Goal: Task Accomplishment & Management: Manage account settings

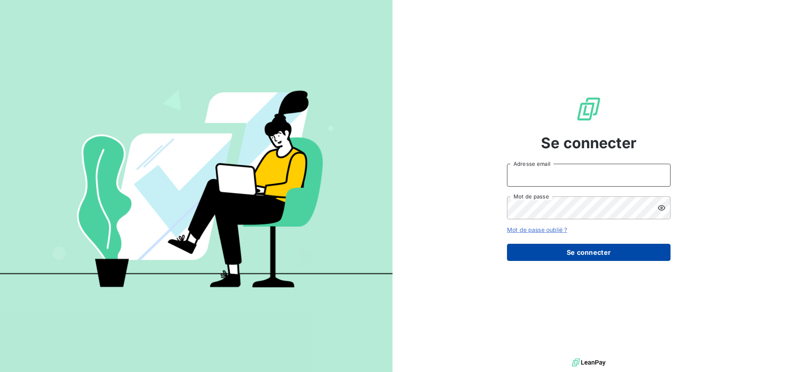
type input "[PERSON_NAME][EMAIL_ADDRESS][DOMAIN_NAME]"
click at [579, 252] on button "Se connecter" at bounding box center [589, 252] width 164 height 17
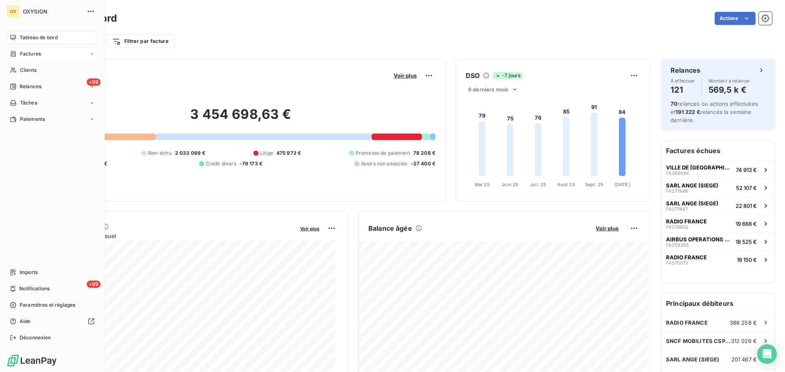
click at [27, 55] on span "Factures" at bounding box center [30, 53] width 21 height 7
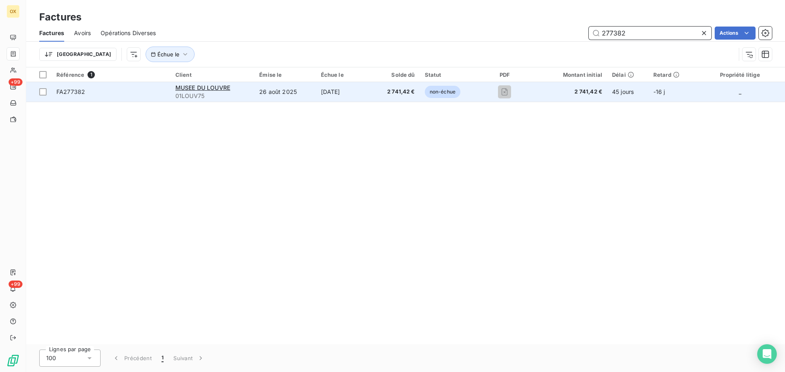
type input "277382"
click at [84, 92] on span "FA277382" at bounding box center [70, 91] width 29 height 7
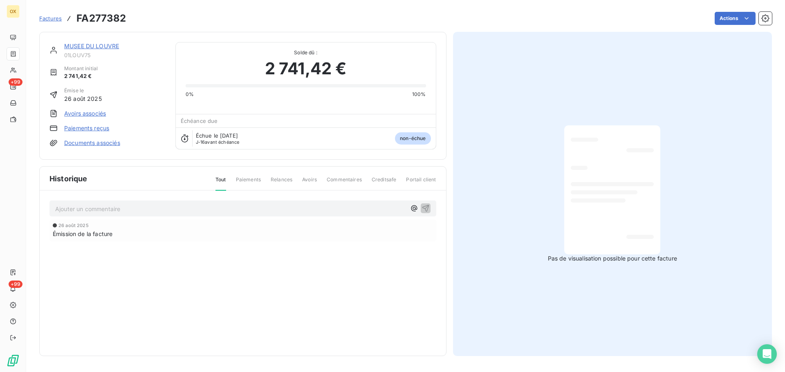
click at [114, 47] on link "MUSEE DU LOUVRE" at bounding box center [91, 46] width 55 height 7
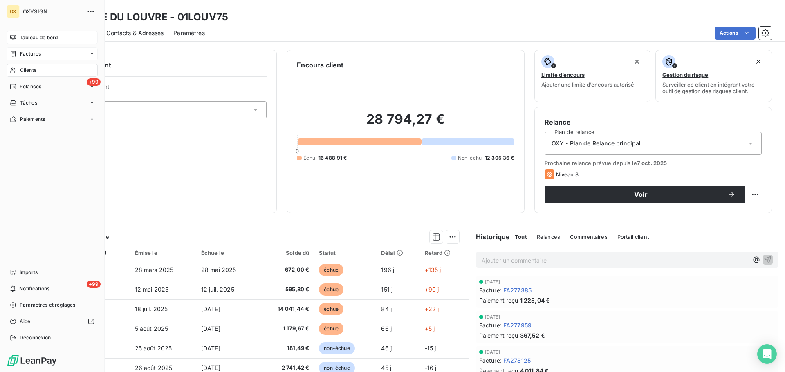
click at [24, 38] on span "Tableau de bord" at bounding box center [39, 37] width 38 height 7
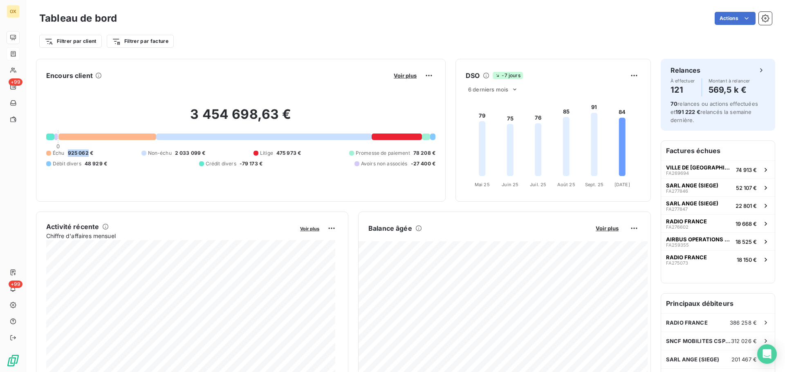
drag, startPoint x: 87, startPoint y: 152, endPoint x: 68, endPoint y: 152, distance: 19.2
click at [68, 152] on span "925 062 €" at bounding box center [80, 153] width 25 height 7
copy span "925 062"
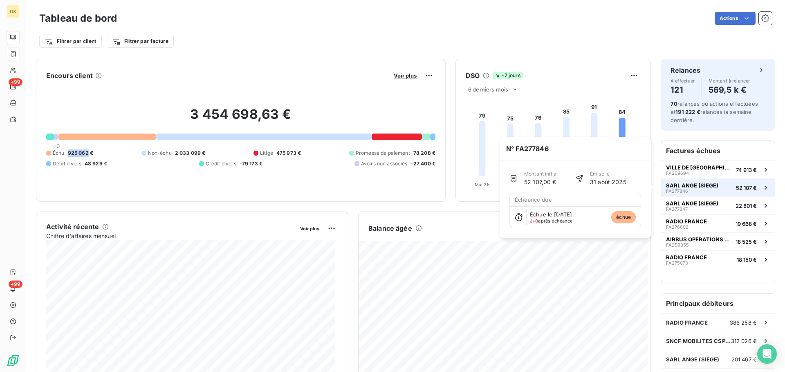
click at [701, 188] on div "SARL ANGE (SIEGE) FA277846" at bounding box center [692, 187] width 52 height 11
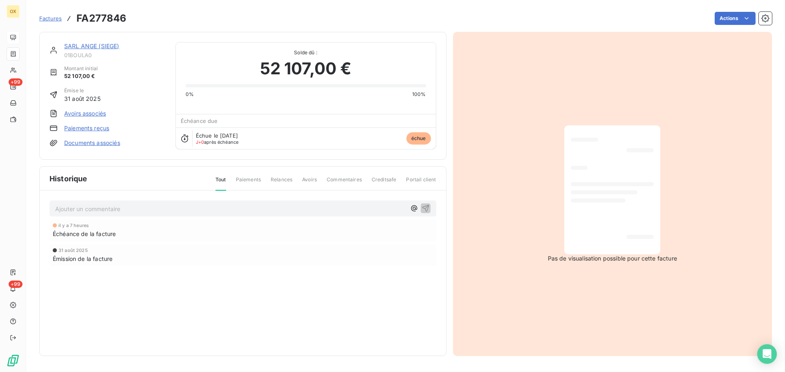
click at [94, 46] on link "SARL ANGE (SIEGE)" at bounding box center [91, 46] width 55 height 7
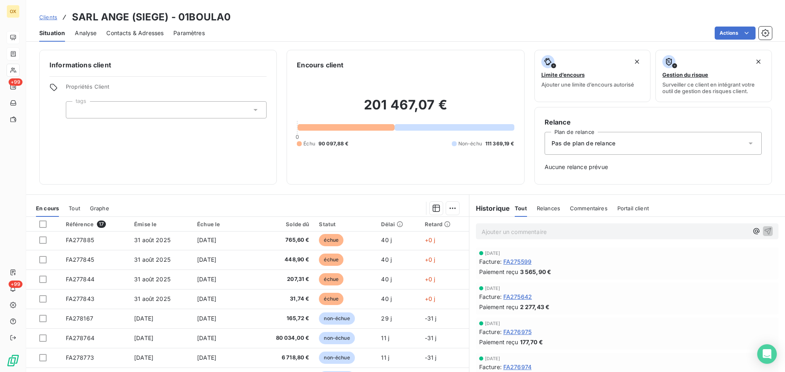
scroll to position [123, 0]
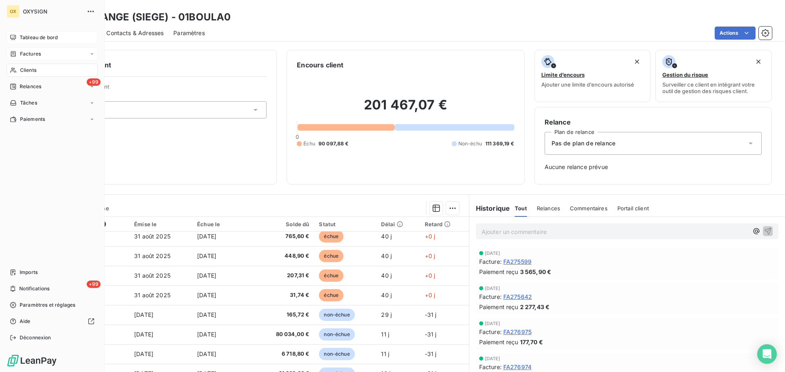
click at [22, 36] on span "Tableau de bord" at bounding box center [39, 37] width 38 height 7
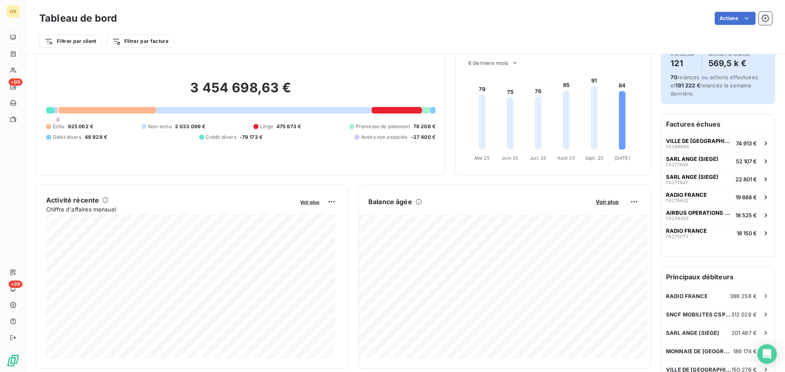
scroll to position [42, 0]
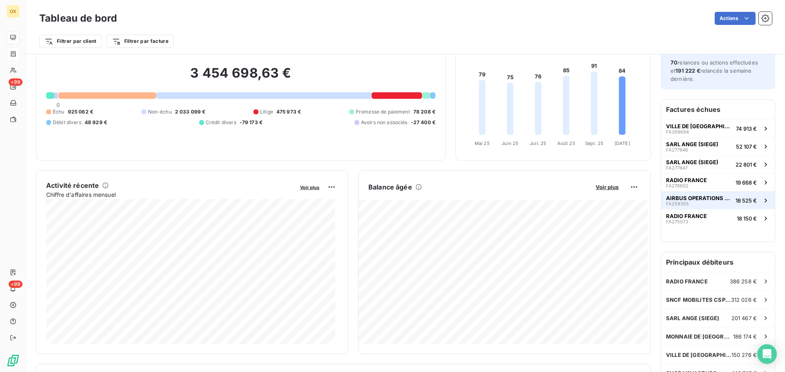
click at [697, 201] on span "AIRBUS OPERATIONS GMBH" at bounding box center [699, 198] width 66 height 7
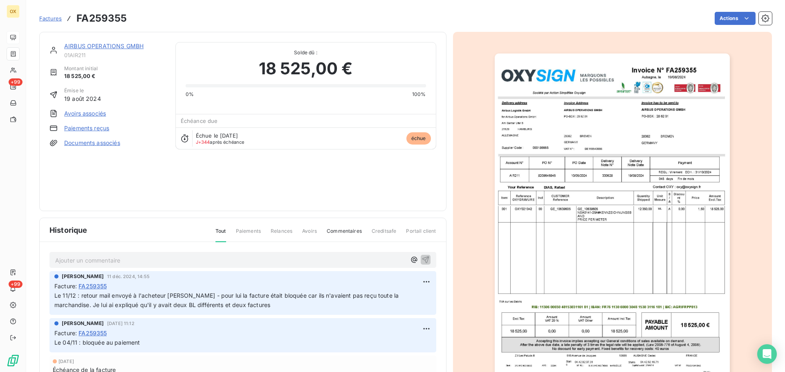
click at [101, 46] on link "AIRBUS OPERATIONS GMBH" at bounding box center [103, 46] width 79 height 7
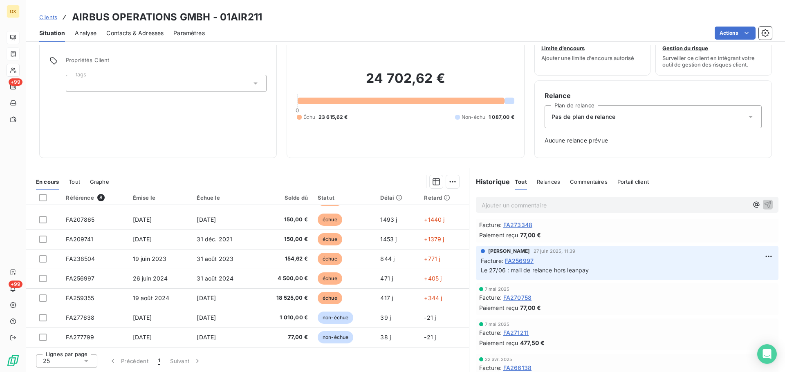
scroll to position [82, 0]
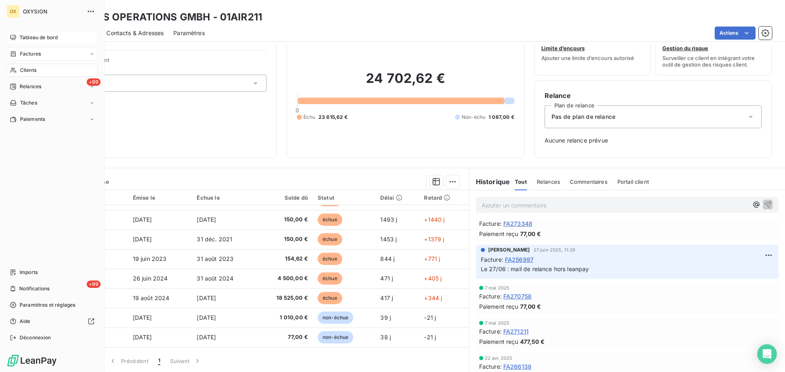
click at [34, 69] on span "Clients" at bounding box center [28, 70] width 16 height 7
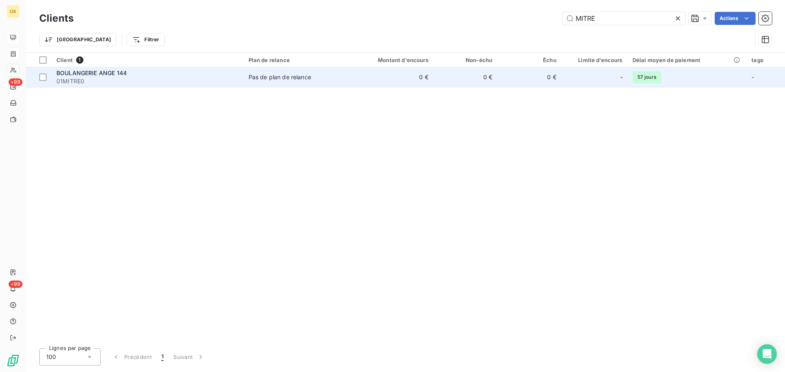
type input "MITRE"
click at [97, 81] on span "01MITRE0" at bounding box center [147, 81] width 182 height 8
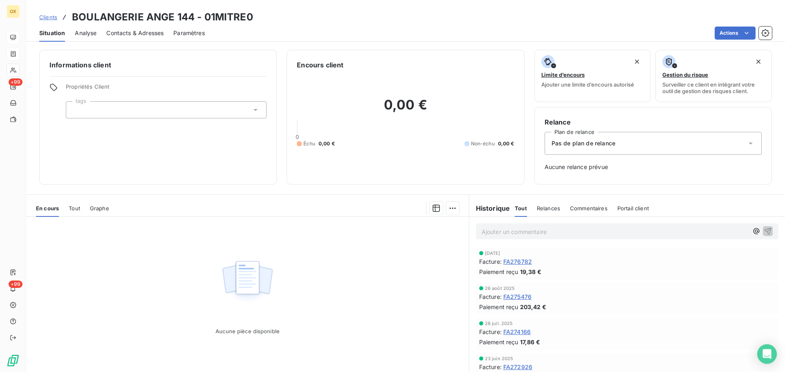
click at [139, 31] on span "Contacts & Adresses" at bounding box center [134, 33] width 57 height 8
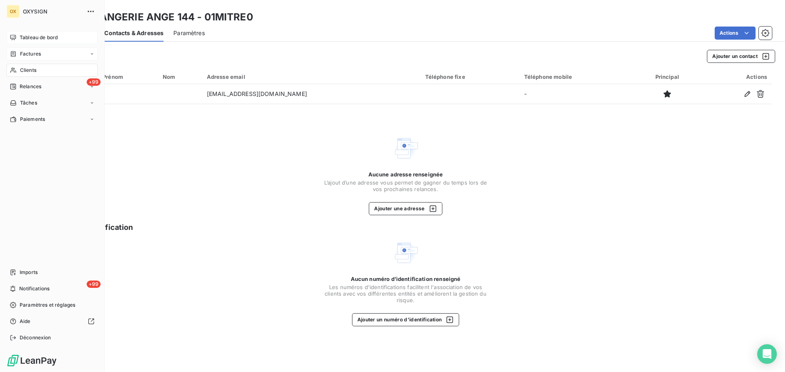
click at [24, 67] on span "Clients" at bounding box center [28, 70] width 16 height 7
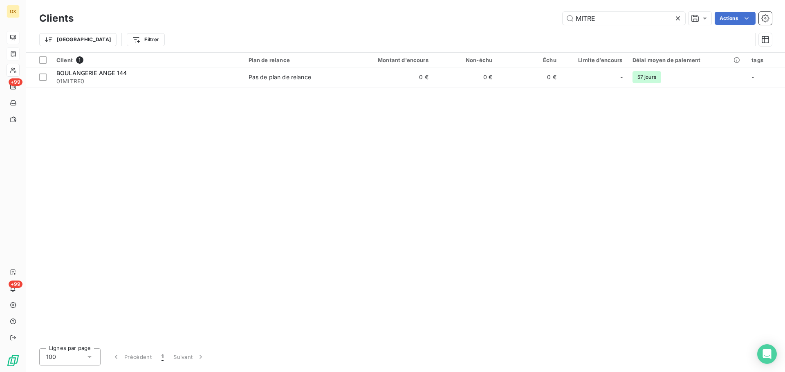
drag, startPoint x: 612, startPoint y: 21, endPoint x: 527, endPoint y: 28, distance: 84.9
click at [527, 28] on div "Clients MITRE Actions Trier Filtrer" at bounding box center [405, 31] width 733 height 43
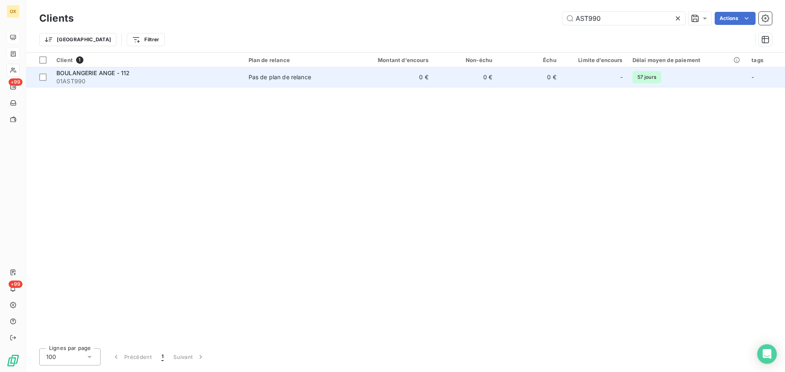
type input "AST990"
click at [102, 83] on span "01AST990" at bounding box center [147, 81] width 182 height 8
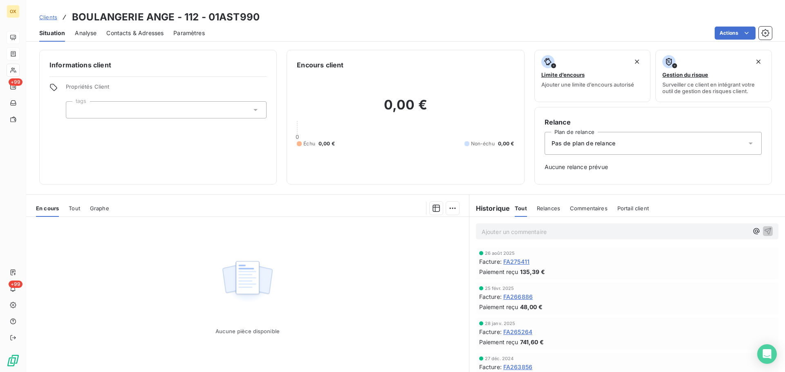
click at [151, 30] on span "Contacts & Adresses" at bounding box center [134, 33] width 57 height 8
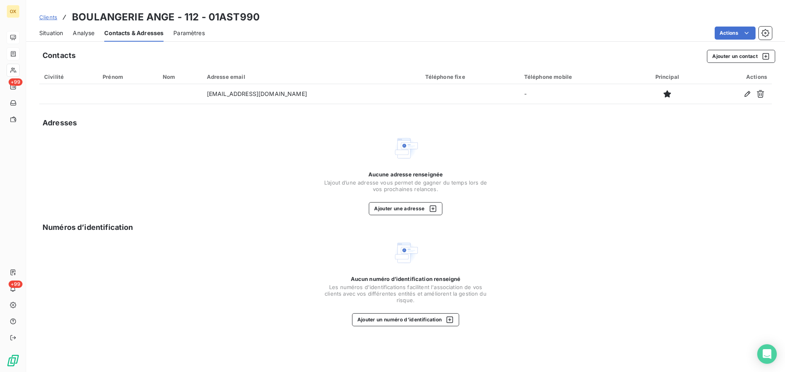
click at [50, 34] on span "Situation" at bounding box center [51, 33] width 24 height 8
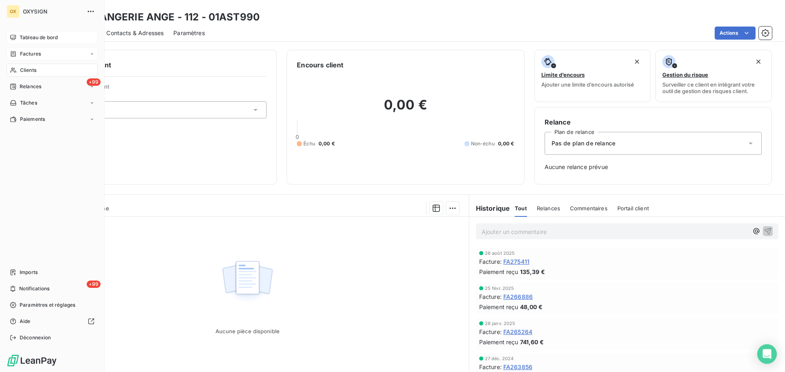
click at [42, 69] on div "Clients" at bounding box center [52, 70] width 91 height 13
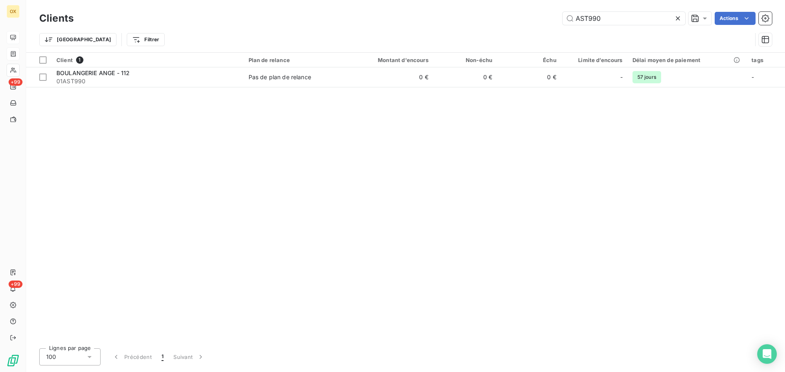
drag, startPoint x: 615, startPoint y: 16, endPoint x: 545, endPoint y: 25, distance: 70.6
click at [545, 25] on div "Clients AST990 Actions" at bounding box center [405, 18] width 733 height 17
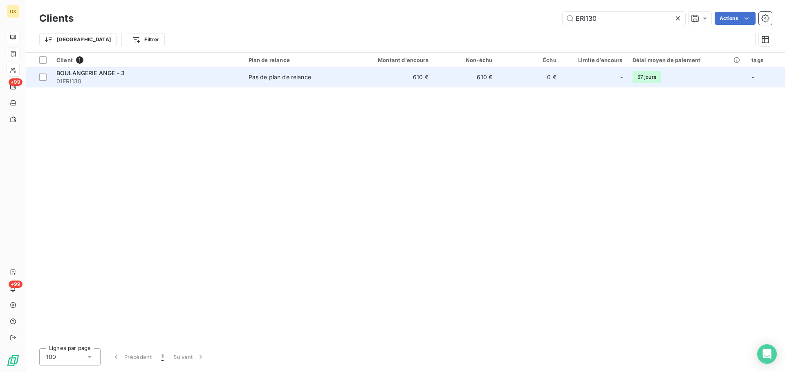
type input "ERI130"
click at [78, 75] on span "BOULANGERIE ANGE - 3" at bounding box center [90, 72] width 68 height 7
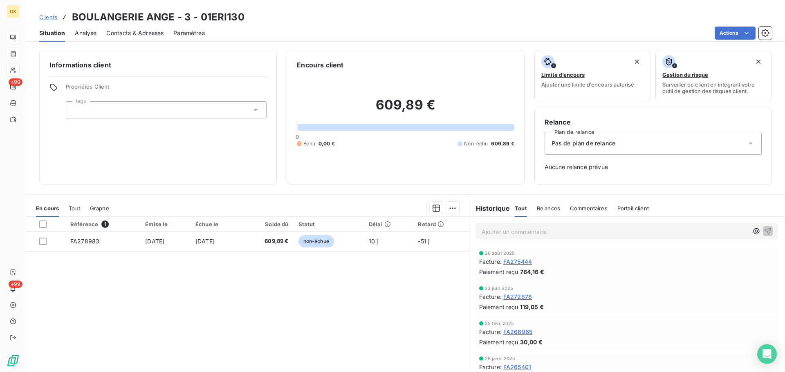
click at [126, 34] on span "Contacts & Adresses" at bounding box center [134, 33] width 57 height 8
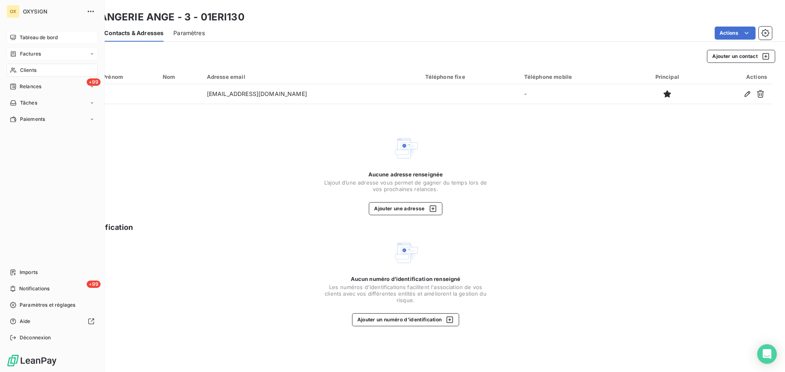
click at [29, 66] on div "Clients" at bounding box center [52, 70] width 91 height 13
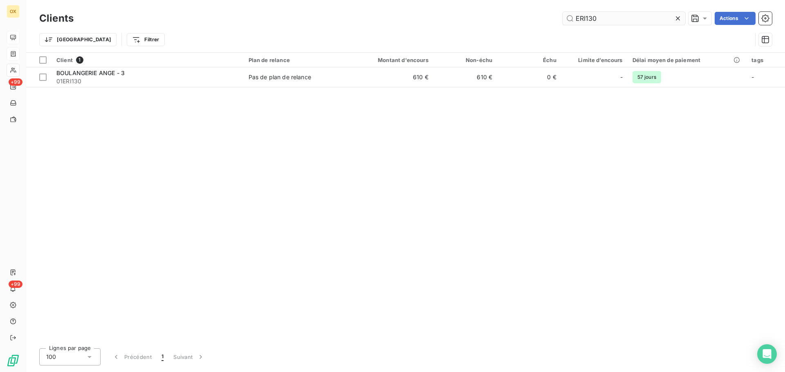
drag, startPoint x: 610, startPoint y: 15, endPoint x: 563, endPoint y: 22, distance: 47.7
click at [563, 22] on input "ERI130" at bounding box center [624, 18] width 123 height 13
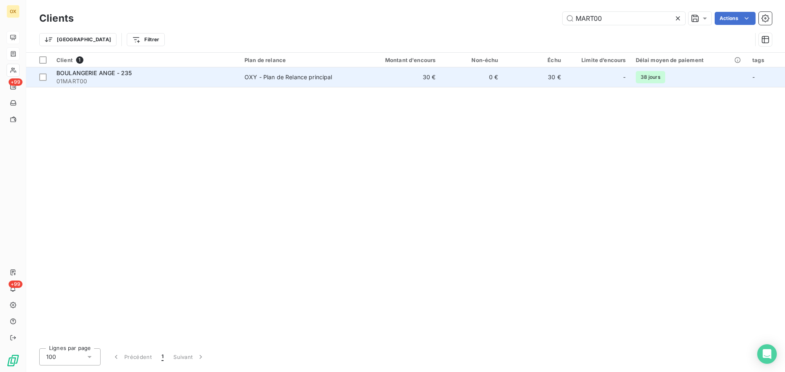
type input "MART00"
click at [84, 76] on span "BOULANGERIE ANGE - 235" at bounding box center [93, 72] width 75 height 7
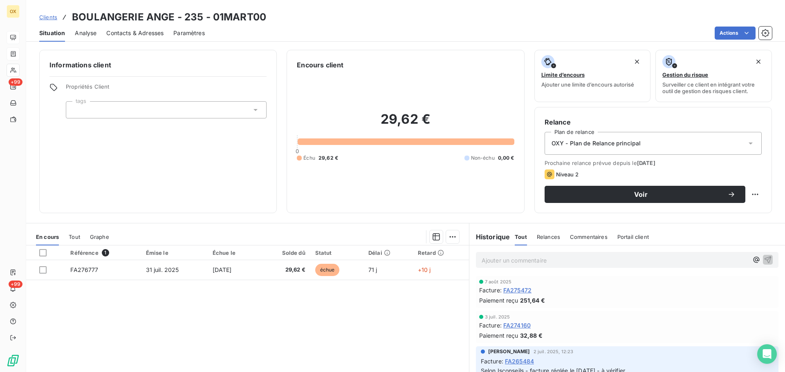
click at [125, 31] on span "Contacts & Adresses" at bounding box center [134, 33] width 57 height 8
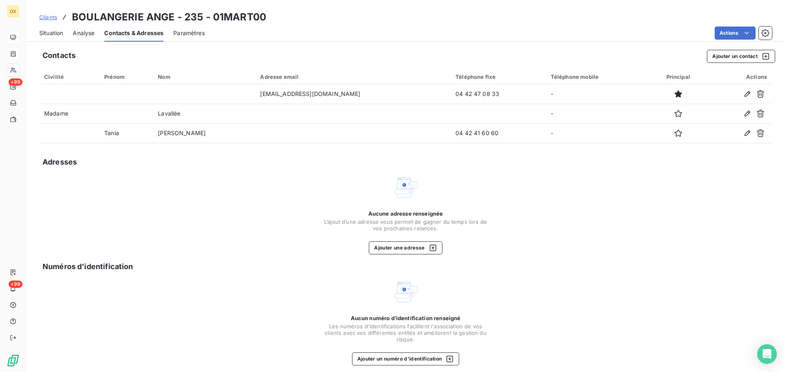
click at [52, 34] on span "Situation" at bounding box center [51, 33] width 24 height 8
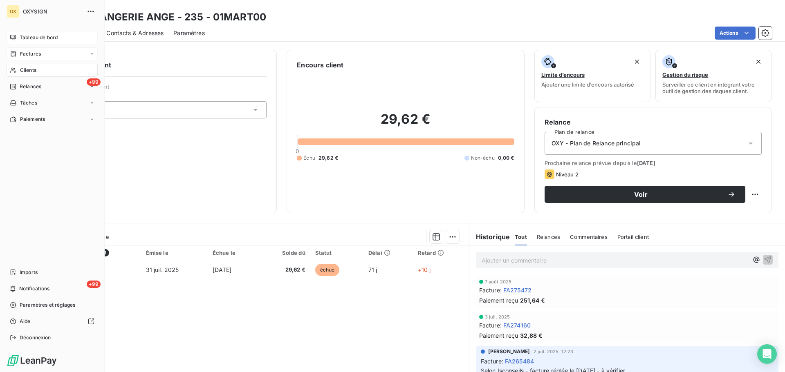
click at [29, 67] on span "Clients" at bounding box center [28, 70] width 16 height 7
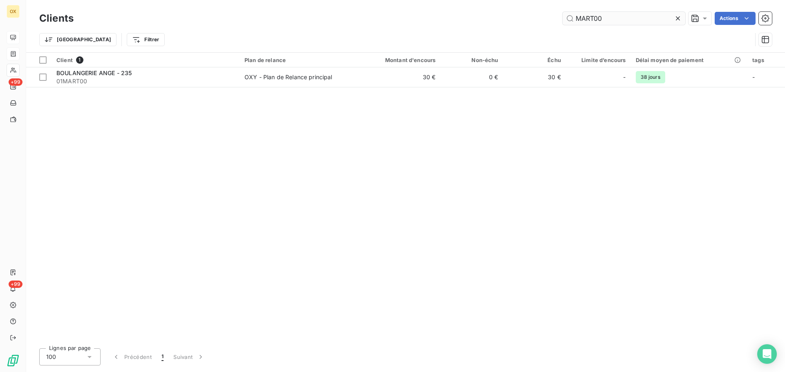
drag, startPoint x: 625, startPoint y: 17, endPoint x: 564, endPoint y: 21, distance: 61.5
click at [564, 21] on input "MART00" at bounding box center [624, 18] width 123 height 13
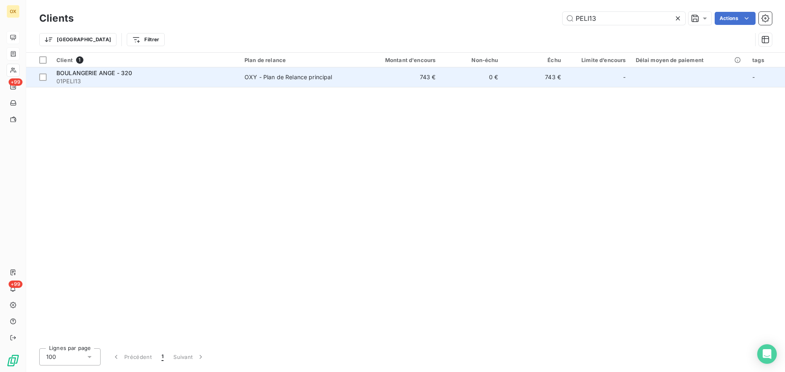
type input "PELI13"
click at [90, 78] on span "01PELI13" at bounding box center [145, 81] width 178 height 8
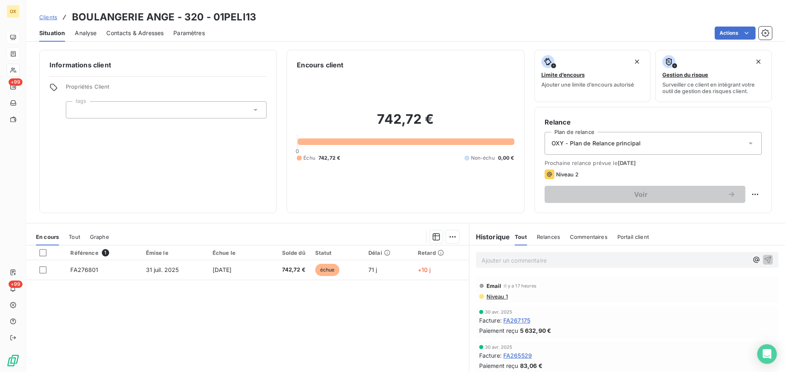
click at [121, 34] on span "Contacts & Adresses" at bounding box center [134, 33] width 57 height 8
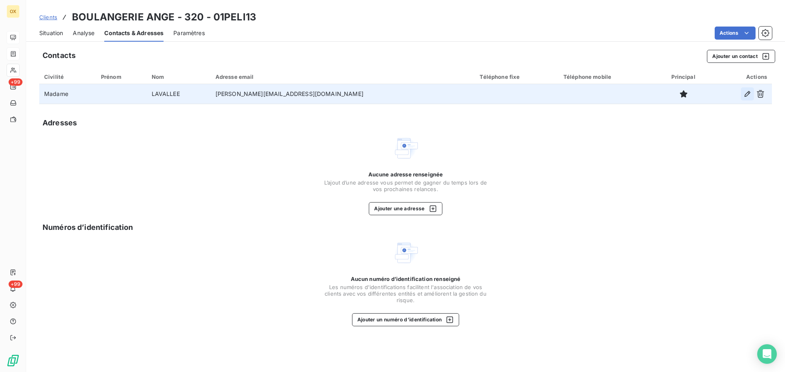
click at [746, 93] on icon "button" at bounding box center [747, 94] width 8 height 8
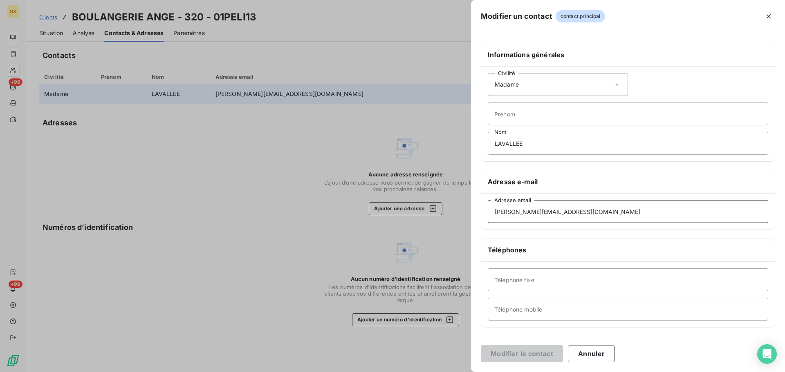
drag, startPoint x: 610, startPoint y: 214, endPoint x: 462, endPoint y: 238, distance: 149.6
click at [462, 372] on div "Modifier un contact contact principal Informations générales Civilité Madame [P…" at bounding box center [392, 372] width 785 height 0
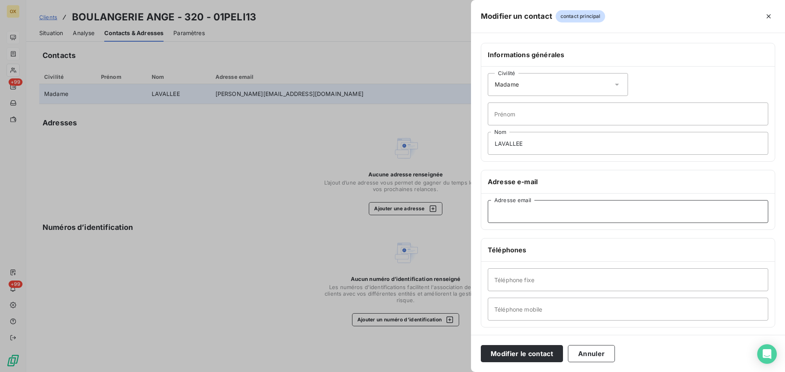
paste input "[EMAIL_ADDRESS][DOMAIN_NAME]"
type input "[EMAIL_ADDRESS][DOMAIN_NAME]"
click at [514, 350] on button "Modifier le contact" at bounding box center [522, 353] width 82 height 17
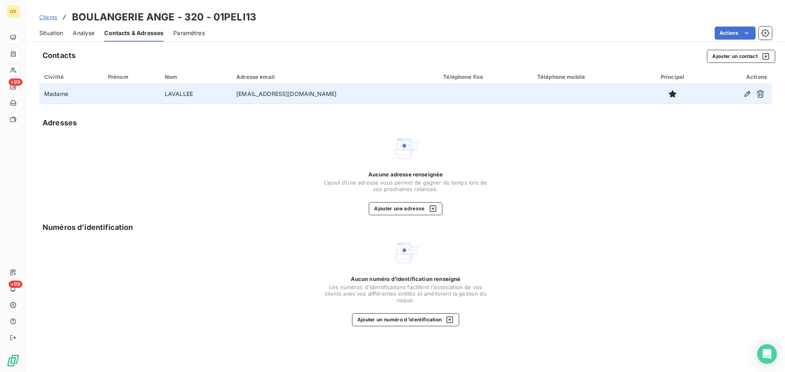
click at [56, 35] on span "Situation" at bounding box center [51, 33] width 24 height 8
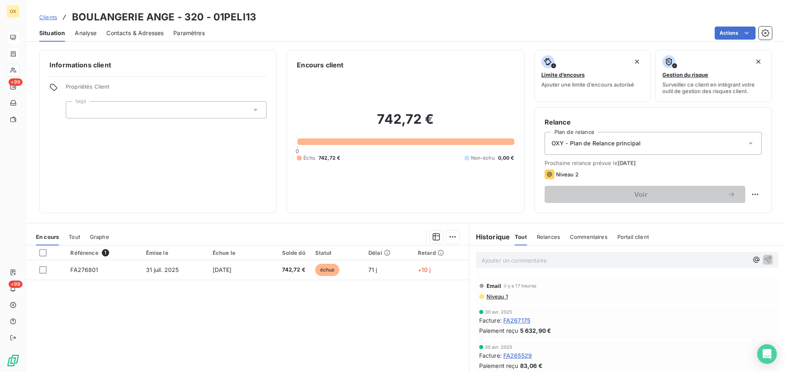
click at [535, 261] on p "Ajouter un commentaire ﻿" at bounding box center [615, 261] width 267 height 10
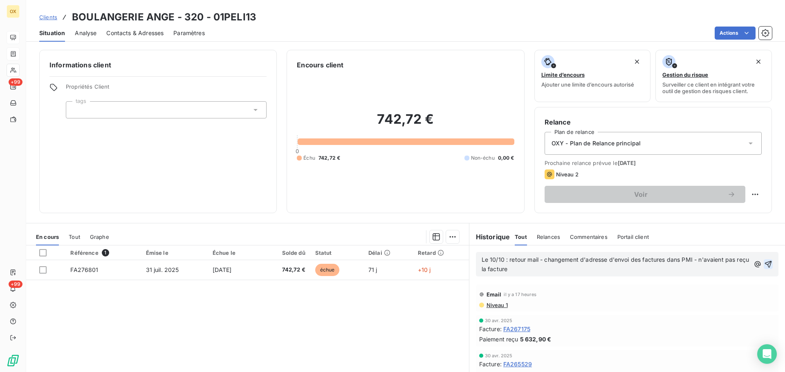
click at [765, 264] on icon "button" at bounding box center [768, 264] width 7 height 7
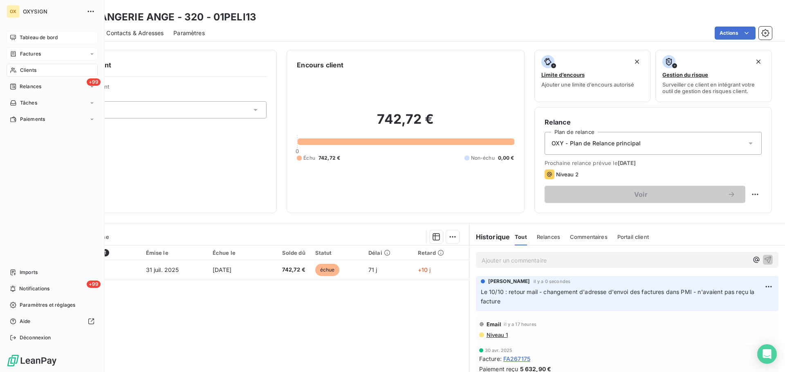
click at [33, 69] on span "Clients" at bounding box center [28, 70] width 16 height 7
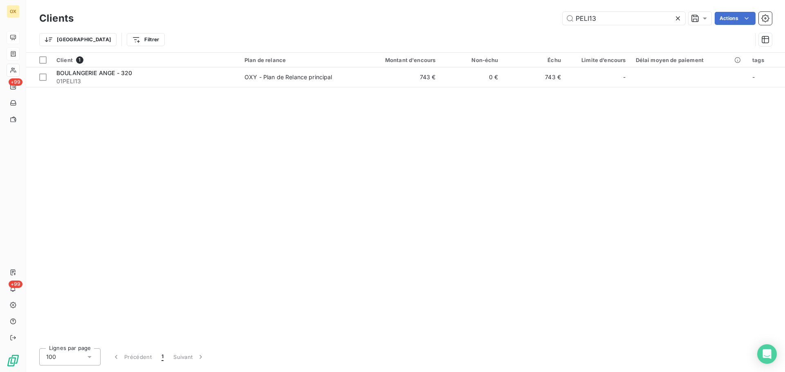
drag, startPoint x: 641, startPoint y: 20, endPoint x: 560, endPoint y: 26, distance: 81.6
click at [560, 26] on div "Clients PELI13 Actions" at bounding box center [405, 18] width 733 height 17
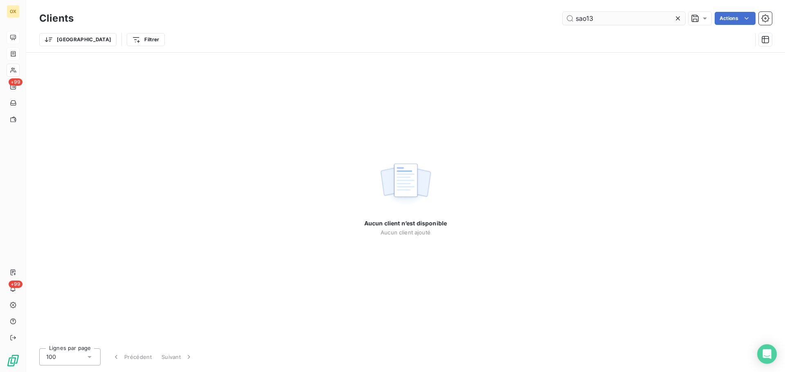
click at [583, 18] on input "sao13" at bounding box center [624, 18] width 123 height 13
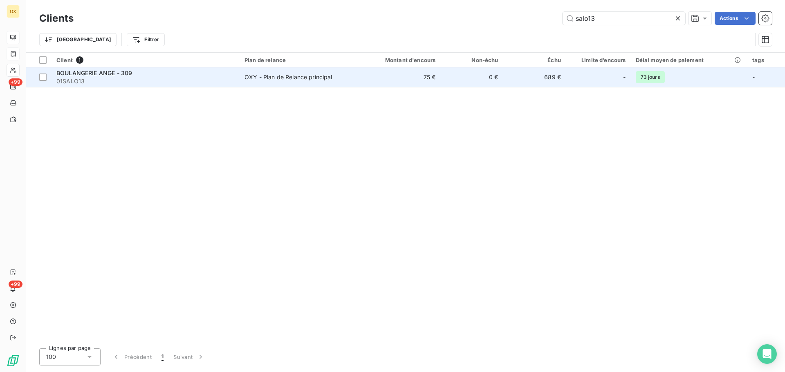
type input "salo13"
click at [75, 86] on td "BOULANGERIE ANGE - 309 01SALO13" at bounding box center [146, 77] width 188 height 20
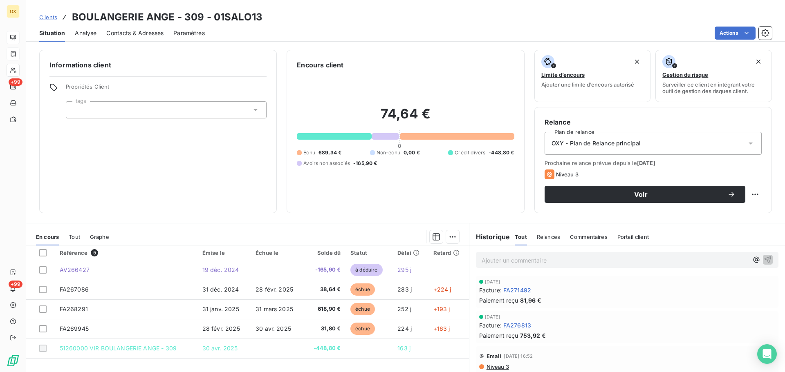
click at [142, 34] on span "Contacts & Adresses" at bounding box center [134, 33] width 57 height 8
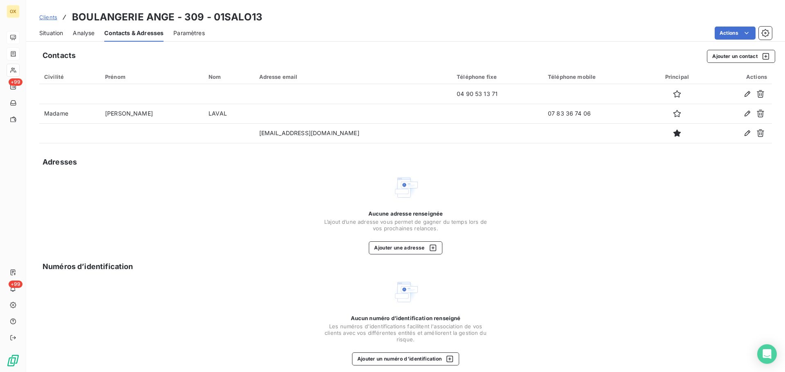
click at [56, 38] on div "Situation" at bounding box center [51, 33] width 24 height 17
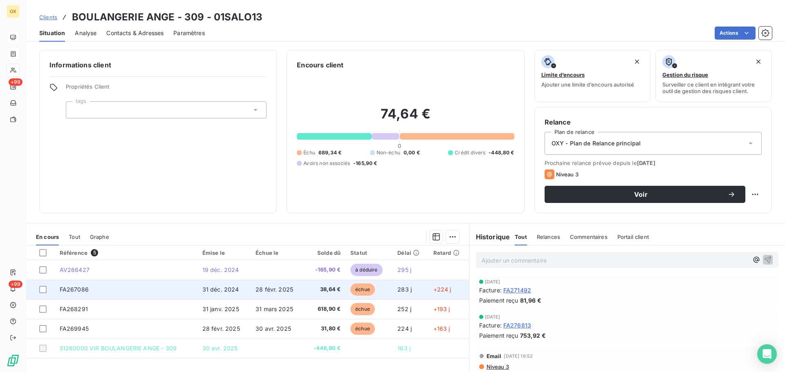
scroll to position [41, 0]
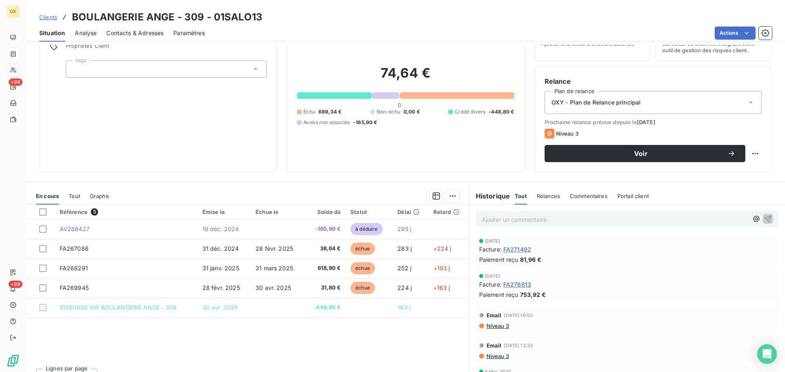
click at [149, 36] on span "Contacts & Adresses" at bounding box center [134, 33] width 57 height 8
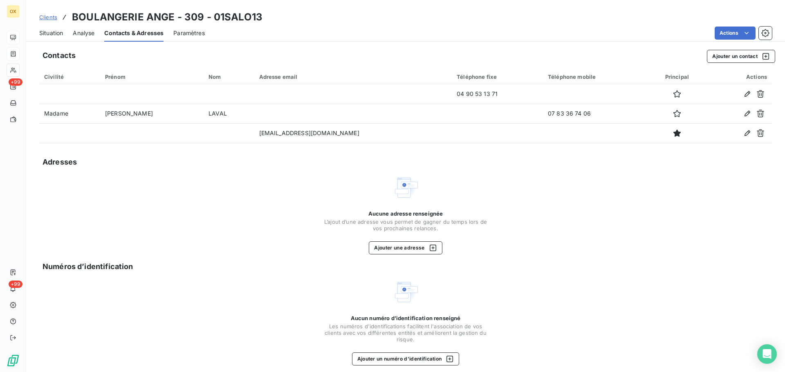
click at [55, 36] on span "Situation" at bounding box center [51, 33] width 24 height 8
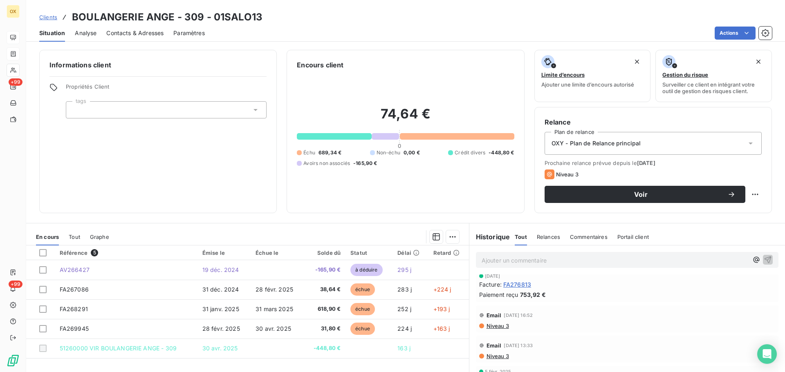
click at [495, 327] on span "Niveau 3" at bounding box center [497, 326] width 23 height 7
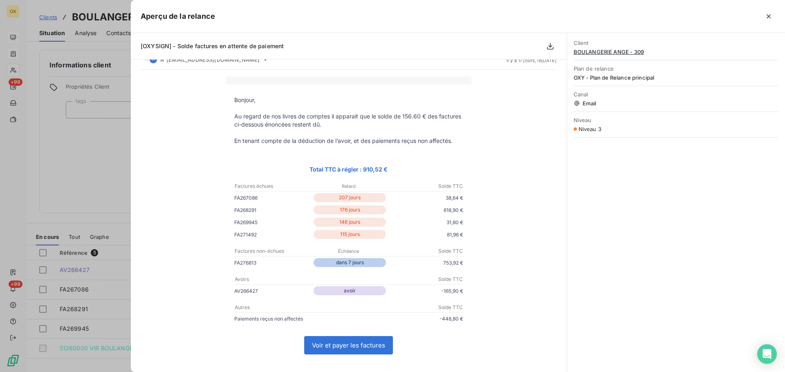
scroll to position [0, 0]
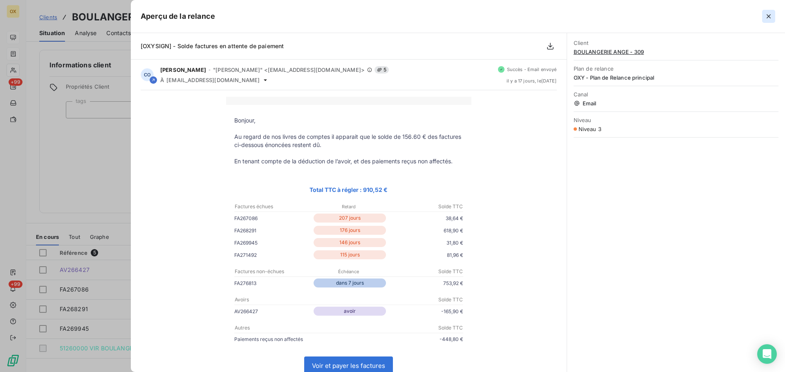
click at [769, 16] on icon "button" at bounding box center [769, 16] width 4 height 4
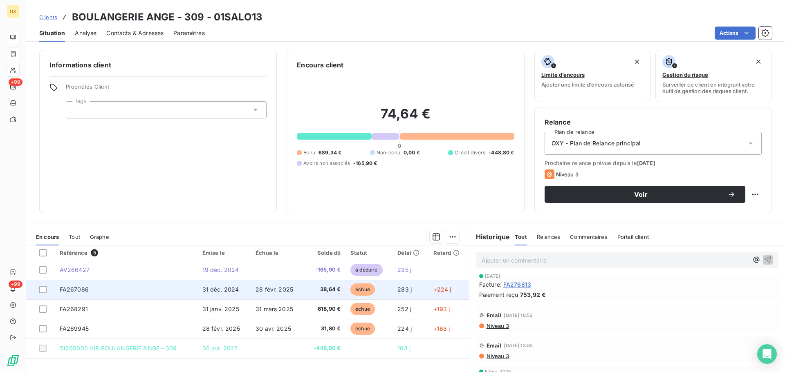
scroll to position [41, 0]
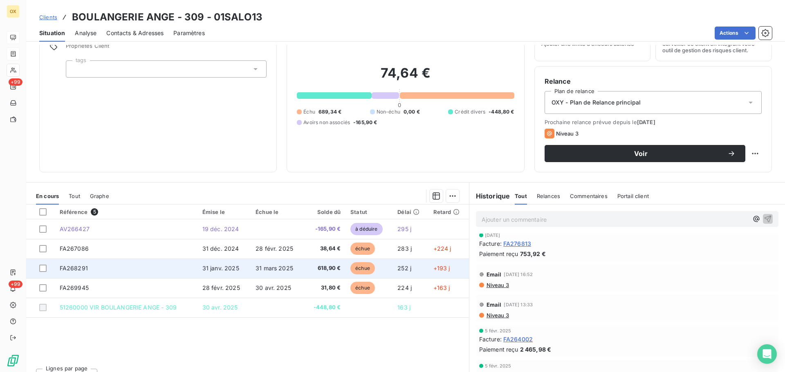
click at [263, 272] on td "31 mars 2025" at bounding box center [277, 269] width 53 height 20
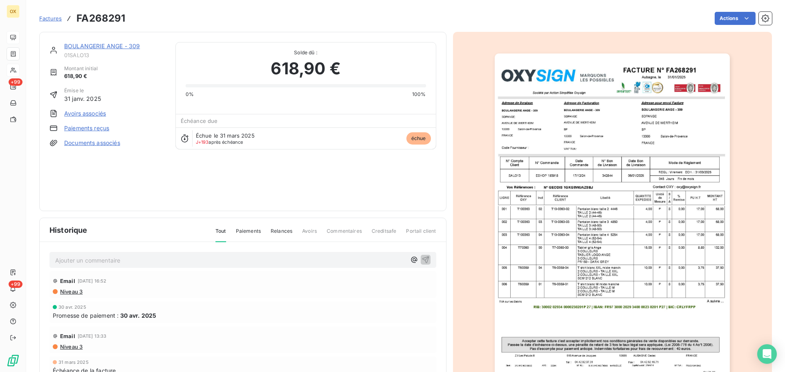
click at [126, 47] on link "BOULANGERIE ANGE - 309" at bounding box center [102, 46] width 76 height 7
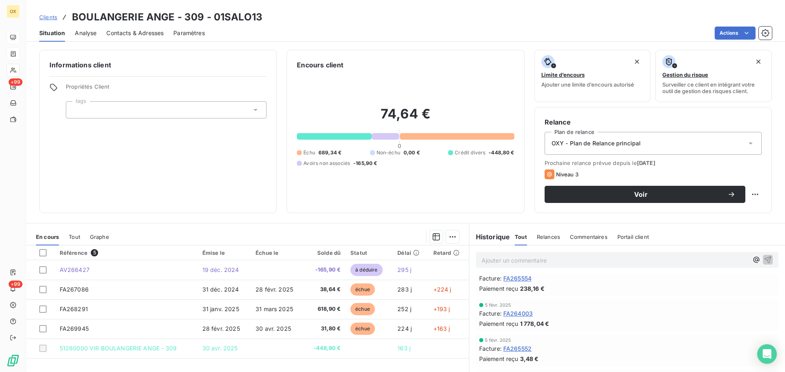
scroll to position [41, 0]
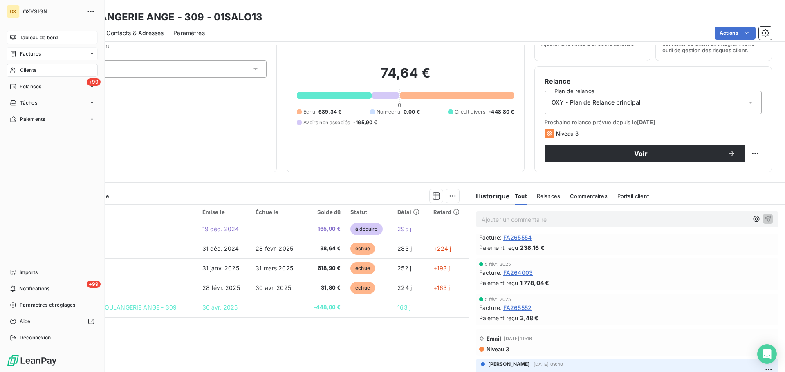
drag, startPoint x: 48, startPoint y: 68, endPoint x: 59, endPoint y: 69, distance: 11.0
click at [48, 68] on div "Clients" at bounding box center [52, 70] width 91 height 13
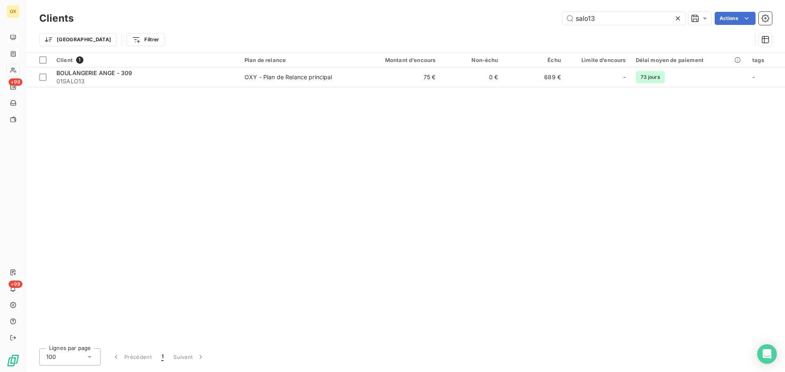
drag, startPoint x: 607, startPoint y: 22, endPoint x: 555, endPoint y: 26, distance: 52.1
click at [555, 26] on div "Clients salo13 Actions" at bounding box center [405, 18] width 733 height 17
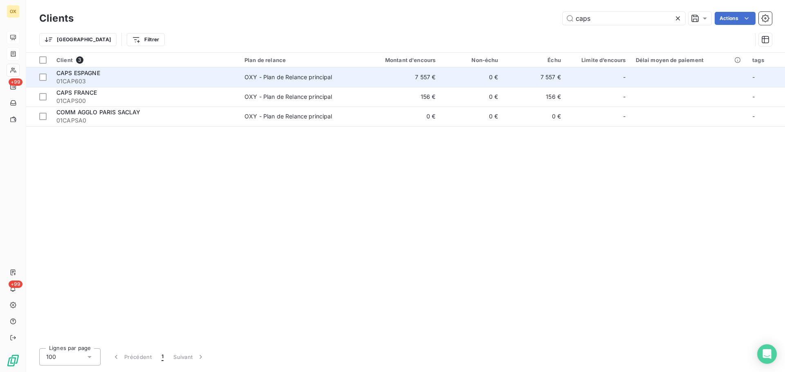
type input "caps"
click at [312, 74] on div "OXY - Plan de Relance principal" at bounding box center [288, 77] width 88 height 8
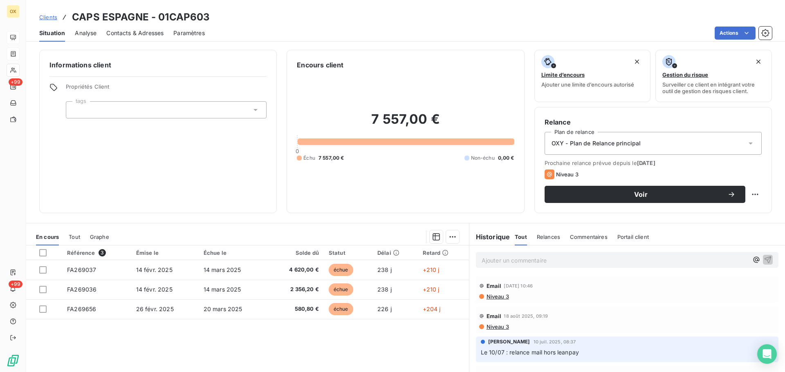
click at [133, 32] on span "Contacts & Adresses" at bounding box center [134, 33] width 57 height 8
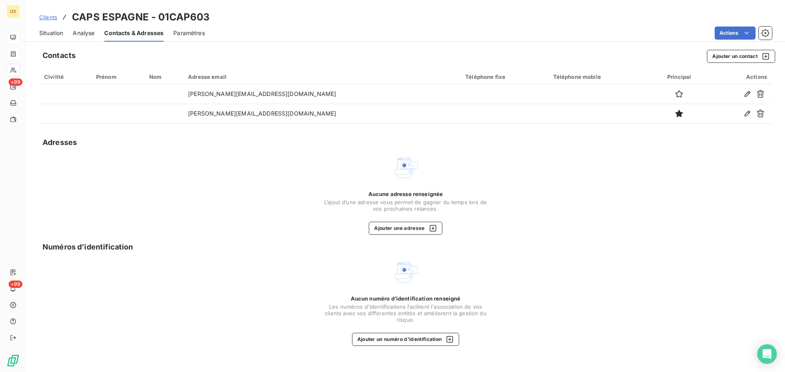
click at [49, 30] on span "Situation" at bounding box center [51, 33] width 24 height 8
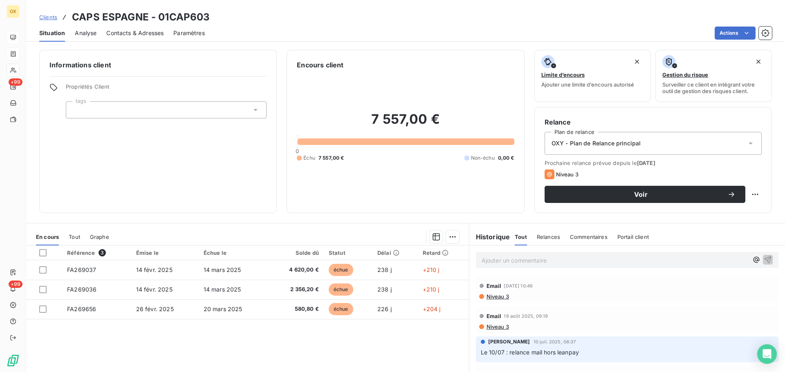
click at [140, 35] on span "Contacts & Adresses" at bounding box center [134, 33] width 57 height 8
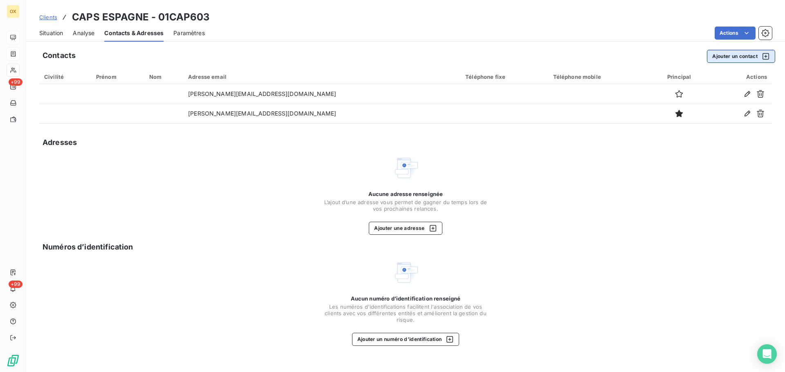
click at [737, 53] on button "Ajouter un contact" at bounding box center [741, 56] width 68 height 13
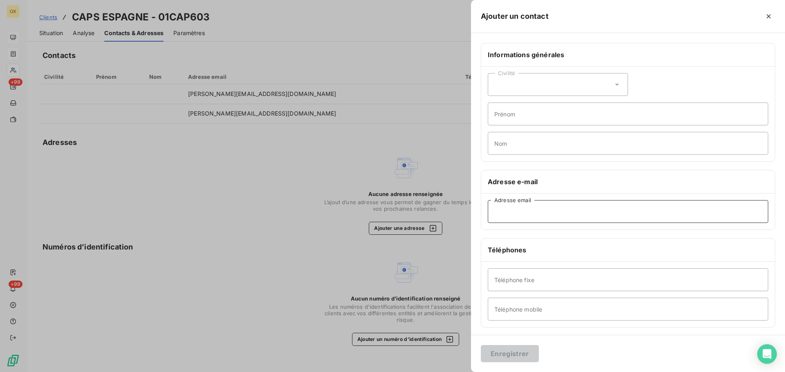
click at [506, 214] on input "Adresse email" at bounding box center [628, 211] width 280 height 23
paste input "[PERSON_NAME][EMAIL_ADDRESS][DOMAIN_NAME]"
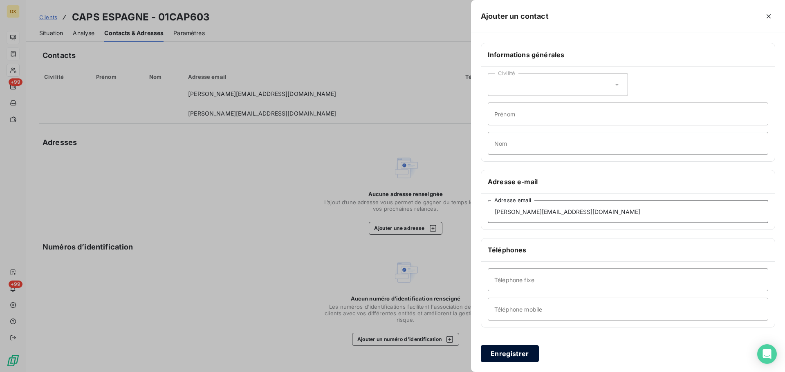
type input "[PERSON_NAME][EMAIL_ADDRESS][DOMAIN_NAME]"
drag, startPoint x: 517, startPoint y: 354, endPoint x: 527, endPoint y: 337, distance: 19.2
click at [517, 353] on button "Enregistrer" at bounding box center [510, 353] width 58 height 17
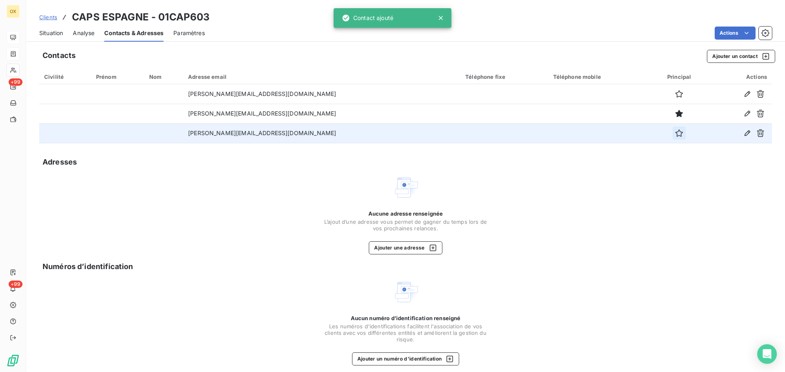
click at [675, 134] on icon "button" at bounding box center [679, 133] width 8 height 8
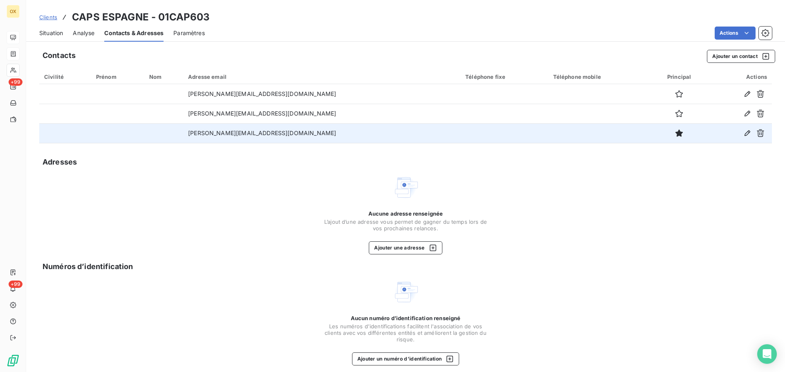
click at [60, 36] on span "Situation" at bounding box center [51, 33] width 24 height 8
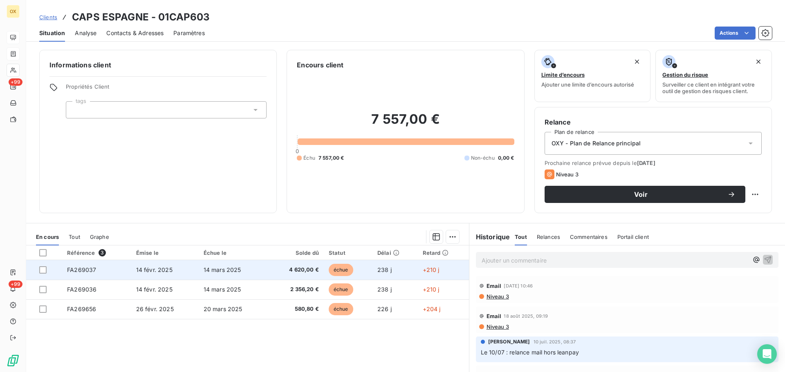
click at [316, 272] on td "4 620,00 €" at bounding box center [296, 270] width 56 height 20
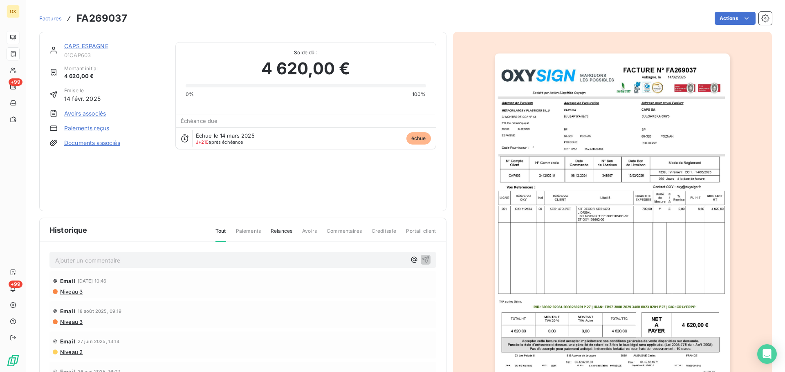
click at [98, 47] on link "CAPS ESPAGNE" at bounding box center [86, 46] width 44 height 7
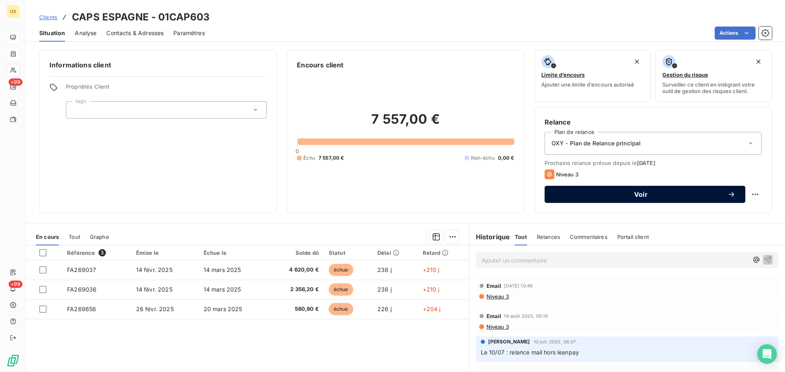
click at [623, 191] on span "Voir" at bounding box center [640, 194] width 173 height 7
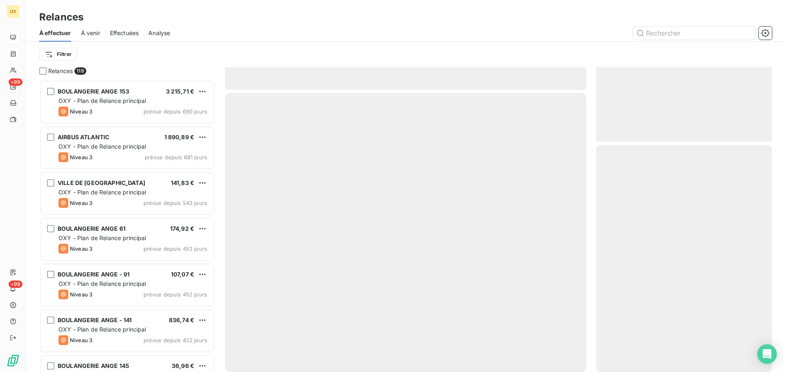
scroll to position [286, 170]
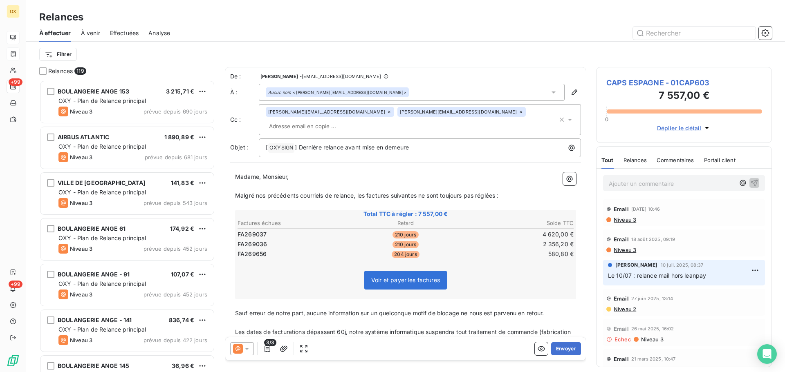
click at [247, 349] on icon at bounding box center [247, 349] width 4 height 2
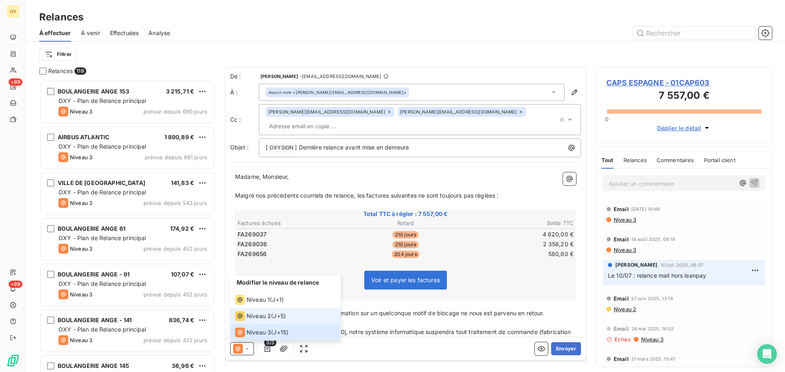
click at [251, 316] on span "Niveau 2" at bounding box center [259, 316] width 25 height 8
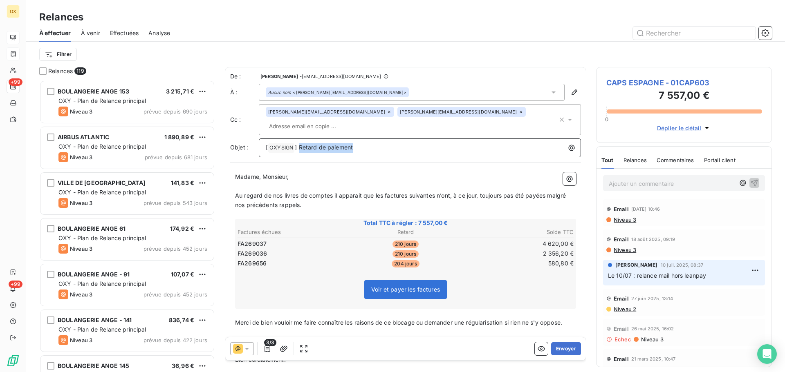
drag, startPoint x: 377, startPoint y: 136, endPoint x: 299, endPoint y: 146, distance: 78.4
click at [299, 146] on div "De : [PERSON_NAME] - [EMAIL_ADDRESS][DOMAIN_NAME] À : Aucun nom <[PERSON_NAME][…" at bounding box center [405, 235] width 361 height 336
click at [330, 173] on p "Madame, Monsieur," at bounding box center [405, 177] width 341 height 9
drag, startPoint x: 263, startPoint y: 165, endPoint x: 230, endPoint y: 167, distance: 32.8
click at [230, 168] on div "Madame, Monsieur, ﻿ Au regard de nos livres de comptes il apparait que les fact…" at bounding box center [405, 283] width 351 height 230
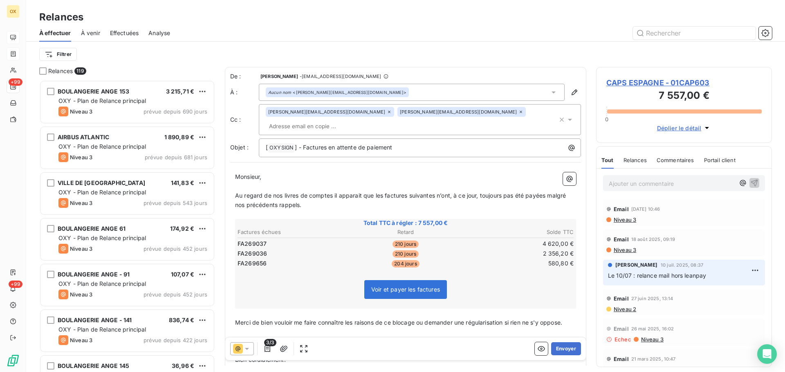
click at [260, 173] on p "Monsieur," at bounding box center [405, 177] width 341 height 9
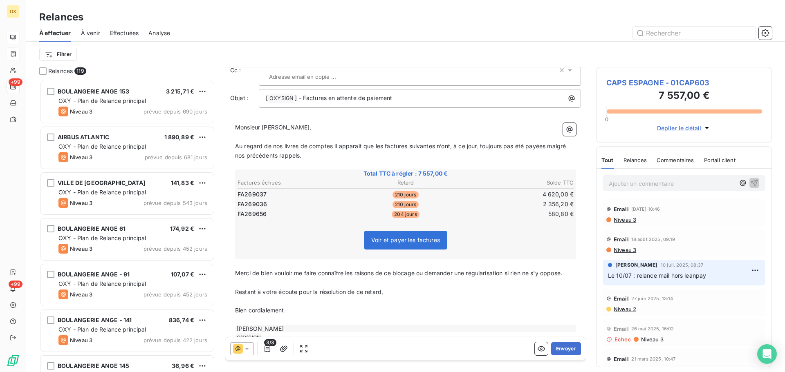
scroll to position [58, 0]
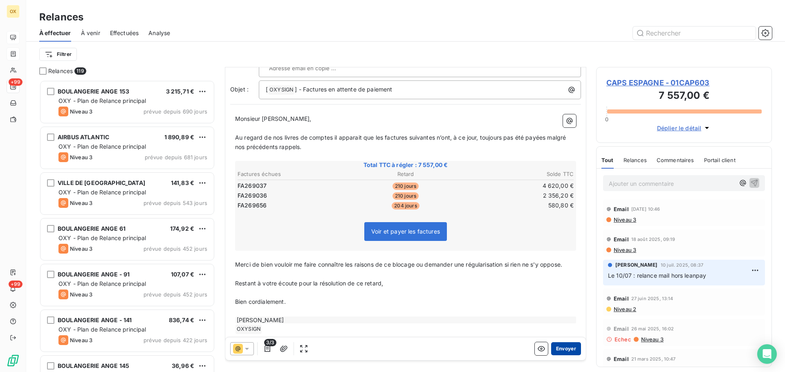
click at [560, 348] on button "Envoyer" at bounding box center [566, 349] width 30 height 13
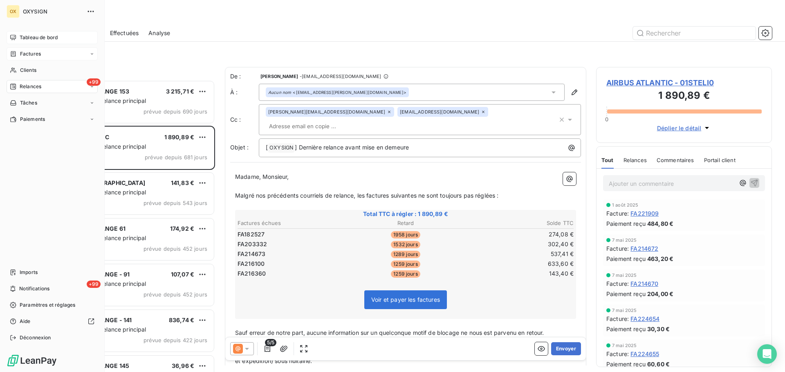
click at [42, 39] on span "Tableau de bord" at bounding box center [39, 37] width 38 height 7
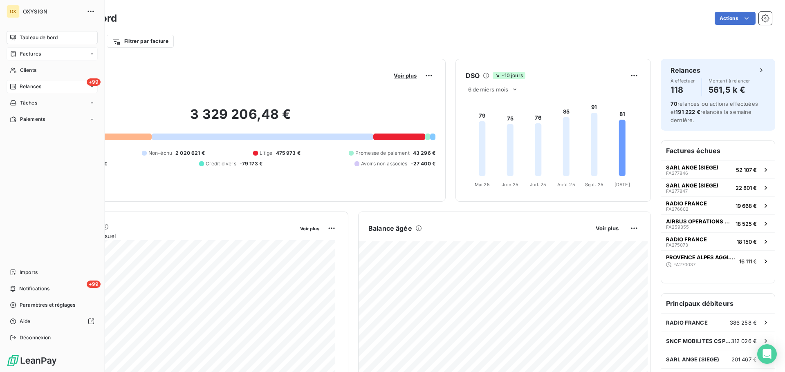
click at [33, 85] on span "Relances" at bounding box center [31, 86] width 22 height 7
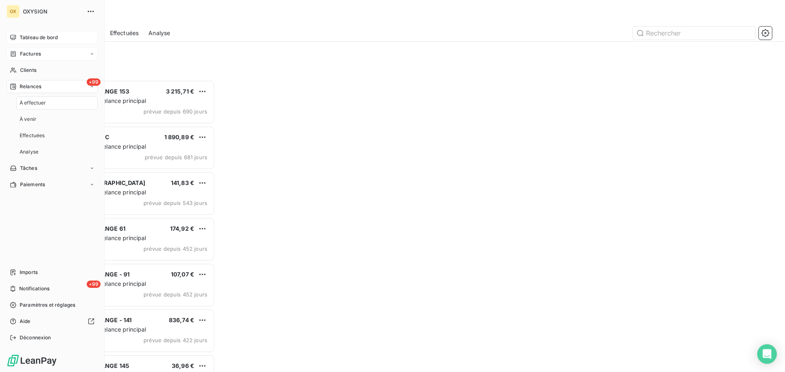
scroll to position [286, 170]
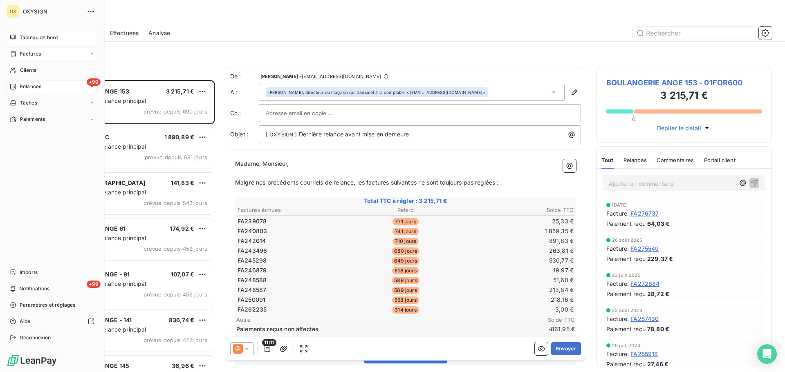
click at [22, 37] on span "Tableau de bord" at bounding box center [39, 37] width 38 height 7
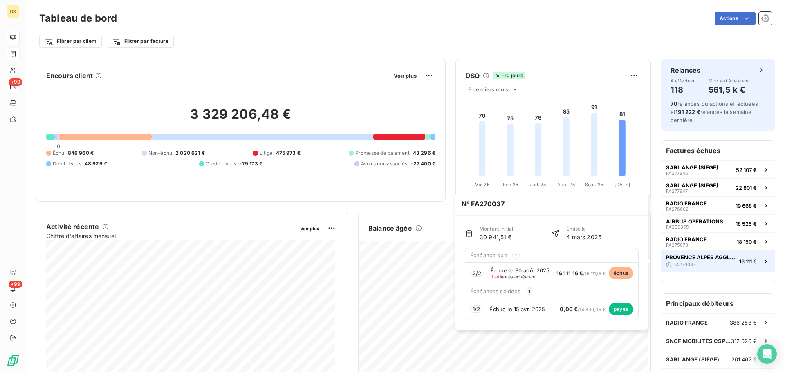
click at [711, 254] on span "PROVENCE ALPES AGGLOMERATION" at bounding box center [701, 257] width 70 height 7
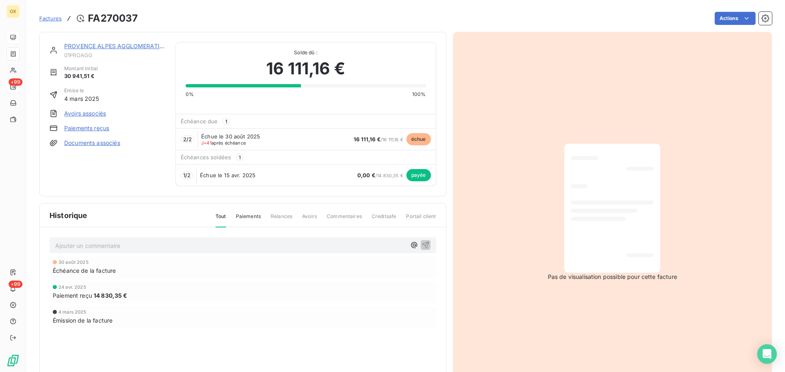
click at [136, 46] on link "PROVENCE ALPES AGGLOMERATION" at bounding box center [116, 46] width 104 height 7
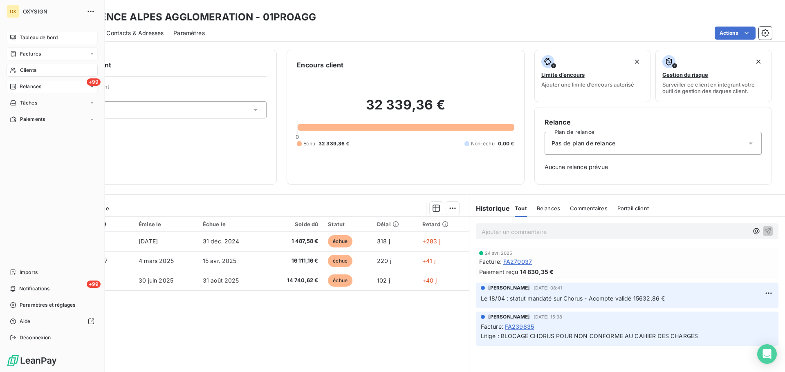
click at [38, 86] on span "Relances" at bounding box center [31, 86] width 22 height 7
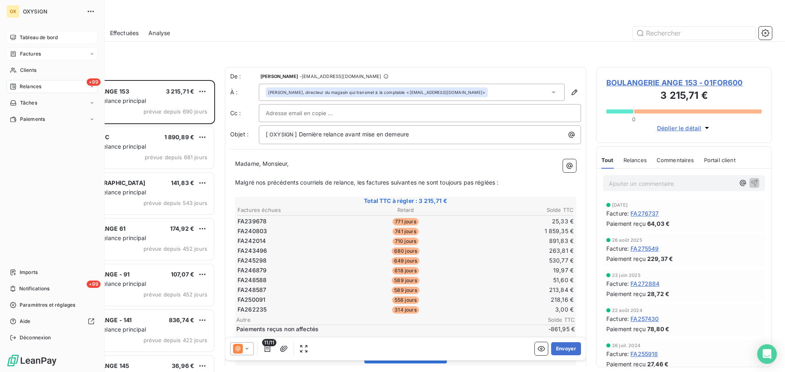
scroll to position [286, 170]
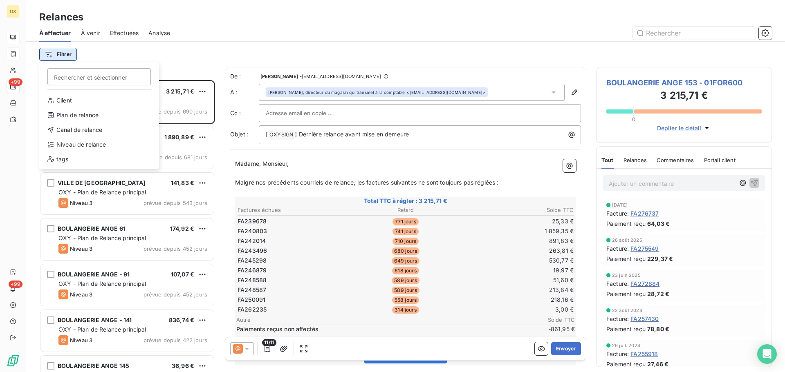
click at [58, 54] on html "OX +99 +99 Relances À effectuer À venir Effectuées Analyse Filtrer Rechercher e…" at bounding box center [392, 186] width 785 height 372
click at [91, 145] on div "Niveau de relance" at bounding box center [99, 144] width 113 height 13
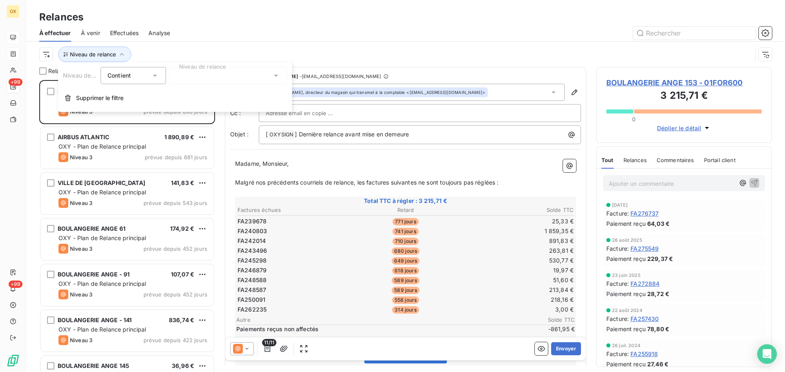
click at [201, 78] on div at bounding box center [228, 75] width 118 height 17
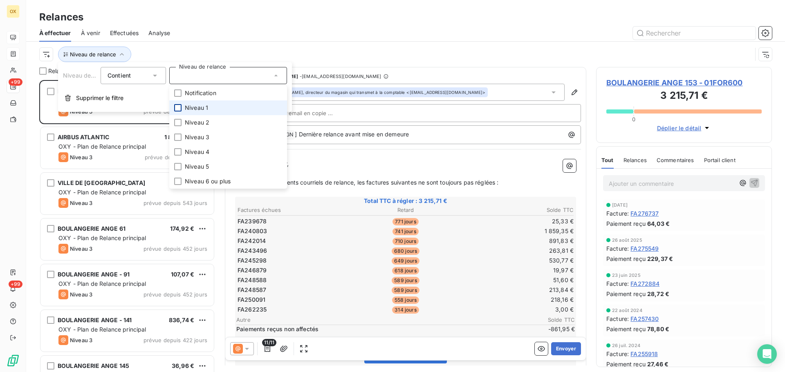
click at [178, 108] on div at bounding box center [177, 107] width 7 height 7
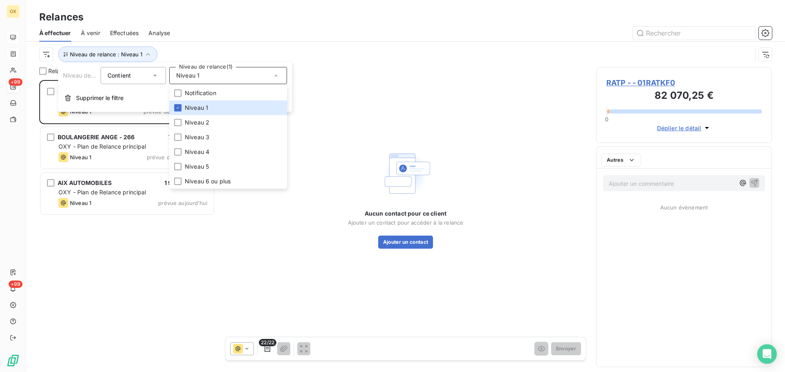
scroll to position [286, 170]
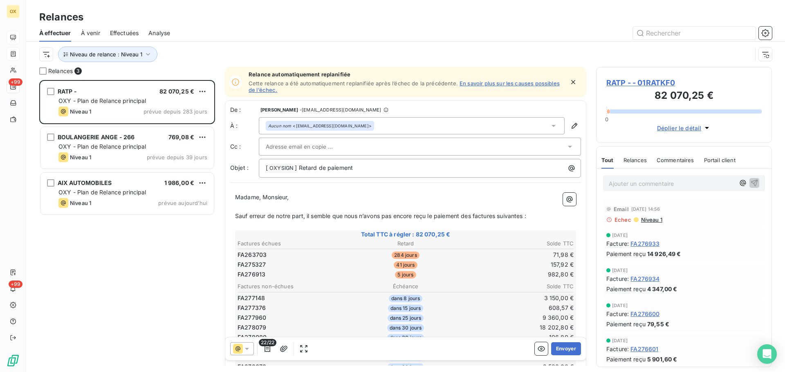
click at [226, 17] on div "Relances" at bounding box center [405, 17] width 759 height 15
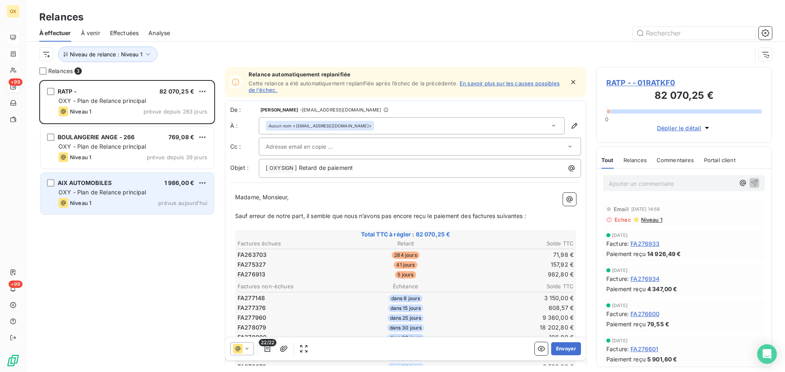
click at [130, 186] on div "AIX AUTOMOBILES 1 986,00 €" at bounding box center [132, 182] width 149 height 7
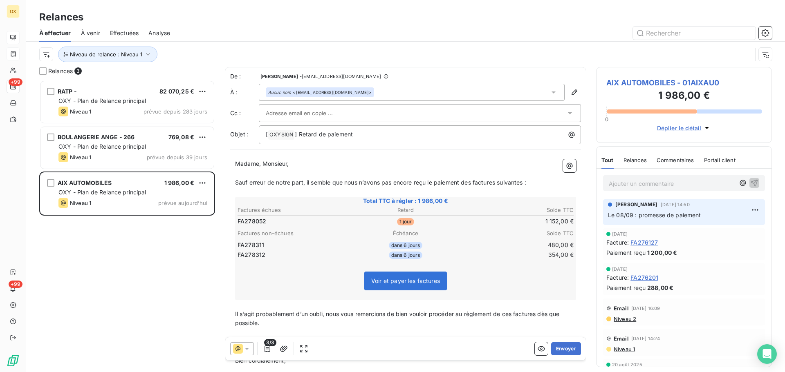
click at [473, 65] on div "Niveau de relance : Niveau 1" at bounding box center [405, 54] width 733 height 25
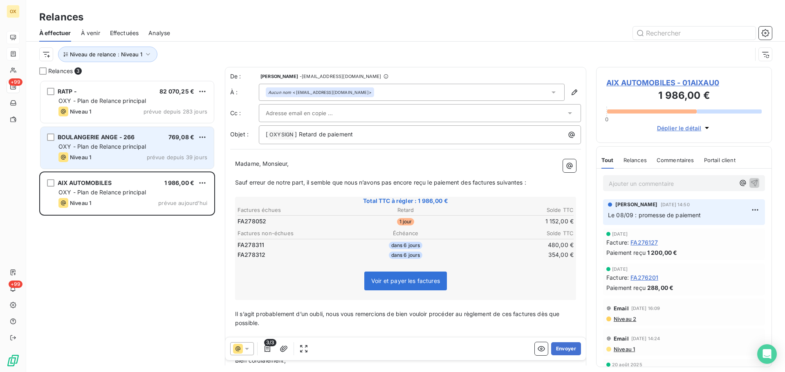
click at [120, 137] on span "BOULANGERIE ANGE - 266" at bounding box center [96, 137] width 77 height 7
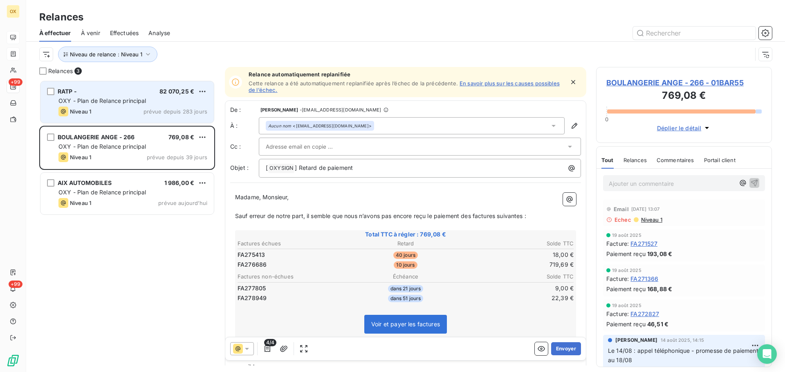
click at [114, 108] on div "Niveau 1 prévue depuis 283 jours" at bounding box center [132, 112] width 149 height 10
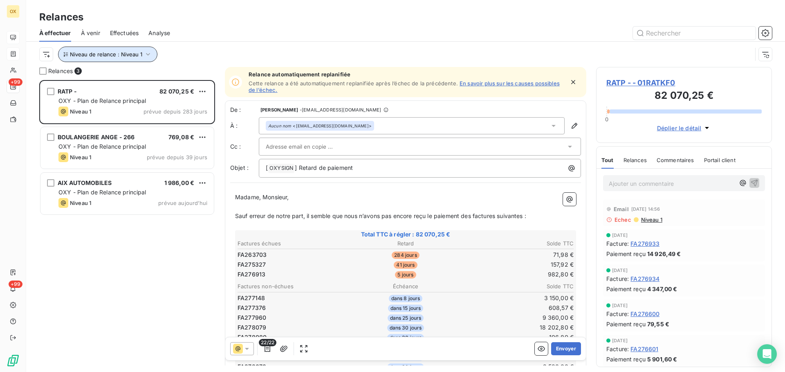
click at [101, 55] on span "Niveau de relance : Niveau 1" at bounding box center [106, 54] width 72 height 7
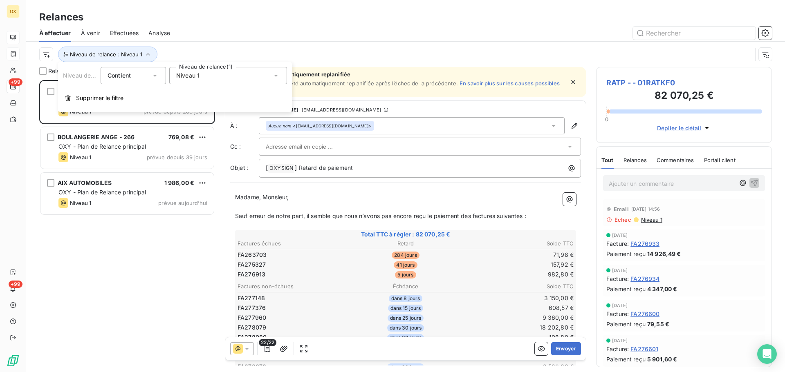
click at [191, 81] on div "Niveau 1" at bounding box center [228, 75] width 118 height 17
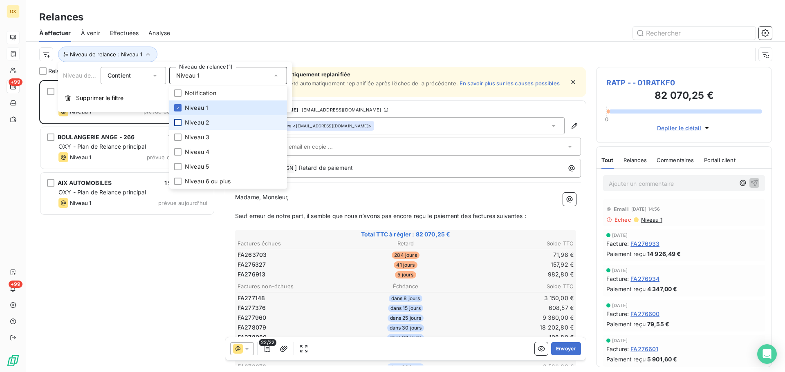
click at [178, 124] on div at bounding box center [177, 122] width 7 height 7
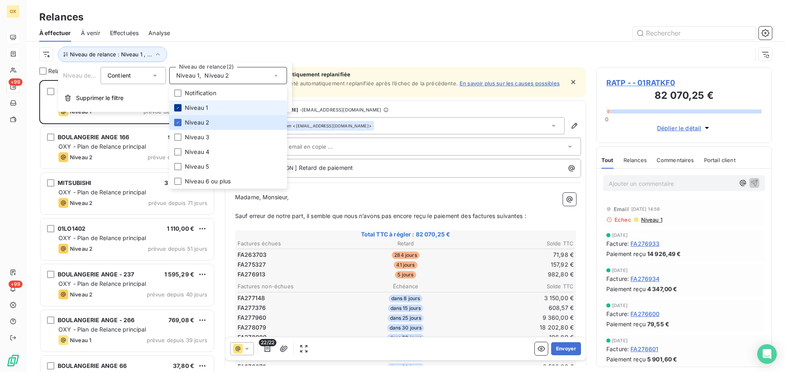
scroll to position [286, 170]
click at [178, 106] on icon at bounding box center [177, 107] width 5 height 5
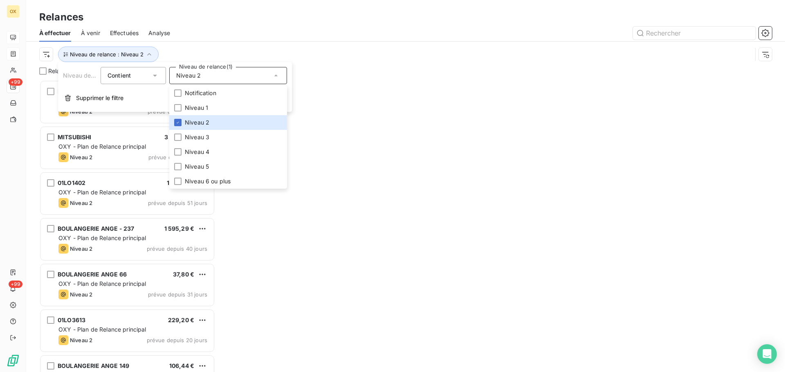
scroll to position [286, 170]
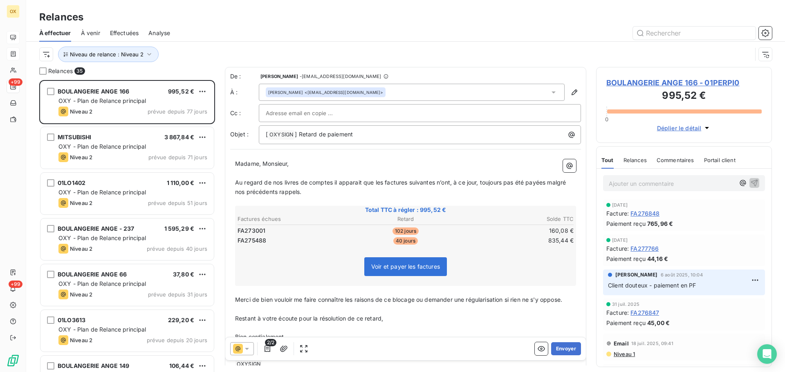
click at [210, 30] on div at bounding box center [476, 33] width 592 height 13
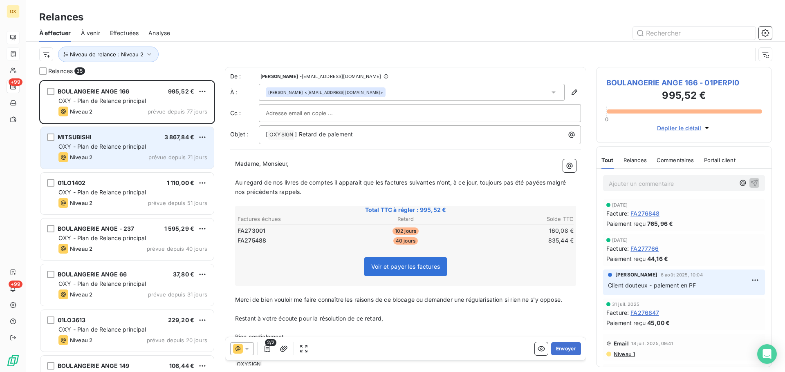
click at [133, 150] on span "OXY - Plan de Relance principal" at bounding box center [102, 146] width 88 height 7
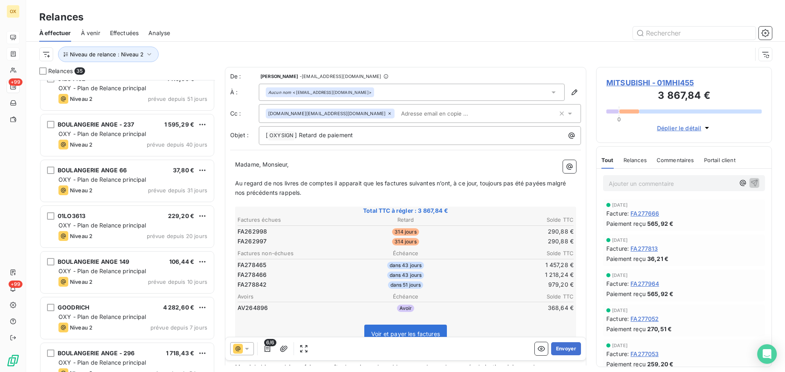
scroll to position [123, 0]
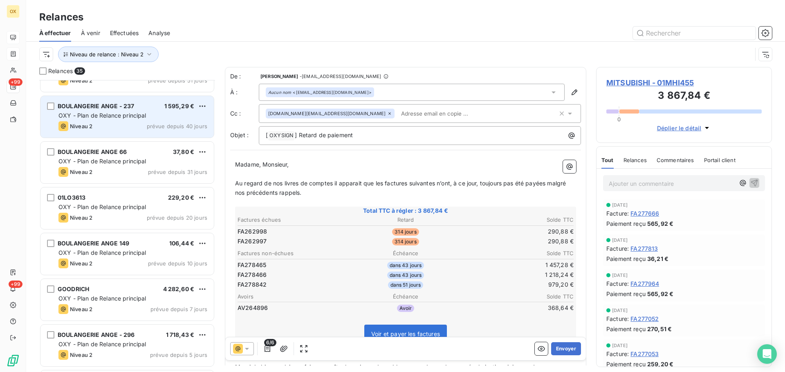
click at [127, 122] on div "Niveau 2 prévue depuis 40 jours" at bounding box center [132, 126] width 149 height 10
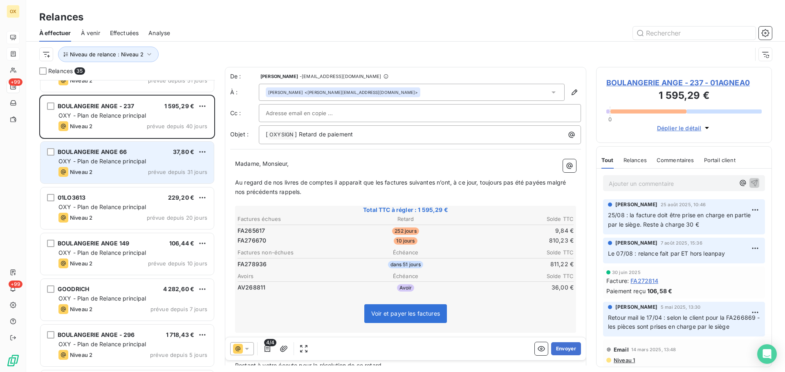
click at [147, 161] on div "OXY - Plan de Relance principal" at bounding box center [132, 161] width 149 height 8
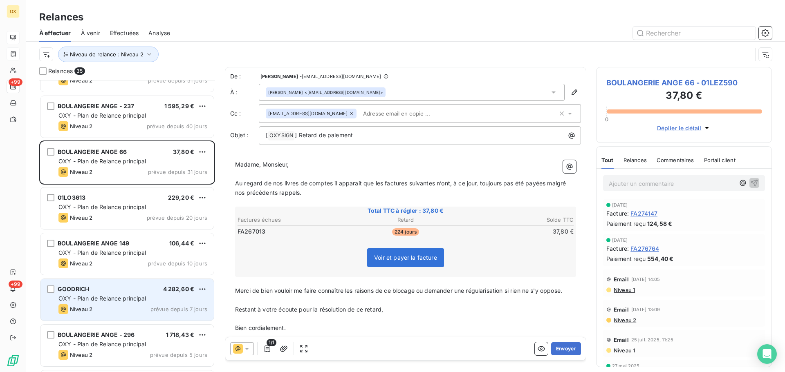
click at [114, 291] on div "GOODRICH 4 282,60 €" at bounding box center [132, 289] width 149 height 7
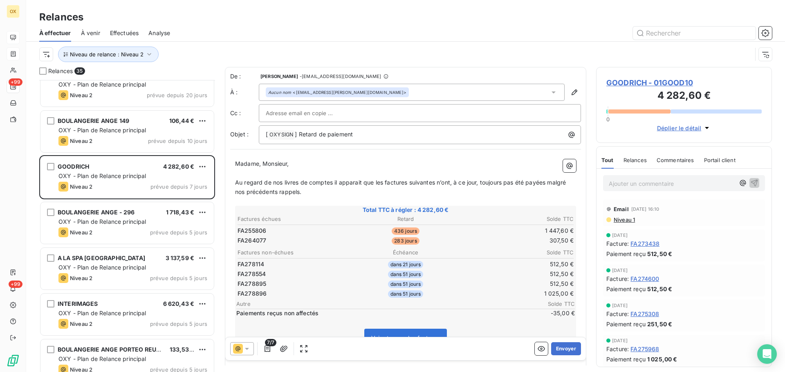
scroll to position [287, 0]
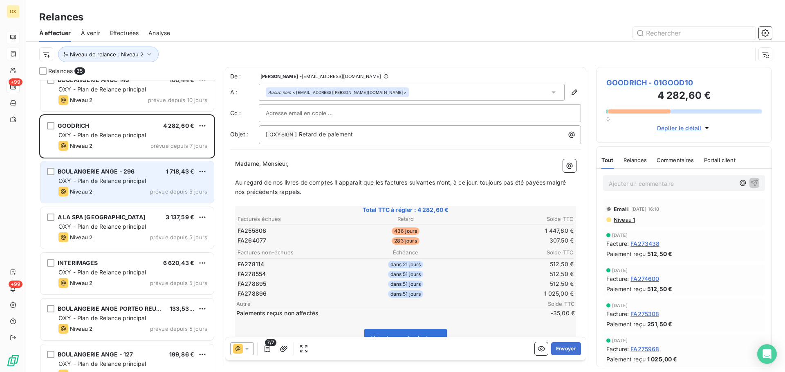
click at [111, 184] on span "OXY - Plan de Relance principal" at bounding box center [102, 180] width 88 height 7
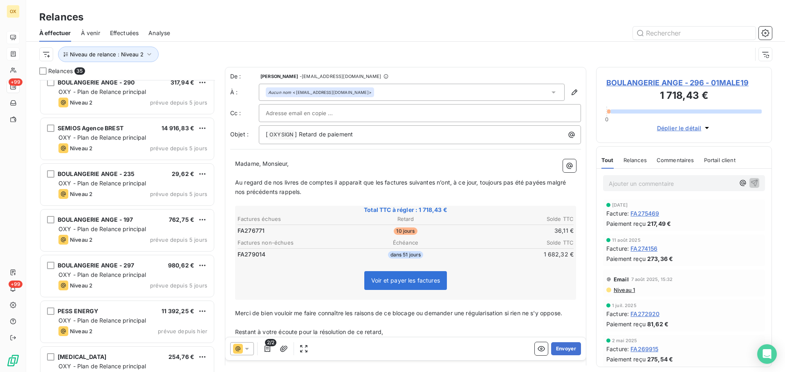
scroll to position [614, 0]
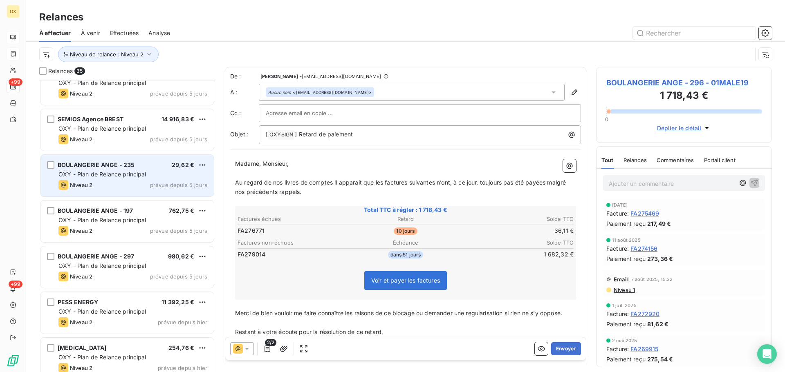
click at [110, 182] on div "Niveau 2 prévue depuis 5 jours" at bounding box center [132, 185] width 149 height 10
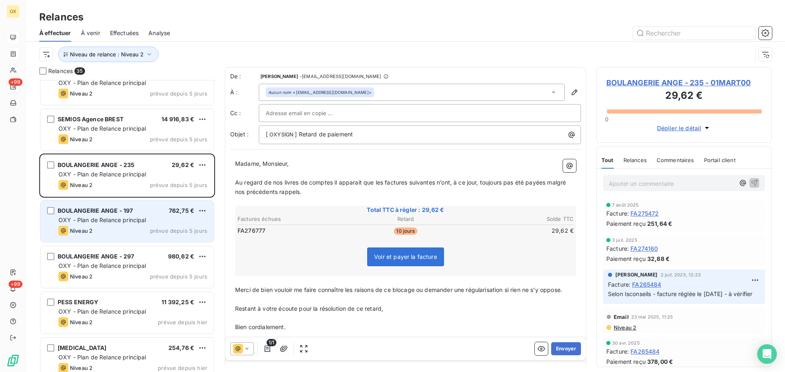
click at [142, 220] on span "OXY - Plan de Relance principal" at bounding box center [102, 220] width 88 height 7
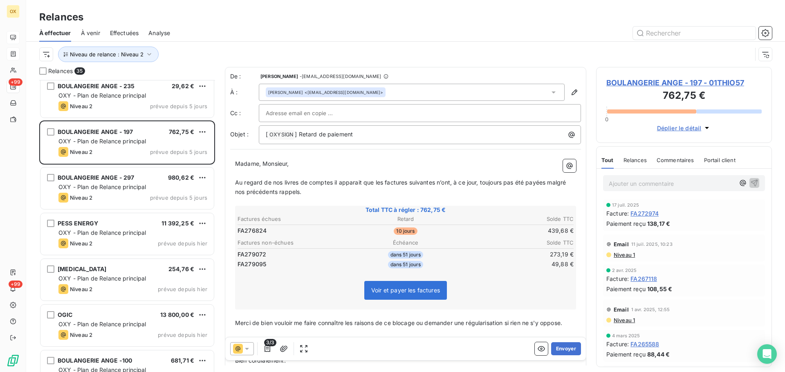
scroll to position [695, 0]
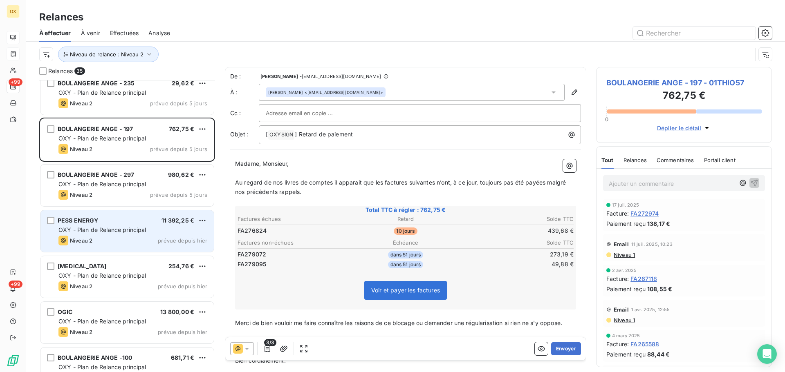
click at [121, 230] on span "OXY - Plan de Relance principal" at bounding box center [102, 229] width 88 height 7
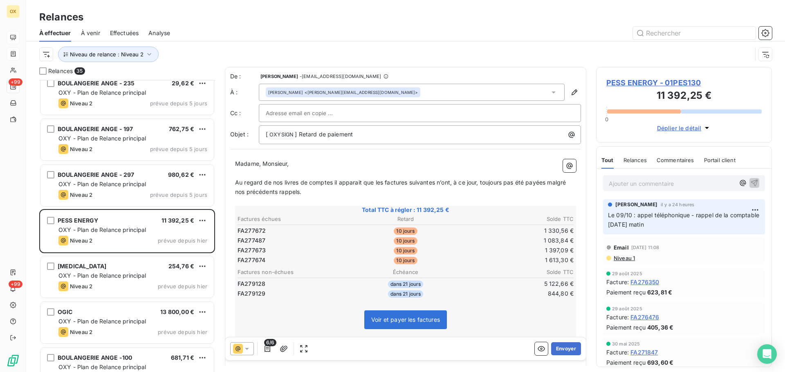
click at [649, 80] on span "PESS ENERGY - 01PES130" at bounding box center [683, 82] width 155 height 11
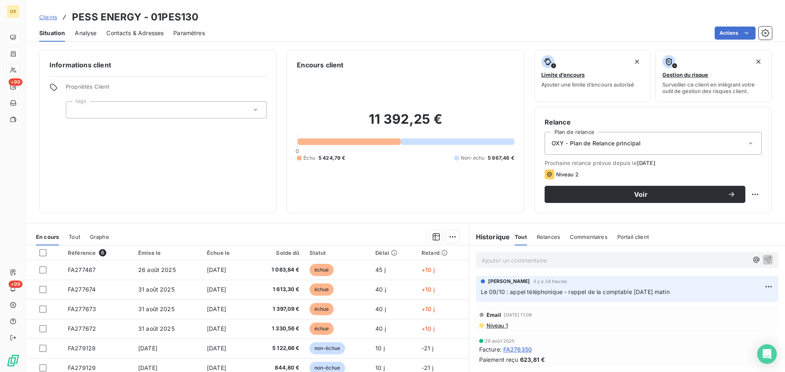
click at [140, 35] on span "Contacts & Adresses" at bounding box center [134, 33] width 57 height 8
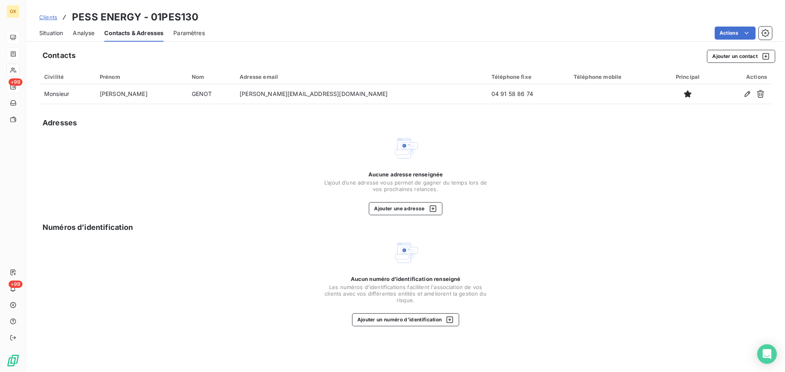
click at [52, 33] on span "Situation" at bounding box center [51, 33] width 24 height 8
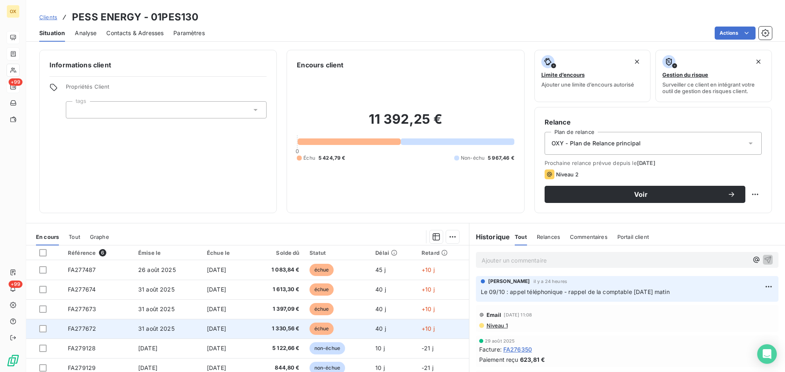
click at [207, 327] on span "[DATE]" at bounding box center [216, 328] width 19 height 7
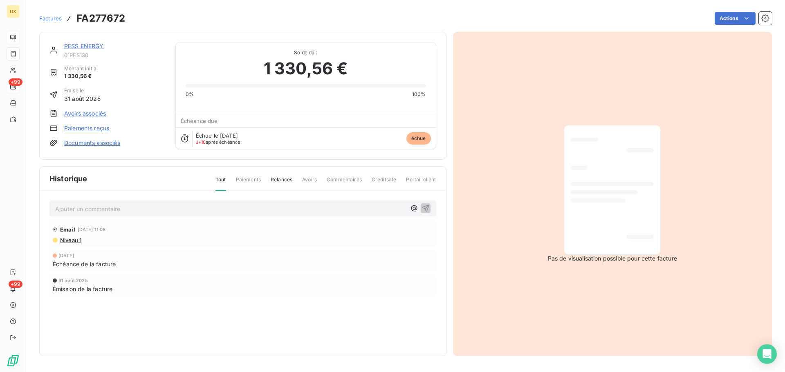
click at [86, 46] on link "PESS ENERGY" at bounding box center [84, 46] width 40 height 7
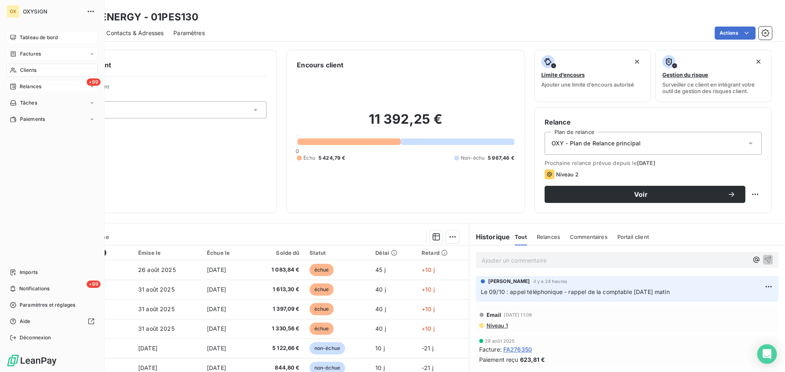
click at [20, 86] on span "Relances" at bounding box center [31, 86] width 22 height 7
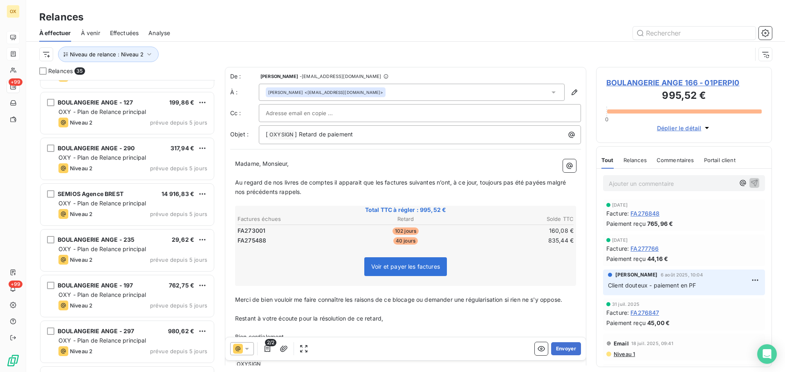
scroll to position [573, 0]
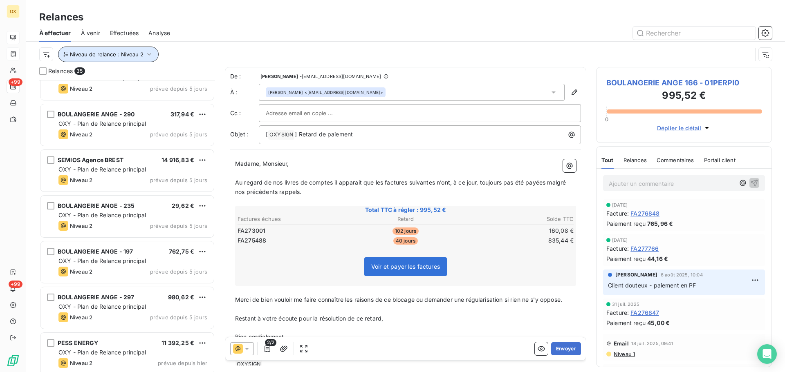
click at [140, 56] on span "Niveau de relance : Niveau 2" at bounding box center [107, 54] width 74 height 7
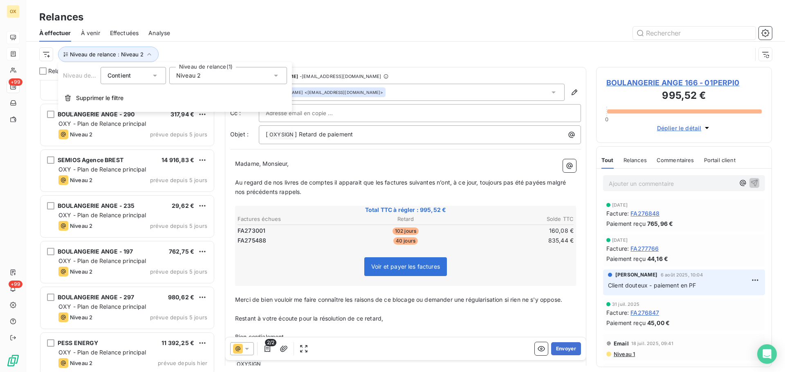
click at [197, 71] on div "Niveau 2" at bounding box center [228, 75] width 118 height 17
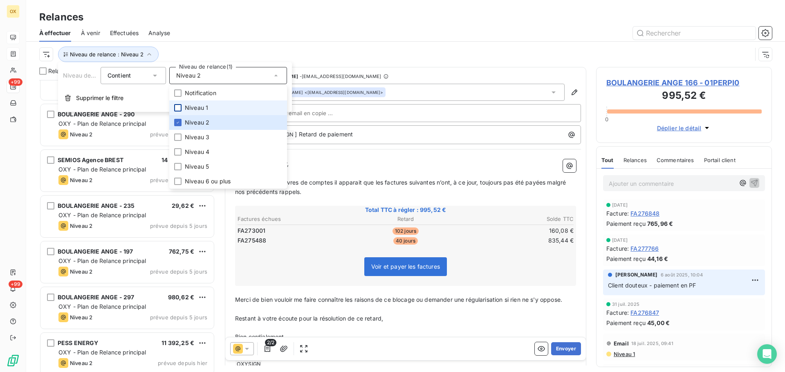
click at [179, 108] on div at bounding box center [177, 107] width 7 height 7
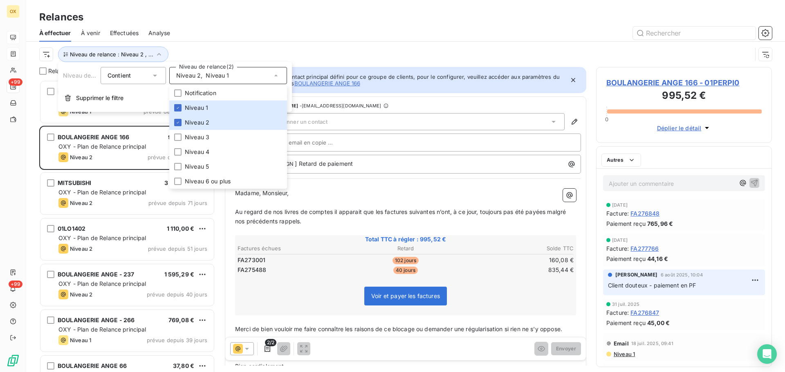
scroll to position [286, 170]
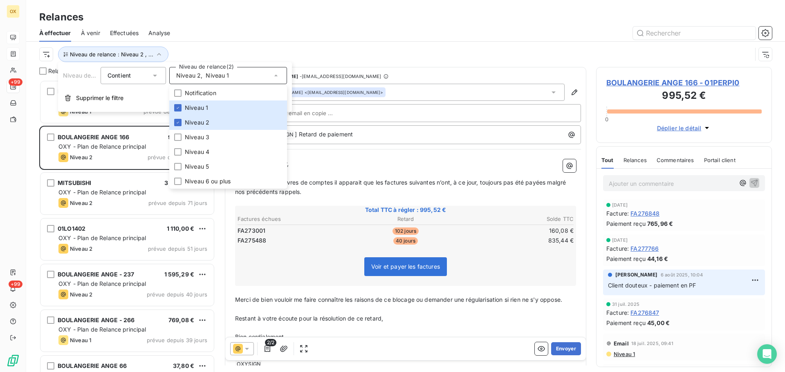
click at [223, 23] on div "Relances" at bounding box center [405, 17] width 759 height 15
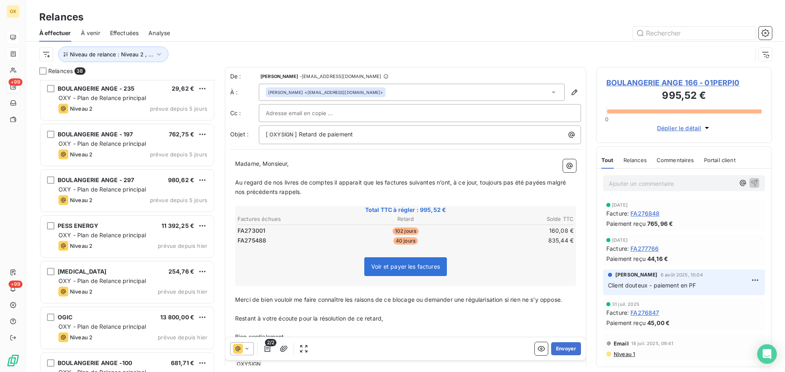
scroll to position [859, 0]
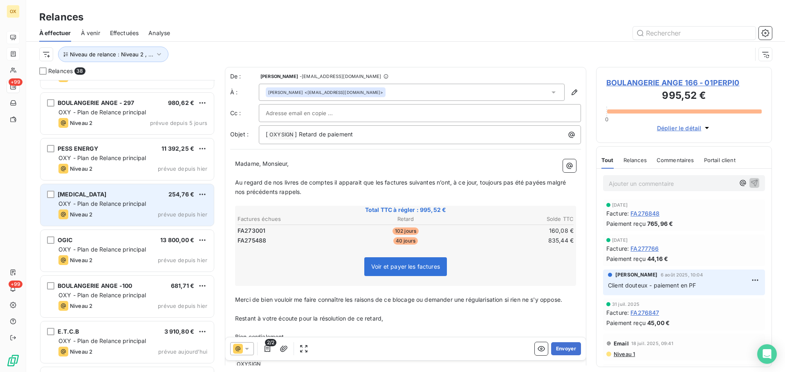
click at [129, 206] on span "OXY - Plan de Relance principal" at bounding box center [102, 203] width 88 height 7
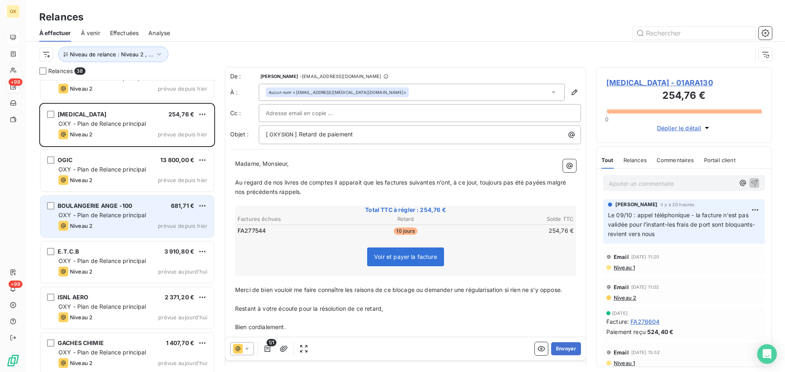
scroll to position [941, 0]
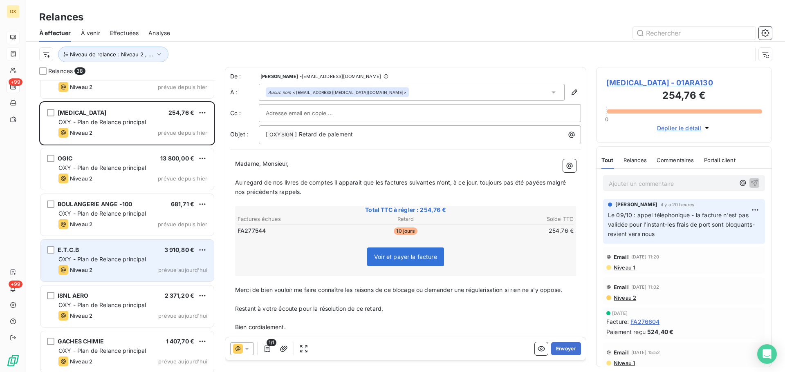
click at [110, 260] on span "OXY - Plan de Relance principal" at bounding box center [102, 259] width 88 height 7
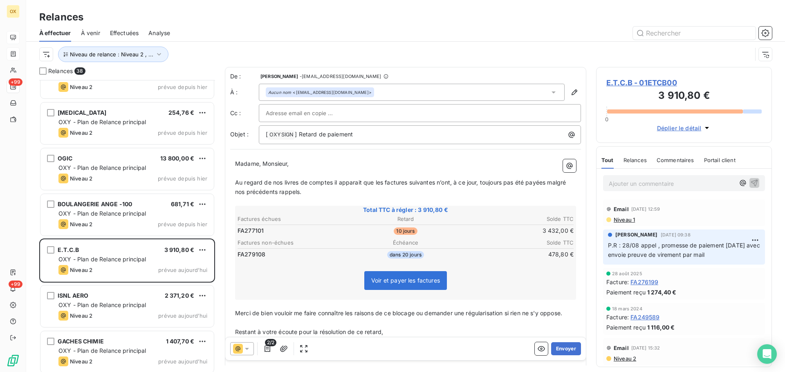
click at [311, 174] on p "﻿" at bounding box center [405, 173] width 341 height 9
click at [671, 81] on span "E.T.C.B - 01ETCB00" at bounding box center [683, 82] width 155 height 11
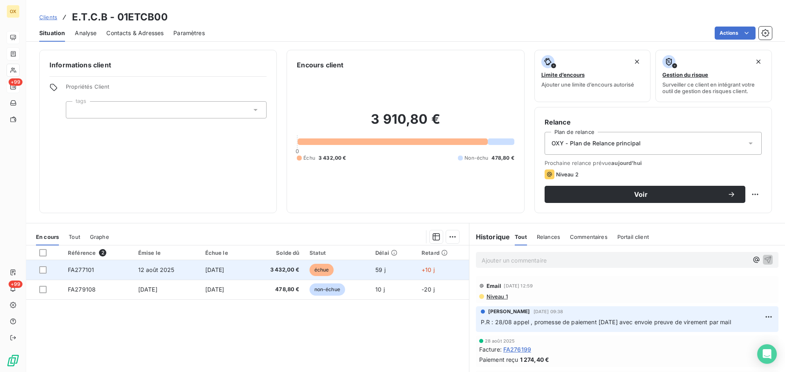
click at [224, 267] on span "[DATE]" at bounding box center [214, 270] width 19 height 7
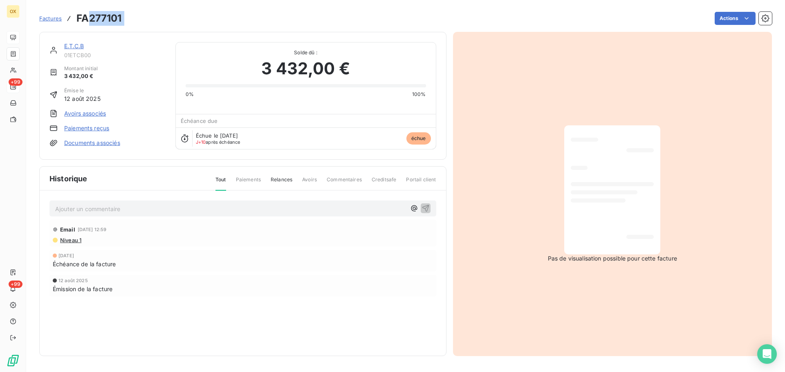
drag, startPoint x: 130, startPoint y: 21, endPoint x: 90, endPoint y: 16, distance: 40.4
click at [90, 16] on div "Factures FA277101 Actions" at bounding box center [405, 18] width 733 height 17
copy section "277101 Actions"
click at [73, 45] on link "E.T.C.B" at bounding box center [74, 46] width 20 height 7
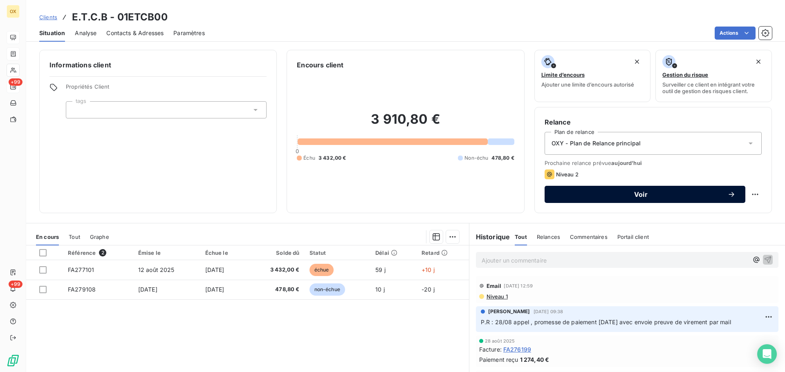
click at [573, 197] on span "Voir" at bounding box center [640, 194] width 173 height 7
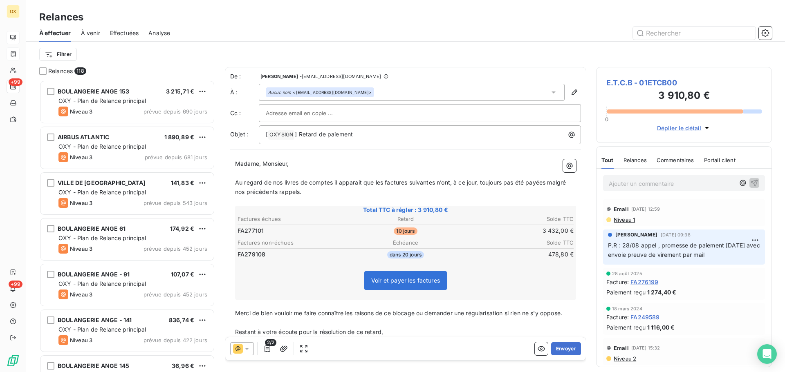
scroll to position [286, 170]
drag, startPoint x: 316, startPoint y: 135, endPoint x: 299, endPoint y: 137, distance: 16.5
click at [299, 137] on span "] Retard de paiement" at bounding box center [324, 134] width 58 height 7
click at [384, 184] on span "Au regard de nos livres de comptes il apparait que les factures suivantes n’ont…" at bounding box center [401, 187] width 332 height 16
click at [404, 180] on span "Au regard de nos livres de comptes il apparait que la factures suivantes n’ont,…" at bounding box center [405, 187] width 341 height 16
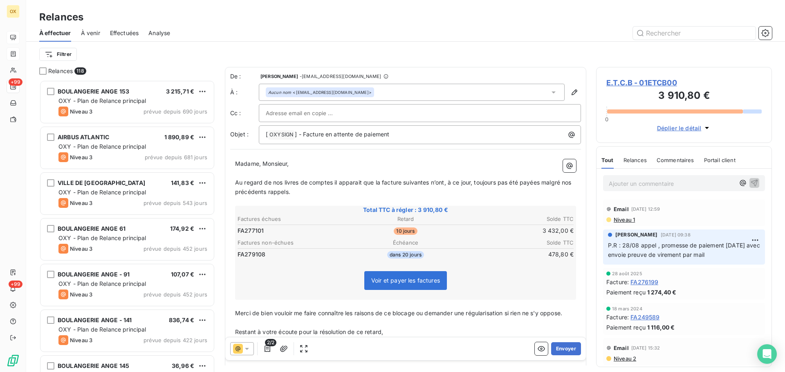
click at [428, 182] on span "Au regard de nos livres de comptes il apparait que la facture suivantes n’ont, …" at bounding box center [404, 187] width 338 height 16
click at [429, 181] on span "Au regard de nos livres de comptes il apparait que la facture suivantes n’ont, …" at bounding box center [404, 187] width 338 height 16
click at [441, 182] on span "Au regard de nos livres de comptes il apparait que la facture suivante n’ont, à…" at bounding box center [402, 187] width 335 height 16
click at [442, 183] on span "Au regard de nos livres de comptes il apparait que la facture suivante n’ont, à…" at bounding box center [402, 187] width 335 height 16
click at [532, 183] on span "Au regard de nos livres de comptes il apparait que la facture suivante n’a, à c…" at bounding box center [400, 187] width 330 height 16
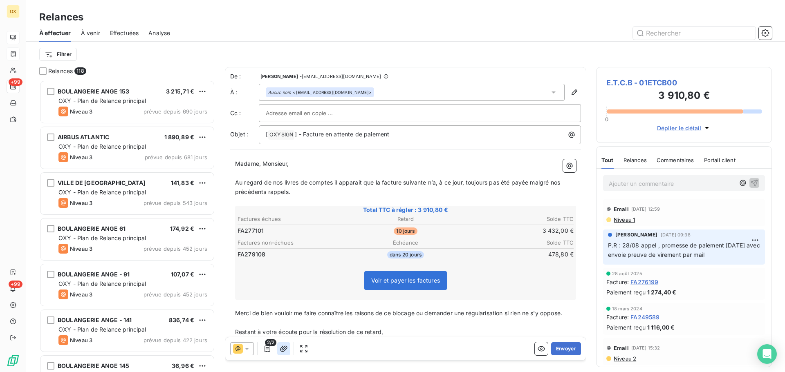
click at [285, 351] on icon "button" at bounding box center [284, 349] width 8 height 8
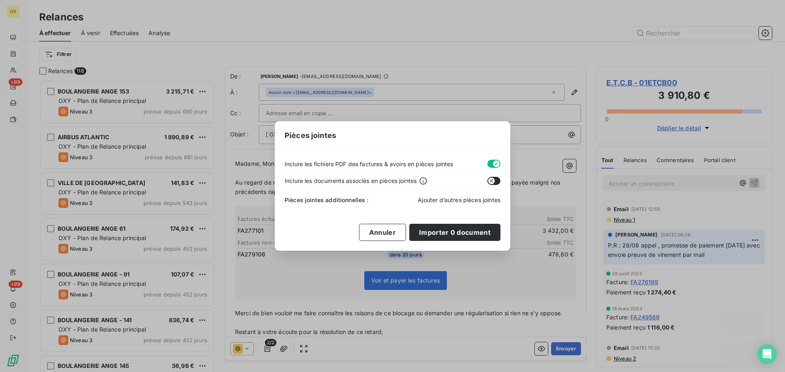
click at [439, 202] on span "Ajouter d’autres pièces jointes" at bounding box center [459, 200] width 83 height 7
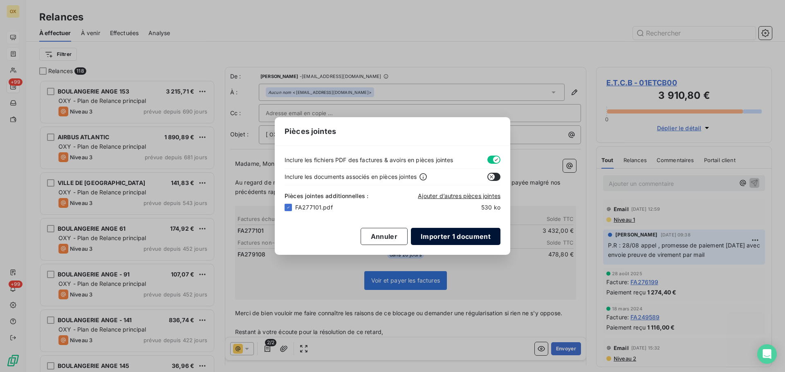
click at [451, 237] on button "Importer 1 document" at bounding box center [456, 236] width 90 height 17
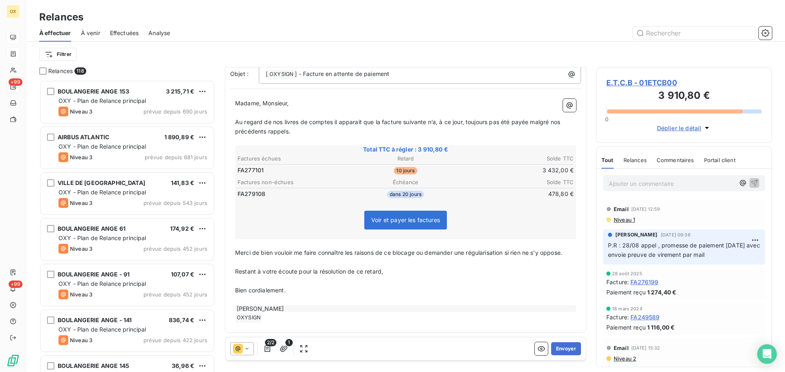
scroll to position [62, 0]
click at [559, 347] on button "Envoyer" at bounding box center [566, 349] width 30 height 13
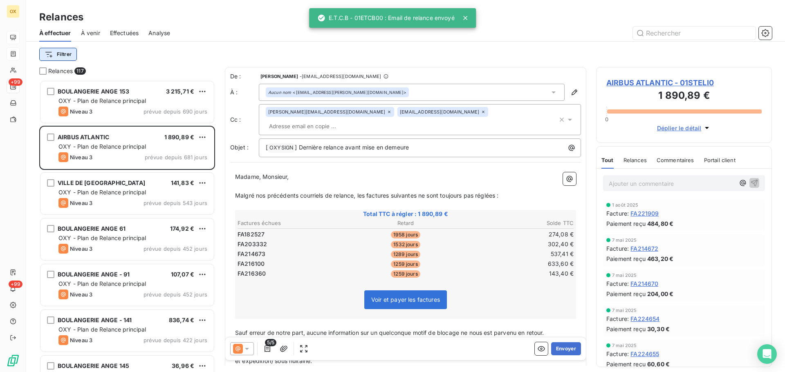
click at [55, 56] on html "OX +99 +99 Relances À effectuer À venir Effectuées Analyse Filtrer Relances 117…" at bounding box center [392, 186] width 785 height 372
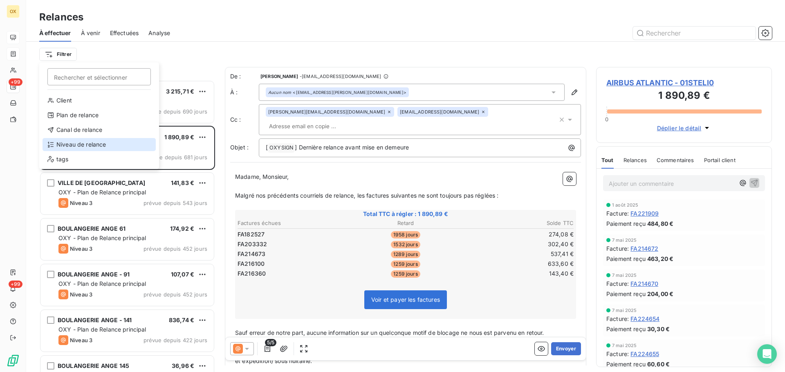
click at [81, 144] on div "Niveau de relance" at bounding box center [99, 144] width 113 height 13
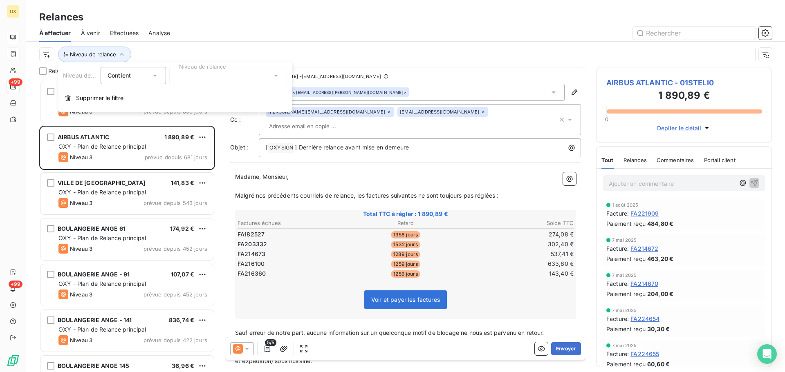
click at [192, 73] on div at bounding box center [228, 75] width 118 height 17
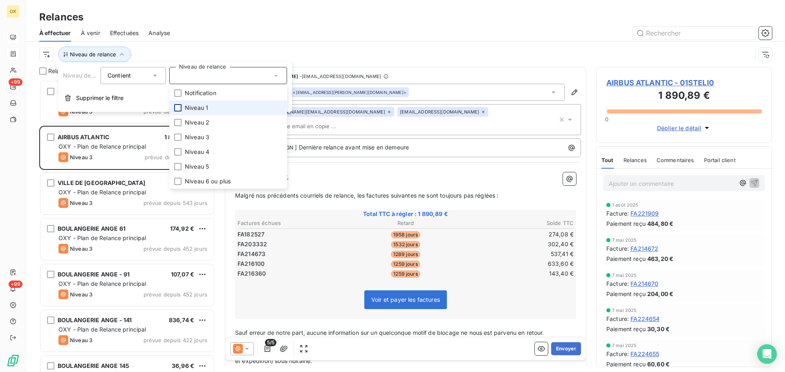
click at [179, 108] on div at bounding box center [177, 107] width 7 height 7
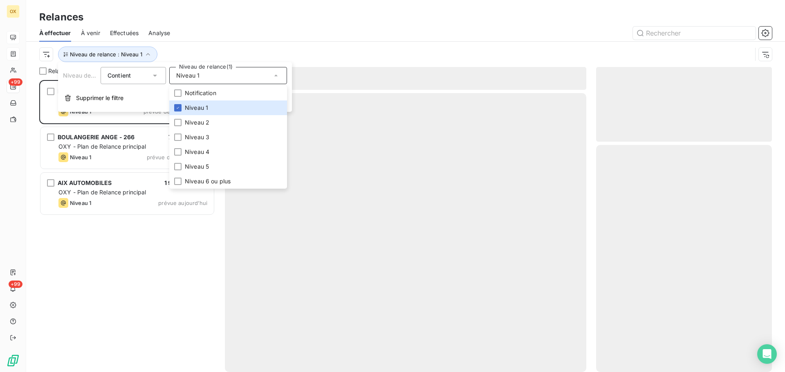
scroll to position [286, 170]
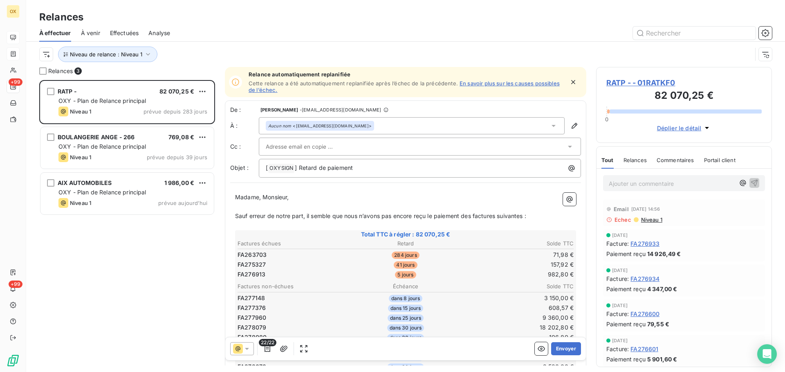
click at [229, 40] on div "À effectuer À venir Effectuées Analyse" at bounding box center [405, 33] width 759 height 17
click at [101, 56] on span "Niveau de relance : Niveau 1" at bounding box center [106, 54] width 72 height 7
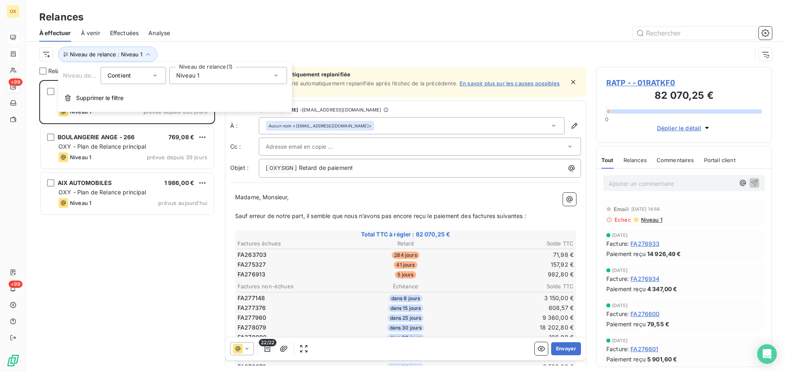
click at [208, 72] on div "Niveau 1" at bounding box center [228, 75] width 118 height 17
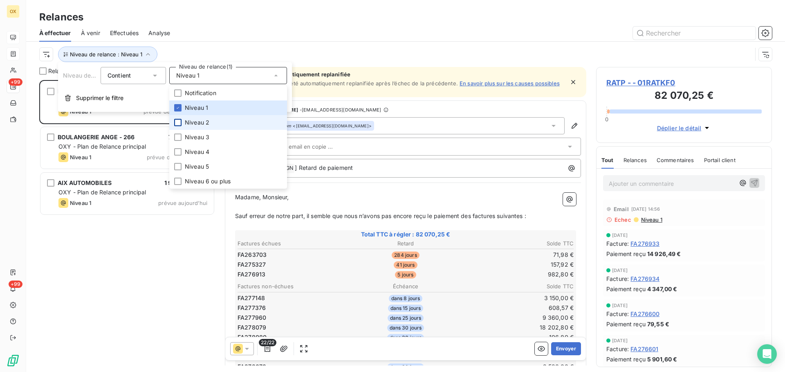
click at [179, 124] on div at bounding box center [177, 122] width 7 height 7
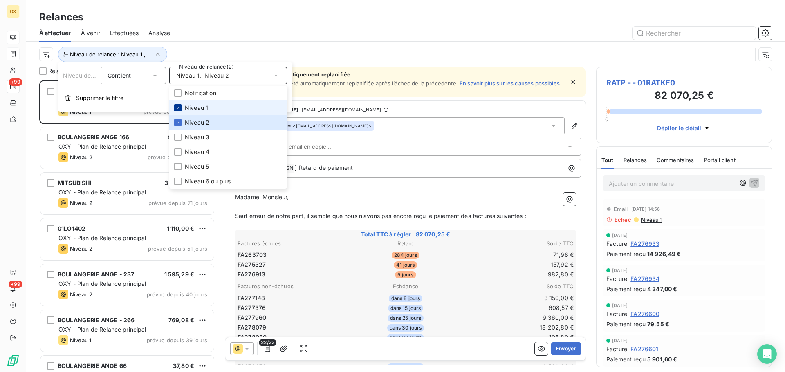
click at [177, 109] on icon at bounding box center [177, 107] width 5 height 5
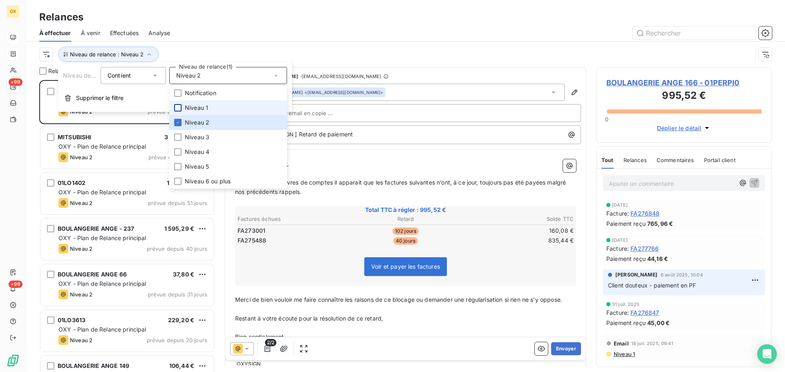
click at [204, 38] on div at bounding box center [476, 33] width 592 height 13
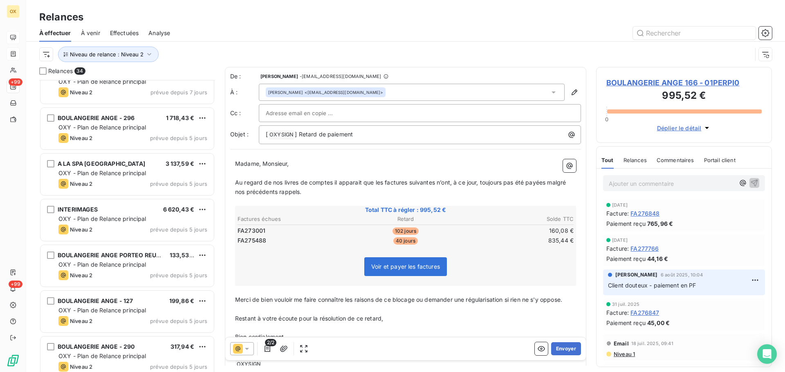
scroll to position [368, 0]
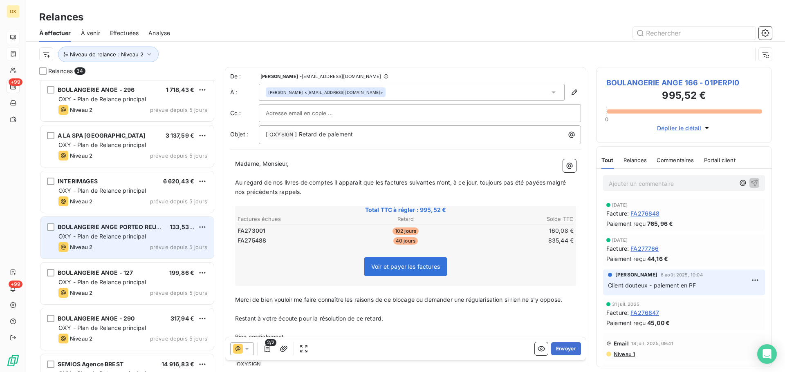
click at [131, 231] on div "BOULANGERIE ANGE PORTEO REUNI." at bounding box center [110, 227] width 105 height 8
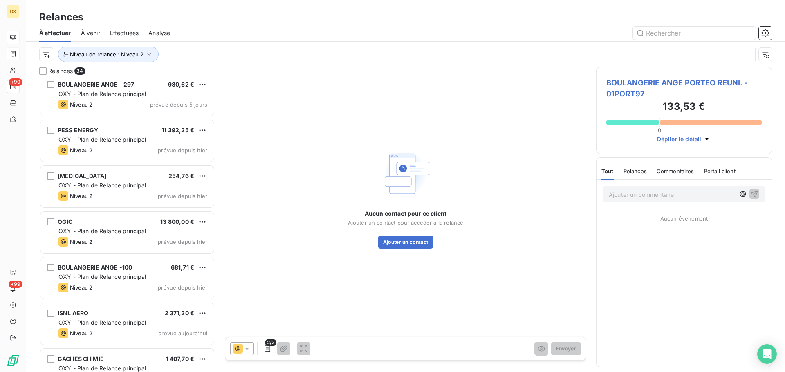
scroll to position [818, 0]
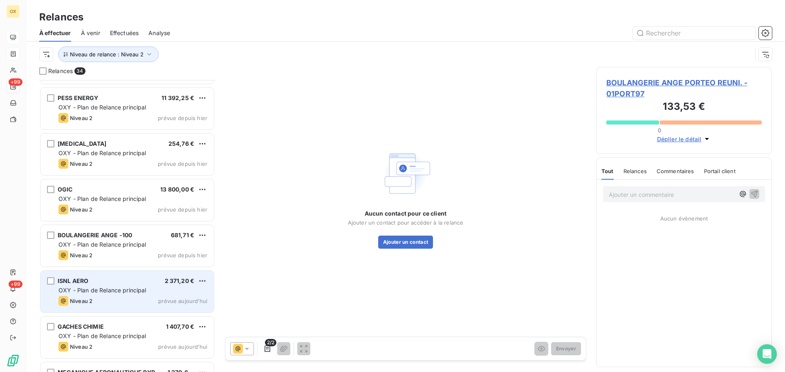
click at [122, 292] on span "OXY - Plan de Relance principal" at bounding box center [102, 290] width 88 height 7
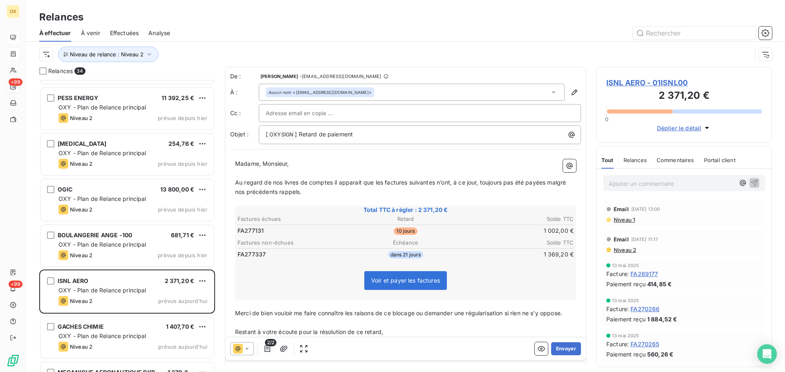
click at [405, 166] on p "Madame, Monsieur," at bounding box center [405, 163] width 341 height 9
drag, startPoint x: 317, startPoint y: 134, endPoint x: 299, endPoint y: 133, distance: 18.0
click at [299, 133] on span "] Retard de paiement" at bounding box center [324, 134] width 58 height 7
click at [612, 84] on span "ISNL AERO - 01ISNL00" at bounding box center [683, 82] width 155 height 11
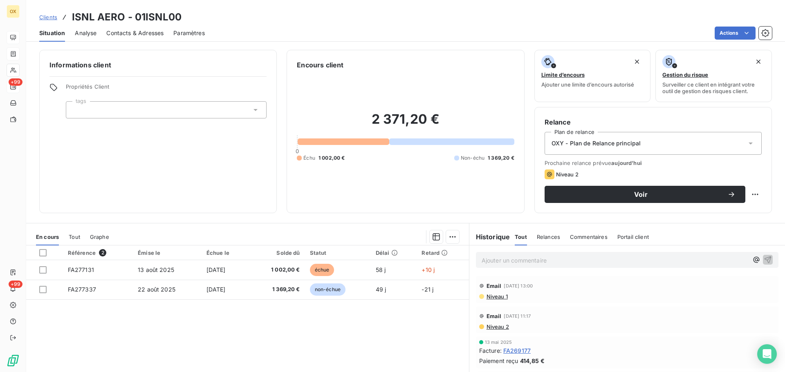
click at [149, 36] on span "Contacts & Adresses" at bounding box center [134, 33] width 57 height 8
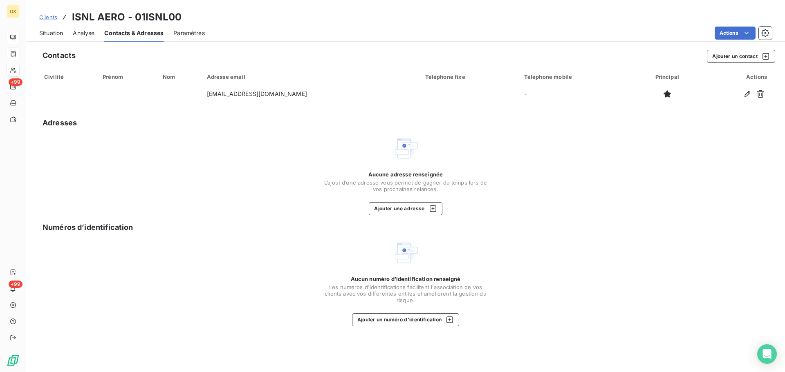
click at [54, 33] on span "Situation" at bounding box center [51, 33] width 24 height 8
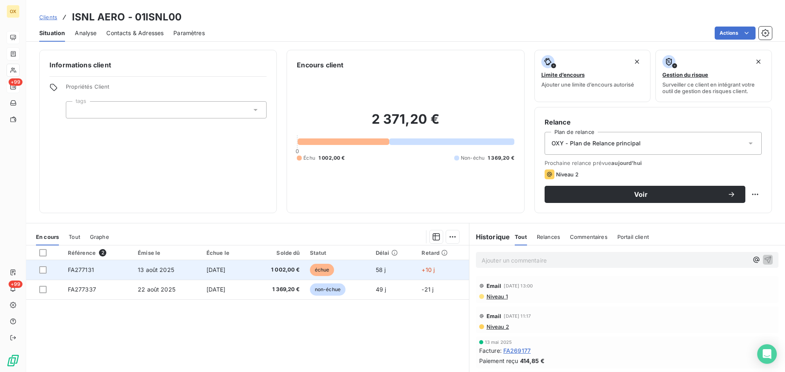
click at [294, 267] on span "1 002,00 €" at bounding box center [277, 270] width 46 height 8
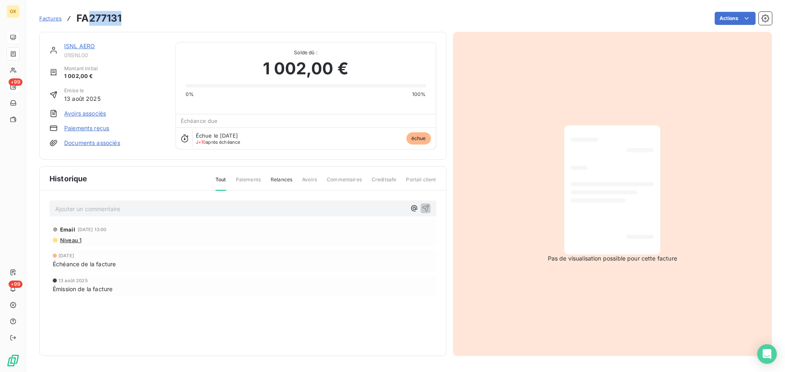
drag, startPoint x: 123, startPoint y: 16, endPoint x: 90, endPoint y: 18, distance: 34.0
click at [90, 18] on div "Factures FA277131 Actions" at bounding box center [405, 18] width 733 height 17
copy h3 "277131"
click at [79, 46] on link "ISNL AERO" at bounding box center [79, 46] width 31 height 7
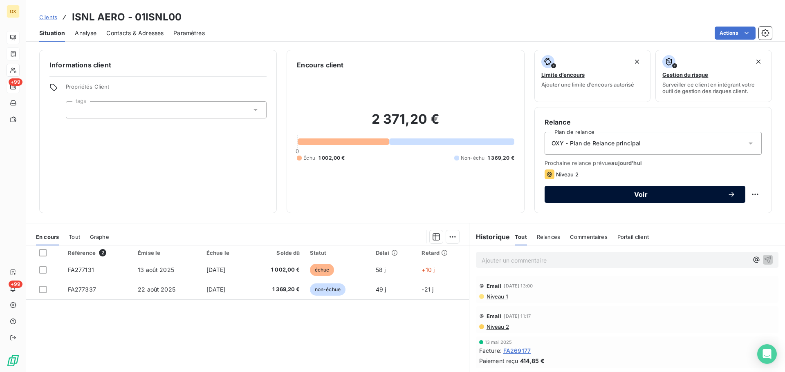
click at [586, 194] on span "Voir" at bounding box center [640, 194] width 173 height 7
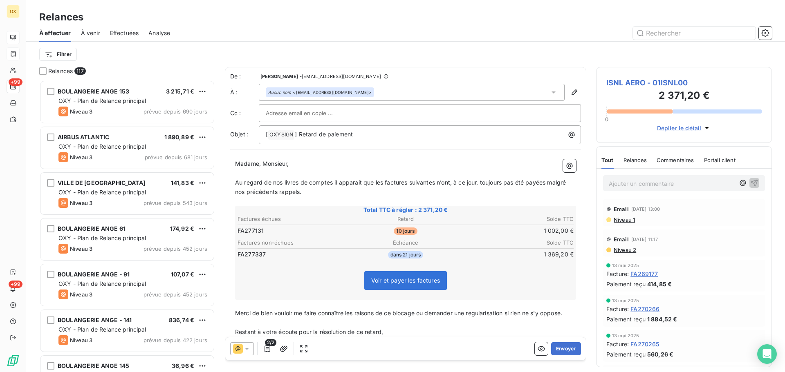
scroll to position [286, 170]
drag, startPoint x: 317, startPoint y: 134, endPoint x: 299, endPoint y: 133, distance: 18.0
click at [299, 133] on span "] Retard de paiement" at bounding box center [324, 134] width 58 height 7
click at [349, 163] on p "Madame, Monsieur," at bounding box center [405, 163] width 341 height 9
click at [331, 161] on p "Madame, Monsieur," at bounding box center [405, 163] width 341 height 9
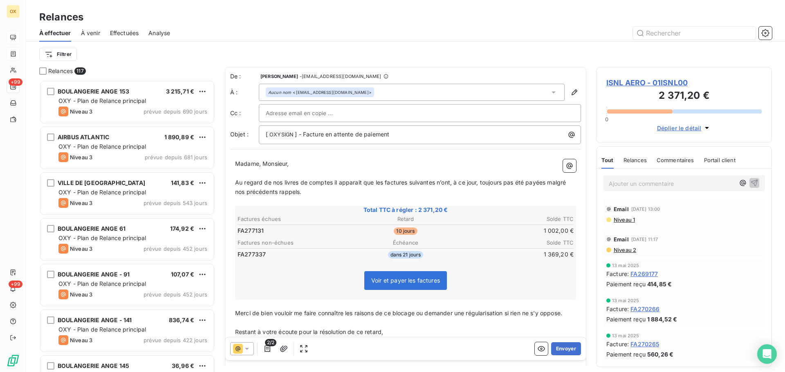
click at [383, 184] on span "Au regard de nos livres de comptes il apparait que les factures suivantes n’ont…" at bounding box center [401, 187] width 332 height 16
click at [404, 182] on span "Au regard de nos livres de comptes il apparait que la factures suivantes n’ont,…" at bounding box center [405, 187] width 341 height 16
click at [430, 181] on span "Au regard de nos livres de comptes il apparait que la facture suivantes n’ont, …" at bounding box center [404, 187] width 338 height 16
click at [442, 183] on span "Au regard de nos livres de comptes il apparait que la facture suivante n’ont, à…" at bounding box center [402, 187] width 335 height 16
click at [532, 183] on span "Au regard de nos livres de comptes il apparait que la facture suivante n’a, à c…" at bounding box center [400, 187] width 330 height 16
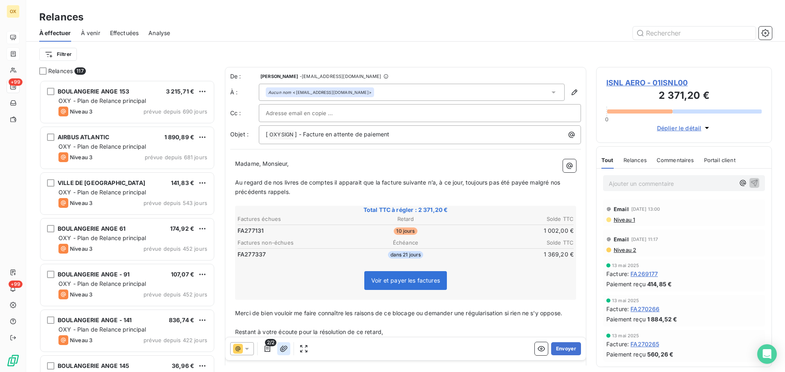
click at [283, 346] on icon "button" at bounding box center [283, 349] width 7 height 6
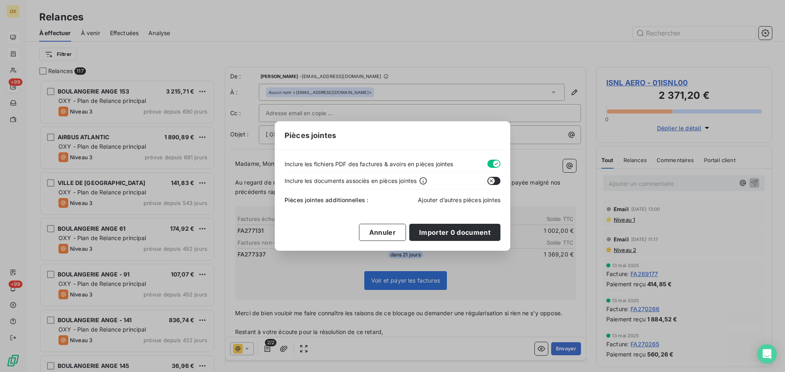
click at [459, 202] on span "Ajouter d’autres pièces jointes" at bounding box center [459, 200] width 83 height 7
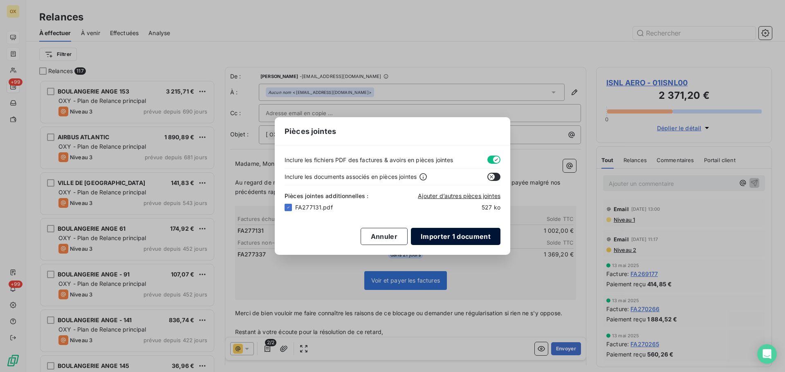
click at [462, 236] on button "Importer 1 document" at bounding box center [456, 236] width 90 height 17
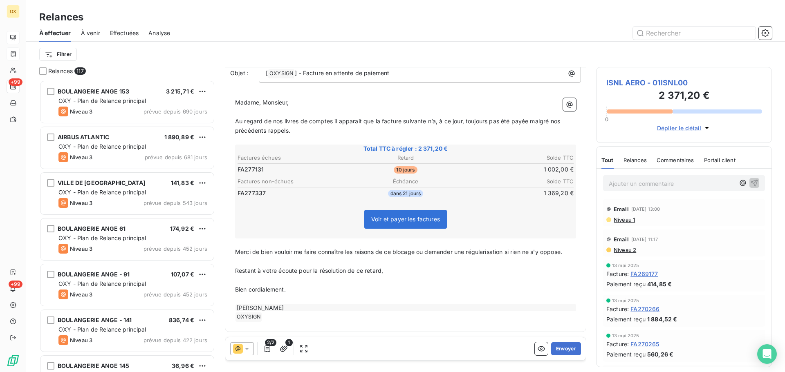
scroll to position [0, 0]
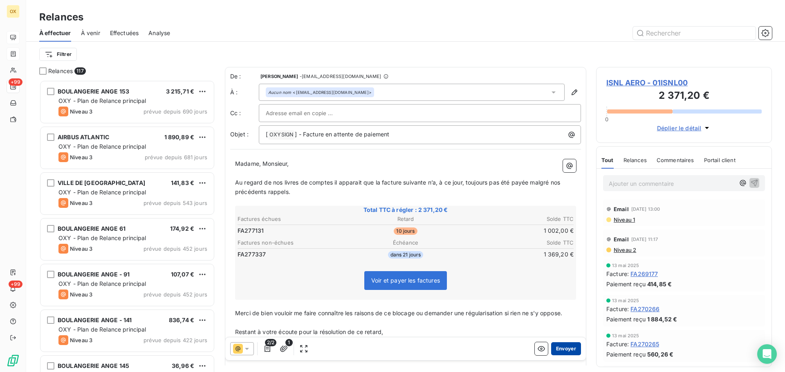
click at [560, 350] on button "Envoyer" at bounding box center [566, 349] width 30 height 13
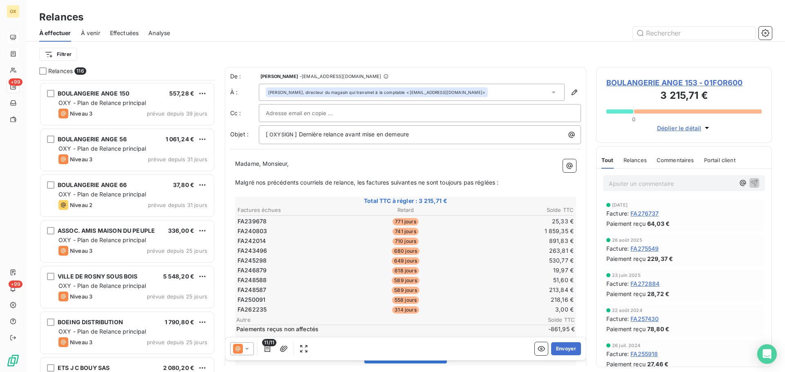
scroll to position [1922, 0]
click at [114, 234] on div "ASSOC. AMIS MAISON DU PEUPLE" at bounding box center [106, 230] width 97 height 8
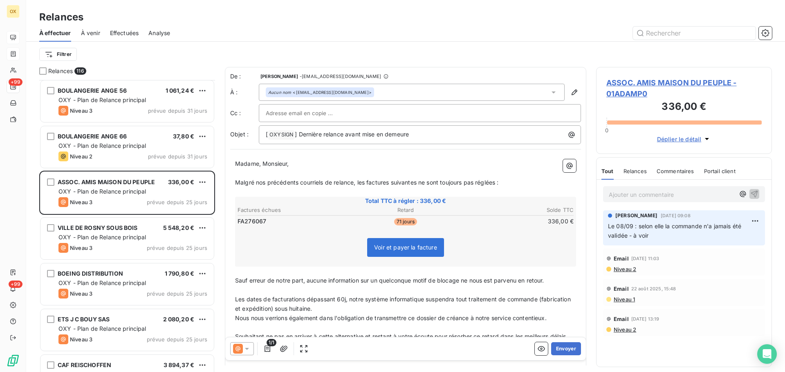
scroll to position [2004, 0]
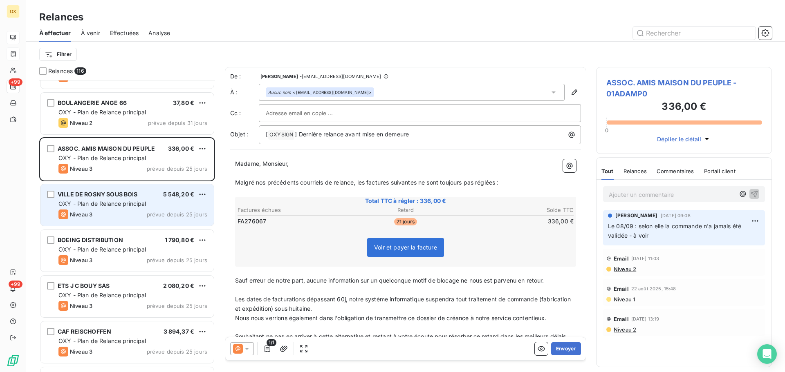
click at [114, 213] on div "Niveau 3 prévue depuis 25 jours" at bounding box center [132, 215] width 149 height 10
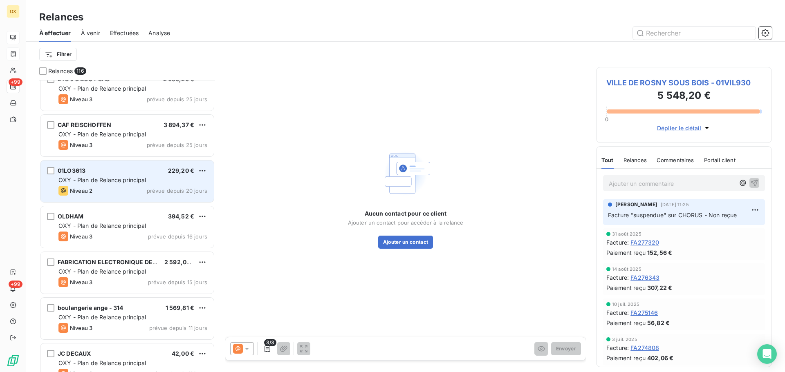
scroll to position [2249, 0]
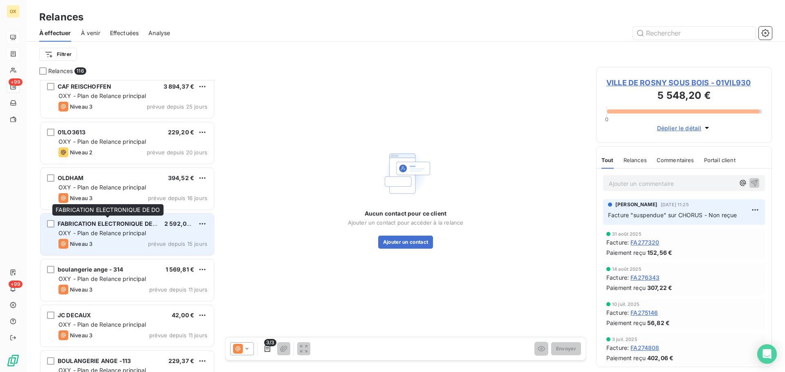
click at [109, 221] on span "FABRICATION ELECTRONIQUE DE DO" at bounding box center [110, 223] width 105 height 7
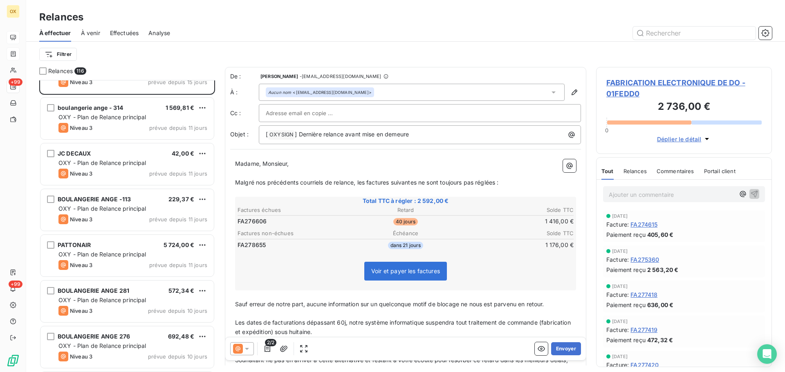
scroll to position [2412, 0]
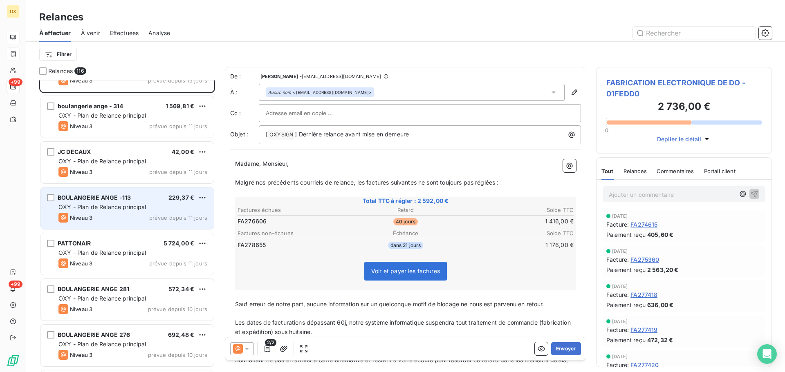
click at [124, 208] on span "OXY - Plan de Relance principal" at bounding box center [102, 207] width 88 height 7
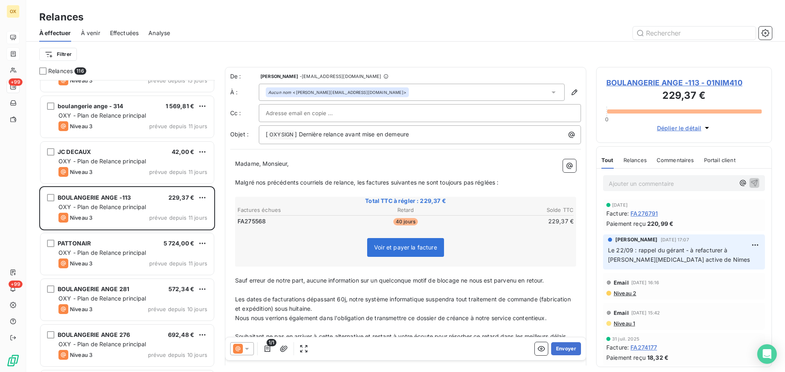
click at [631, 83] on span "BOULANGERIE ANGE -113 - 01NIM410" at bounding box center [683, 82] width 155 height 11
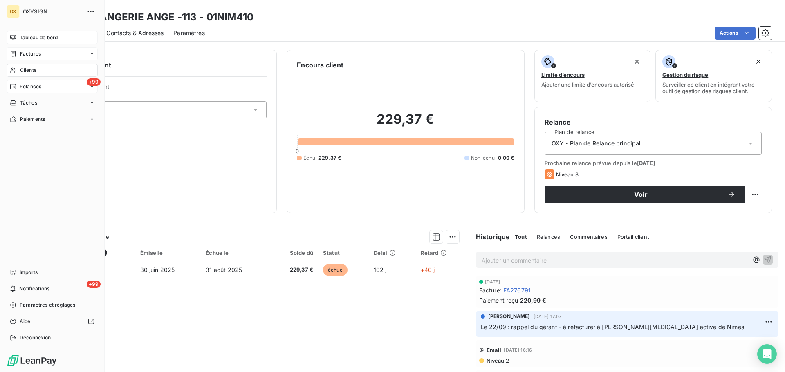
click at [24, 89] on span "Relances" at bounding box center [31, 86] width 22 height 7
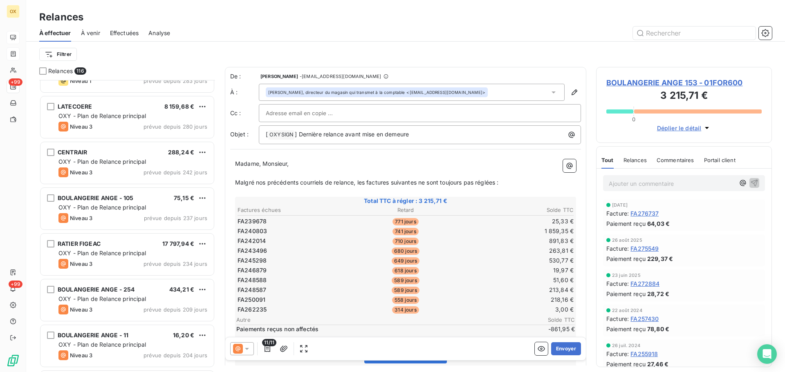
scroll to position [491, 0]
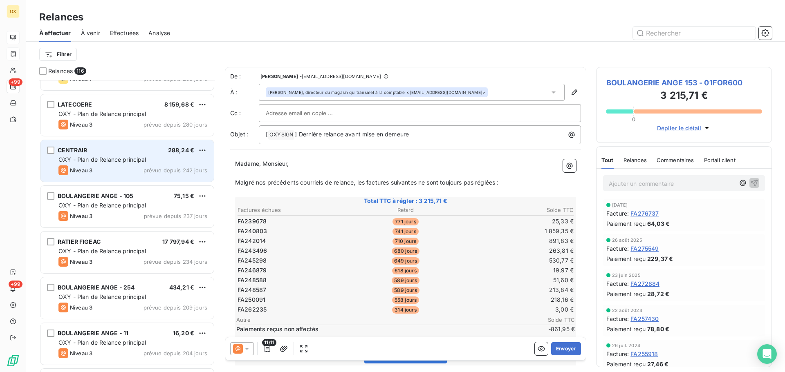
click at [128, 157] on span "OXY - Plan de Relance principal" at bounding box center [102, 159] width 88 height 7
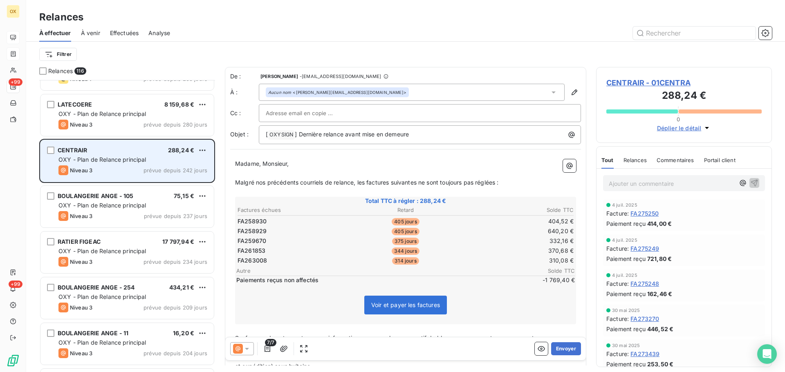
scroll to position [532, 0]
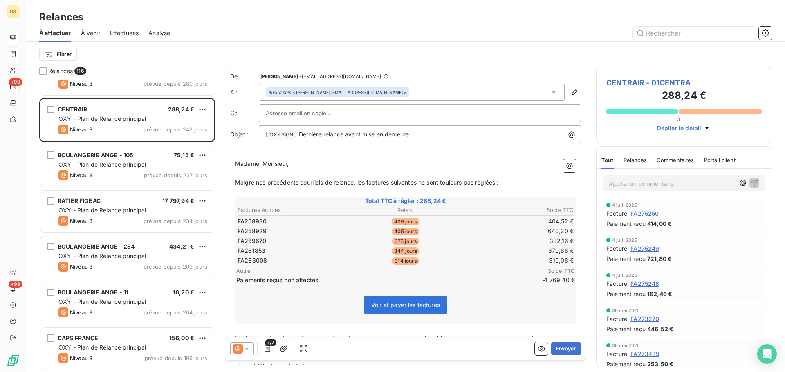
click at [123, 176] on div "Niveau 3 prévue depuis 237 jours" at bounding box center [132, 175] width 149 height 10
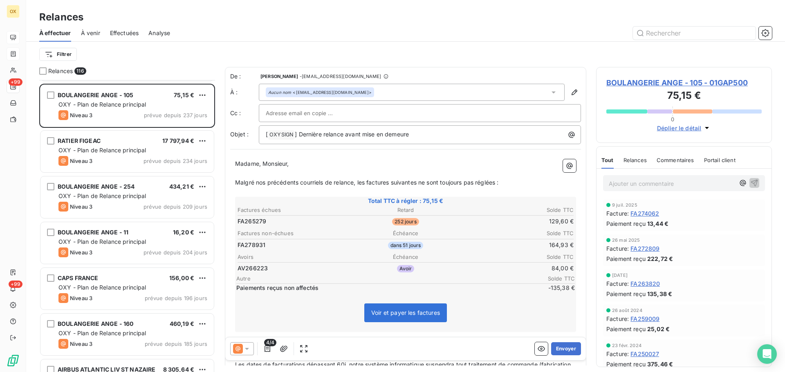
scroll to position [614, 0]
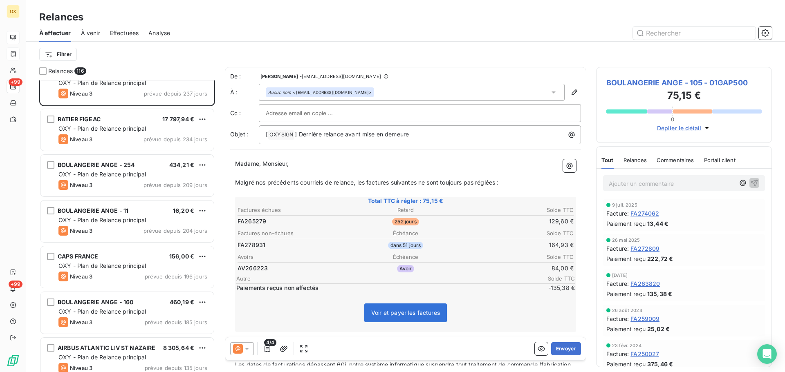
click at [123, 176] on span "OXY - Plan de Relance principal" at bounding box center [102, 174] width 88 height 7
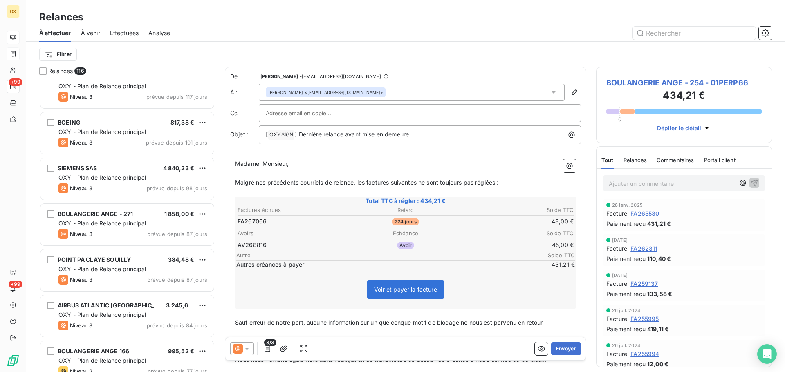
scroll to position [1063, 0]
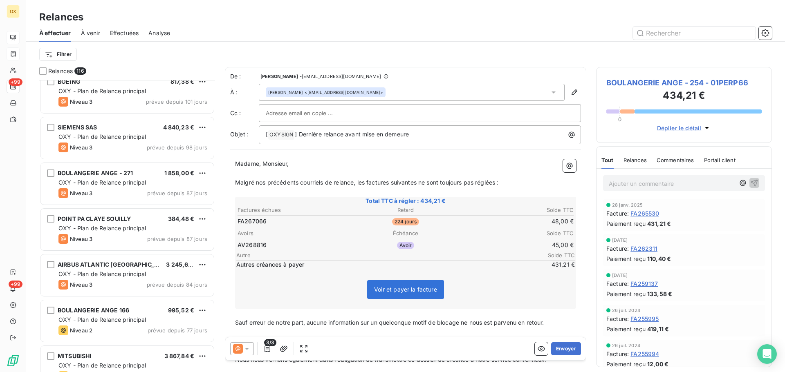
click at [123, 176] on span "BOULANGERIE ANGE - 271" at bounding box center [95, 173] width 75 height 7
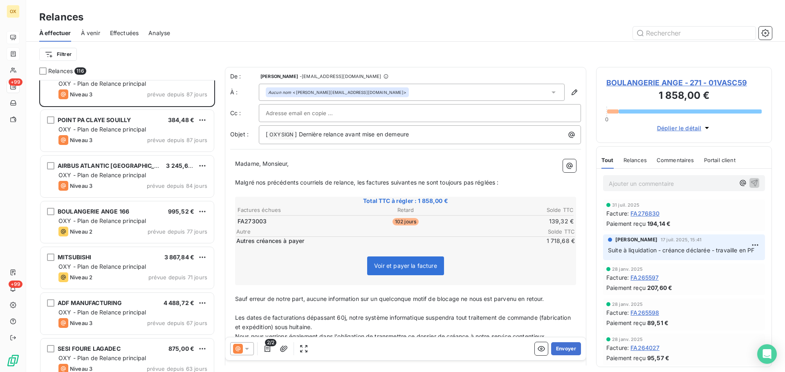
scroll to position [1186, 0]
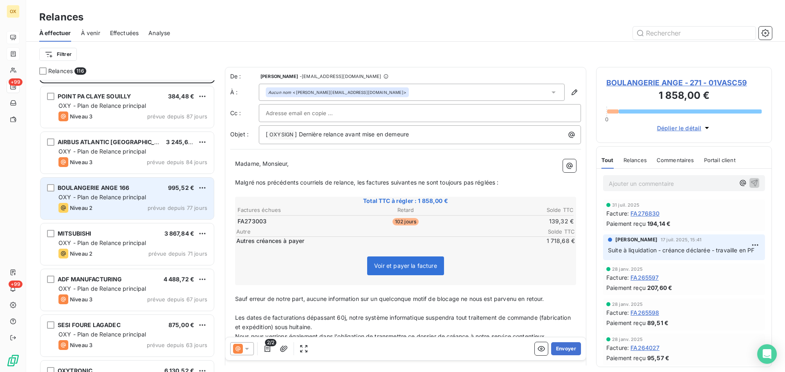
click at [131, 195] on span "OXY - Plan de Relance principal" at bounding box center [102, 197] width 88 height 7
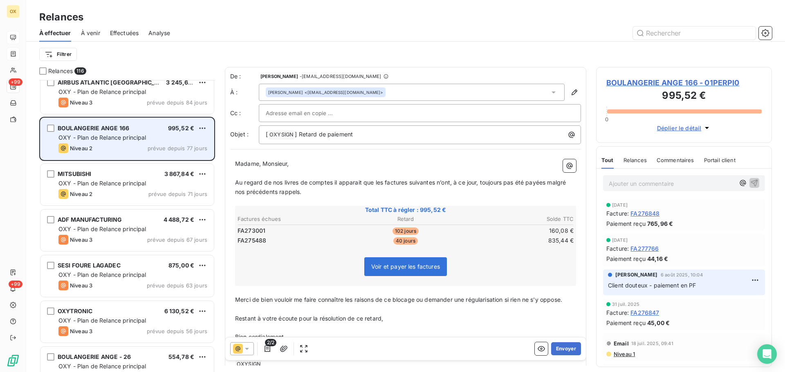
scroll to position [1268, 0]
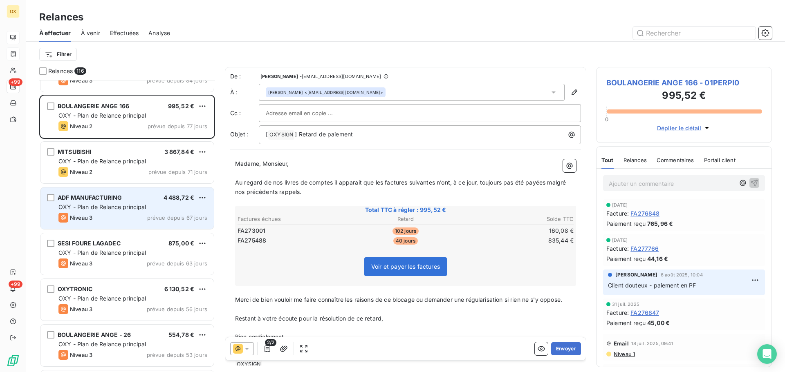
click at [129, 204] on span "OXY - Plan de Relance principal" at bounding box center [102, 207] width 88 height 7
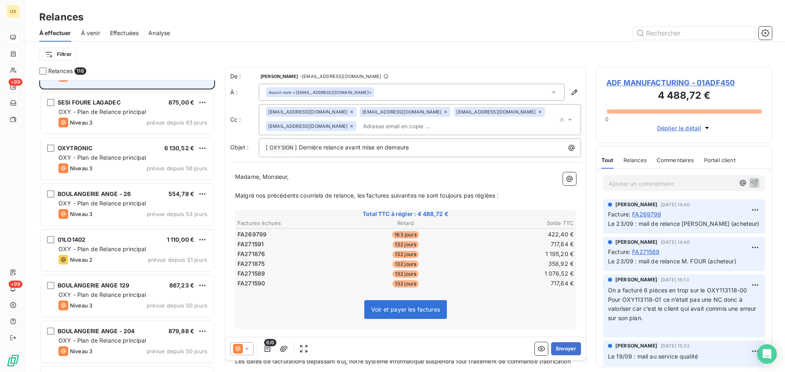
scroll to position [1472, 0]
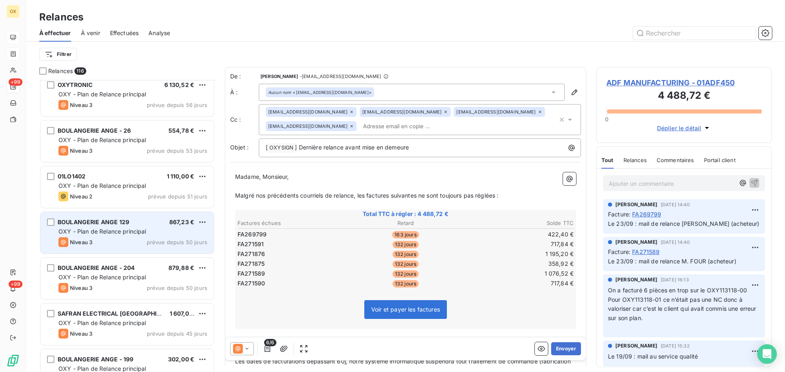
click at [119, 218] on div "BOULANGERIE ANGE 129 867,23 € OXY - Plan de Relance principal Niveau 3 prévue d…" at bounding box center [126, 233] width 173 height 42
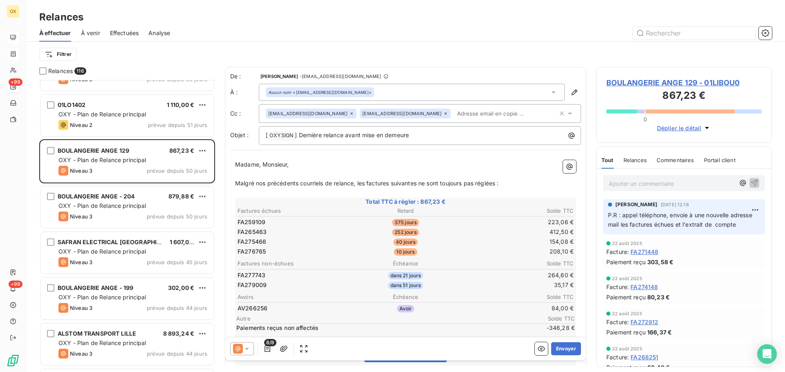
scroll to position [1554, 0]
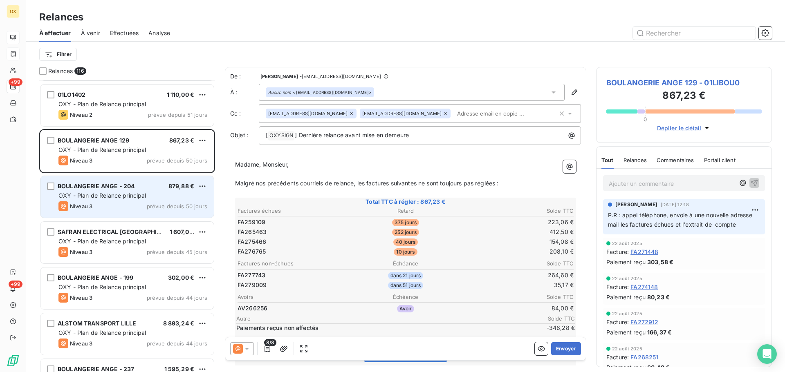
click at [129, 189] on span "BOULANGERIE ANGE - 204" at bounding box center [96, 186] width 77 height 7
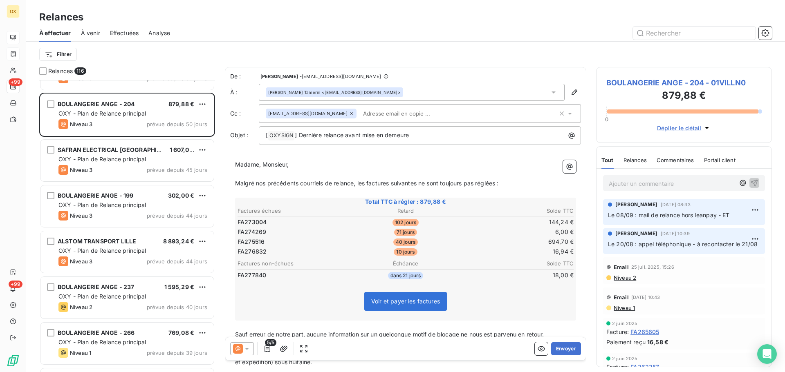
scroll to position [1636, 0]
click at [626, 83] on span "BOULANGERIE ANGE - 204 - 01VILLN0" at bounding box center [683, 82] width 155 height 11
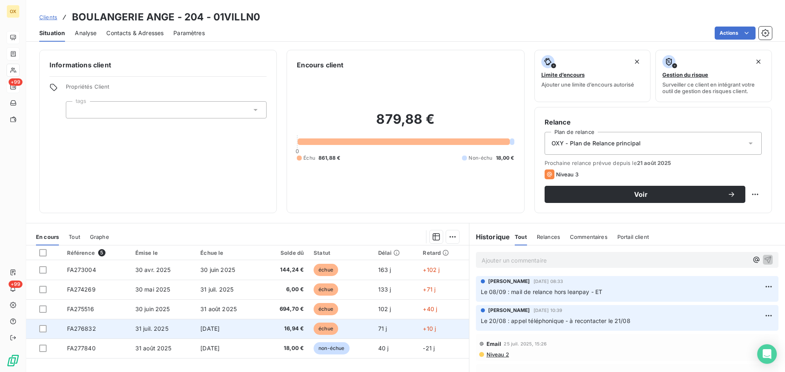
click at [256, 324] on td "[DATE]" at bounding box center [227, 329] width 65 height 20
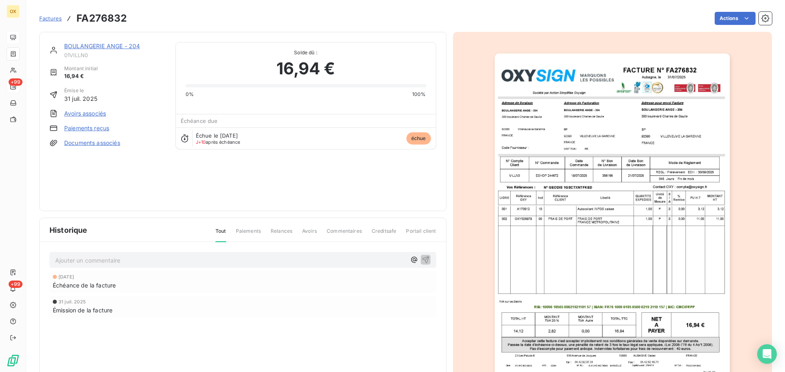
click at [104, 47] on link "BOULANGERIE ANGE - 204" at bounding box center [102, 46] width 76 height 7
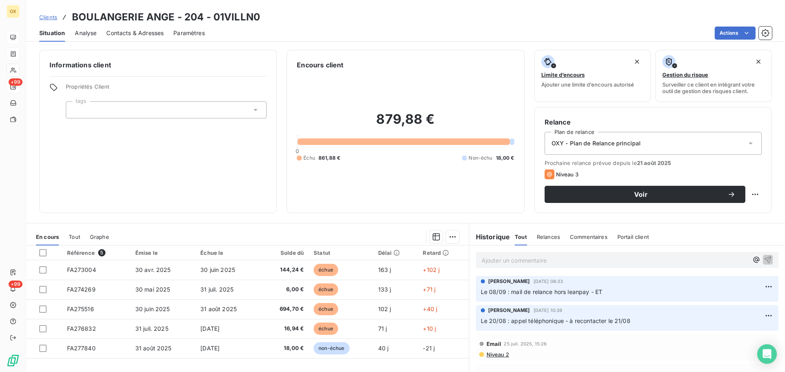
click at [138, 36] on span "Contacts & Adresses" at bounding box center [134, 33] width 57 height 8
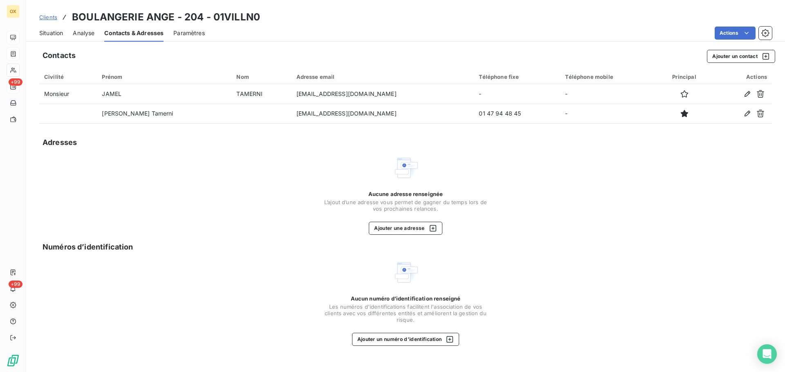
click at [60, 33] on span "Situation" at bounding box center [51, 33] width 24 height 8
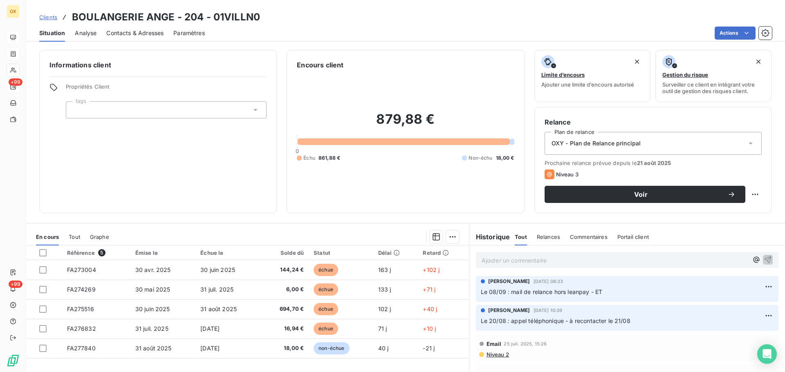
click at [127, 31] on span "Contacts & Adresses" at bounding box center [134, 33] width 57 height 8
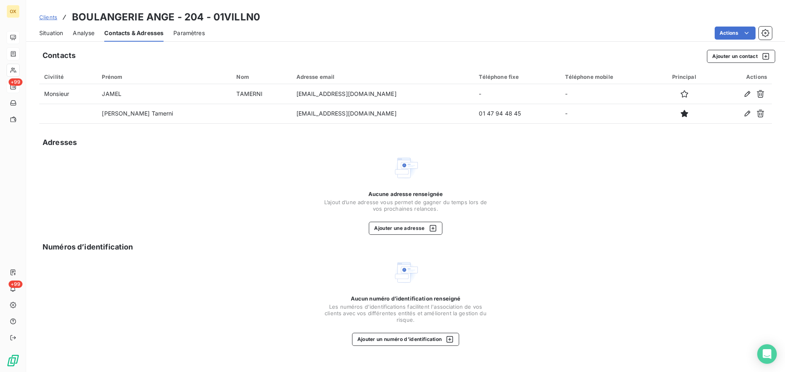
click at [54, 29] on span "Situation" at bounding box center [51, 33] width 24 height 8
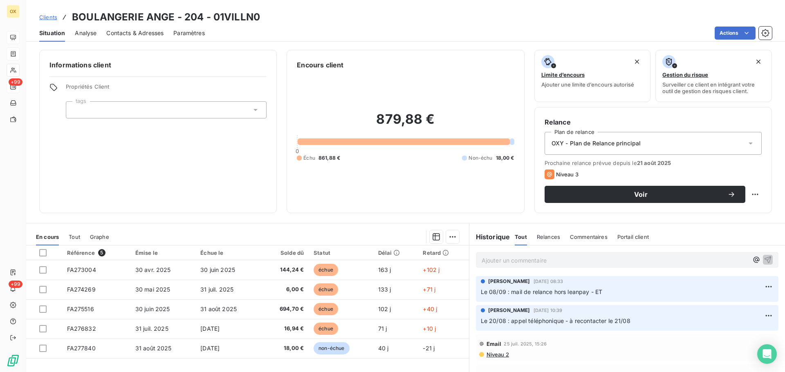
click at [518, 259] on p "Ajouter un commentaire ﻿" at bounding box center [615, 261] width 267 height 10
click at [133, 34] on span "Contacts & Adresses" at bounding box center [134, 33] width 57 height 8
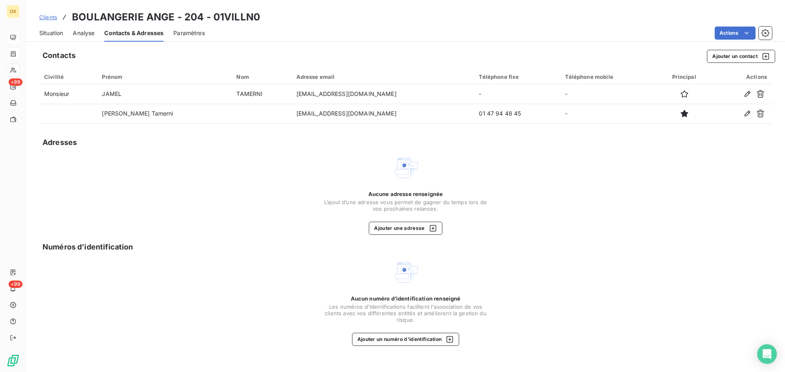
click at [54, 36] on span "Situation" at bounding box center [51, 33] width 24 height 8
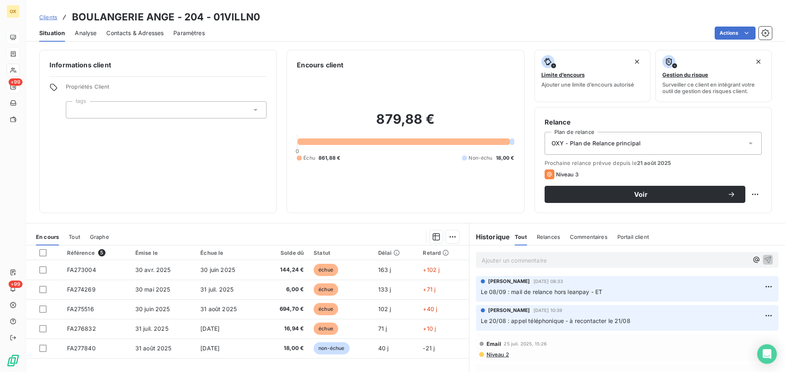
click at [619, 255] on div "Ajouter un commentaire ﻿" at bounding box center [615, 260] width 267 height 11
click at [567, 268] on div "Ajouter un commentaire ﻿" at bounding box center [627, 260] width 303 height 16
drag, startPoint x: 565, startPoint y: 264, endPoint x: 561, endPoint y: 260, distance: 5.5
click at [565, 263] on p "Ajouter un commentaire ﻿" at bounding box center [615, 261] width 267 height 10
click at [764, 258] on icon "button" at bounding box center [767, 259] width 7 height 7
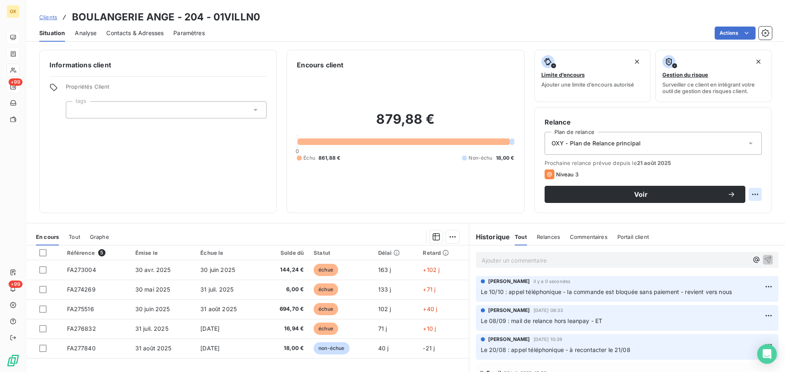
click at [752, 193] on html "OX +99 +99 Clients BOULANGERIE ANGE - 204 - 01VILLN0 Situation Analyse Contacts…" at bounding box center [392, 186] width 785 height 372
click at [728, 208] on div "Replanifier cette action" at bounding box center [715, 212] width 73 height 13
select select "9"
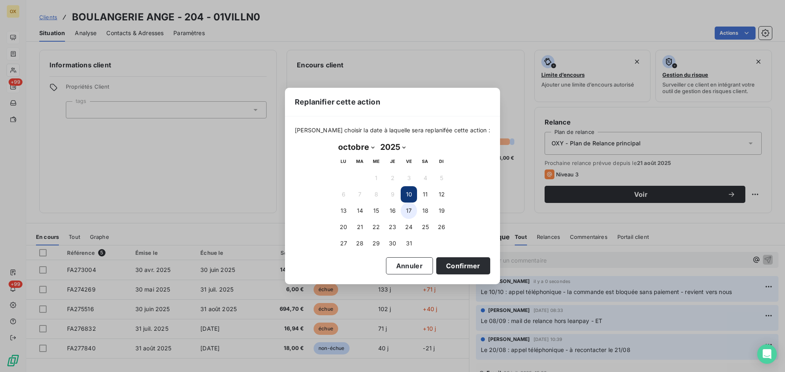
click at [411, 210] on button "17" at bounding box center [409, 211] width 16 height 16
click at [452, 265] on button "Confirmer" at bounding box center [463, 266] width 54 height 17
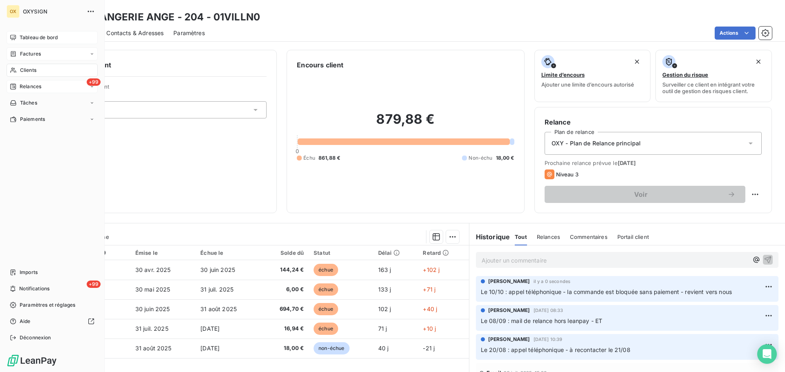
click at [25, 83] on span "Relances" at bounding box center [31, 86] width 22 height 7
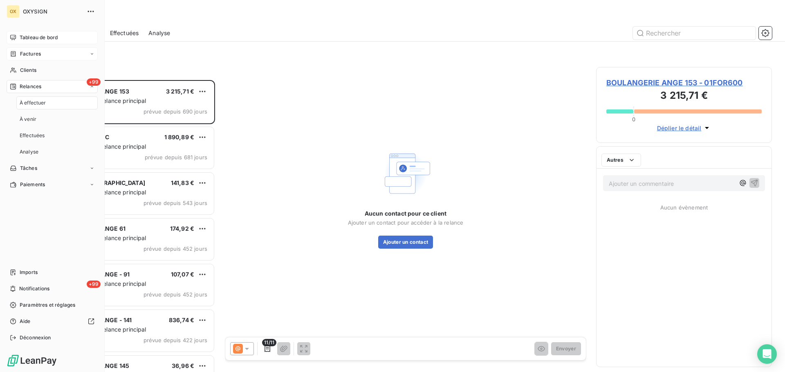
scroll to position [286, 170]
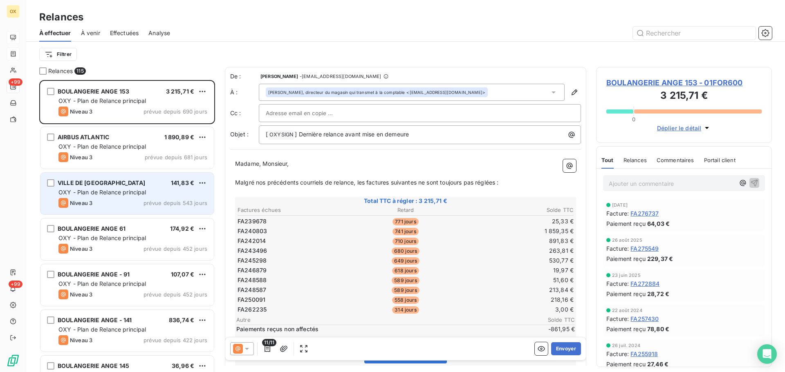
click at [142, 188] on div "VILLE DE [GEOGRAPHIC_DATA] 141,83 € OXY - Plan de Relance principal Niveau 3 pr…" at bounding box center [126, 194] width 173 height 42
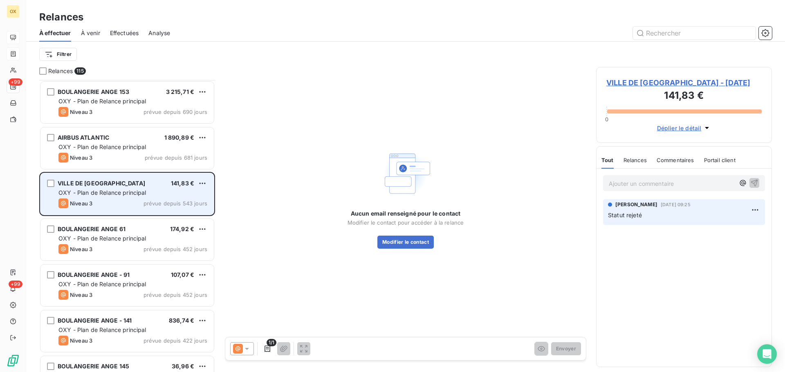
scroll to position [41, 0]
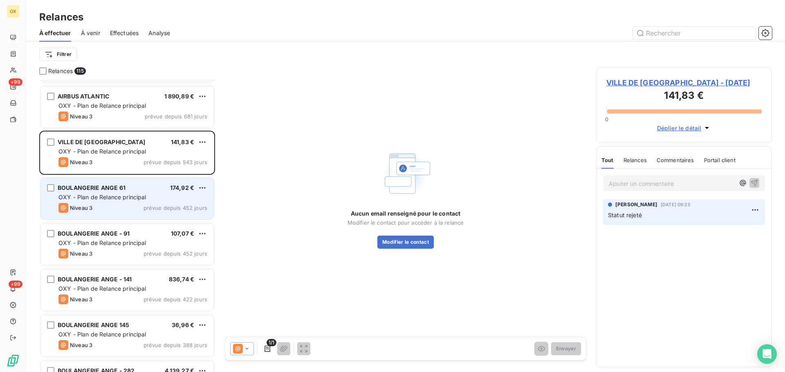
click at [143, 189] on div "BOULANGERIE ANGE 61 174,92 €" at bounding box center [132, 187] width 149 height 7
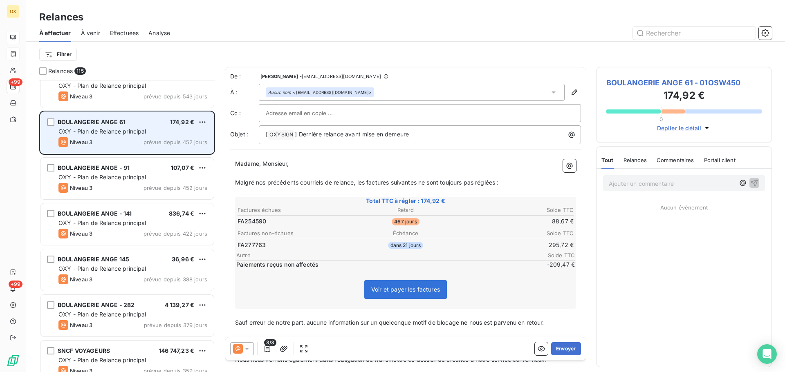
scroll to position [123, 0]
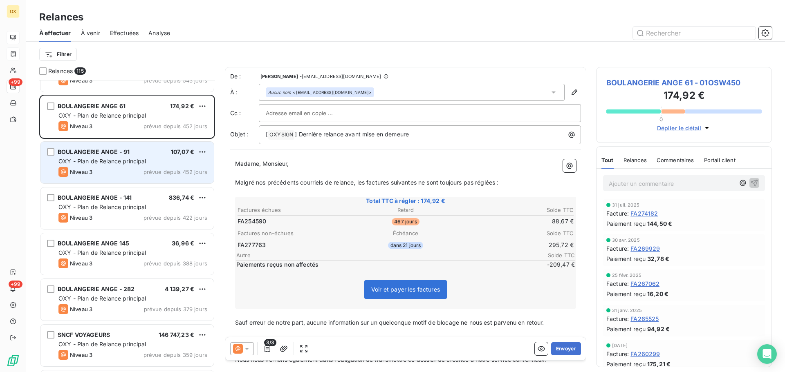
click at [141, 174] on div "Niveau 3 prévue depuis 452 jours" at bounding box center [132, 172] width 149 height 10
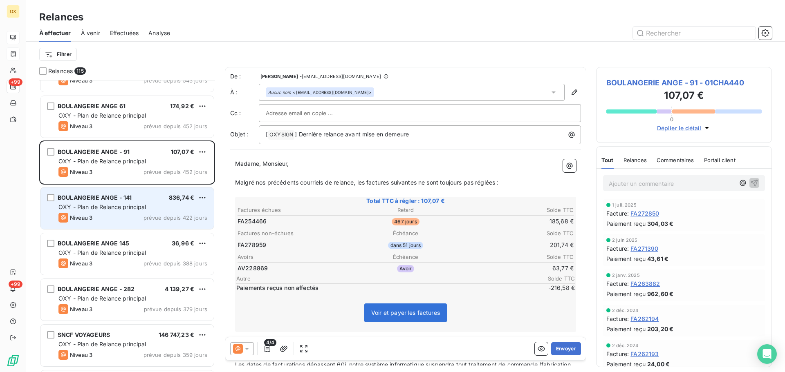
click at [139, 208] on span "OXY - Plan de Relance principal" at bounding box center [102, 207] width 88 height 7
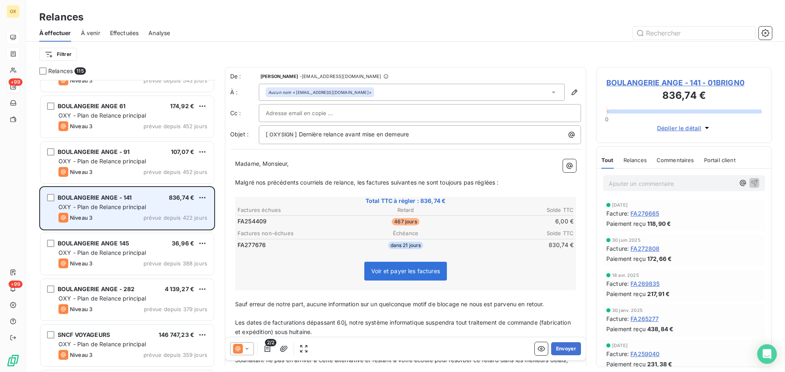
scroll to position [164, 0]
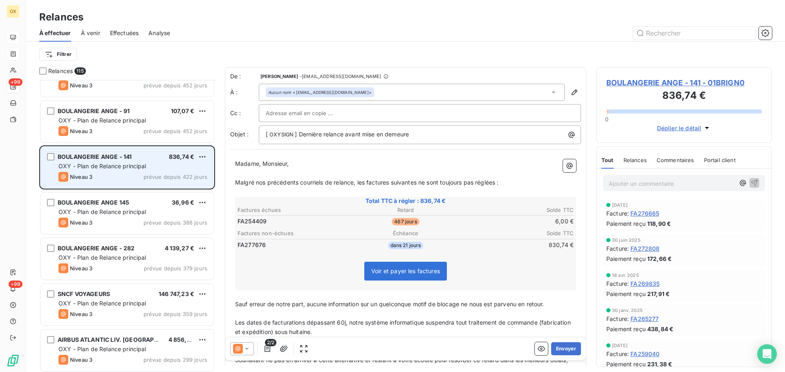
click at [139, 208] on span "OXY - Plan de Relance principal" at bounding box center [102, 211] width 88 height 7
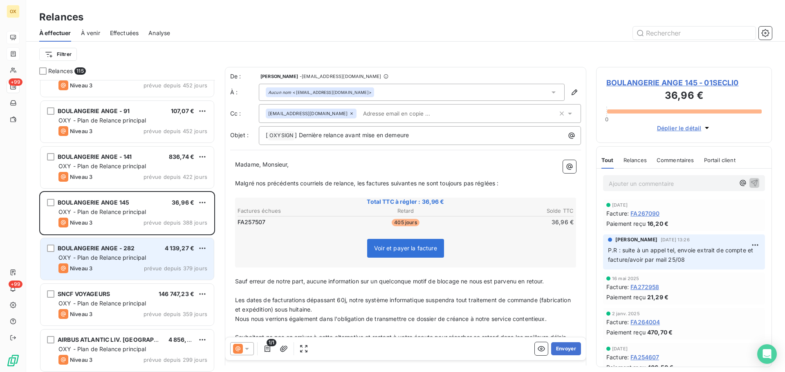
click at [129, 254] on span "OXY - Plan de Relance principal" at bounding box center [102, 257] width 88 height 7
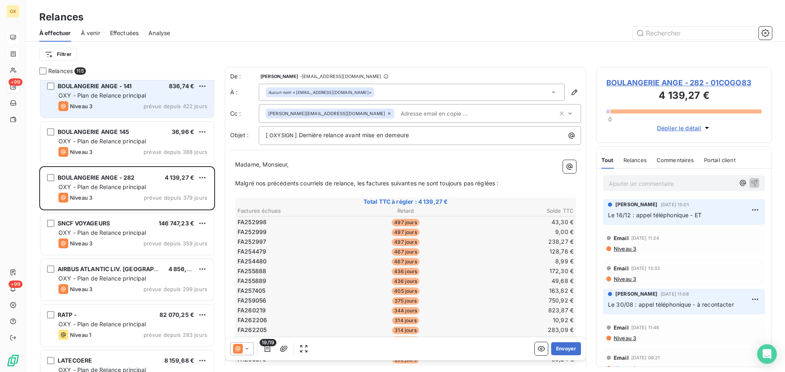
scroll to position [246, 0]
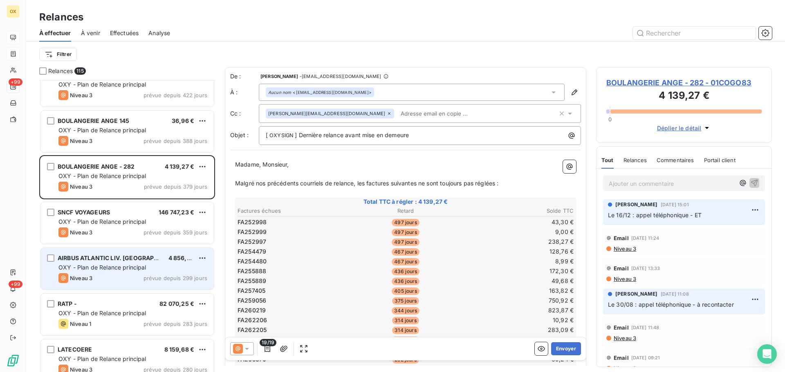
click at [119, 267] on span "OXY - Plan de Relance principal" at bounding box center [102, 267] width 88 height 7
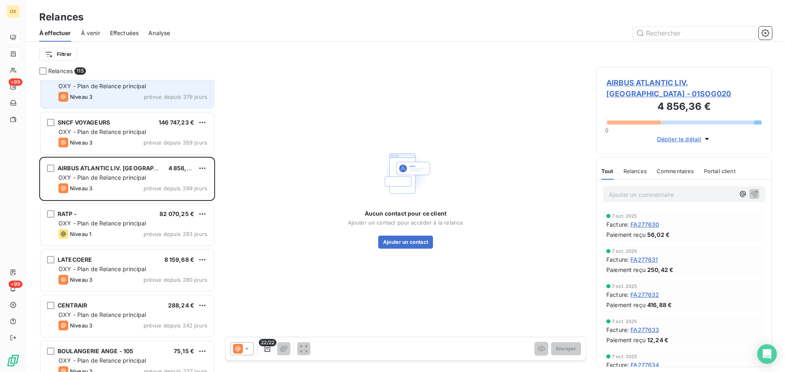
scroll to position [368, 0]
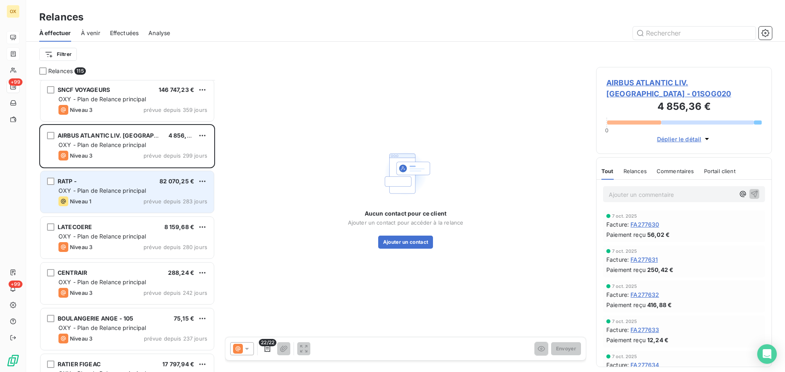
click at [126, 191] on span "OXY - Plan de Relance principal" at bounding box center [102, 190] width 88 height 7
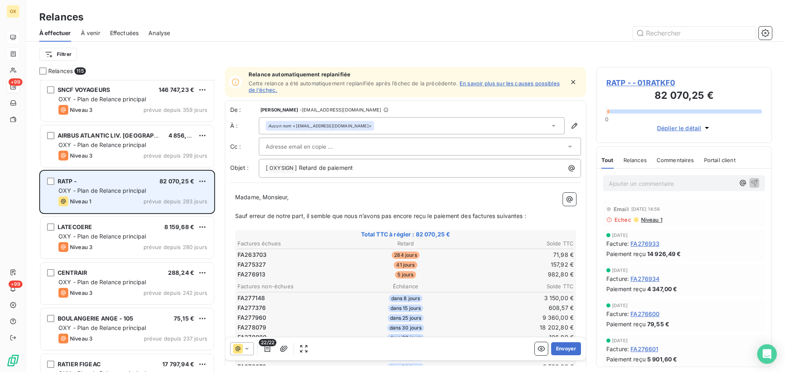
scroll to position [409, 0]
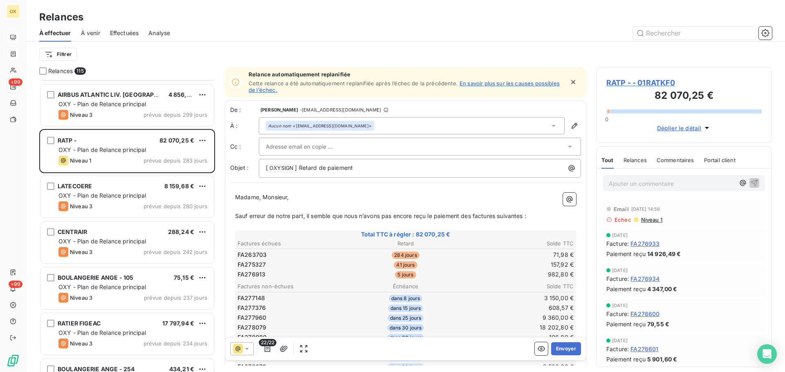
click at [126, 192] on div "OXY - Plan de Relance principal" at bounding box center [132, 196] width 149 height 8
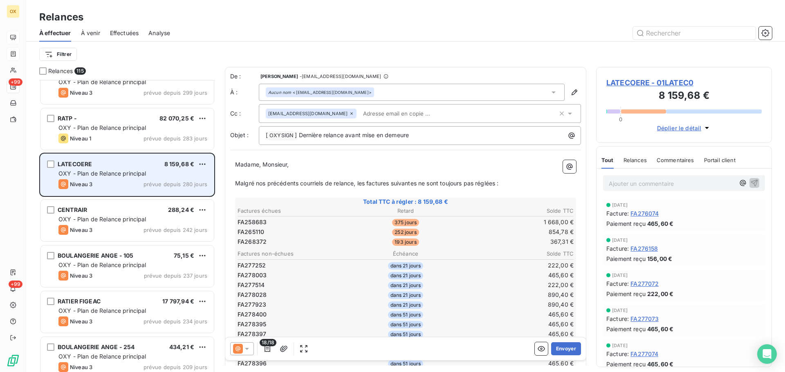
scroll to position [450, 0]
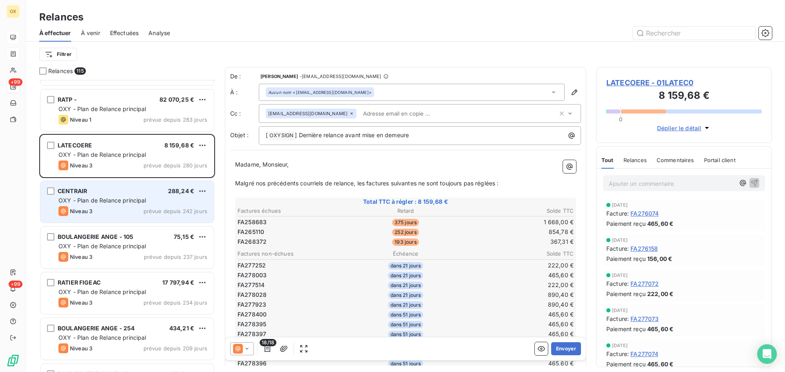
click at [112, 200] on span "OXY - Plan de Relance principal" at bounding box center [102, 200] width 88 height 7
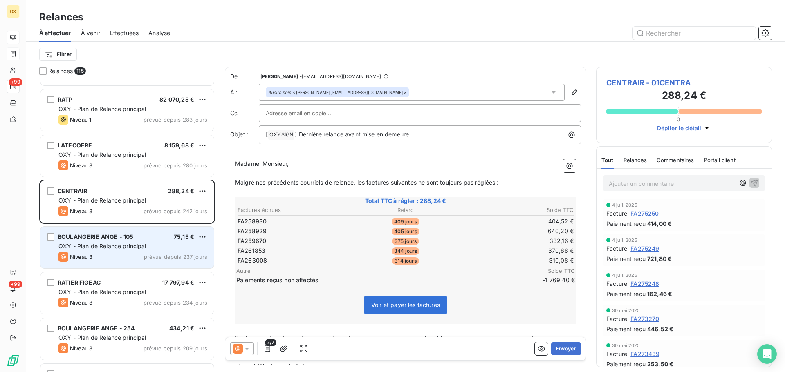
click at [119, 244] on span "OXY - Plan de Relance principal" at bounding box center [102, 246] width 88 height 7
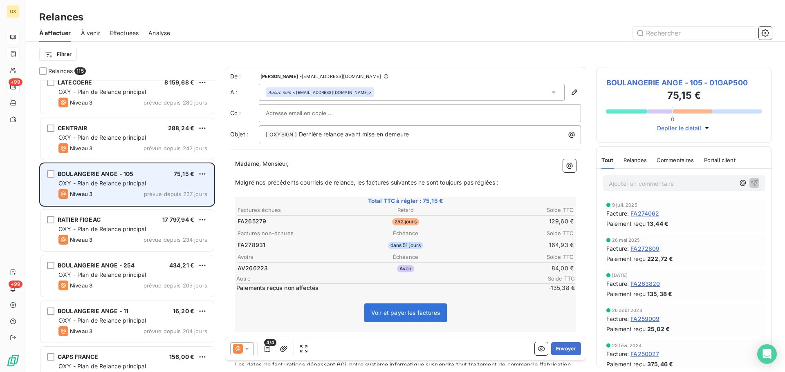
scroll to position [532, 0]
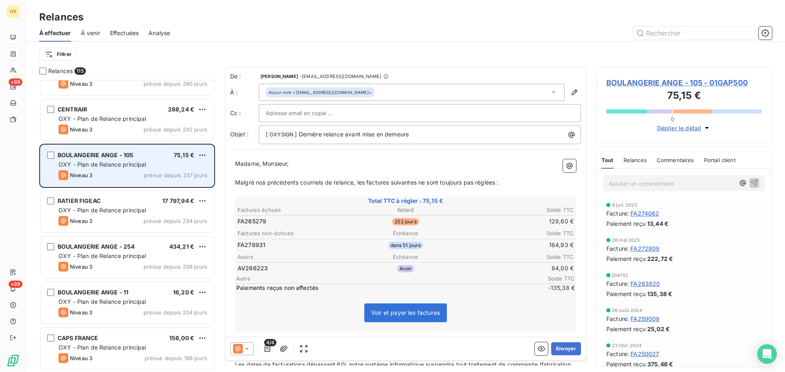
click at [119, 244] on span "BOULANGERIE ANGE - 254" at bounding box center [96, 246] width 77 height 7
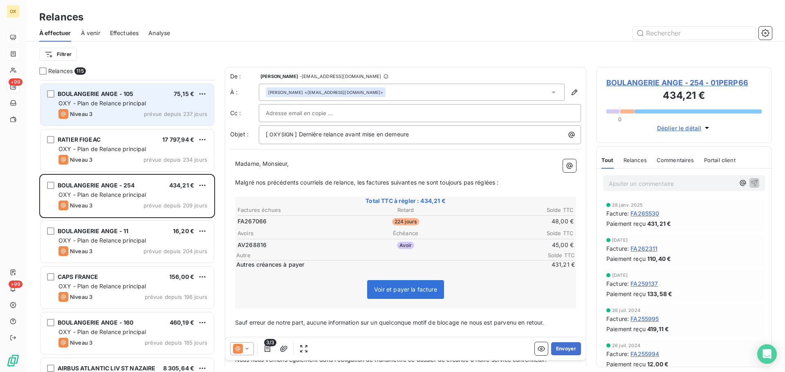
scroll to position [614, 0]
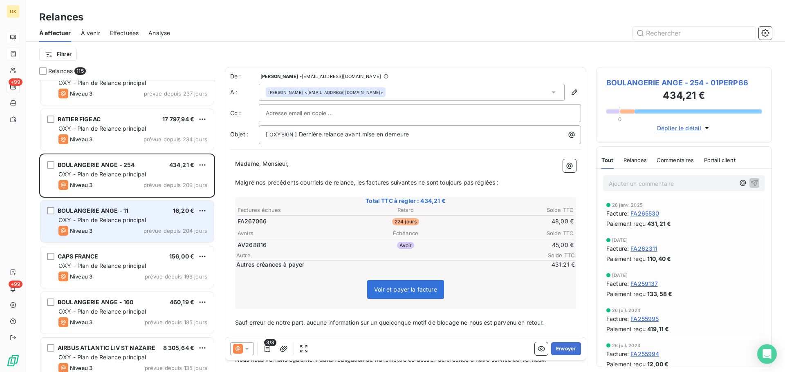
click at [118, 235] on div "Niveau 3 prévue depuis 204 jours" at bounding box center [132, 231] width 149 height 10
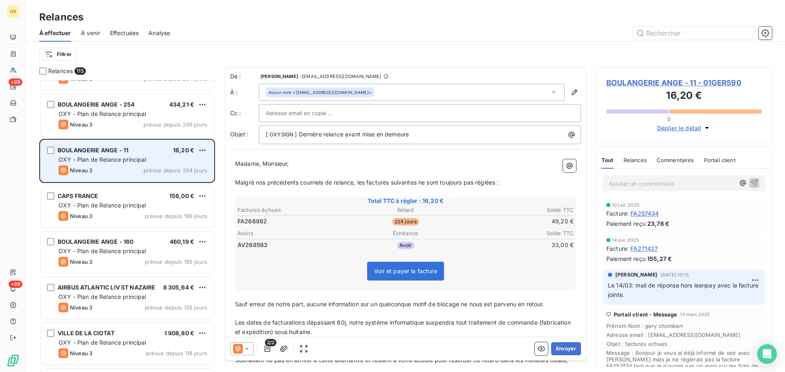
scroll to position [695, 0]
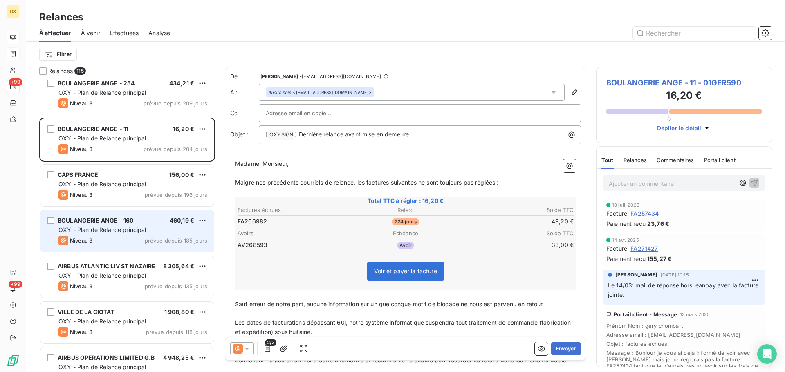
click at [116, 232] on span "OXY - Plan de Relance principal" at bounding box center [102, 229] width 88 height 7
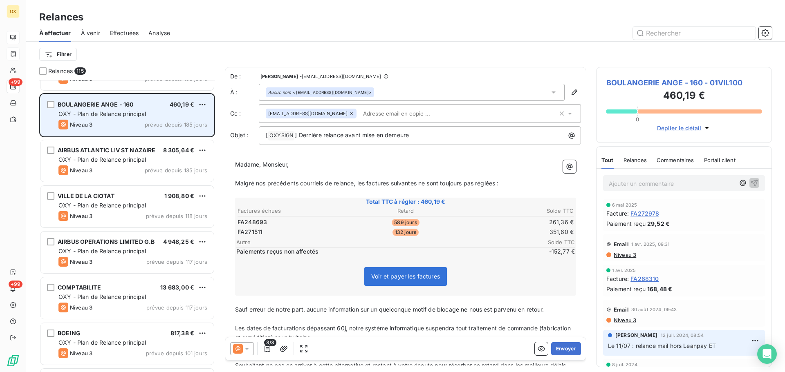
scroll to position [818, 0]
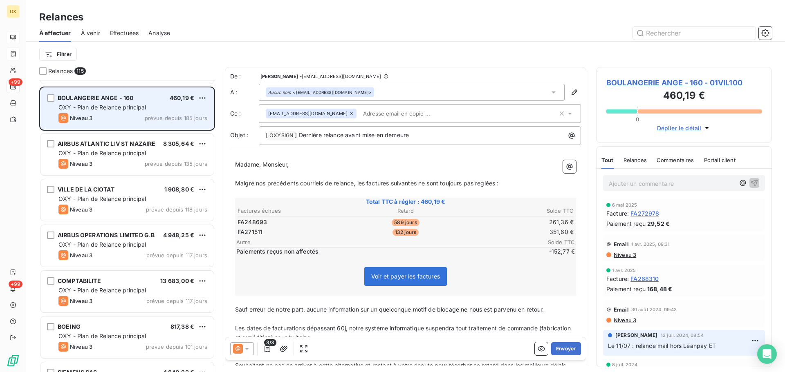
click at [116, 232] on span "AIRBUS OPERATIONS LIMITED G.B" at bounding box center [106, 235] width 97 height 7
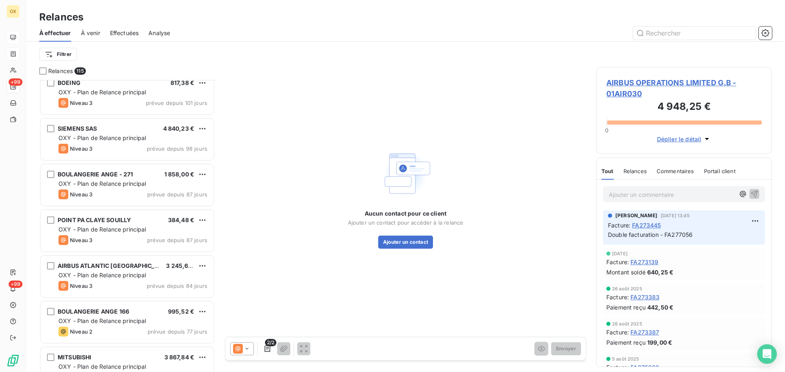
scroll to position [1063, 0]
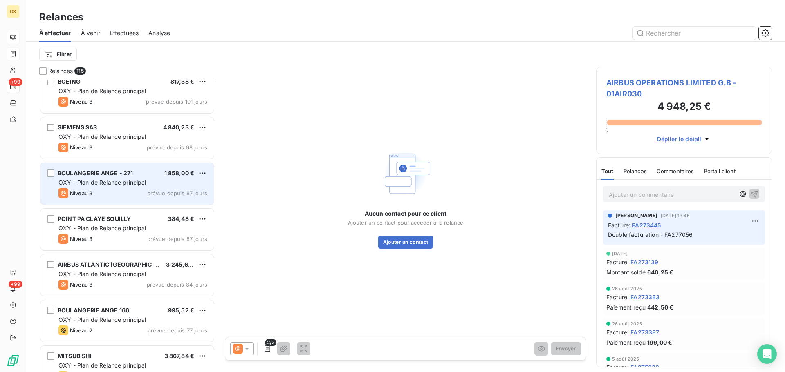
click at [117, 195] on div "Niveau 3 prévue depuis 87 jours" at bounding box center [132, 193] width 149 height 10
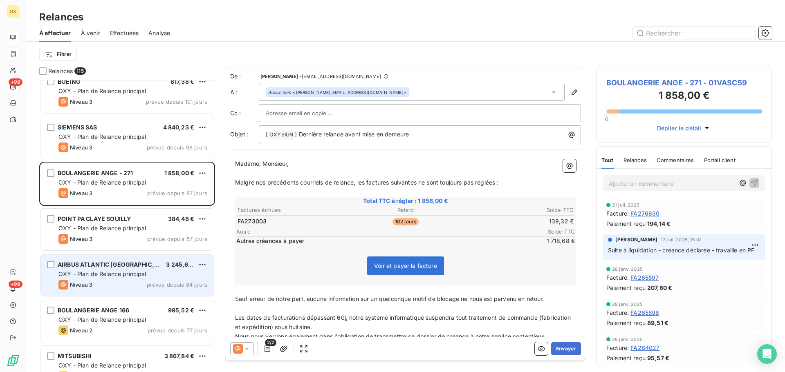
scroll to position [1104, 0]
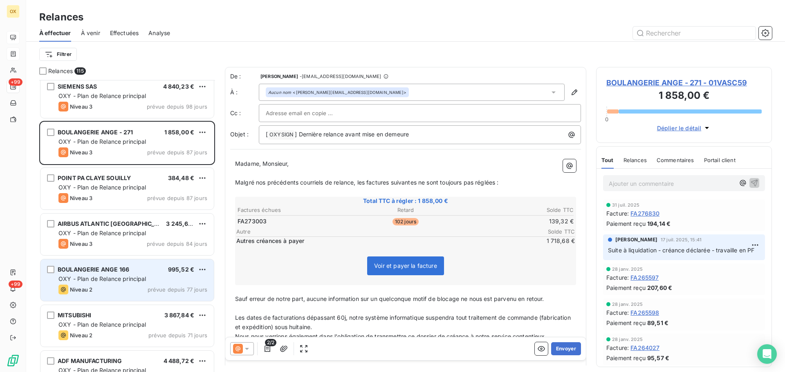
click at [112, 273] on span "BOULANGERIE ANGE 166" at bounding box center [94, 269] width 72 height 7
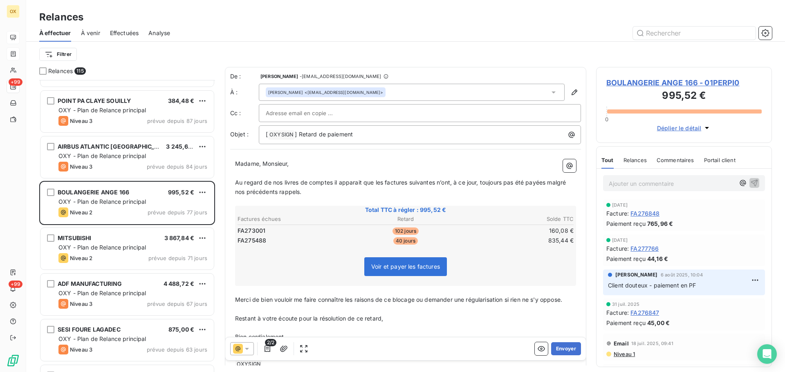
scroll to position [1186, 0]
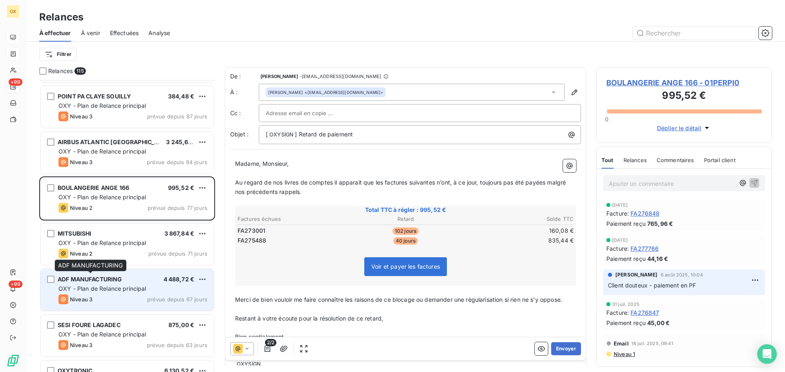
click at [119, 282] on span "ADF MANUFACTURING" at bounding box center [90, 279] width 65 height 7
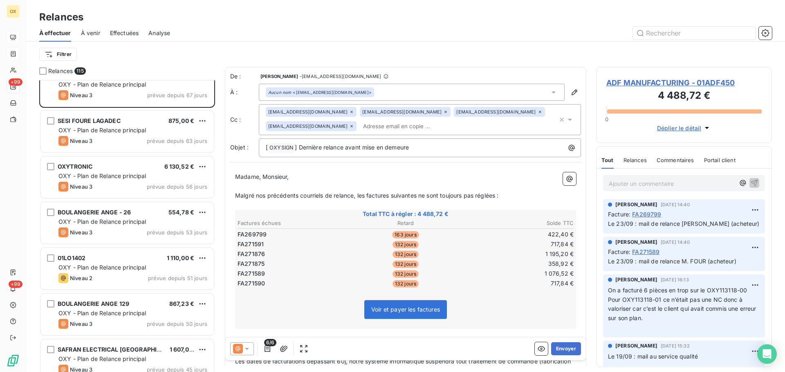
scroll to position [1350, 0]
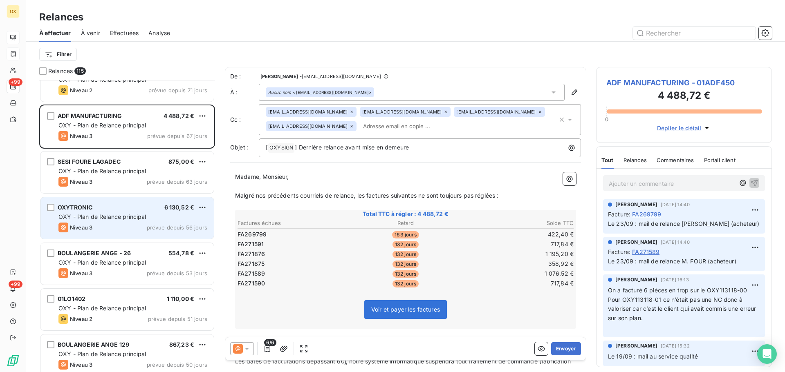
click at [106, 212] on div "OXYTRONIC 6 130,52 € OXY - Plan de Relance principal Niveau 3 prévue depuis 56 …" at bounding box center [126, 218] width 173 height 42
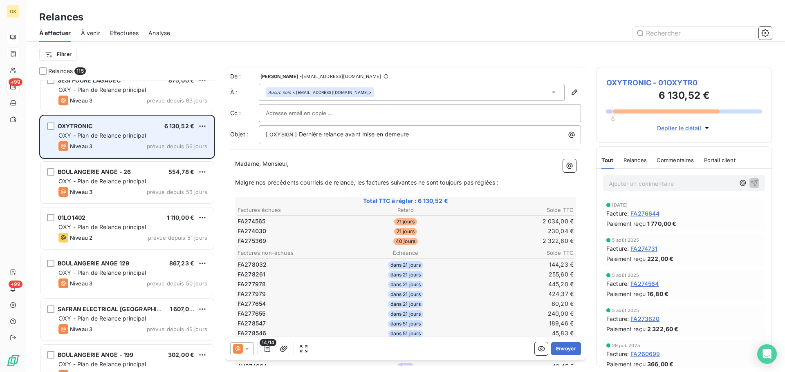
scroll to position [1431, 0]
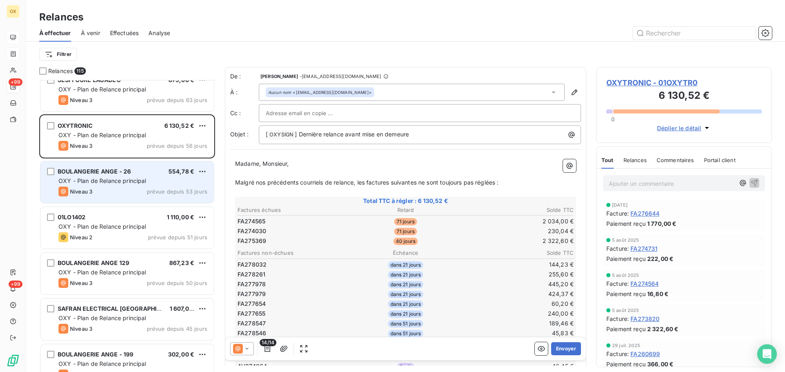
click at [105, 184] on span "OXY - Plan de Relance principal" at bounding box center [102, 180] width 88 height 7
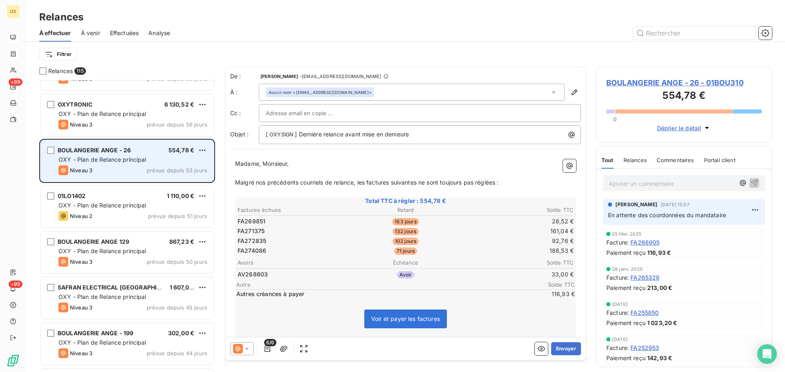
scroll to position [1472, 0]
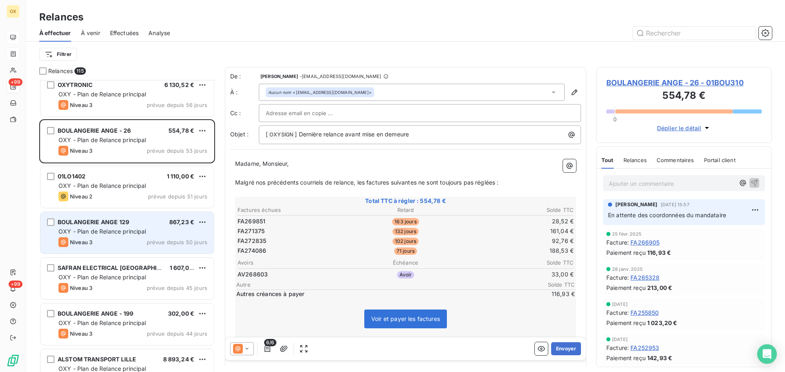
click at [110, 227] on div "BOULANGERIE ANGE 129 867,23 € OXY - Plan de Relance principal Niveau 3 prévue d…" at bounding box center [126, 233] width 173 height 42
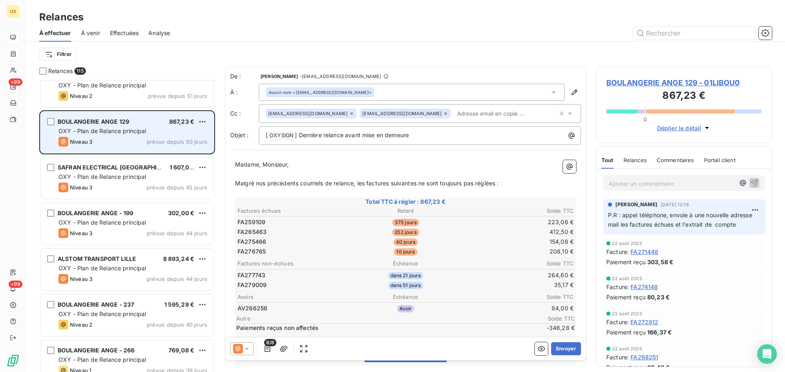
scroll to position [1595, 0]
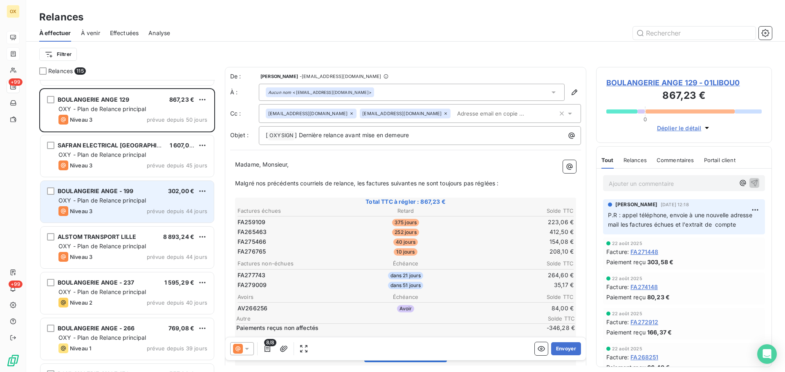
click at [118, 211] on div "Niveau 3 prévue depuis 44 jours" at bounding box center [132, 211] width 149 height 10
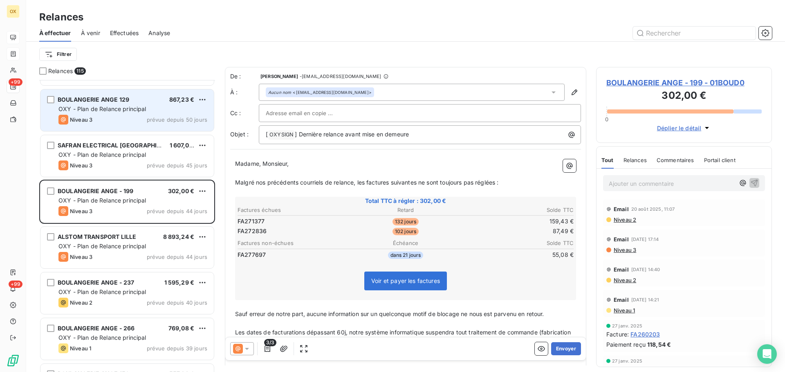
click at [124, 114] on div "BOULANGERIE ANGE 129 867,23 € OXY - Plan de Relance principal Niveau 3 prévue d…" at bounding box center [126, 111] width 173 height 42
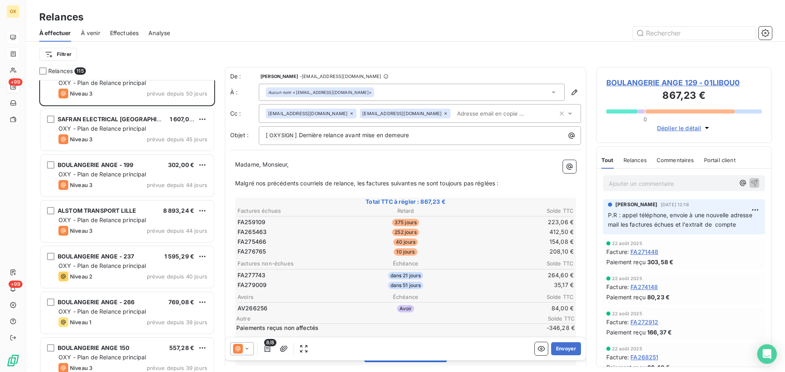
scroll to position [1636, 0]
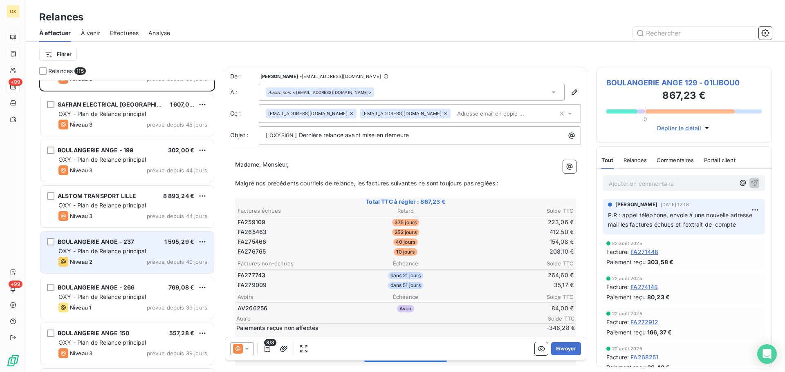
click at [133, 250] on span "OXY - Plan de Relance principal" at bounding box center [102, 251] width 88 height 7
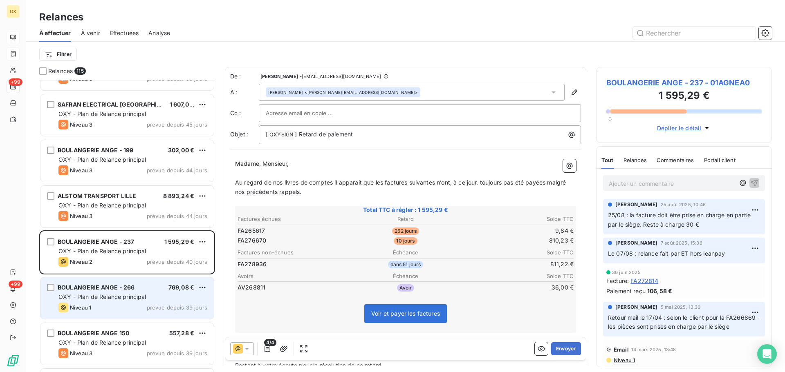
click at [126, 297] on span "OXY - Plan de Relance principal" at bounding box center [102, 297] width 88 height 7
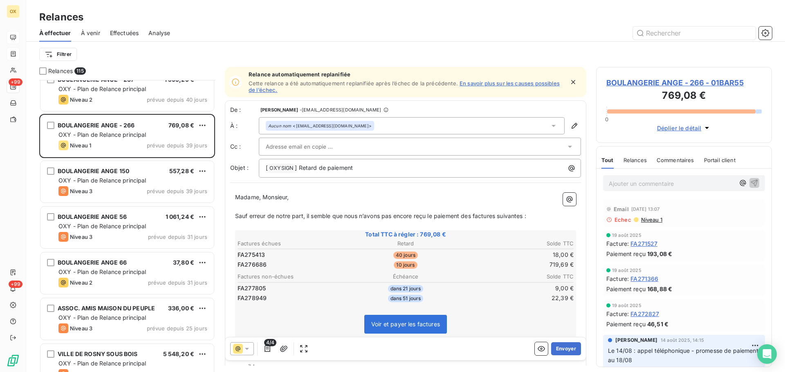
scroll to position [1799, 0]
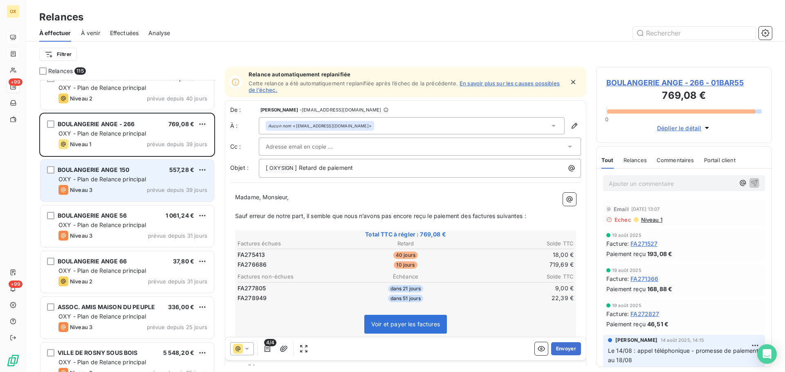
click at [133, 191] on div "Niveau 3 prévue depuis 39 jours" at bounding box center [132, 190] width 149 height 10
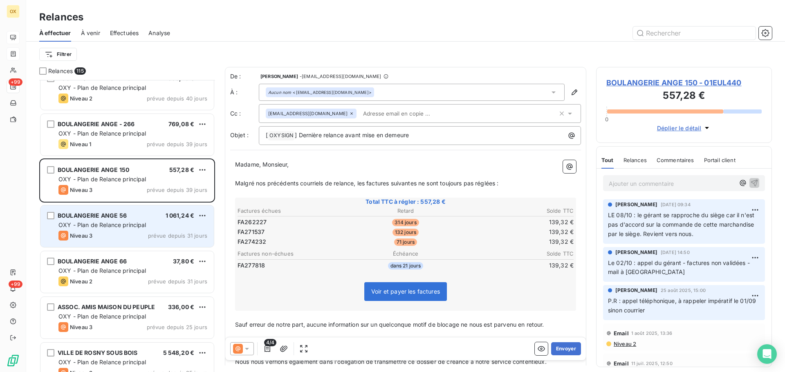
click at [123, 226] on span "OXY - Plan de Relance principal" at bounding box center [102, 225] width 88 height 7
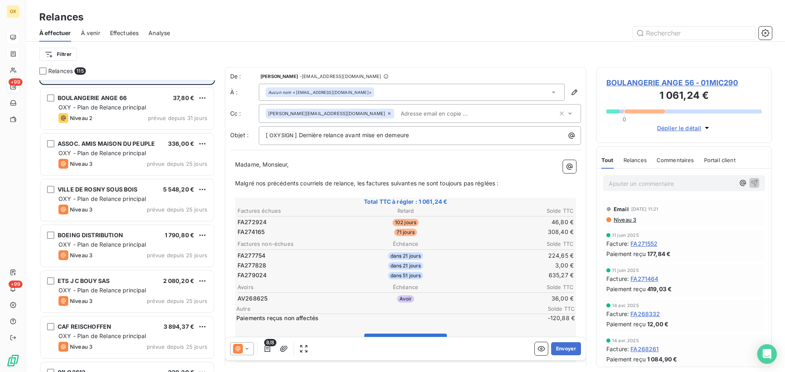
scroll to position [2004, 0]
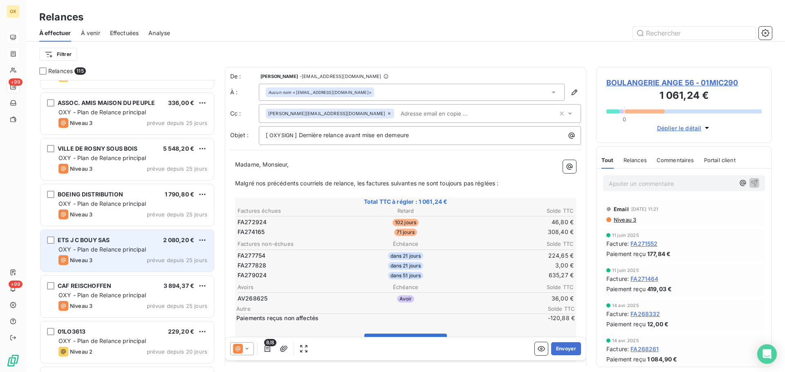
click at [118, 246] on div "OXY - Plan de Relance principal" at bounding box center [132, 250] width 149 height 8
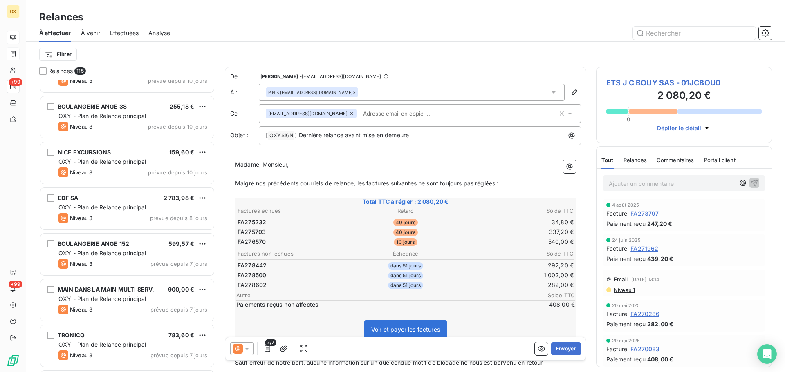
scroll to position [2944, 0]
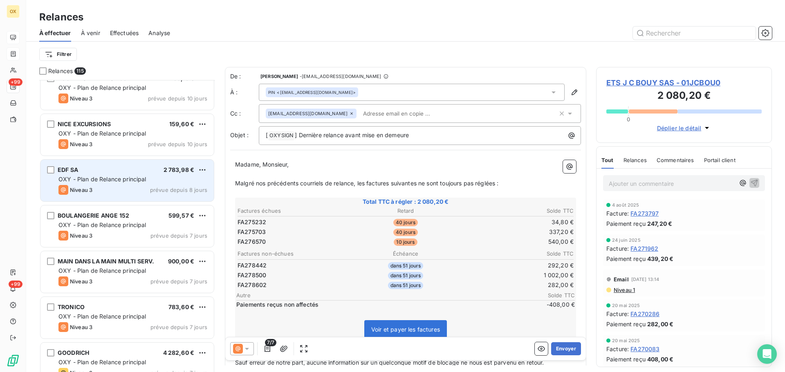
click at [109, 189] on div "Niveau 3 prévue depuis 8 jours" at bounding box center [132, 190] width 149 height 10
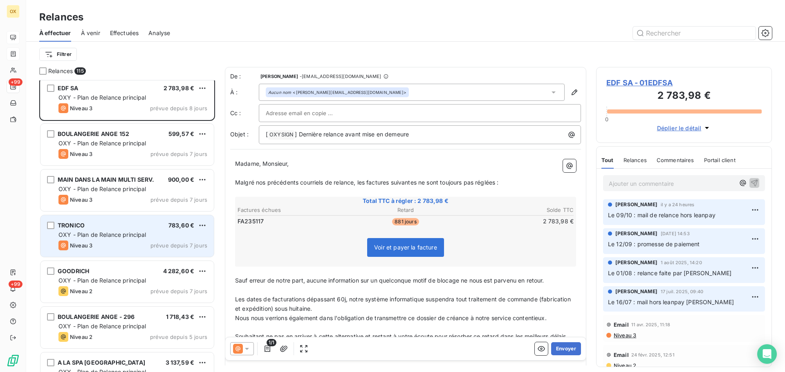
scroll to position [3067, 0]
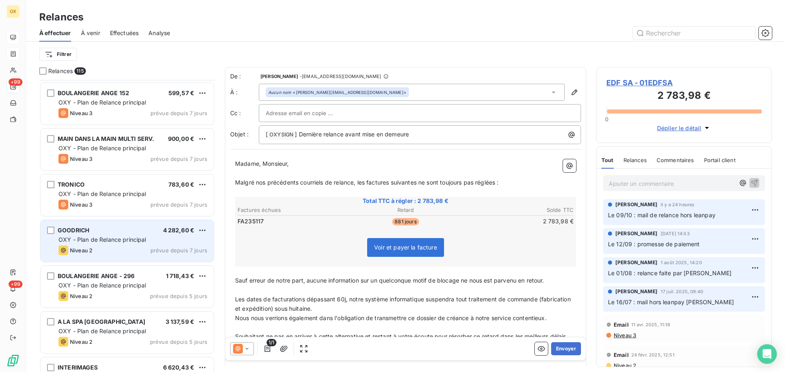
click at [106, 231] on div "GOODRICH 4 282,60 €" at bounding box center [132, 230] width 149 height 7
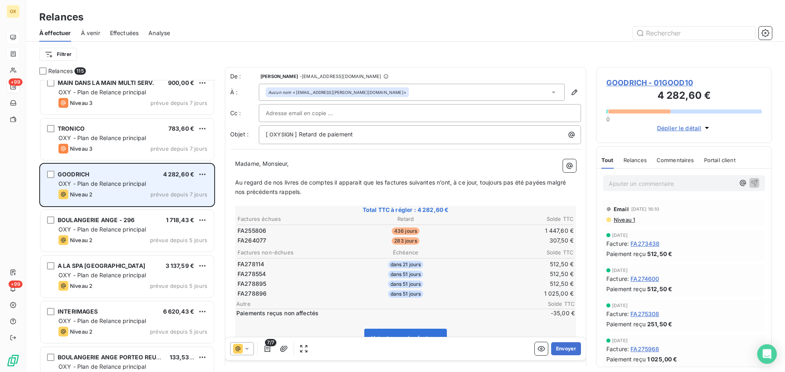
scroll to position [3148, 0]
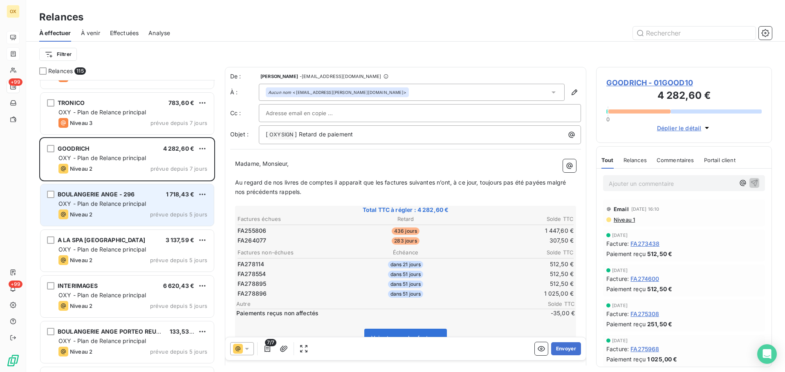
click at [117, 214] on div "Niveau 2 prévue depuis 5 jours" at bounding box center [132, 215] width 149 height 10
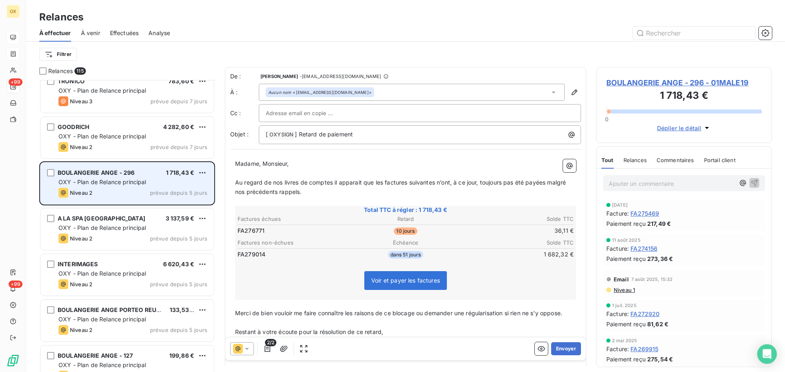
scroll to position [3189, 0]
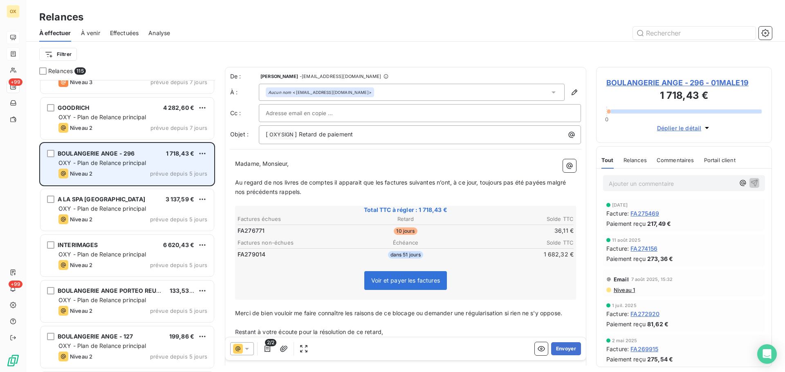
click at [117, 214] on div "A LA SPA TOULOUSE 3 137,59 € OXY - Plan de Relance principal Niveau 2 prévue de…" at bounding box center [126, 210] width 173 height 42
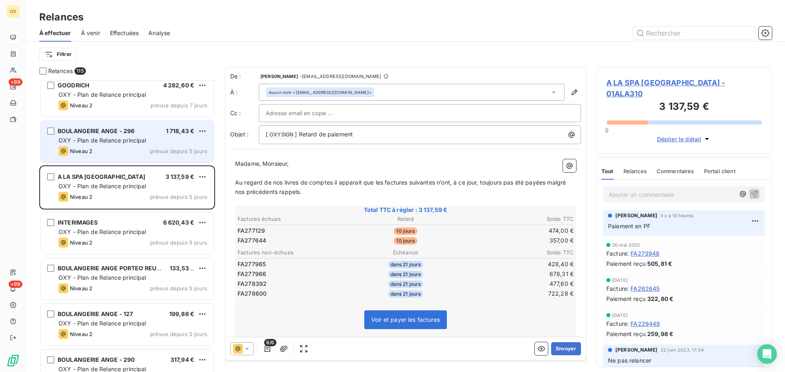
scroll to position [3230, 0]
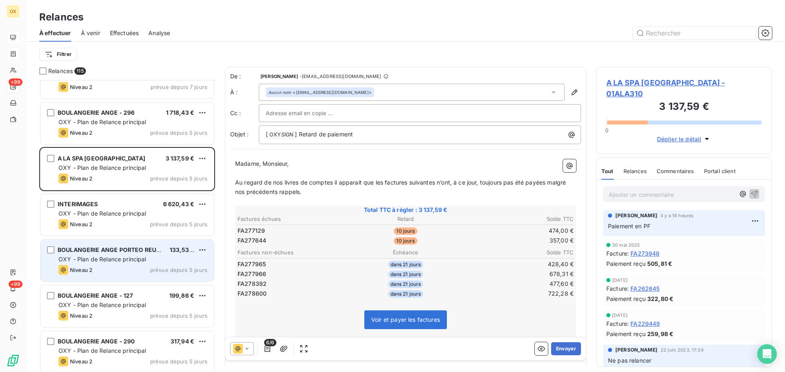
click at [127, 278] on div "BOULANGERIE ANGE PORTEO REUNI. 133,53 € OXY - Plan de Relance principal Niveau …" at bounding box center [126, 261] width 173 height 42
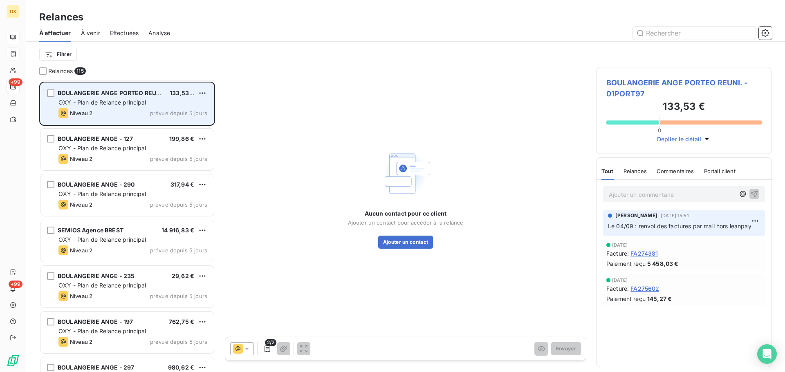
scroll to position [3394, 0]
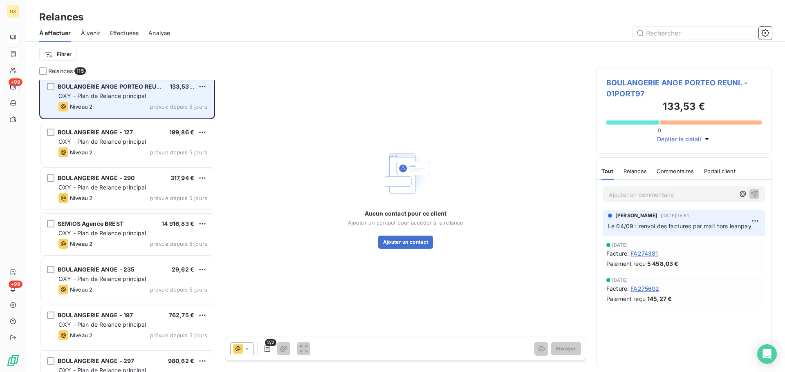
click at [127, 278] on span "OXY - Plan de Relance principal" at bounding box center [102, 279] width 88 height 7
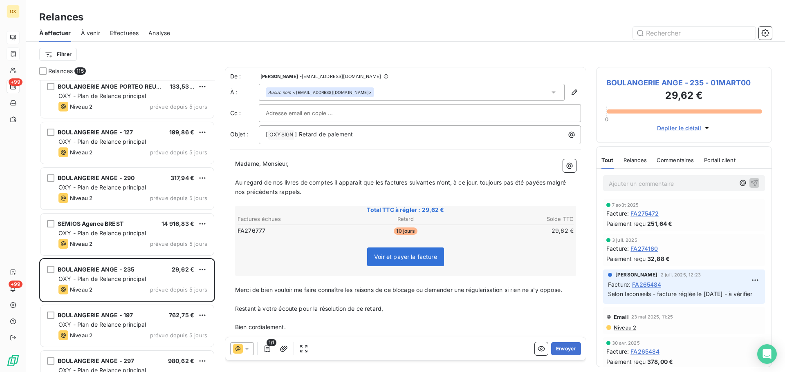
click at [334, 172] on p "﻿" at bounding box center [405, 173] width 341 height 9
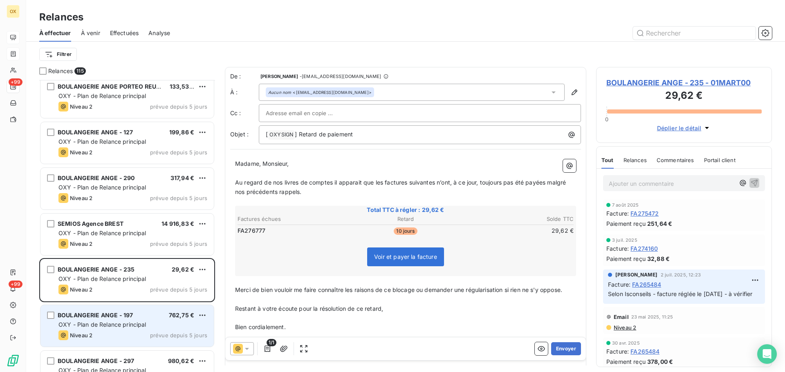
click at [133, 324] on span "OXY - Plan de Relance principal" at bounding box center [102, 324] width 88 height 7
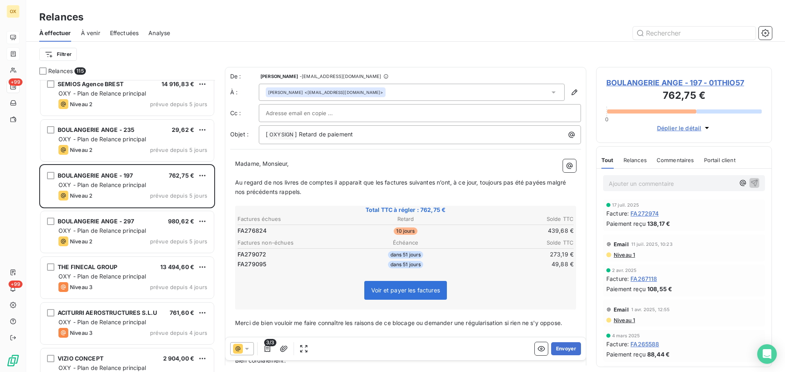
scroll to position [3557, 0]
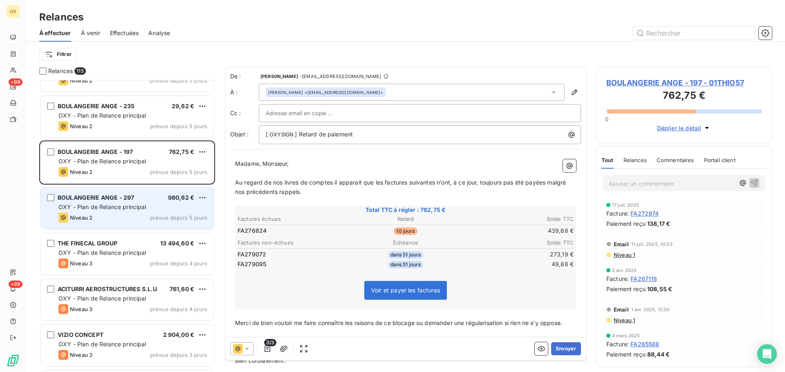
click at [114, 205] on span "OXY - Plan de Relance principal" at bounding box center [102, 207] width 88 height 7
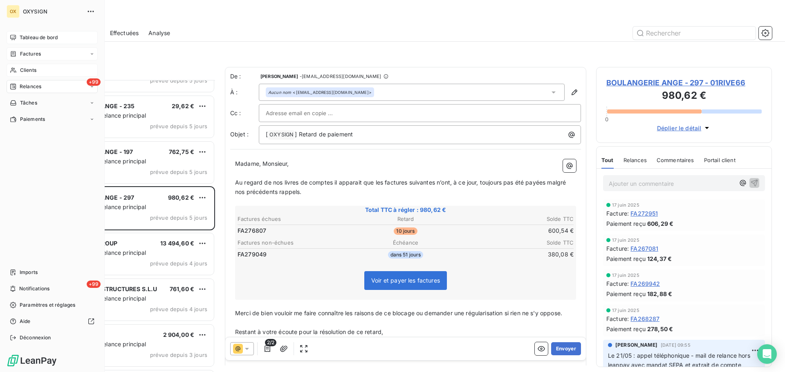
click at [30, 69] on span "Clients" at bounding box center [28, 70] width 16 height 7
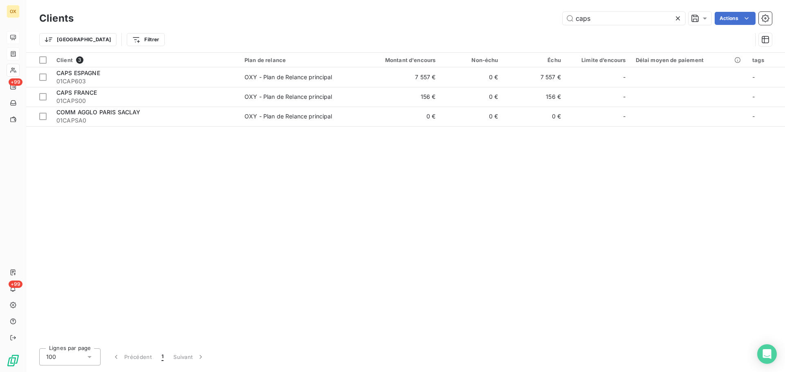
drag, startPoint x: 624, startPoint y: 22, endPoint x: 561, endPoint y: 19, distance: 62.7
click at [561, 19] on div "caps Actions" at bounding box center [427, 18] width 688 height 13
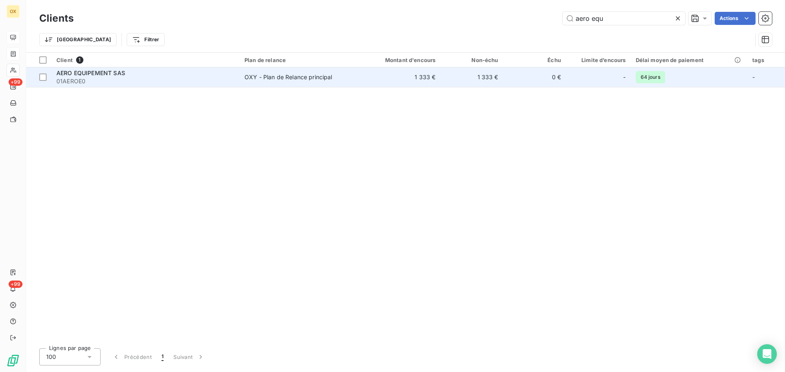
type input "aero equ"
click at [79, 77] on span "01AEROE0" at bounding box center [145, 81] width 178 height 8
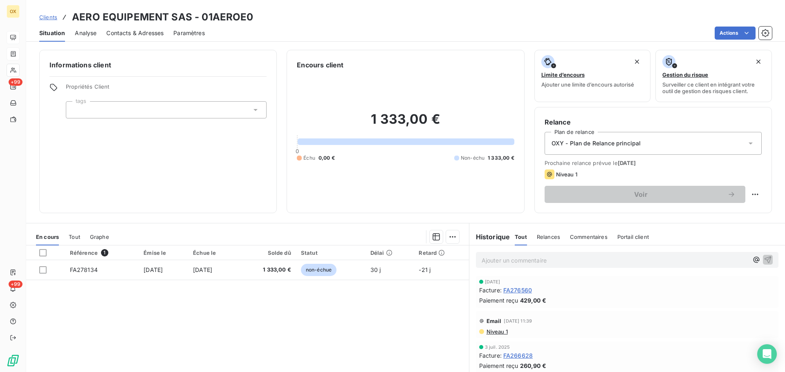
click at [521, 292] on span "FA276560" at bounding box center [517, 290] width 29 height 9
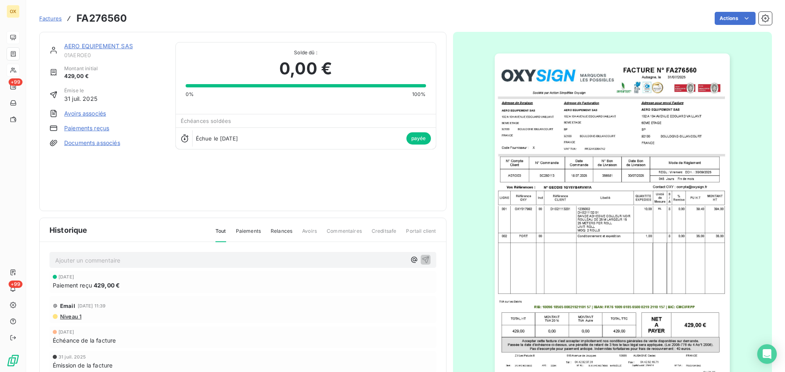
click at [111, 46] on link "AERO EQUIPEMENT SAS" at bounding box center [98, 46] width 69 height 7
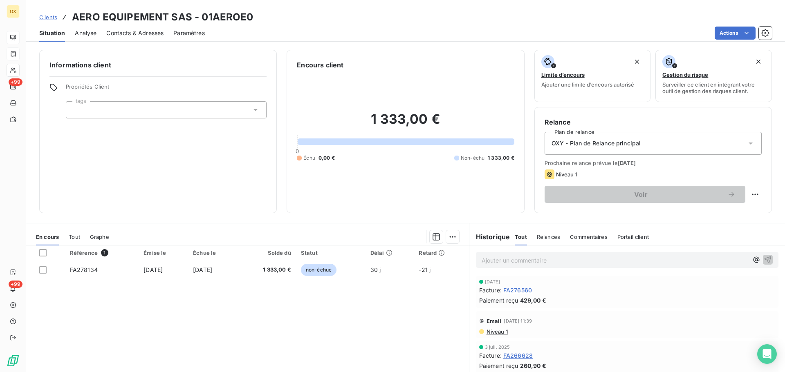
click at [554, 258] on p "Ajouter un commentaire ﻿" at bounding box center [615, 261] width 267 height 10
click at [526, 259] on p "Ajouter un commentaire ﻿" at bounding box center [615, 261] width 267 height 10
click at [764, 257] on icon "button" at bounding box center [768, 260] width 8 height 8
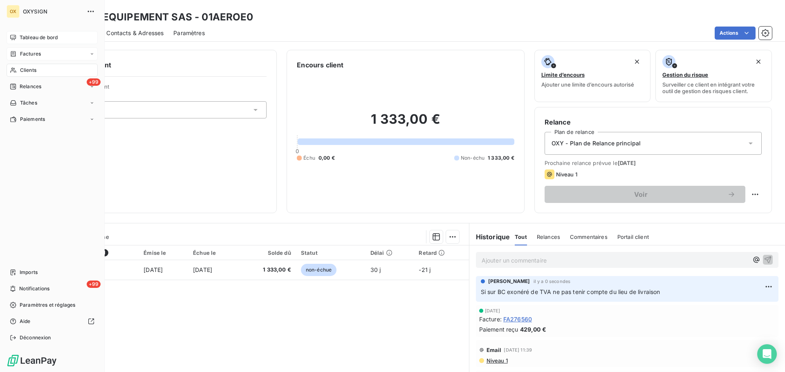
click at [20, 37] on span "Tableau de bord" at bounding box center [39, 37] width 38 height 7
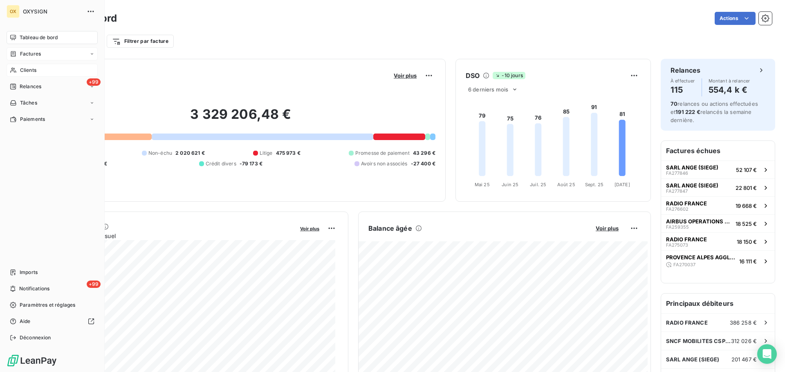
drag, startPoint x: 22, startPoint y: 69, endPoint x: 65, endPoint y: 61, distance: 43.2
click at [22, 69] on span "Clients" at bounding box center [28, 70] width 16 height 7
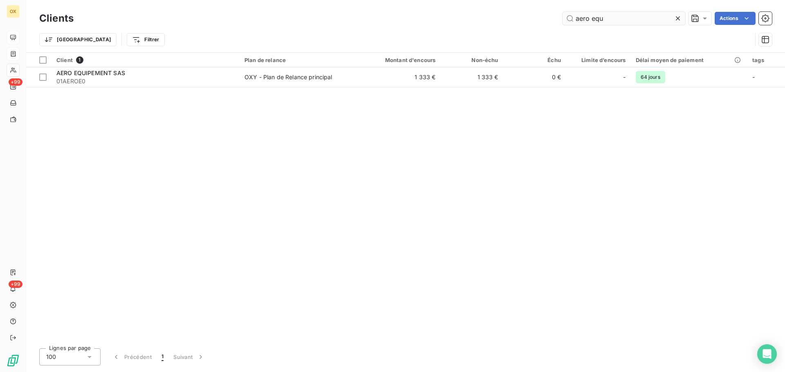
drag, startPoint x: 592, startPoint y: 21, endPoint x: 569, endPoint y: 25, distance: 23.1
click at [569, 25] on input "aero equ" at bounding box center [624, 18] width 123 height 13
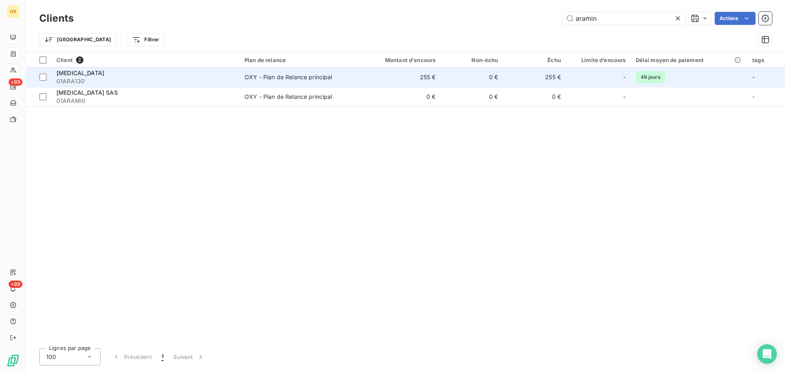
type input "aramin"
click at [178, 79] on span "01ARA130" at bounding box center [145, 81] width 178 height 8
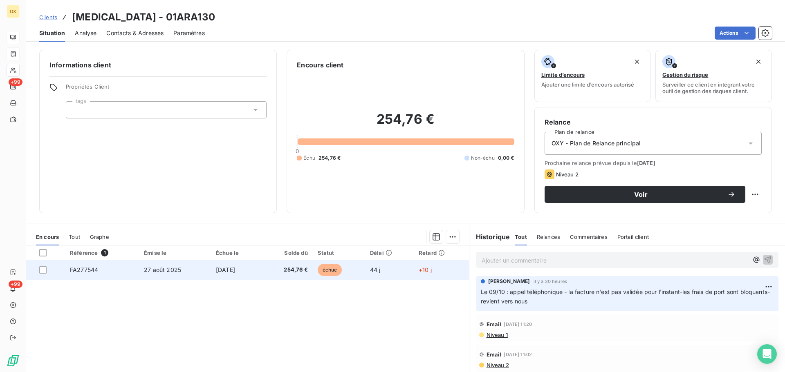
click at [306, 276] on td "254,76 €" at bounding box center [287, 270] width 52 height 20
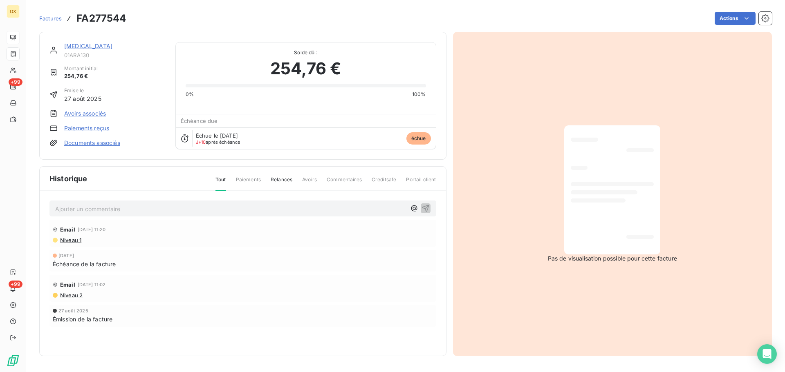
click at [80, 48] on link "[MEDICAL_DATA]" at bounding box center [88, 46] width 48 height 7
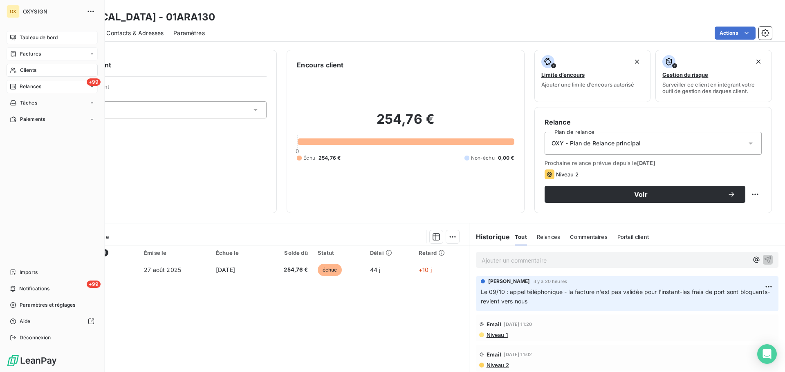
click at [25, 85] on span "Relances" at bounding box center [31, 86] width 22 height 7
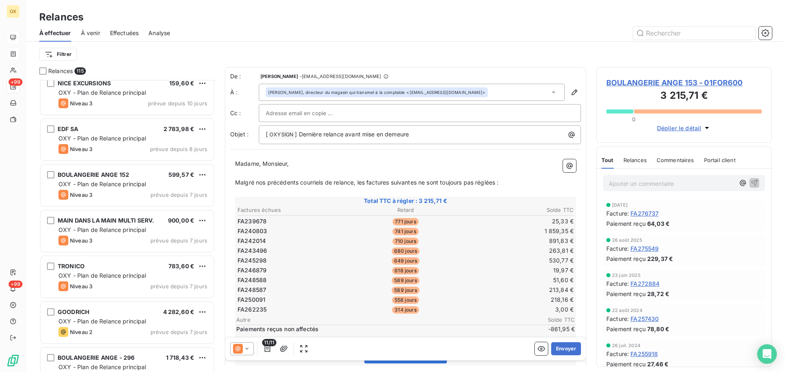
scroll to position [3312, 0]
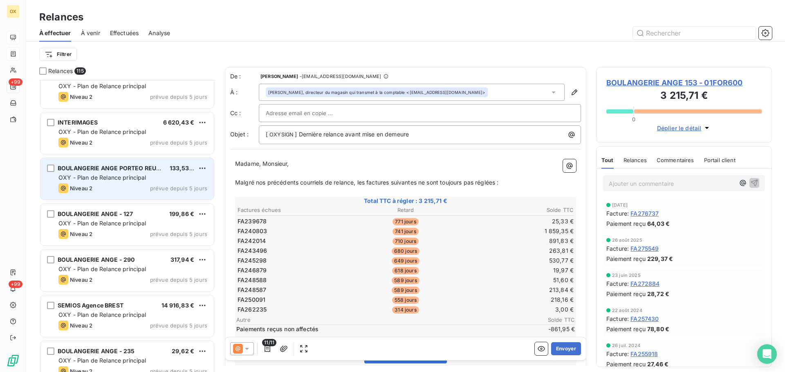
click at [134, 182] on div "OXY - Plan de Relance principal" at bounding box center [132, 178] width 149 height 8
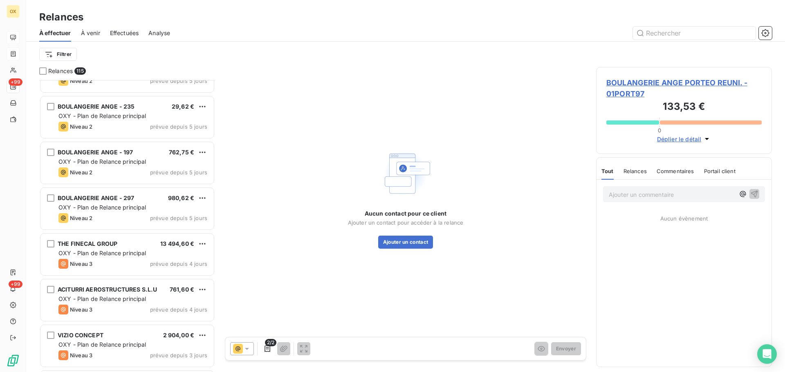
scroll to position [3557, 0]
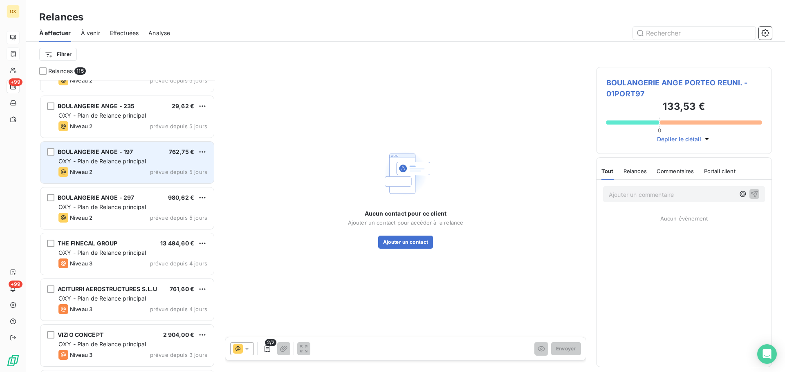
click at [124, 166] on div "BOULANGERIE ANGE - 197 762,75 € OXY - Plan de Relance principal Niveau 2 prévue…" at bounding box center [126, 163] width 173 height 42
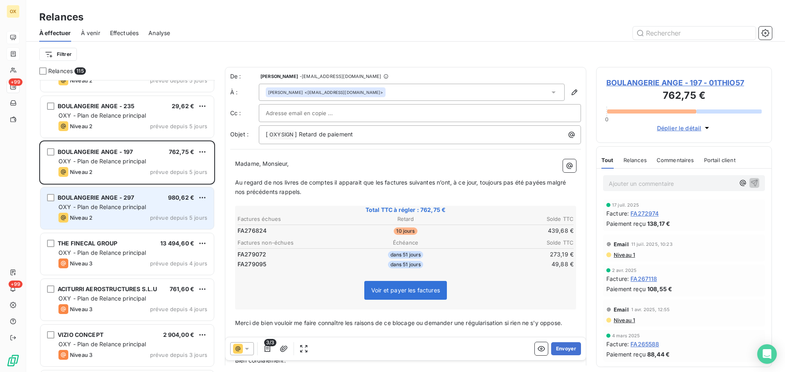
click at [127, 197] on span "BOULANGERIE ANGE - 297" at bounding box center [96, 197] width 76 height 7
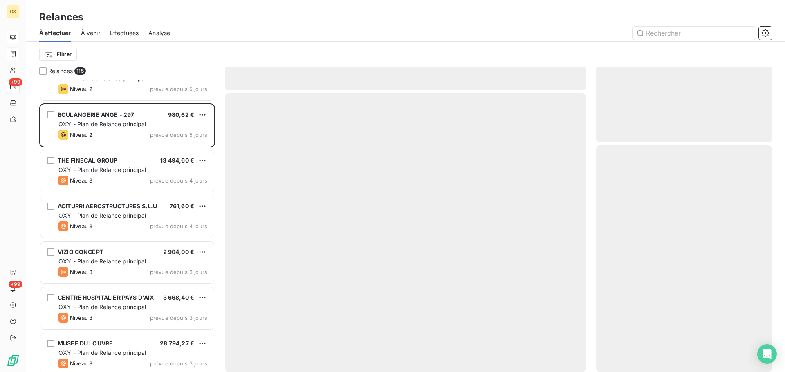
scroll to position [3680, 0]
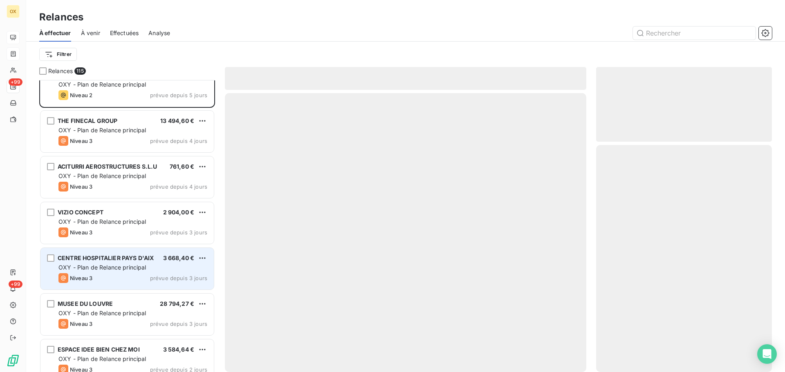
click at [145, 263] on div "CENTRE HOSPITALIER [GEOGRAPHIC_DATA] 3 668,40 € OXY - Plan de Relance principal…" at bounding box center [126, 269] width 173 height 42
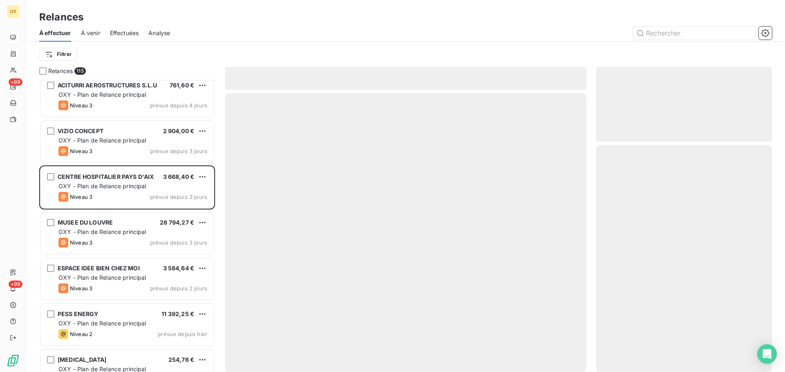
scroll to position [3762, 0]
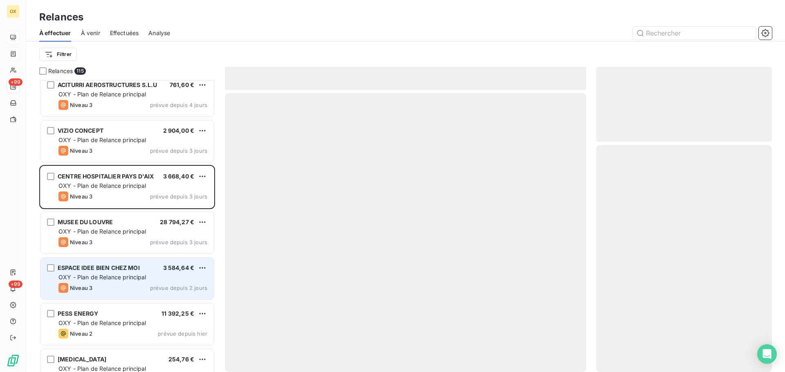
click at [140, 274] on div "OXY - Plan de Relance principal" at bounding box center [132, 278] width 149 height 8
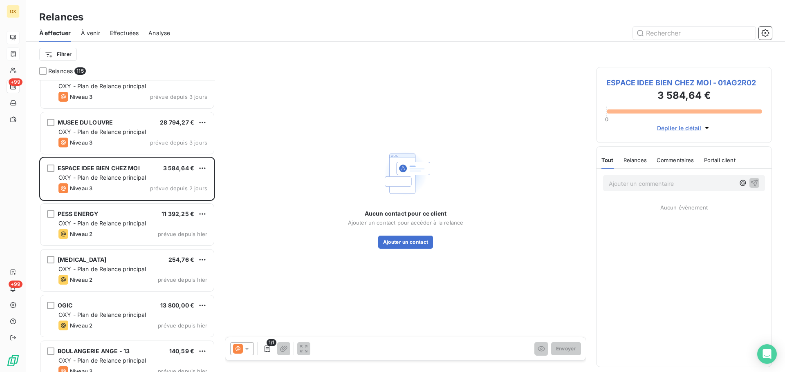
scroll to position [3884, 0]
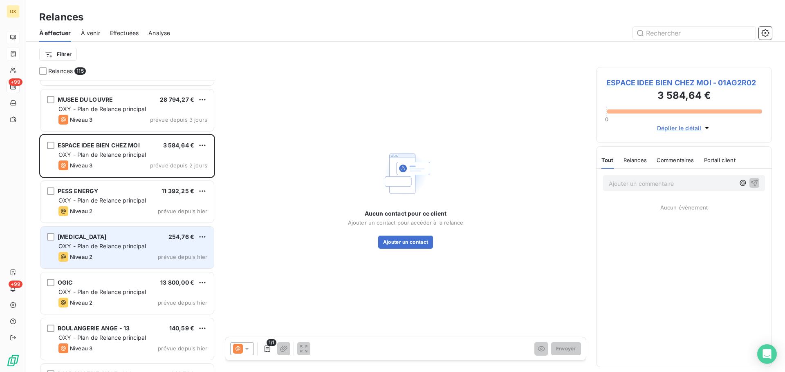
click at [129, 244] on span "OXY - Plan de Relance principal" at bounding box center [102, 246] width 88 height 7
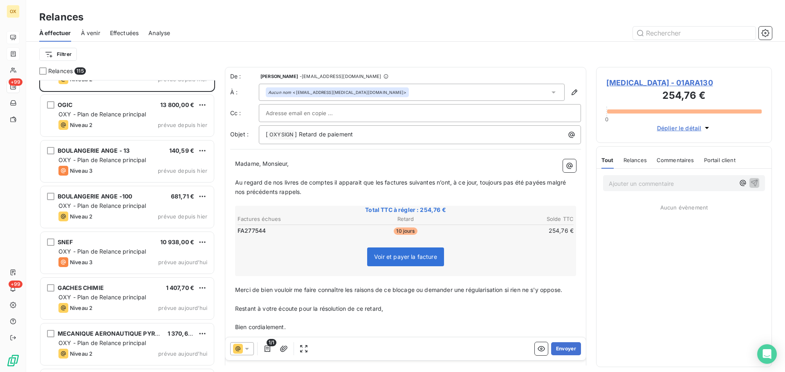
scroll to position [4130, 0]
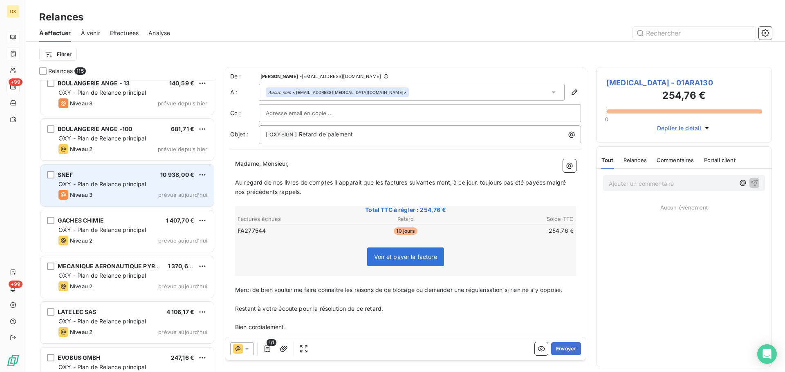
click at [115, 182] on span "OXY - Plan de Relance principal" at bounding box center [102, 184] width 88 height 7
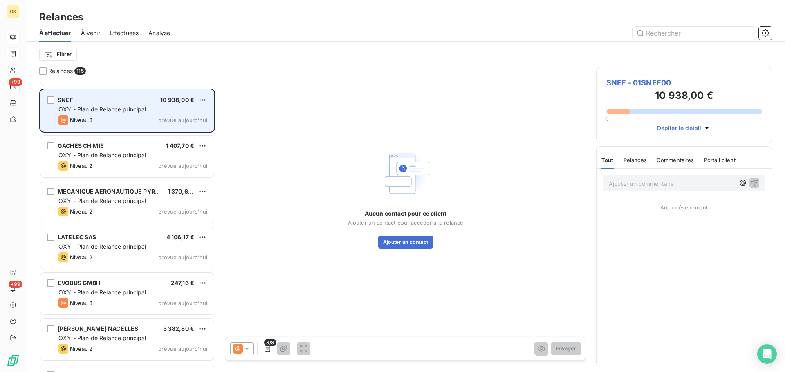
scroll to position [4211, 0]
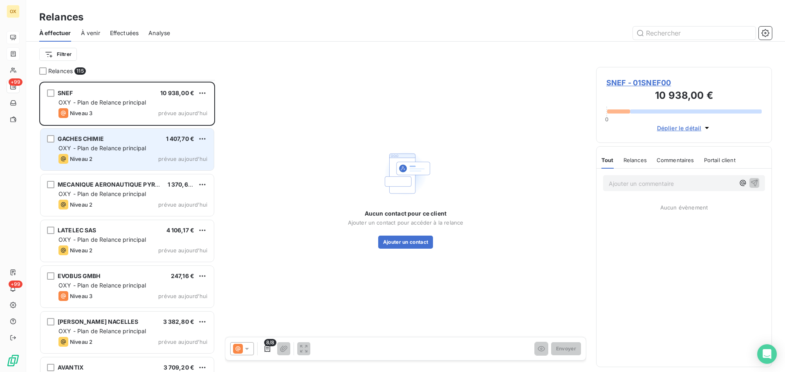
click at [107, 163] on div "Niveau 2 prévue aujourd’hui" at bounding box center [132, 159] width 149 height 10
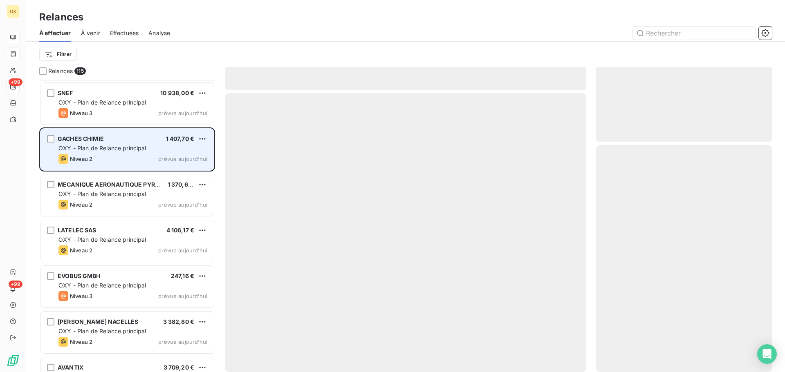
click at [128, 147] on span "OXY - Plan de Relance principal" at bounding box center [102, 148] width 88 height 7
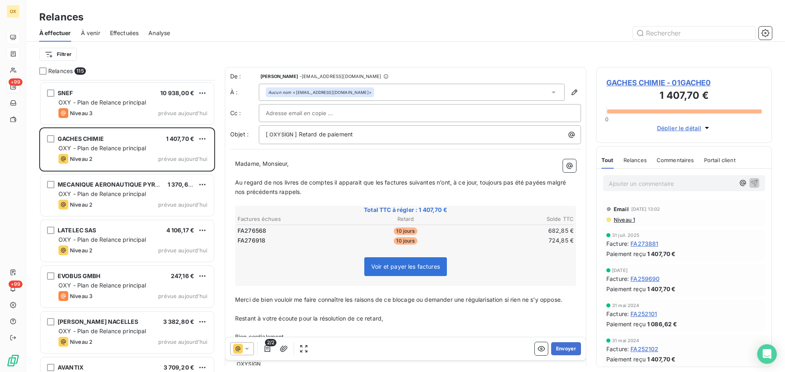
click at [628, 81] on span "GACHES CHIMIE - 01GACHE0" at bounding box center [683, 82] width 155 height 11
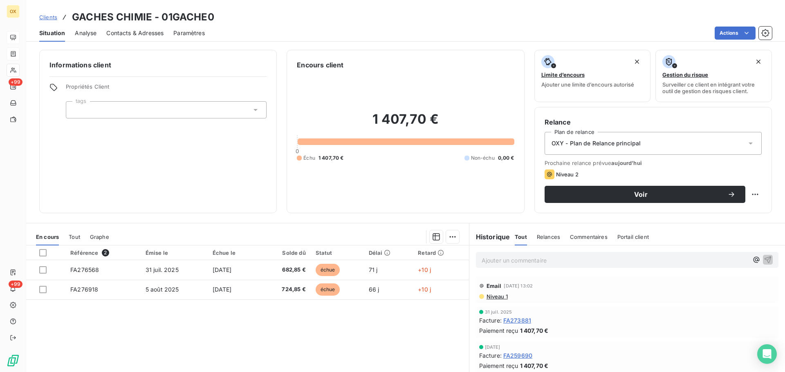
click at [144, 36] on span "Contacts & Adresses" at bounding box center [134, 33] width 57 height 8
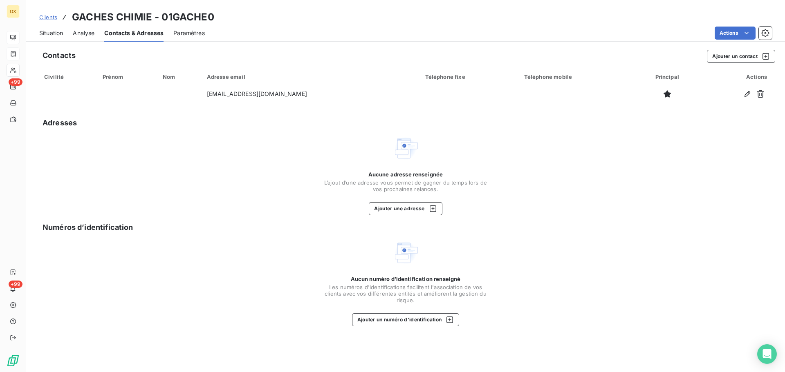
drag, startPoint x: 43, startPoint y: 33, endPoint x: 50, endPoint y: 33, distance: 7.4
click at [43, 33] on span "Situation" at bounding box center [51, 33] width 24 height 8
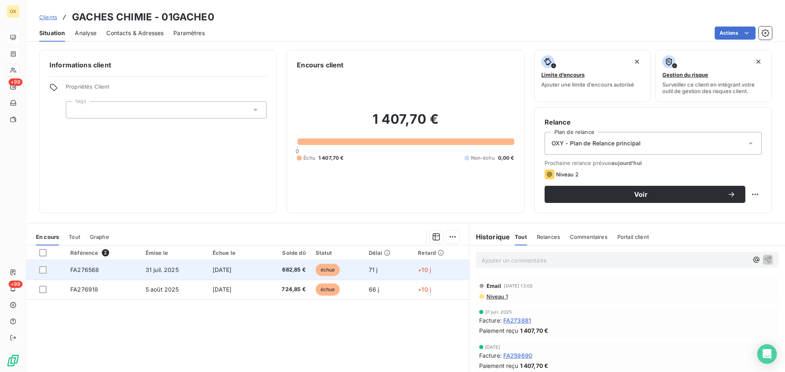
click at [250, 274] on td "[DATE]" at bounding box center [233, 270] width 51 height 20
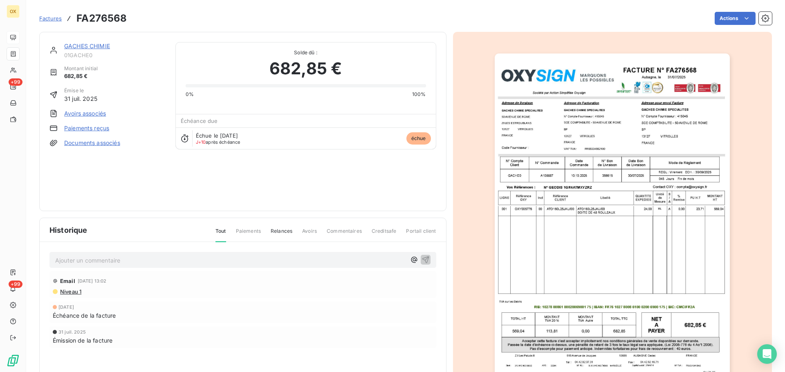
click at [99, 46] on link "GACHES CHIMIE" at bounding box center [87, 46] width 46 height 7
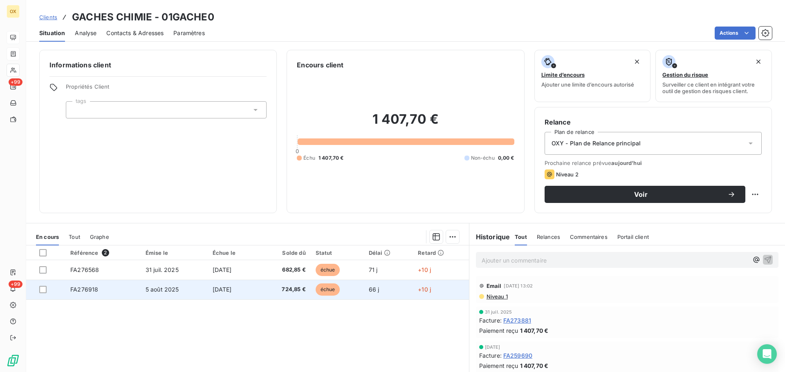
click at [258, 295] on td "[DATE]" at bounding box center [233, 290] width 51 height 20
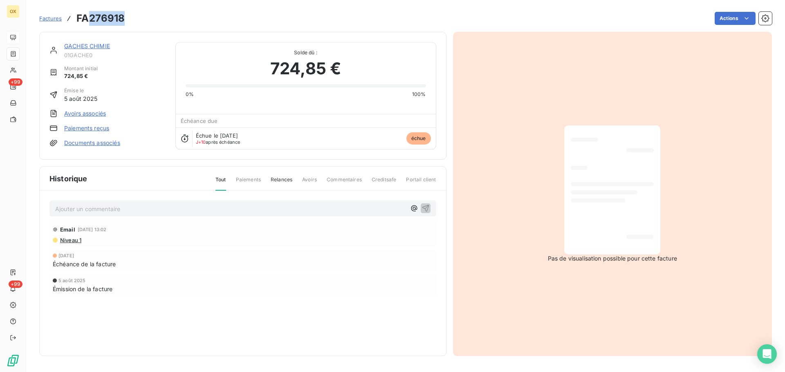
drag, startPoint x: 123, startPoint y: 17, endPoint x: 91, endPoint y: 15, distance: 32.4
click at [91, 15] on h3 "FA276918" at bounding box center [100, 18] width 48 height 15
copy h3 "276918"
click at [96, 43] on link "GACHES CHIMIE" at bounding box center [87, 46] width 46 height 7
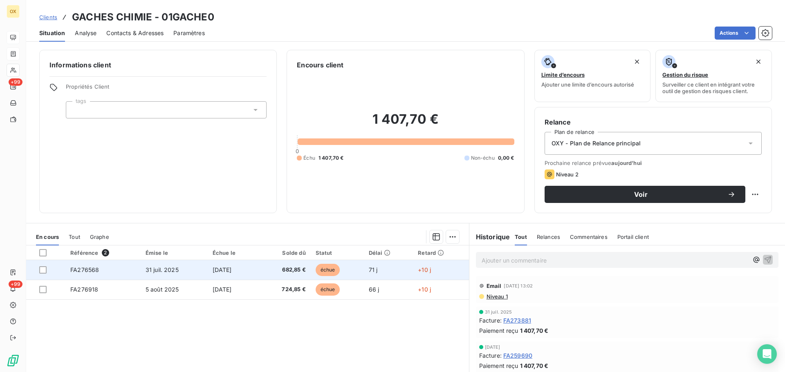
click at [191, 270] on td "31 juil. 2025" at bounding box center [174, 270] width 67 height 20
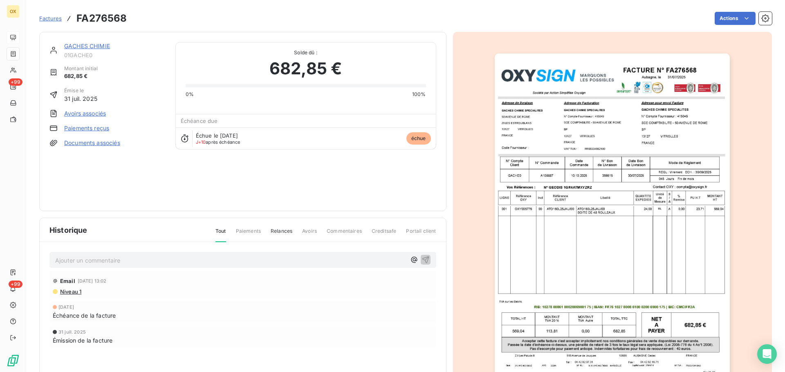
click at [644, 194] on img "button" at bounding box center [612, 220] width 235 height 333
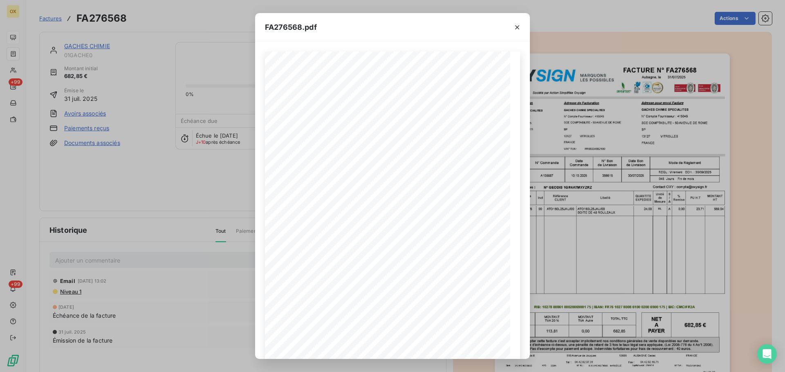
drag, startPoint x: 520, startPoint y: 26, endPoint x: 505, endPoint y: 30, distance: 15.7
click at [520, 26] on icon "button" at bounding box center [517, 27] width 8 height 8
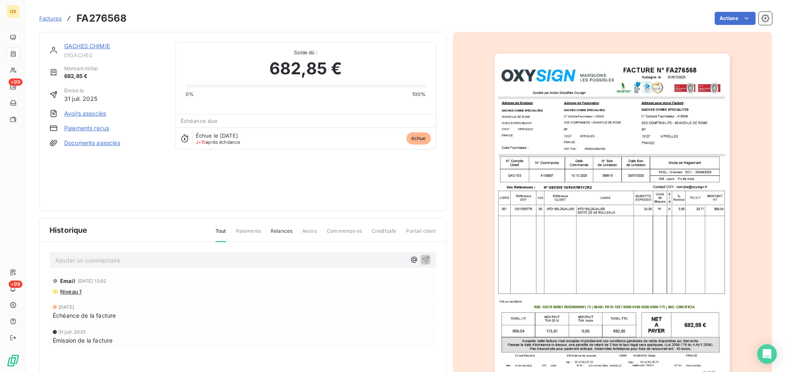
click at [101, 45] on link "GACHES CHIMIE" at bounding box center [87, 46] width 46 height 7
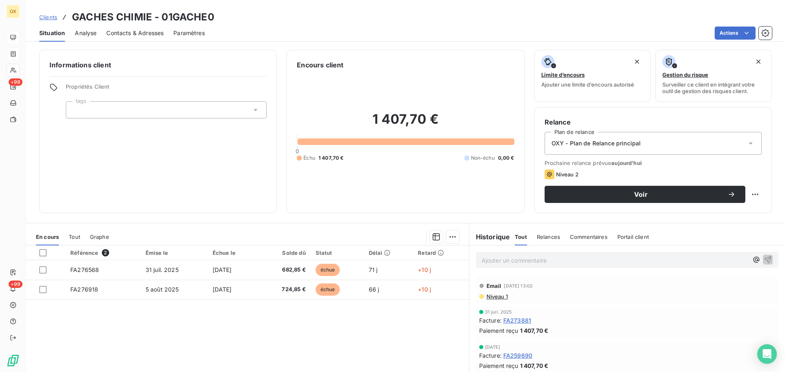
click at [125, 34] on span "Contacts & Adresses" at bounding box center [134, 33] width 57 height 8
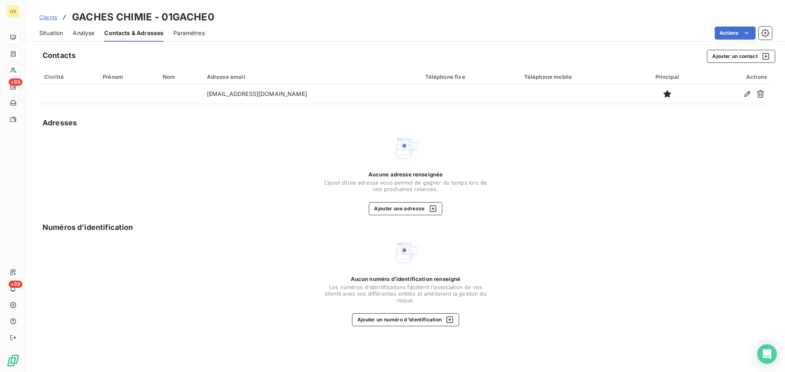
click at [59, 30] on span "Situation" at bounding box center [51, 33] width 24 height 8
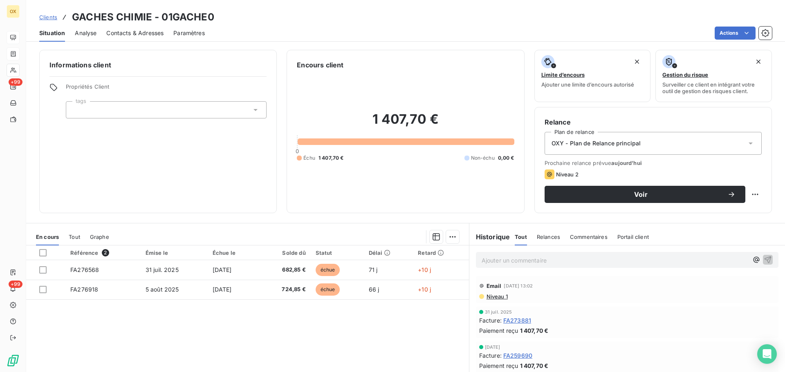
click at [121, 32] on span "Contacts & Adresses" at bounding box center [134, 33] width 57 height 8
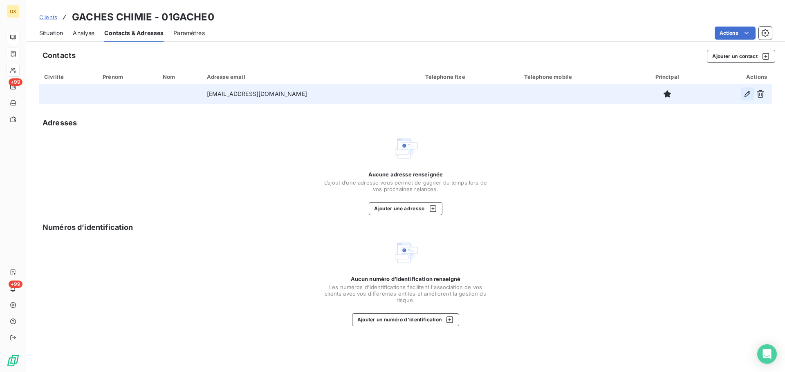
click at [744, 94] on icon "button" at bounding box center [747, 94] width 8 height 8
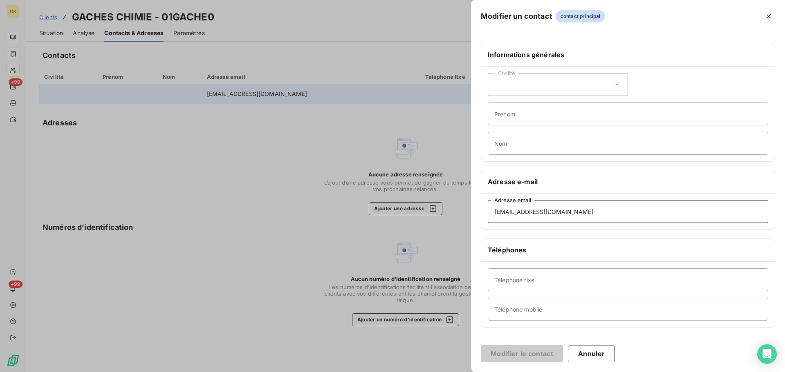
drag, startPoint x: 515, startPoint y: 210, endPoint x: 488, endPoint y: 214, distance: 27.2
click at [486, 214] on div "[EMAIL_ADDRESS][DOMAIN_NAME] Adresse email" at bounding box center [628, 212] width 294 height 36
type input "[EMAIL_ADDRESS][DOMAIN_NAME]"
click at [538, 351] on button "Modifier le contact" at bounding box center [522, 353] width 82 height 17
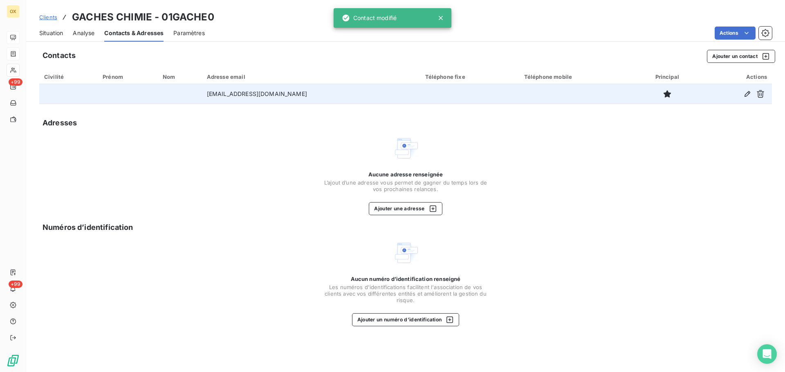
click at [47, 31] on span "Situation" at bounding box center [51, 33] width 24 height 8
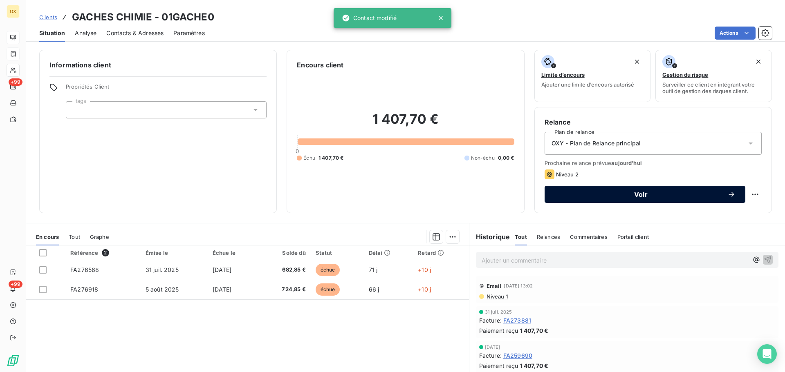
click at [590, 191] on span "Voir" at bounding box center [640, 194] width 173 height 7
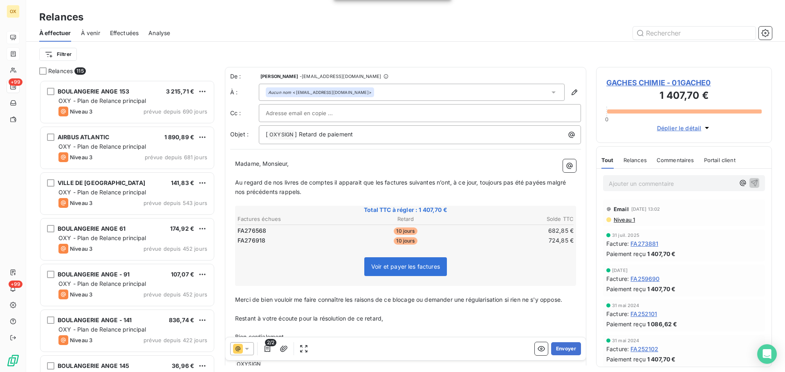
scroll to position [286, 170]
click at [315, 132] on span "] Retard de paiement" at bounding box center [324, 134] width 58 height 7
drag, startPoint x: 316, startPoint y: 133, endPoint x: 300, endPoint y: 134, distance: 16.8
click at [300, 134] on span "] Retard de paiement" at bounding box center [324, 134] width 58 height 7
drag, startPoint x: 547, startPoint y: 182, endPoint x: 553, endPoint y: 193, distance: 13.2
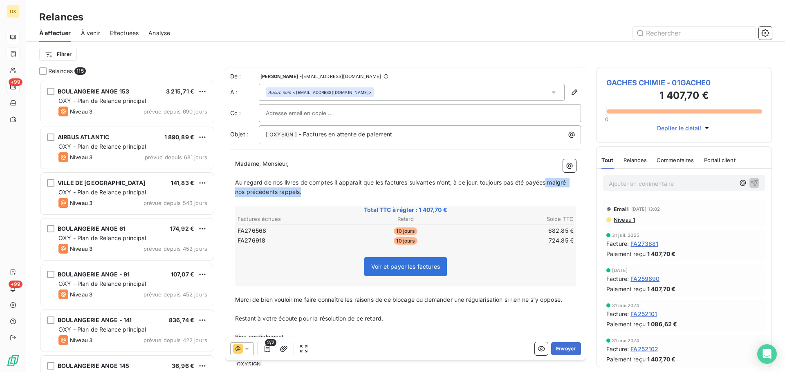
click at [553, 193] on p "Au regard de nos livres de comptes il apparait que les factures suivantes n’ont…" at bounding box center [405, 187] width 341 height 19
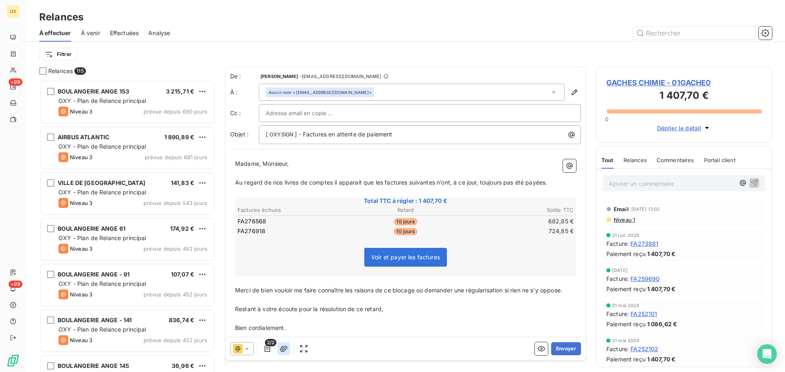
click at [285, 346] on icon "button" at bounding box center [284, 349] width 8 height 8
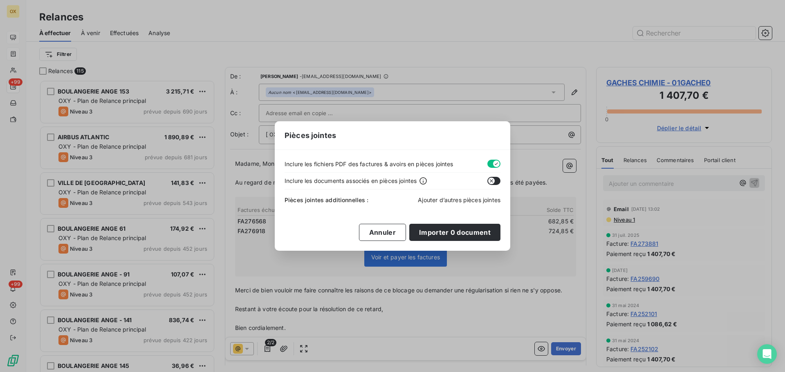
click at [464, 200] on span "Ajouter d’autres pièces jointes" at bounding box center [459, 200] width 83 height 7
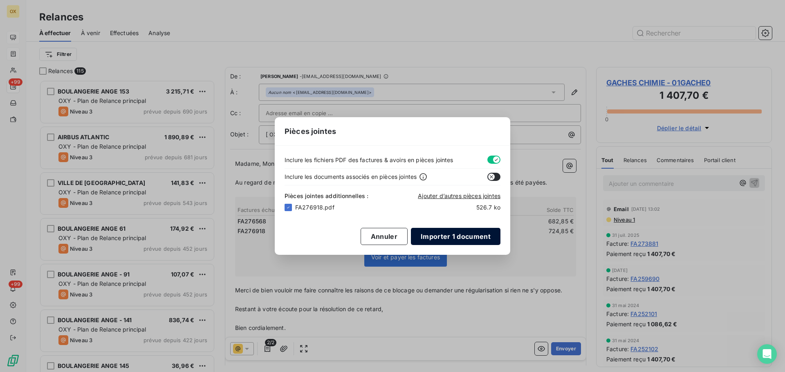
click at [449, 238] on button "Importer 1 document" at bounding box center [456, 236] width 90 height 17
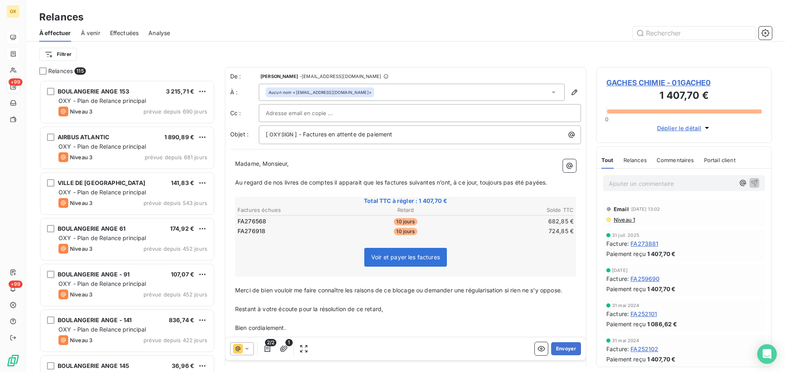
scroll to position [38, 0]
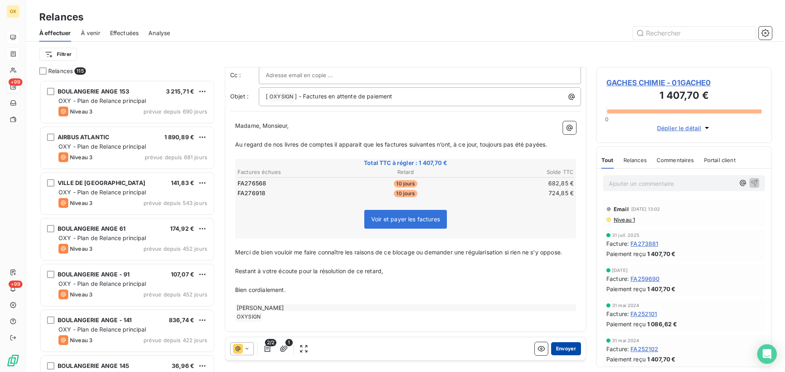
click at [563, 346] on button "Envoyer" at bounding box center [566, 349] width 30 height 13
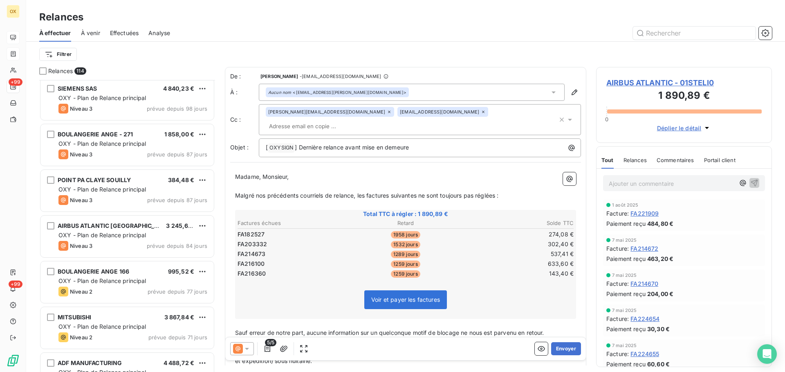
scroll to position [1145, 0]
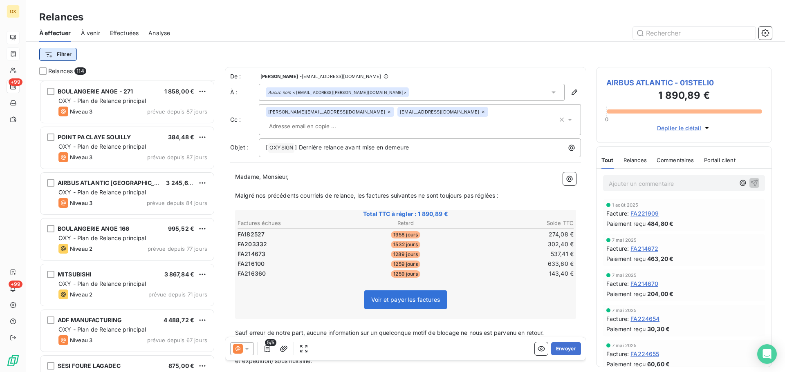
click at [63, 52] on html "OX +99 +99 Relances À effectuer À venir Effectuées Analyse Filtrer Relances 114…" at bounding box center [392, 186] width 785 height 372
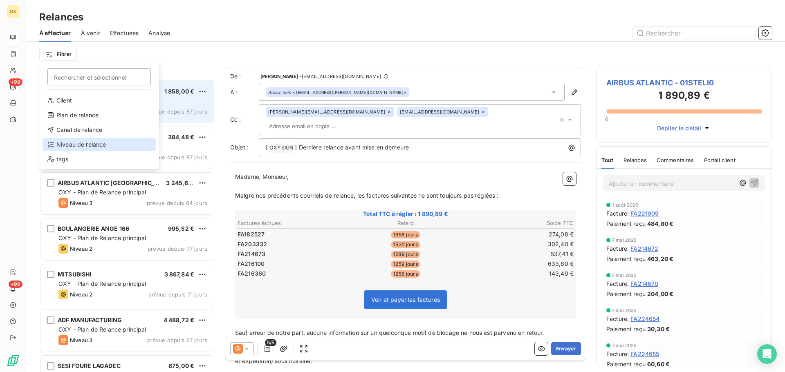
drag, startPoint x: 85, startPoint y: 146, endPoint x: 110, endPoint y: 109, distance: 44.3
click at [85, 145] on div "Niveau de relance" at bounding box center [99, 144] width 113 height 13
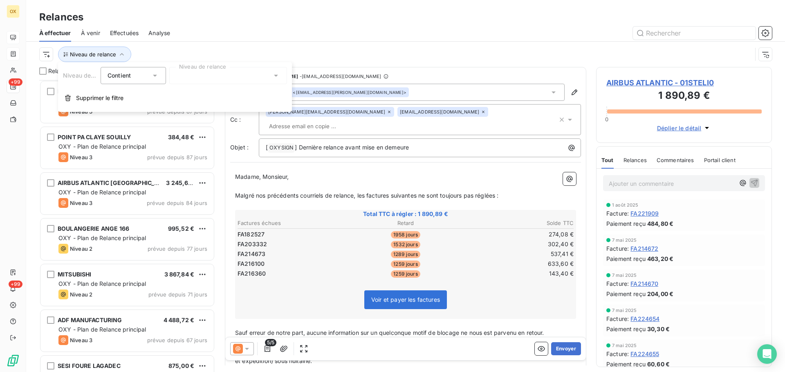
drag, startPoint x: 184, startPoint y: 70, endPoint x: 180, endPoint y: 74, distance: 5.5
click at [184, 70] on div at bounding box center [228, 75] width 118 height 17
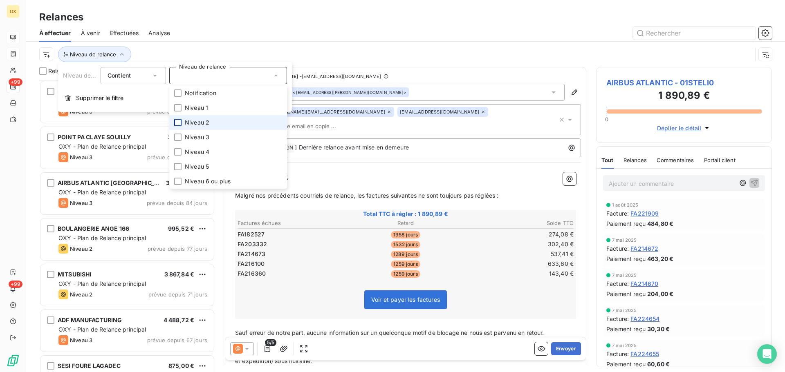
click at [180, 123] on div at bounding box center [177, 122] width 7 height 7
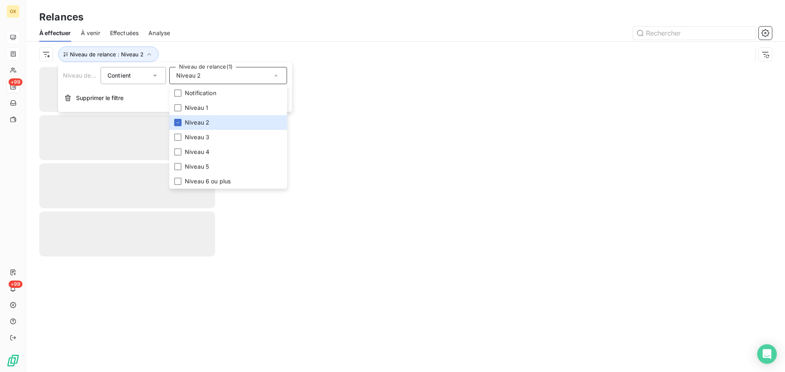
click at [222, 23] on div "Relances" at bounding box center [405, 17] width 759 height 15
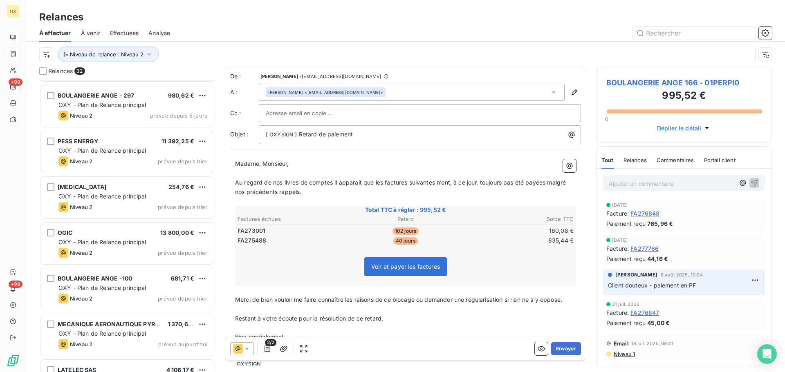
scroll to position [777, 0]
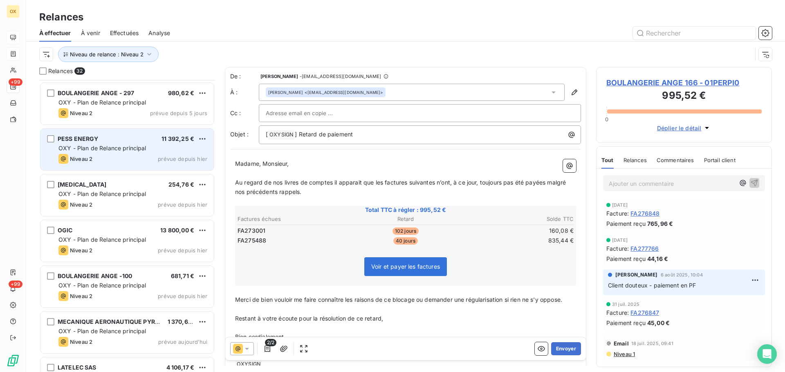
click at [143, 137] on div "PESS ENERGY 11 392,25 €" at bounding box center [132, 138] width 149 height 7
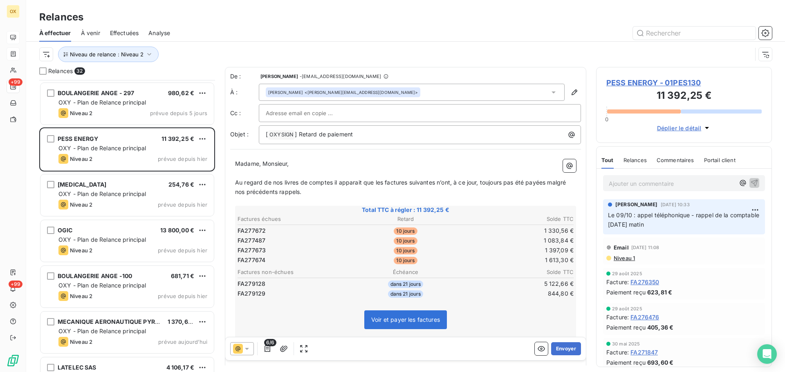
click at [646, 81] on span "PESS ENERGY - 01PES130" at bounding box center [683, 82] width 155 height 11
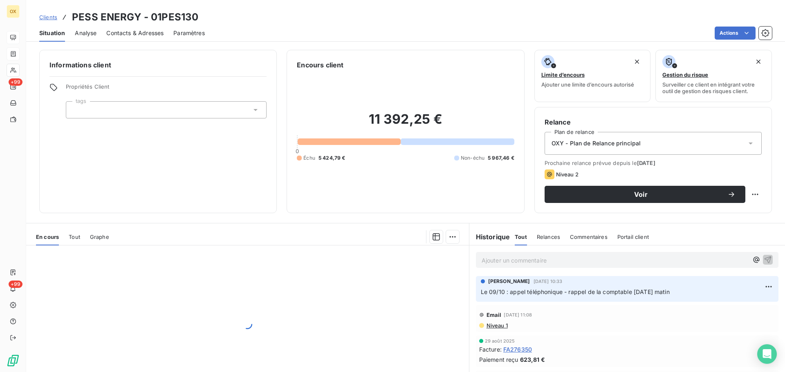
click at [158, 32] on span "Contacts & Adresses" at bounding box center [134, 33] width 57 height 8
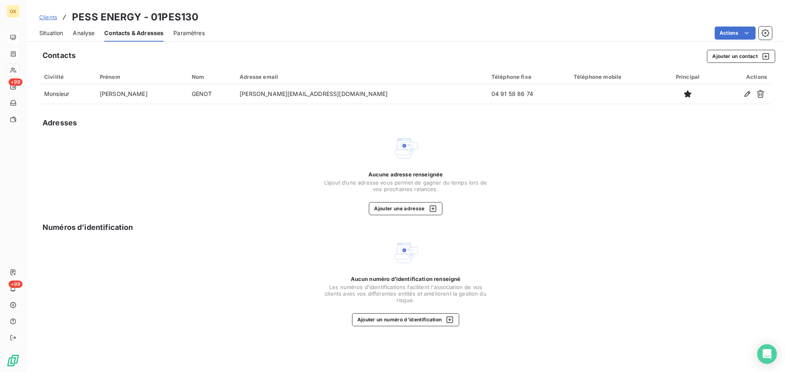
drag, startPoint x: 59, startPoint y: 33, endPoint x: 108, endPoint y: 27, distance: 49.0
click at [59, 33] on span "Situation" at bounding box center [51, 33] width 24 height 8
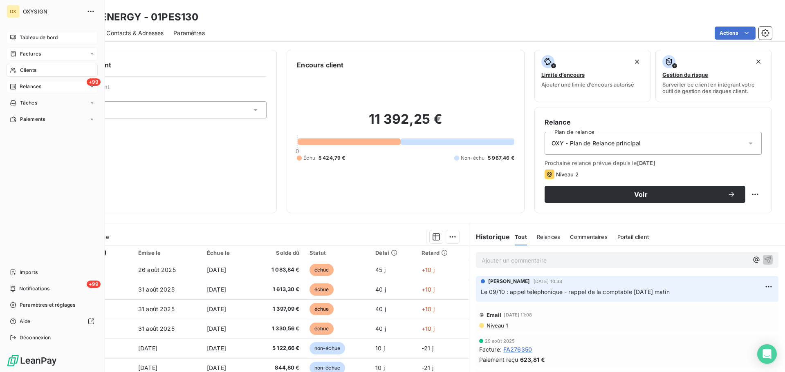
click at [24, 86] on span "Relances" at bounding box center [31, 86] width 22 height 7
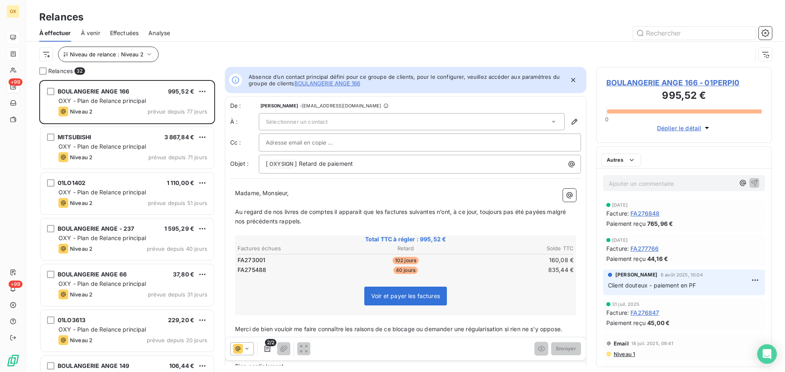
scroll to position [286, 170]
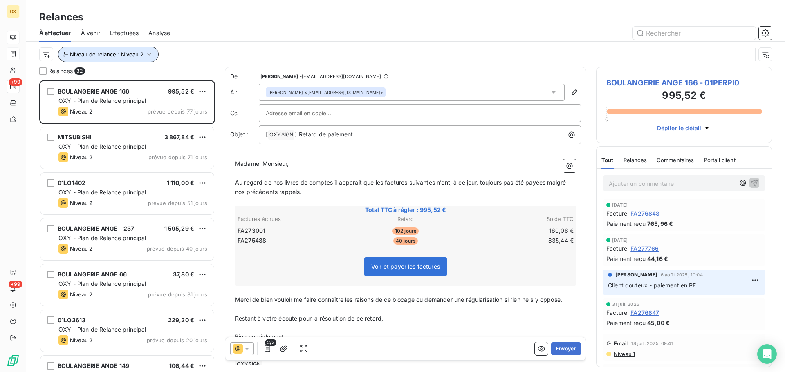
click at [118, 50] on button "Niveau de relance : Niveau 2" at bounding box center [108, 55] width 101 height 16
drag, startPoint x: 240, startPoint y: 40, endPoint x: 228, endPoint y: 32, distance: 14.5
click at [240, 40] on div "À effectuer À venir Effectuées Analyse" at bounding box center [405, 33] width 759 height 17
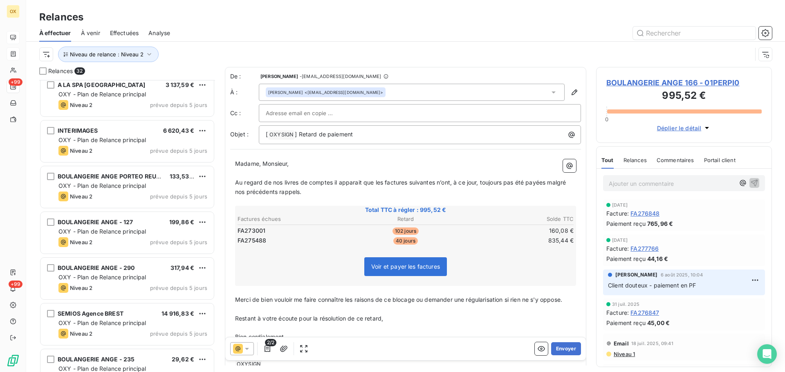
scroll to position [450, 0]
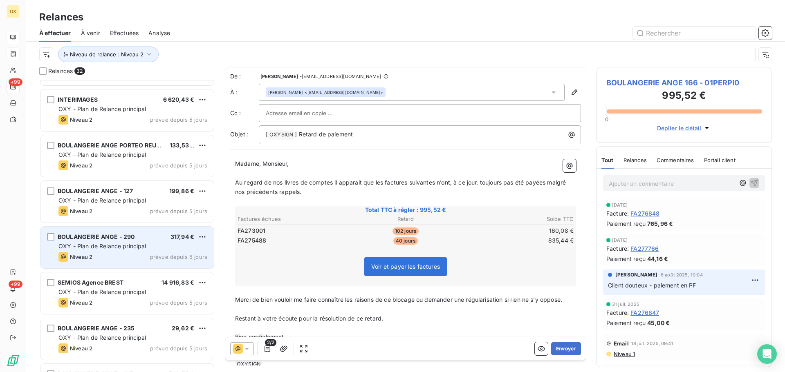
click at [143, 244] on span "OXY - Plan de Relance principal" at bounding box center [102, 246] width 88 height 7
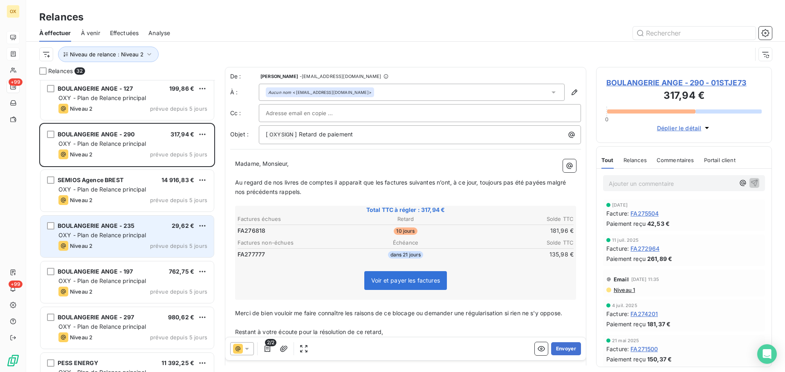
scroll to position [655, 0]
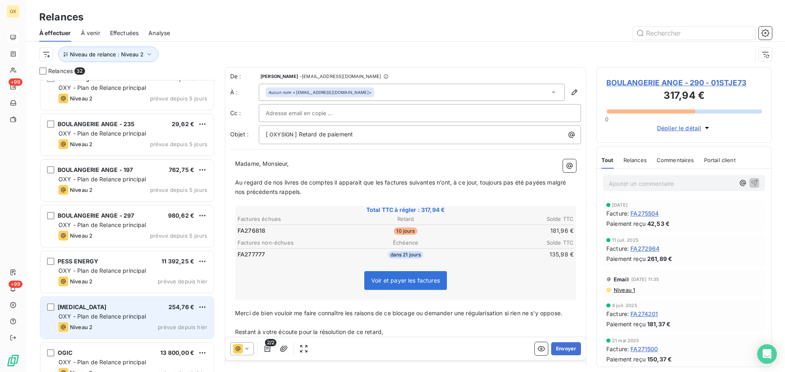
drag, startPoint x: 108, startPoint y: 310, endPoint x: 106, endPoint y: 305, distance: 6.1
click at [108, 310] on div "[MEDICAL_DATA] 254,76 €" at bounding box center [132, 307] width 149 height 7
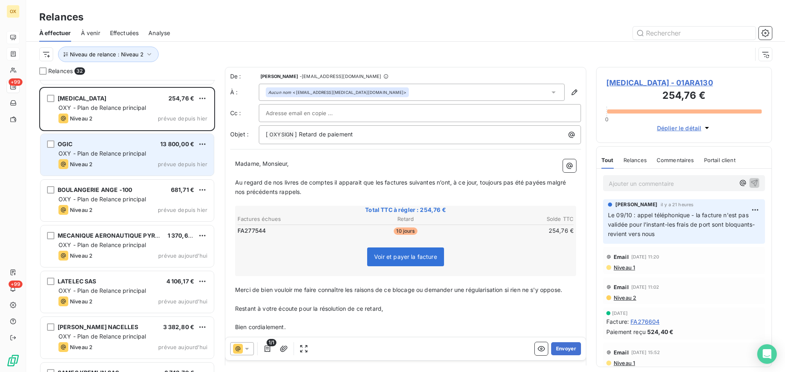
scroll to position [900, 0]
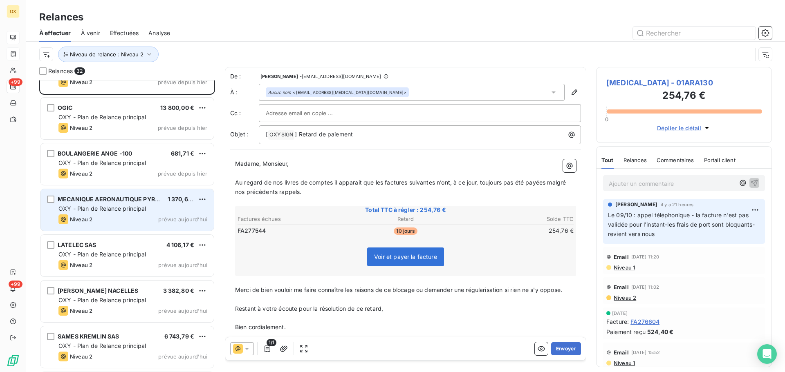
click at [93, 209] on span "OXY - Plan de Relance principal" at bounding box center [102, 208] width 88 height 7
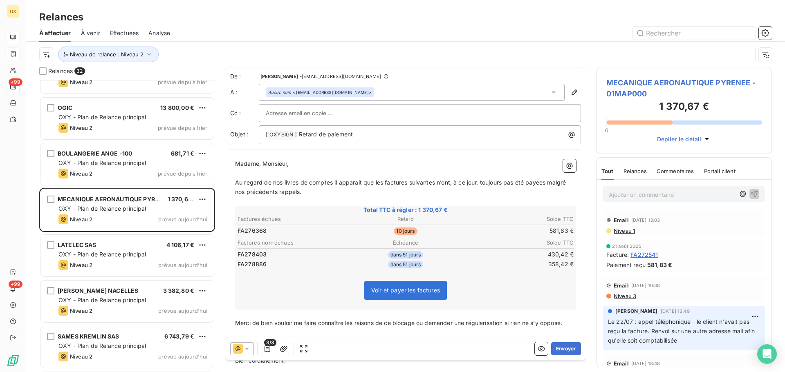
drag, startPoint x: 641, startPoint y: 82, endPoint x: 583, endPoint y: 68, distance: 59.8
click at [641, 82] on span "MECANIQUE AERONAUTIQUE PYRENEE - 01MAP000" at bounding box center [683, 88] width 155 height 22
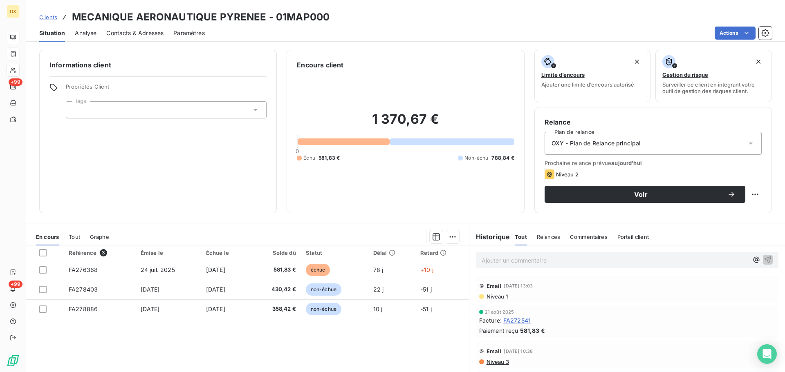
click at [137, 34] on span "Contacts & Adresses" at bounding box center [134, 33] width 57 height 8
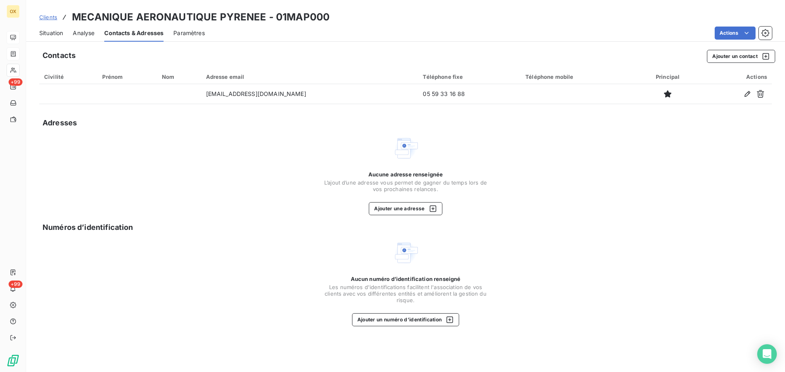
click at [49, 33] on span "Situation" at bounding box center [51, 33] width 24 height 8
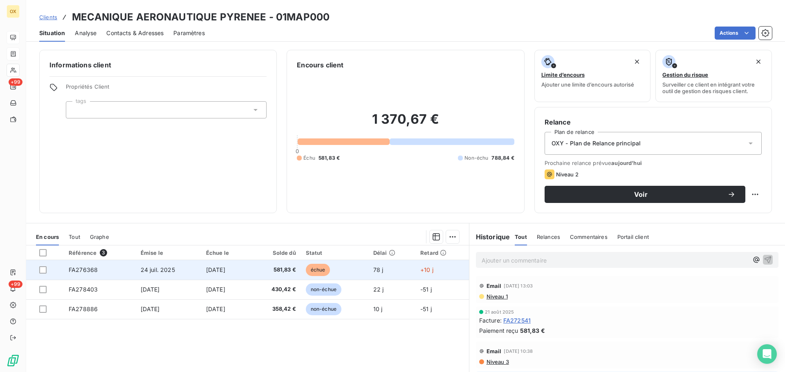
click at [225, 270] on span "[DATE]" at bounding box center [215, 270] width 19 height 7
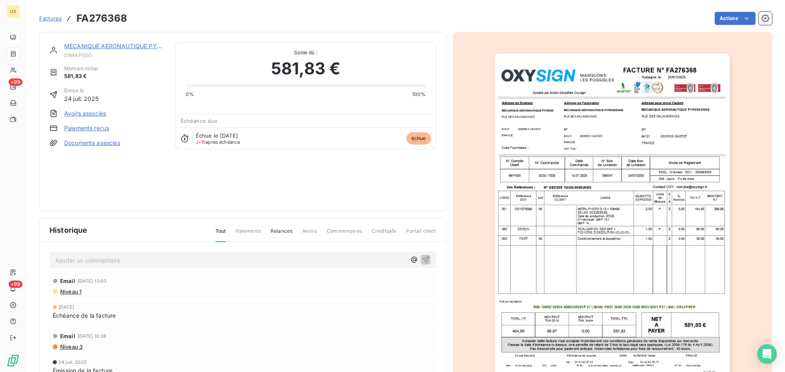
click at [603, 146] on img "button" at bounding box center [612, 220] width 235 height 333
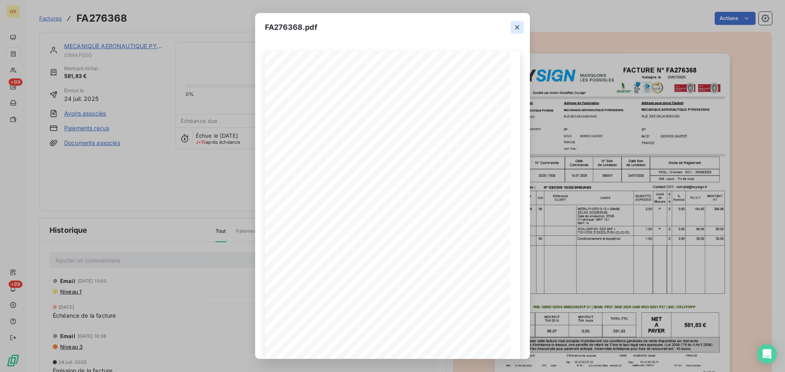
click at [516, 25] on icon "button" at bounding box center [517, 27] width 8 height 8
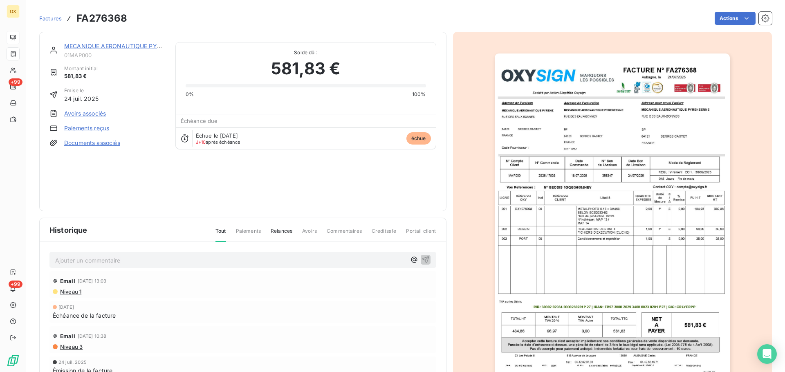
click at [137, 47] on link "MECANIQUE AERONAUTIQUE PYRENEE" at bounding box center [119, 46] width 111 height 7
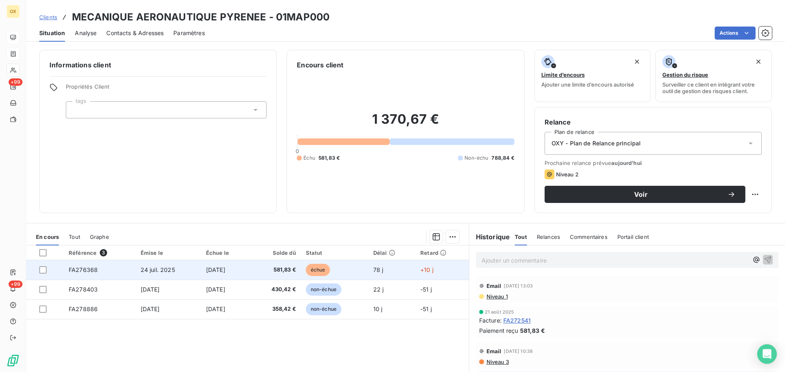
click at [321, 273] on span "échue" at bounding box center [318, 270] width 25 height 12
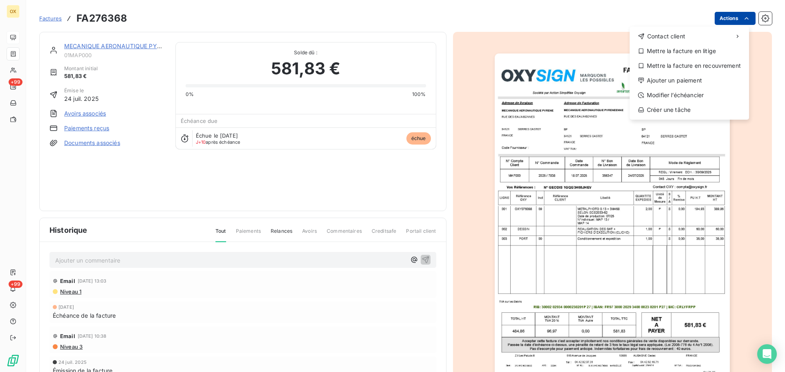
click at [728, 17] on html "OX +99 +99 Factures FA276368 Actions Contact client Mettre la facture en litige…" at bounding box center [392, 186] width 785 height 372
click at [678, 78] on div "Ajouter un paiement" at bounding box center [689, 80] width 113 height 13
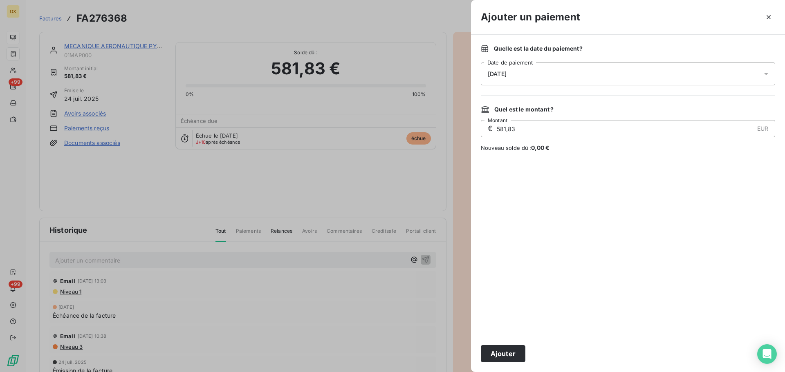
click at [502, 79] on div "[DATE]" at bounding box center [628, 74] width 294 height 23
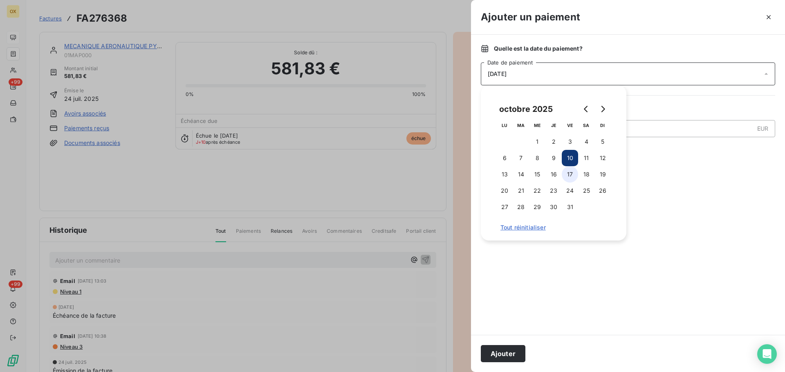
click at [569, 174] on button "17" at bounding box center [570, 174] width 16 height 16
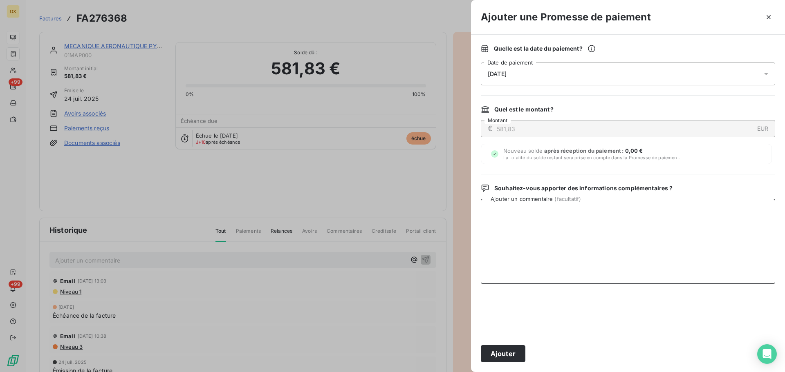
drag, startPoint x: 564, startPoint y: 273, endPoint x: 558, endPoint y: 268, distance: 7.3
click at [564, 273] on textarea "Ajouter un commentaire ( facultatif )" at bounding box center [628, 241] width 294 height 85
type textarea "Le 10/10 : appel téléphonique - promesse de paiement"
click at [501, 355] on button "Ajouter" at bounding box center [503, 353] width 45 height 17
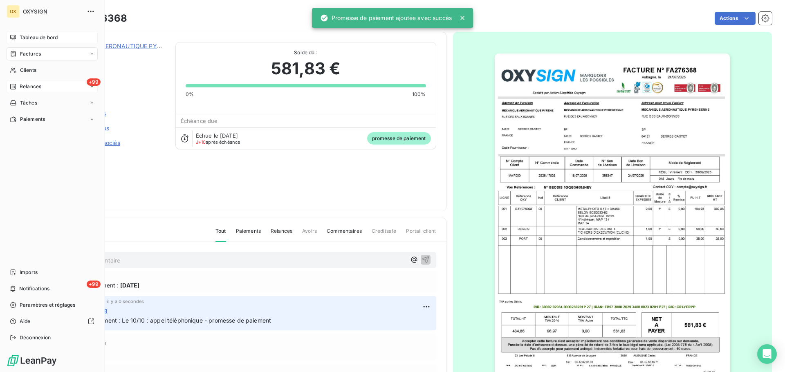
click at [25, 87] on span "Relances" at bounding box center [31, 86] width 22 height 7
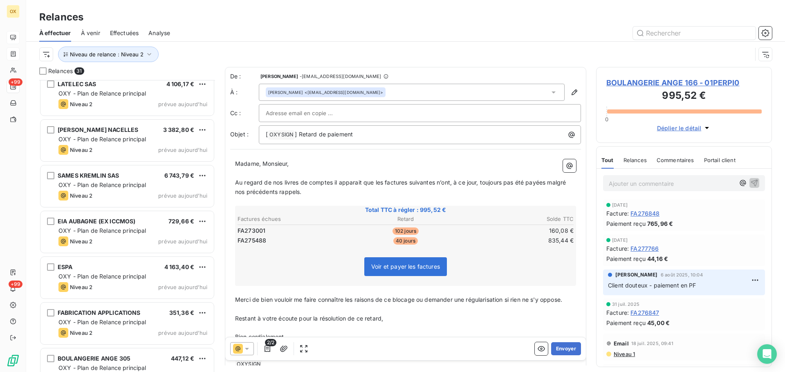
scroll to position [1063, 0]
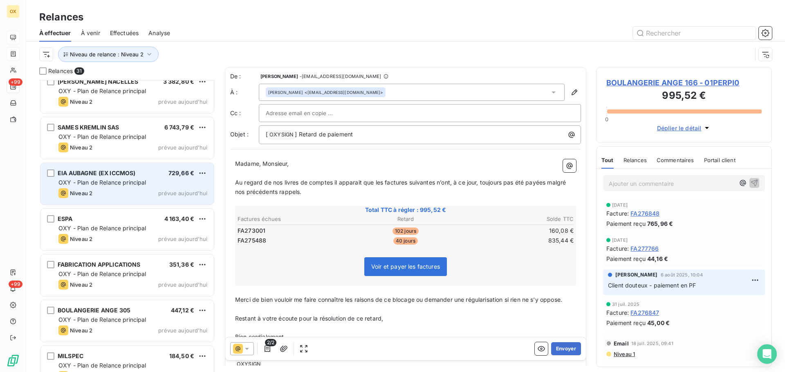
click at [138, 177] on div "EIA AUBAGNE (EX ICCMOS) 729,66 €" at bounding box center [132, 173] width 149 height 7
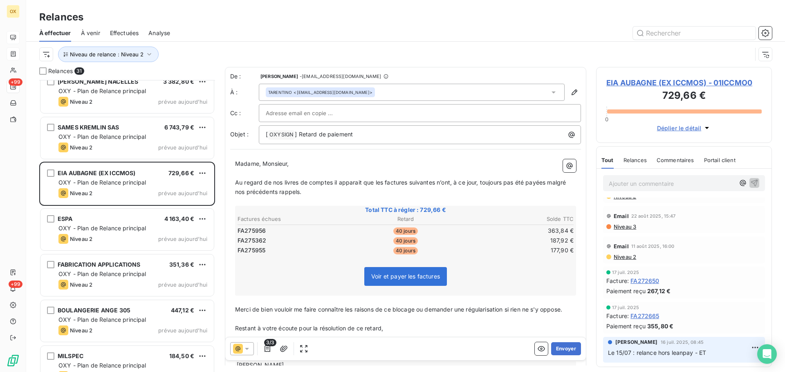
scroll to position [123, 0]
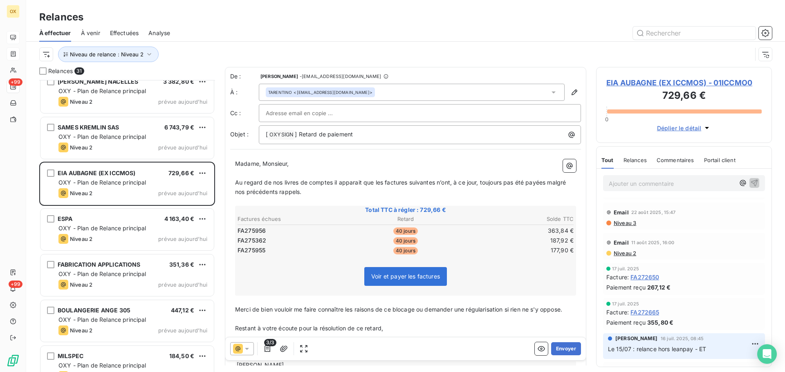
click at [682, 83] on span "EIA AUBAGNE (EX ICCMOS) - 01ICCMO0" at bounding box center [683, 82] width 155 height 11
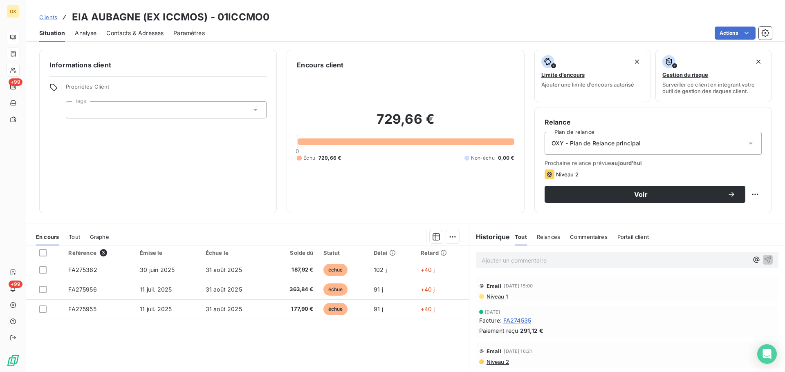
click at [135, 40] on div "Contacts & Adresses" at bounding box center [134, 33] width 57 height 17
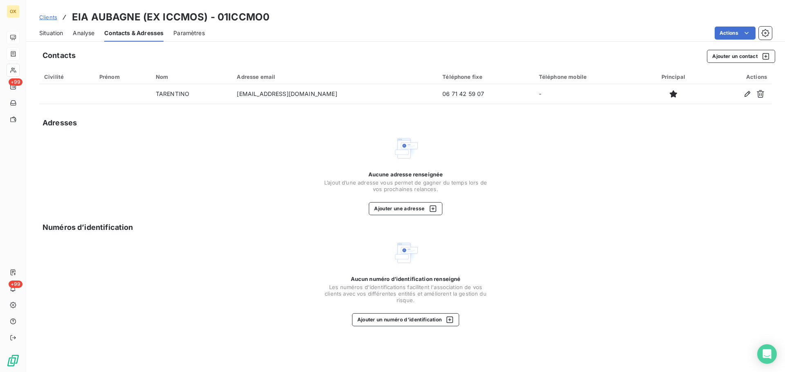
click at [51, 32] on span "Situation" at bounding box center [51, 33] width 24 height 8
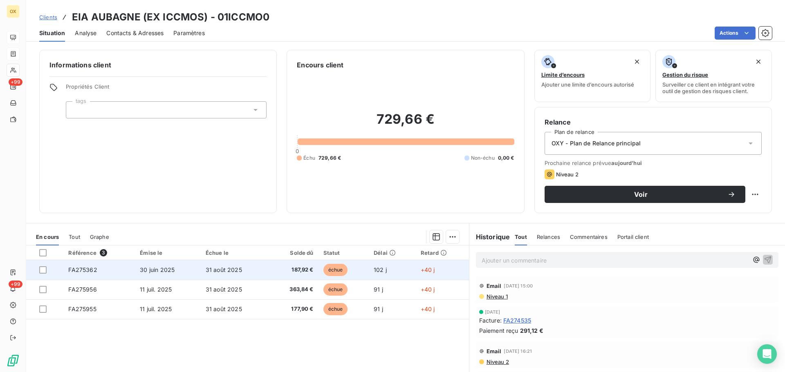
click at [274, 271] on span "187,92 €" at bounding box center [294, 270] width 40 height 8
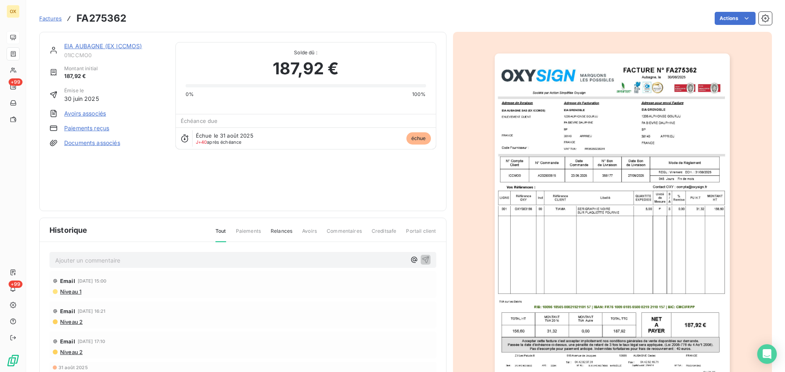
click at [93, 47] on link "EIA AUBAGNE (EX ICCMOS)" at bounding box center [103, 46] width 78 height 7
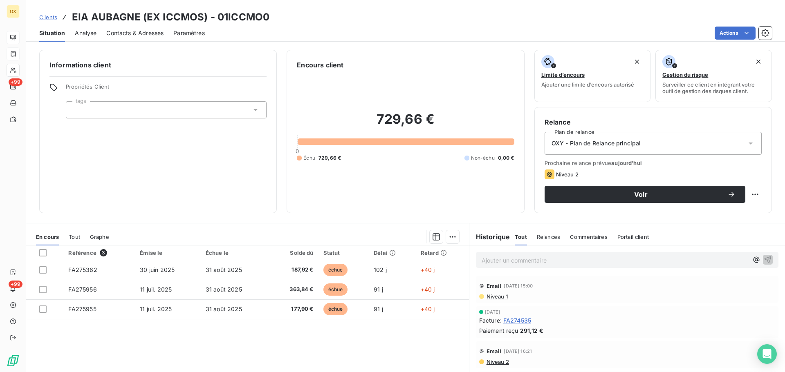
click at [132, 33] on span "Contacts & Adresses" at bounding box center [134, 33] width 57 height 8
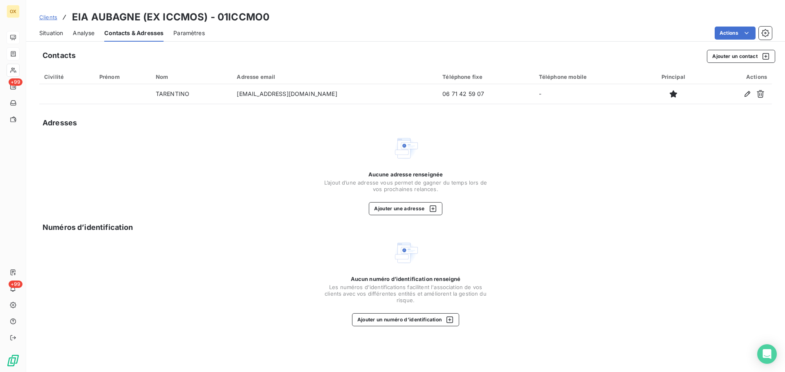
click at [56, 34] on span "Situation" at bounding box center [51, 33] width 24 height 8
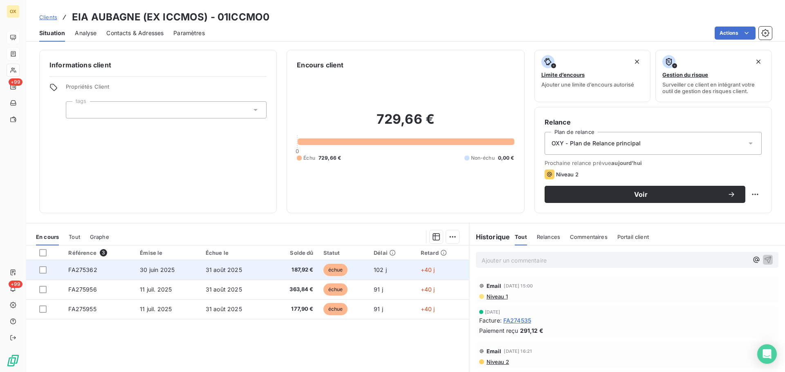
click at [290, 271] on span "187,92 €" at bounding box center [294, 270] width 40 height 8
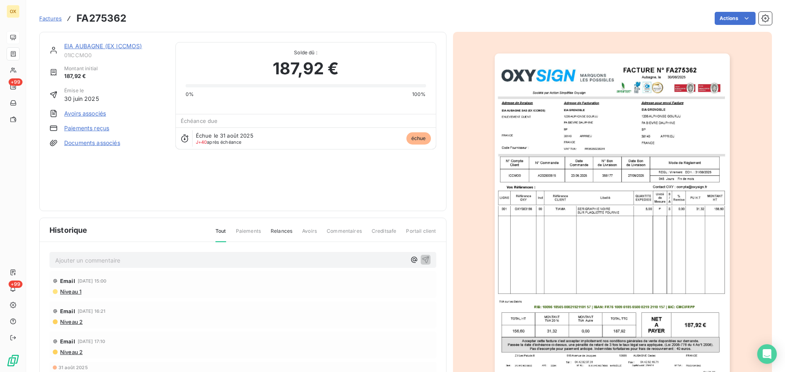
click at [127, 47] on link "EIA AUBAGNE (EX ICCMOS)" at bounding box center [103, 46] width 78 height 7
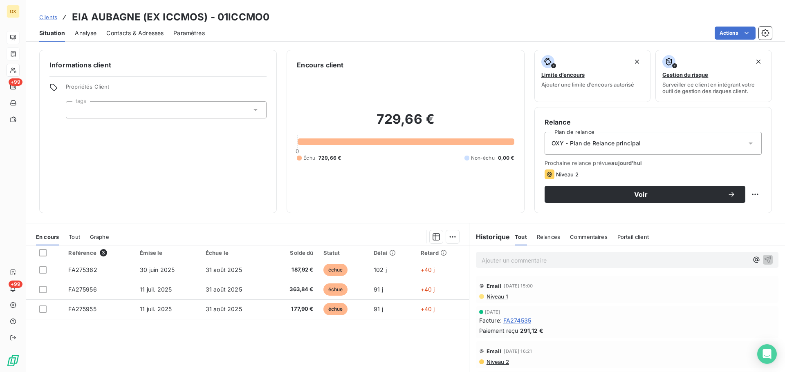
click at [157, 33] on span "Contacts & Adresses" at bounding box center [134, 33] width 57 height 8
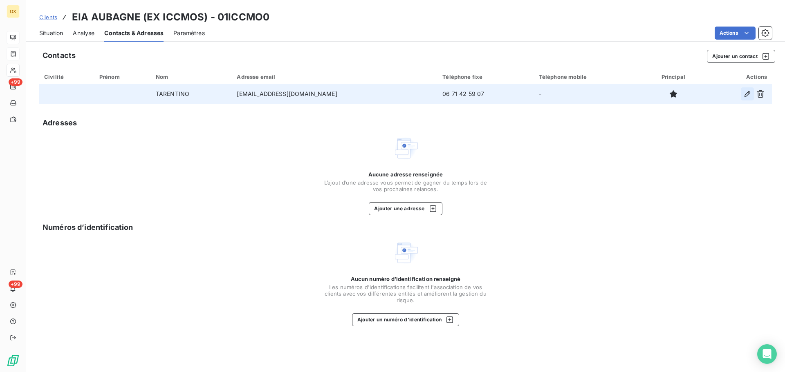
click at [747, 94] on icon "button" at bounding box center [747, 94] width 8 height 8
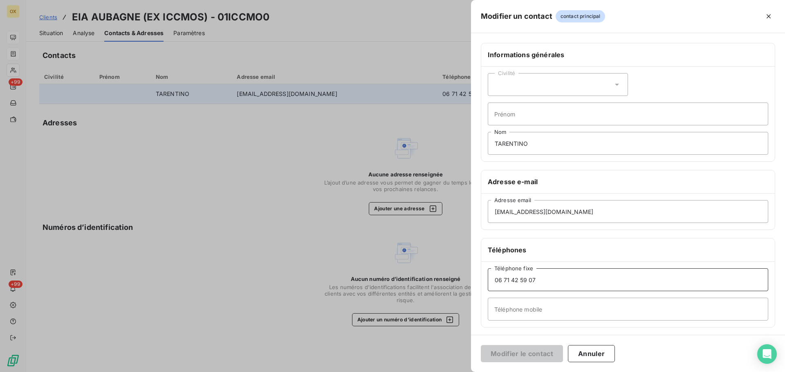
drag, startPoint x: 552, startPoint y: 276, endPoint x: 455, endPoint y: 278, distance: 96.9
click at [455, 372] on div "Modifier un contact contact principal Informations générales Civilité Prénom TA…" at bounding box center [392, 372] width 785 height 0
type input "04 76 65 36 15"
drag, startPoint x: 500, startPoint y: 354, endPoint x: 491, endPoint y: 345, distance: 13.0
click at [500, 354] on button "Modifier le contact" at bounding box center [522, 353] width 82 height 17
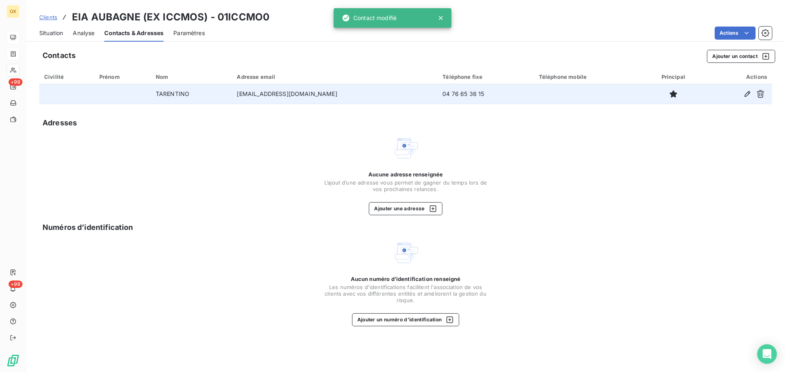
drag, startPoint x: 52, startPoint y: 29, endPoint x: 71, endPoint y: 38, distance: 20.8
click at [52, 29] on span "Situation" at bounding box center [51, 33] width 24 height 8
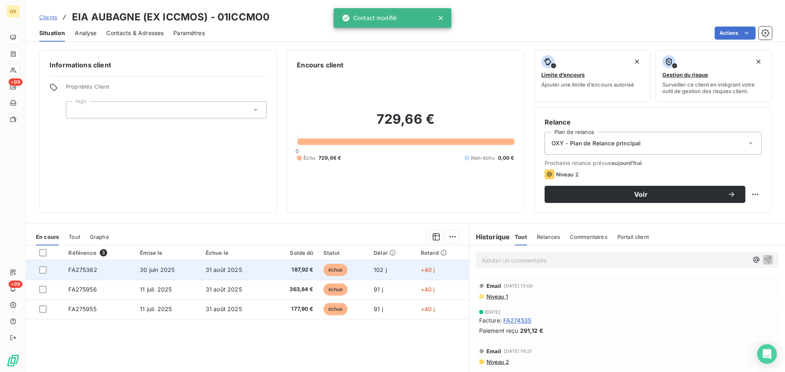
click at [299, 274] on span "187,92 €" at bounding box center [294, 270] width 40 height 8
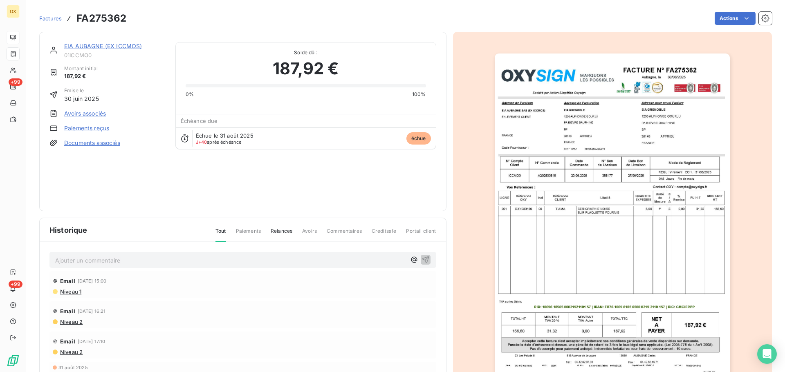
click at [102, 48] on link "EIA AUBAGNE (EX ICCMOS)" at bounding box center [103, 46] width 78 height 7
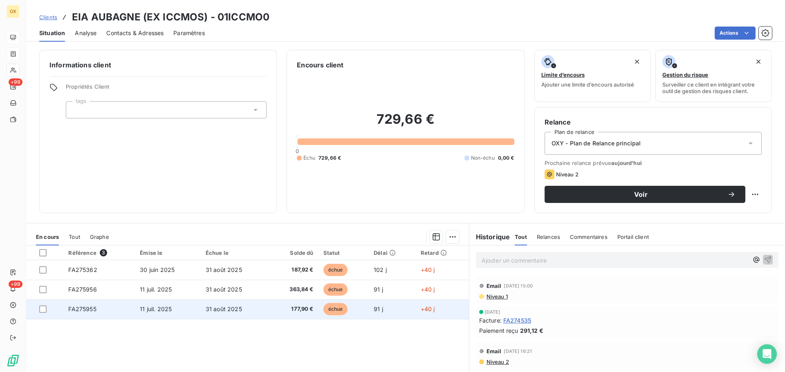
click at [211, 300] on td "31 août 2025" at bounding box center [235, 310] width 68 height 20
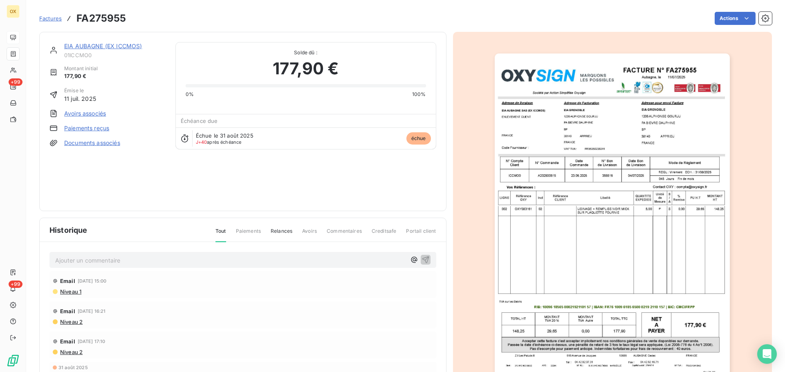
click at [101, 44] on link "EIA AUBAGNE (EX ICCMOS)" at bounding box center [103, 46] width 78 height 7
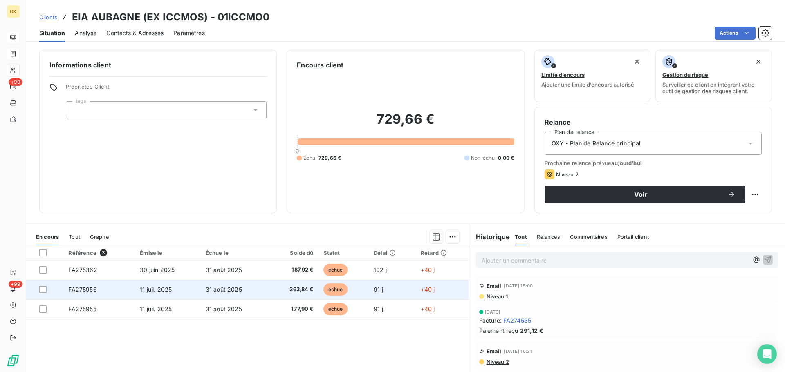
click at [235, 289] on span "31 août 2025" at bounding box center [224, 289] width 36 height 7
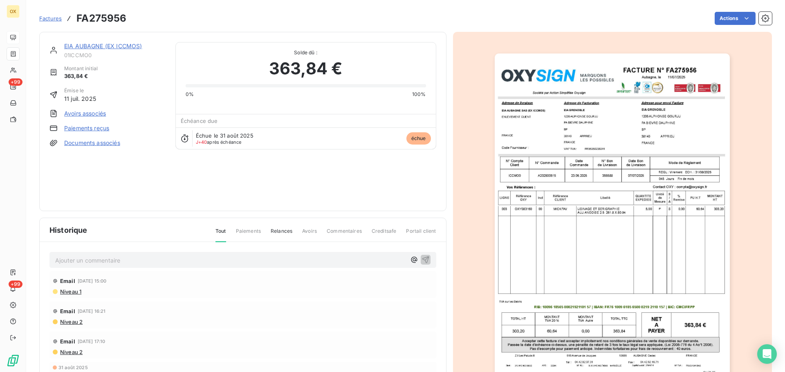
click at [653, 197] on img "button" at bounding box center [612, 220] width 235 height 333
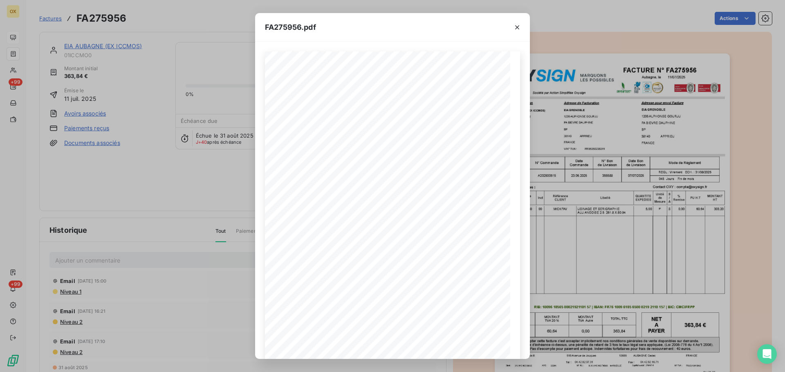
click at [515, 25] on icon "button" at bounding box center [517, 27] width 8 height 8
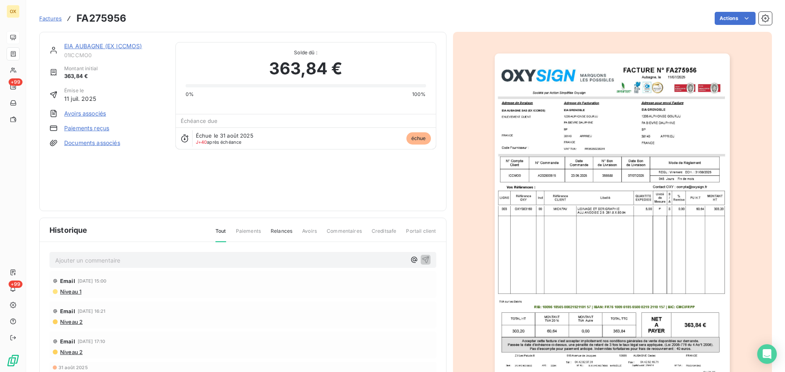
click at [117, 46] on link "EIA AUBAGNE (EX ICCMOS)" at bounding box center [103, 46] width 78 height 7
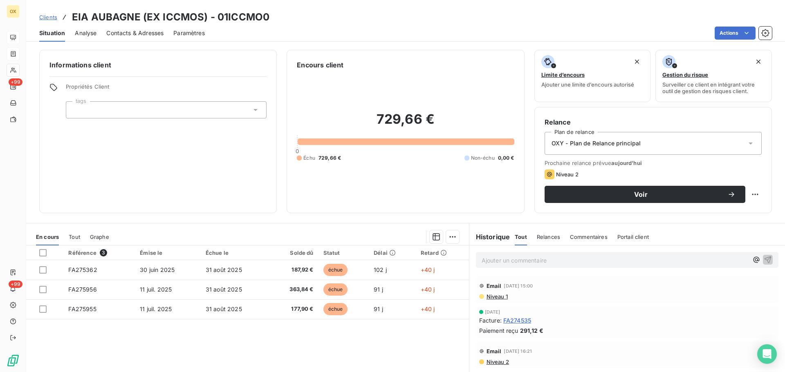
click at [127, 34] on span "Contacts & Adresses" at bounding box center [134, 33] width 57 height 8
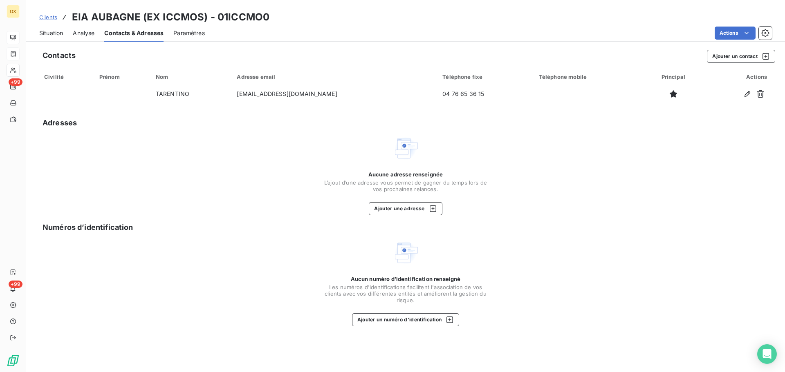
click at [58, 36] on span "Situation" at bounding box center [51, 33] width 24 height 8
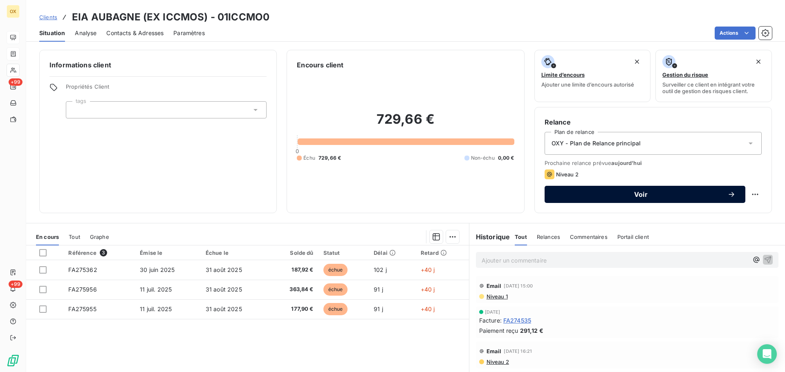
click at [614, 193] on span "Voir" at bounding box center [640, 194] width 173 height 7
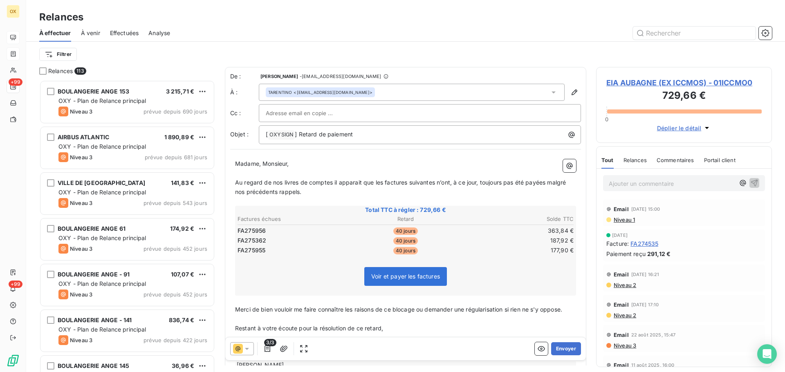
scroll to position [286, 170]
click at [639, 183] on p "Ajouter un commentaire ﻿" at bounding box center [672, 184] width 126 height 10
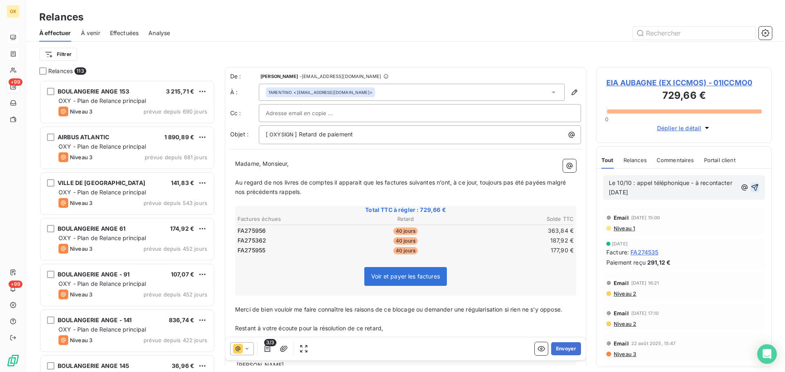
click at [751, 185] on icon "button" at bounding box center [754, 187] width 7 height 7
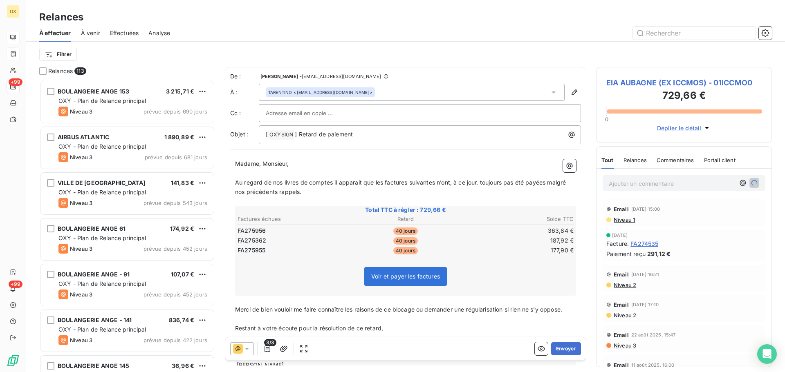
click at [679, 84] on span "EIA AUBAGNE (EX ICCMOS) - 01ICCMO0" at bounding box center [683, 82] width 155 height 11
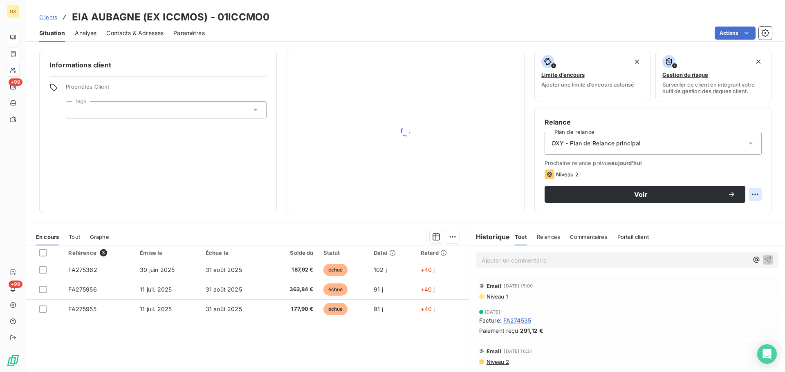
click at [749, 194] on html "OX +99 +99 Clients EIA AUBAGNE (EX ICCMOS) - 01ICCMO0 Situation Analyse Contact…" at bounding box center [392, 186] width 785 height 372
click at [726, 213] on div "Replanifier cette action" at bounding box center [715, 212] width 73 height 13
select select "9"
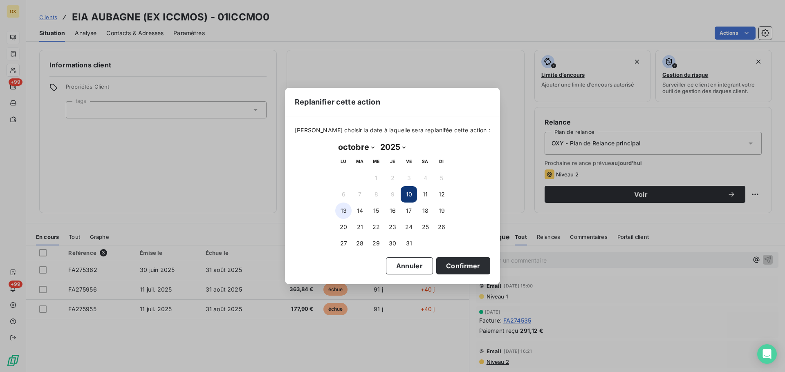
click at [346, 210] on button "13" at bounding box center [343, 211] width 16 height 16
drag, startPoint x: 453, startPoint y: 270, endPoint x: 496, endPoint y: 262, distance: 44.5
click at [453, 270] on button "Confirmer" at bounding box center [463, 266] width 54 height 17
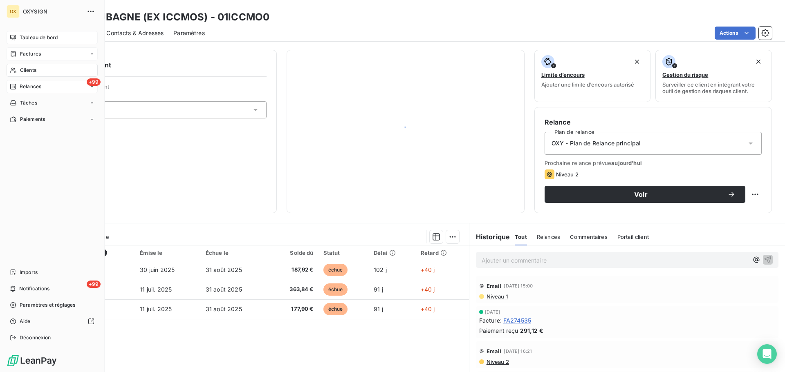
click at [38, 86] on span "Relances" at bounding box center [31, 86] width 22 height 7
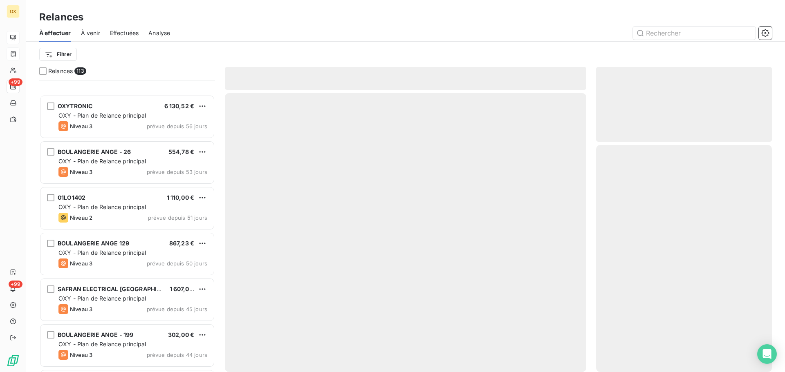
scroll to position [1513, 0]
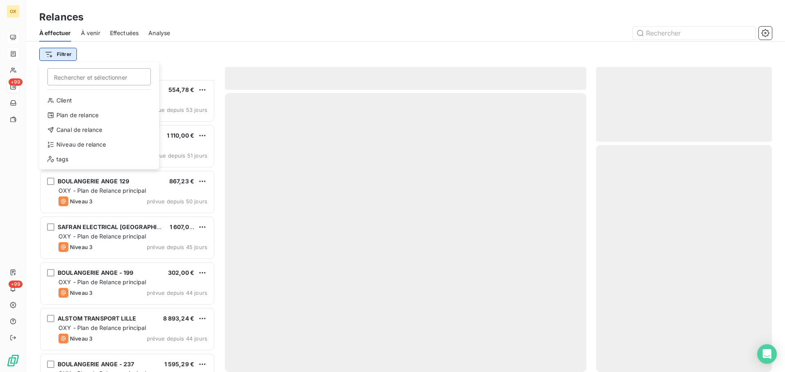
click at [52, 54] on html "OX +99 +99 Relances À effectuer À venir Effectuées Analyse Filtrer Rechercher e…" at bounding box center [392, 186] width 785 height 372
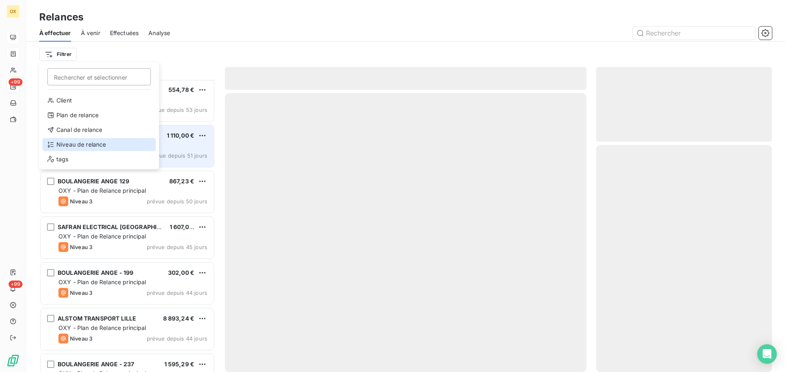
click at [87, 145] on div "Niveau de relance" at bounding box center [99, 144] width 113 height 13
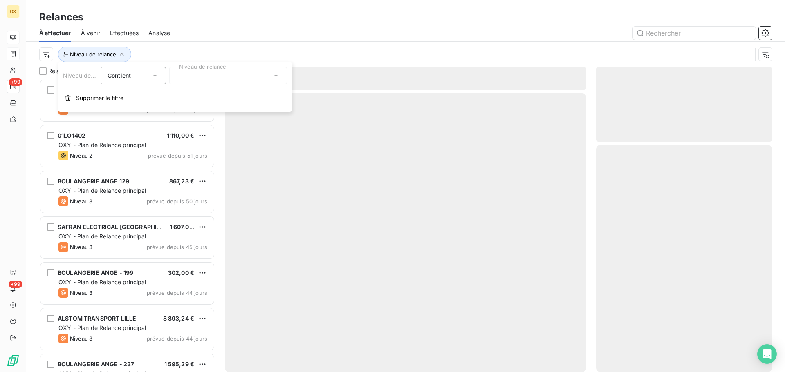
click at [189, 78] on div at bounding box center [228, 75] width 118 height 17
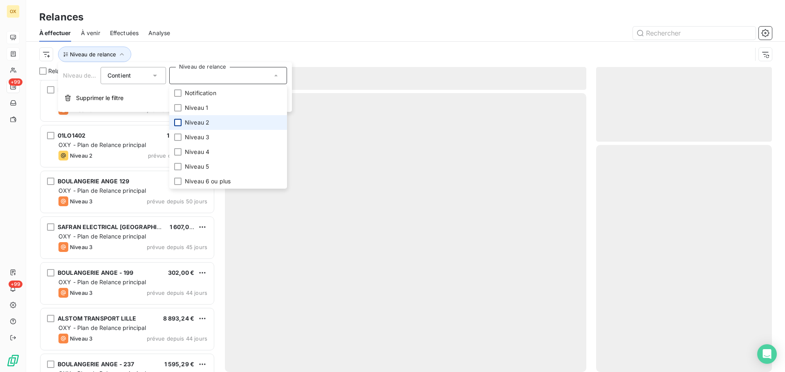
click at [178, 123] on div at bounding box center [177, 122] width 7 height 7
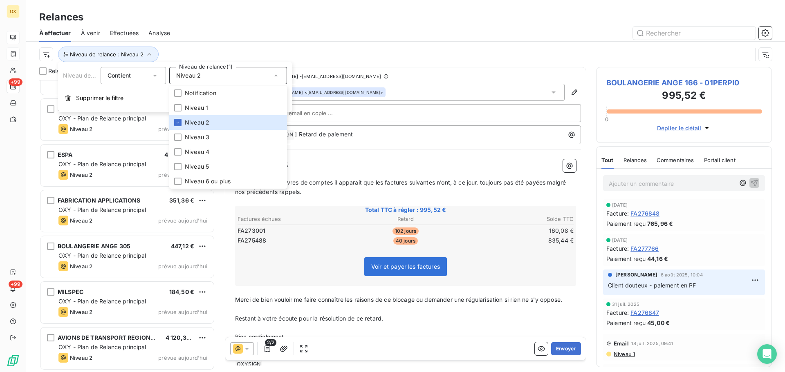
scroll to position [1127, 0]
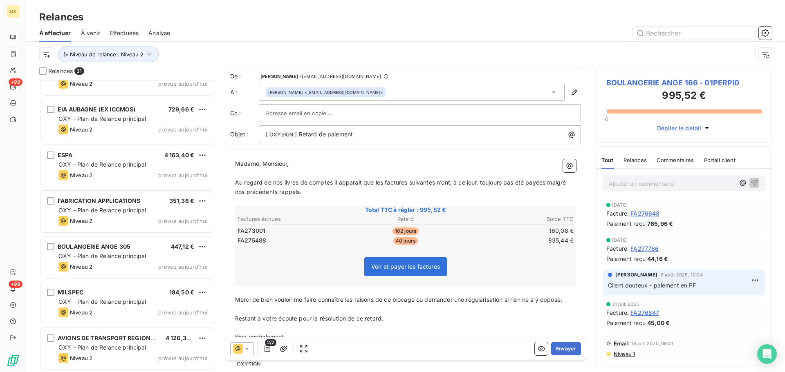
click at [216, 43] on div "Niveau de relance : Niveau 2" at bounding box center [405, 54] width 733 height 25
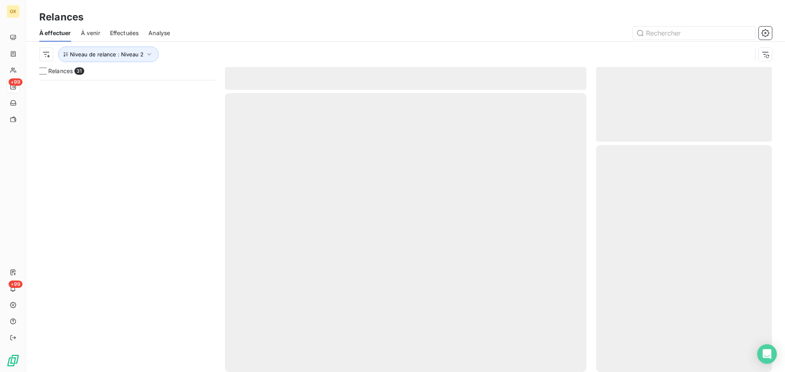
scroll to position [286, 170]
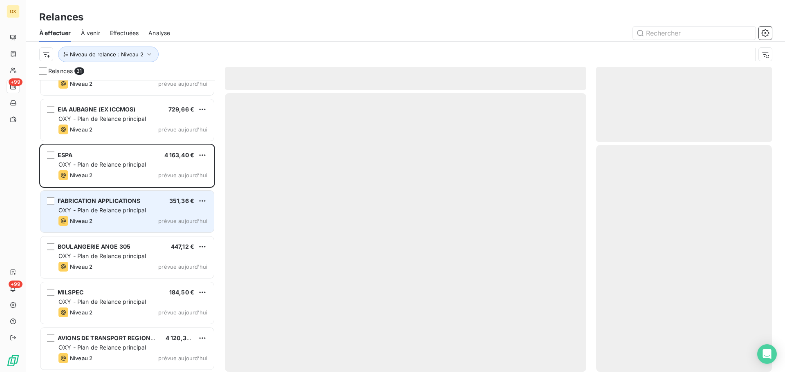
click at [136, 212] on span "OXY - Plan de Relance principal" at bounding box center [102, 210] width 88 height 7
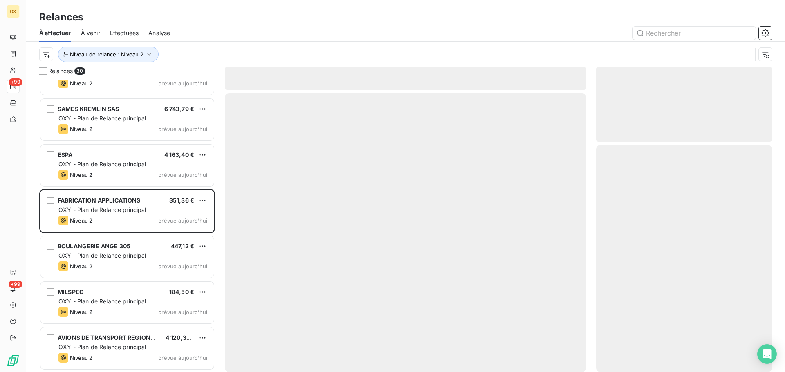
scroll to position [1081, 0]
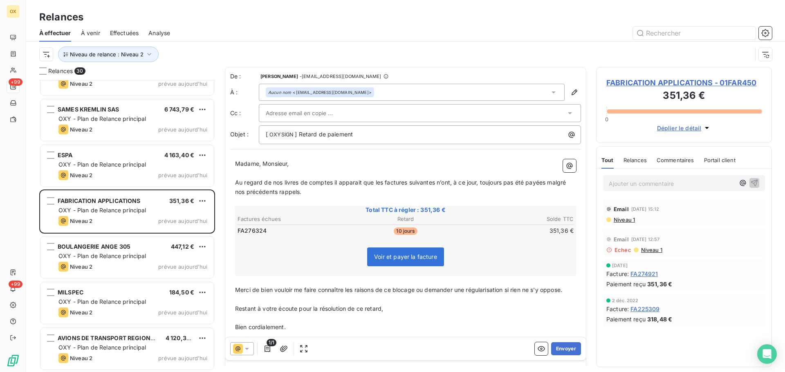
click at [670, 81] on span "FABRICATION APPLICATIONS - 01FAR450" at bounding box center [683, 82] width 155 height 11
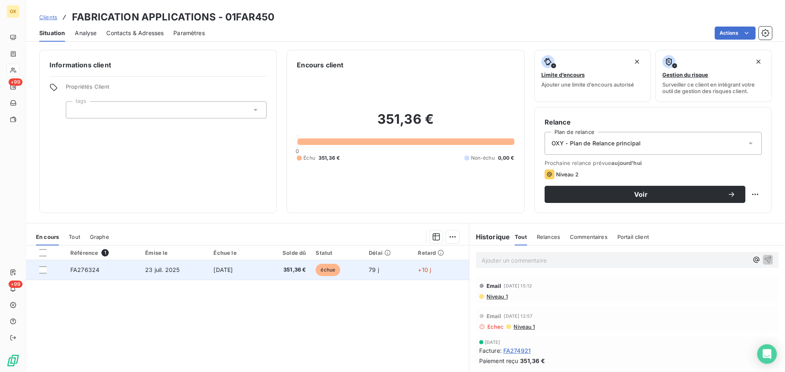
click at [104, 271] on td "FA276324" at bounding box center [102, 270] width 75 height 20
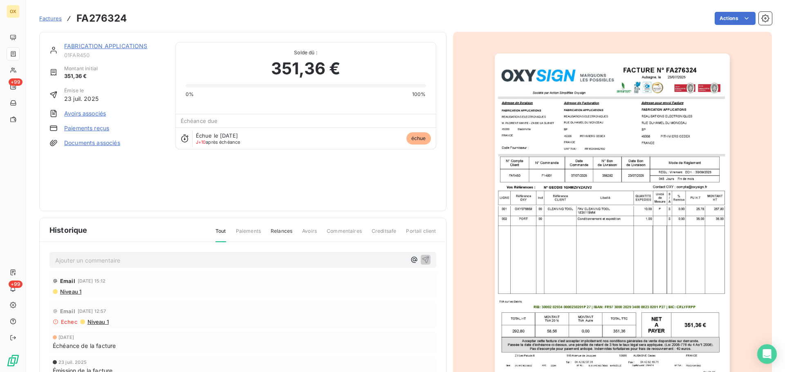
click at [114, 45] on link "FABRICATION APPLICATIONS" at bounding box center [105, 46] width 83 height 7
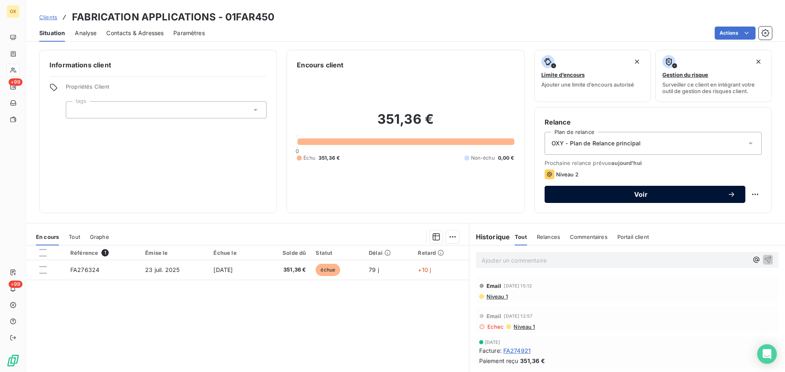
drag, startPoint x: 570, startPoint y: 194, endPoint x: 556, endPoint y: 192, distance: 14.0
click at [570, 193] on span "Voir" at bounding box center [640, 194] width 173 height 7
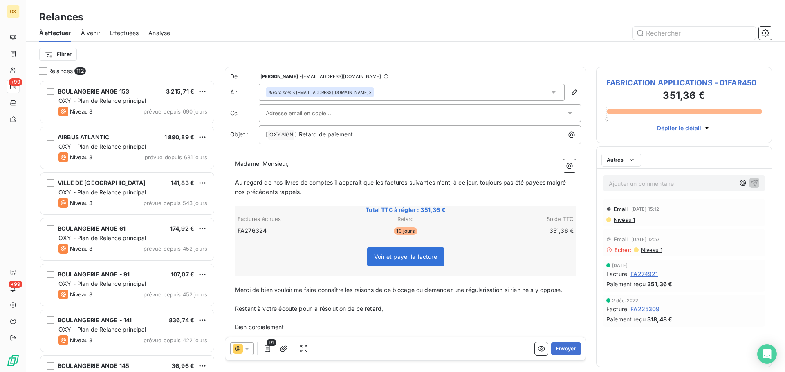
scroll to position [286, 170]
drag, startPoint x: 316, startPoint y: 132, endPoint x: 300, endPoint y: 135, distance: 16.1
click at [300, 135] on span "] Retard de paiement" at bounding box center [324, 134] width 58 height 7
click at [383, 182] on span "Au regard de nos livres de comptes il apparait que les factures suivantes n’ont…" at bounding box center [401, 187] width 332 height 16
click at [661, 84] on span "FABRICATION APPLICATIONS - 01FAR450" at bounding box center [683, 82] width 155 height 11
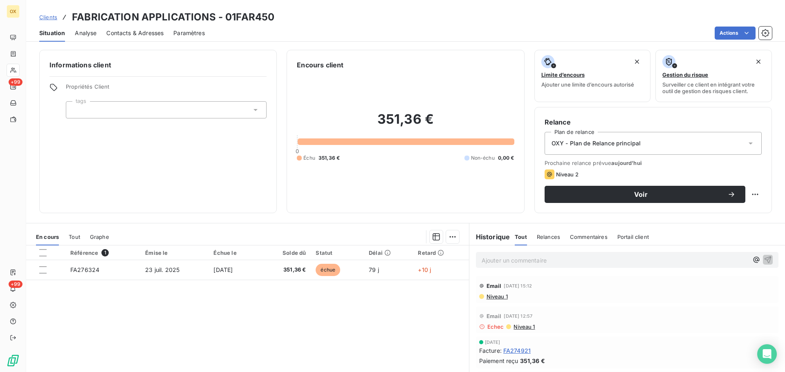
click at [146, 29] on span "Contacts & Adresses" at bounding box center [134, 33] width 57 height 8
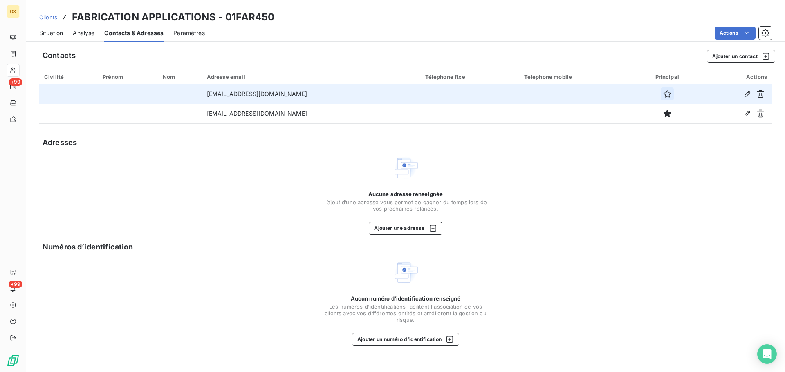
click at [663, 94] on icon "button" at bounding box center [667, 94] width 8 height 8
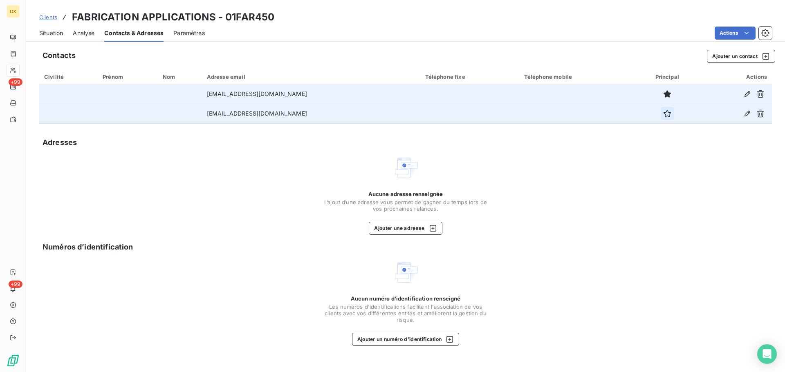
click at [663, 113] on icon "button" at bounding box center [667, 114] width 8 height 8
click at [56, 31] on span "Situation" at bounding box center [51, 33] width 24 height 8
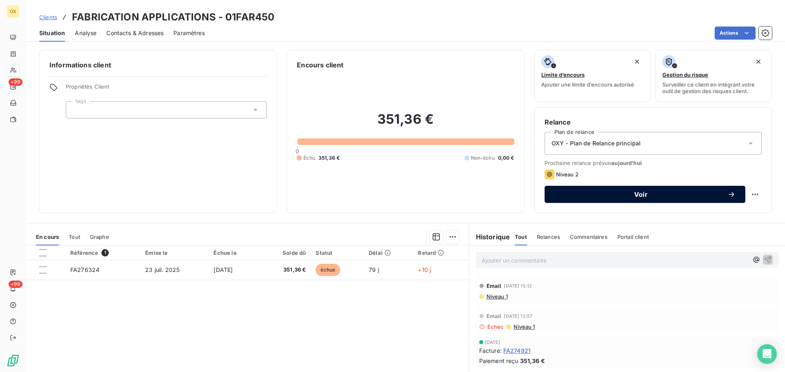
click at [592, 195] on span "Voir" at bounding box center [640, 194] width 173 height 7
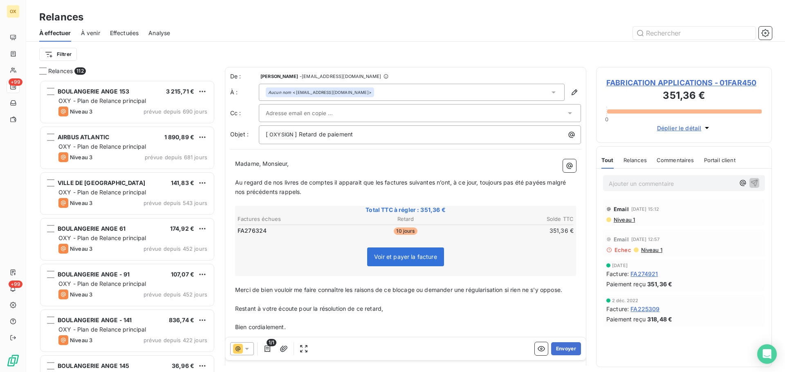
scroll to position [286, 170]
drag, startPoint x: 316, startPoint y: 135, endPoint x: 299, endPoint y: 134, distance: 16.4
click at [299, 134] on span "] Retard de paiement" at bounding box center [324, 134] width 58 height 7
click at [383, 184] on span "Au regard de nos livres de comptes il apparait que les factures suivantes n’ont…" at bounding box center [401, 187] width 332 height 16
click at [405, 182] on span "Au regard de nos livres de comptes il apparait que la factures suivantes n’ont,…" at bounding box center [405, 187] width 341 height 16
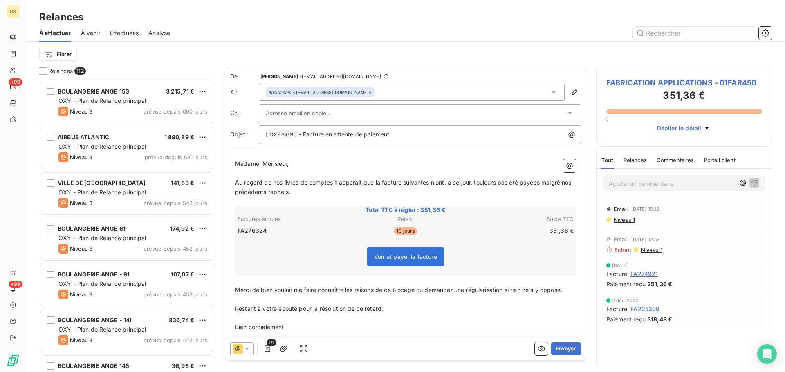
click at [430, 179] on span "Au regard de nos livres de comptes il apparait que la facture suivantes n’ont, …" at bounding box center [404, 187] width 338 height 16
click at [442, 182] on span "Au regard de nos livres de comptes il apparait que la facture suivante n’ont, à…" at bounding box center [402, 187] width 335 height 16
click at [532, 182] on span "Au regard de nos livres de comptes il apparait que la facture suivante n’a, à c…" at bounding box center [400, 187] width 330 height 16
click at [555, 347] on button "Envoyer" at bounding box center [566, 349] width 30 height 13
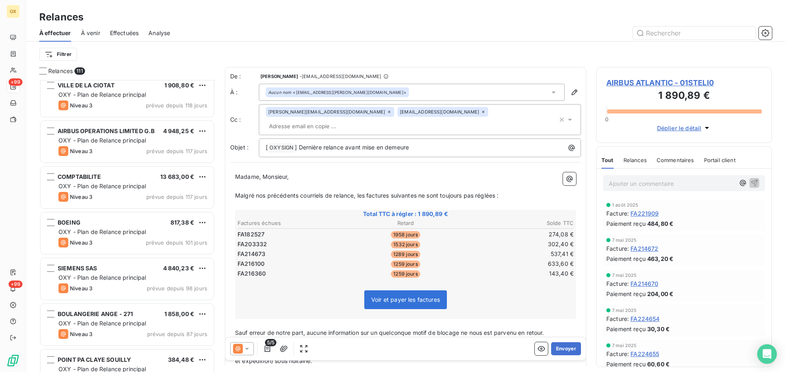
scroll to position [982, 0]
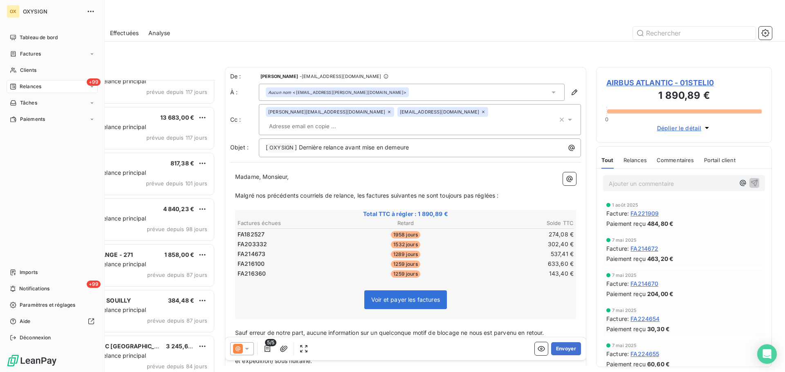
drag, startPoint x: 23, startPoint y: 52, endPoint x: 194, endPoint y: 33, distance: 171.6
click at [23, 52] on span "Factures" at bounding box center [30, 53] width 21 height 7
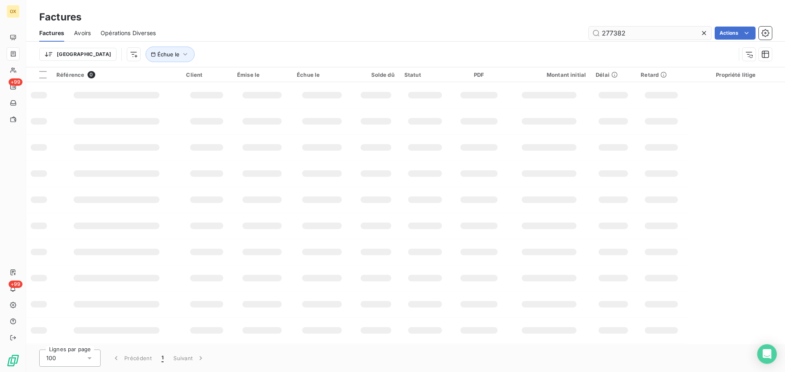
drag, startPoint x: 617, startPoint y: 29, endPoint x: 595, endPoint y: 28, distance: 22.1
click at [595, 28] on input "277382" at bounding box center [650, 33] width 123 height 13
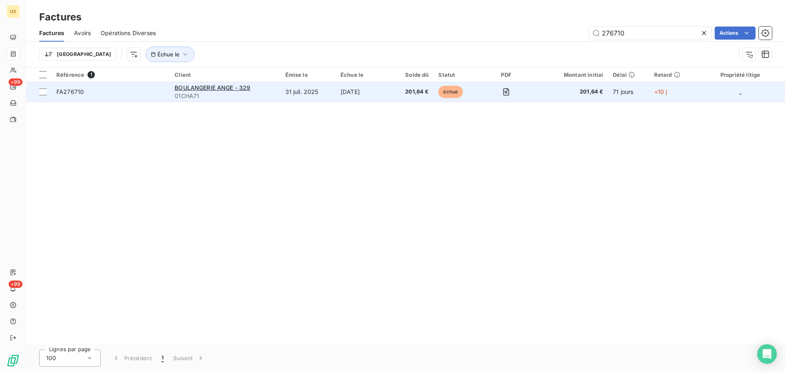
type input "276710"
click at [77, 90] on span "FA276710" at bounding box center [69, 91] width 27 height 7
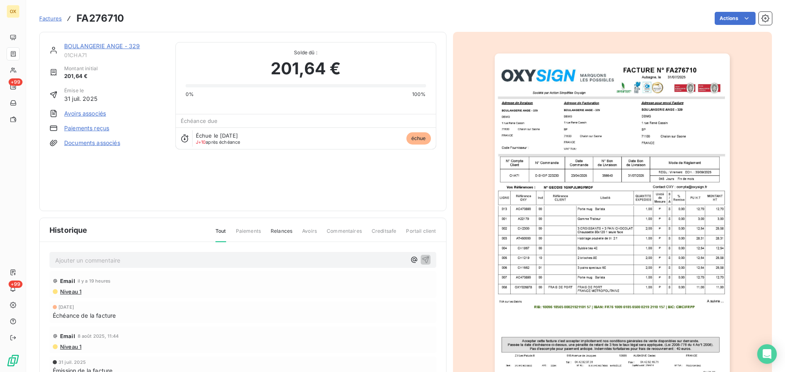
click at [97, 46] on link "BOULANGERIE ANGE - 329" at bounding box center [102, 46] width 76 height 7
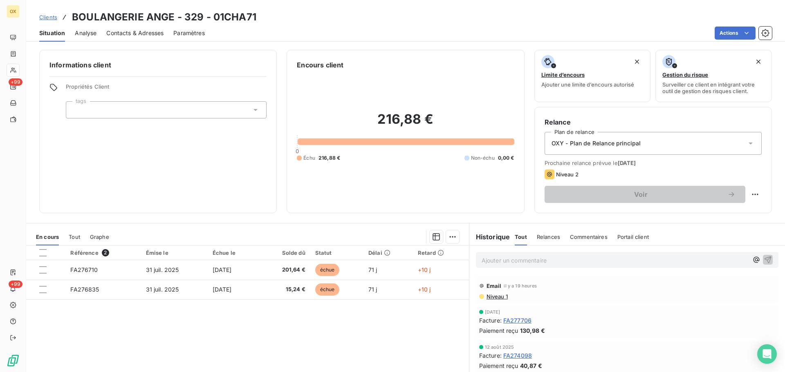
click at [500, 262] on p "Ajouter un commentaire ﻿" at bounding box center [615, 261] width 267 height 10
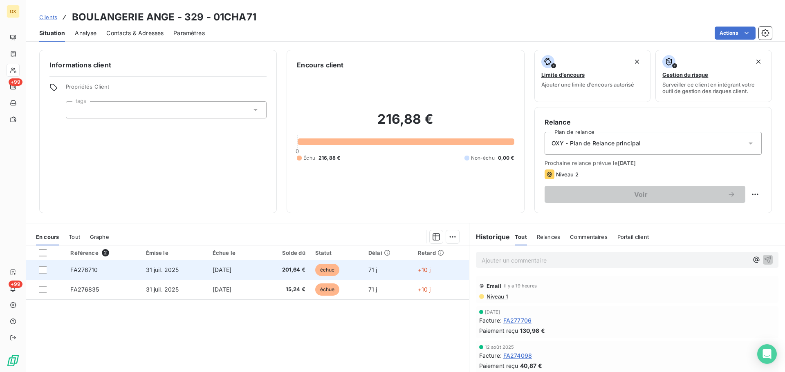
click at [298, 271] on span "201,64 €" at bounding box center [284, 270] width 42 height 8
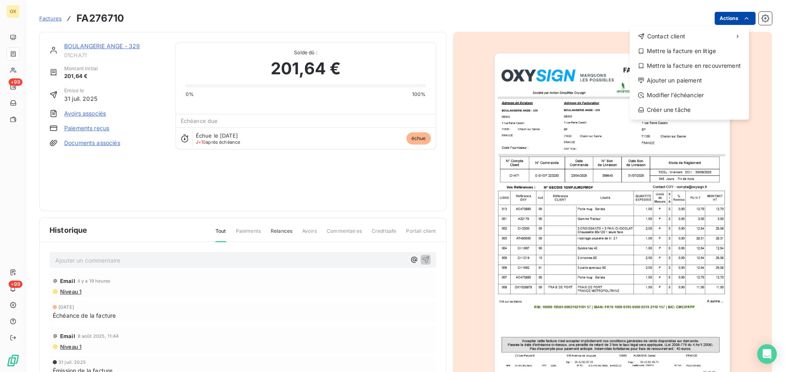
click at [727, 15] on html "OX +99 +99 Factures FA276710 Actions Contact client Mettre la facture en litige…" at bounding box center [392, 186] width 785 height 372
click at [700, 82] on div "Ajouter un paiement" at bounding box center [689, 80] width 113 height 13
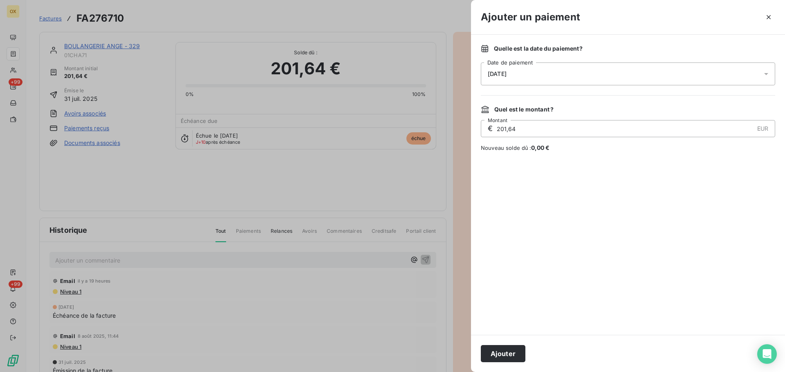
click at [507, 71] on span "[DATE]" at bounding box center [497, 74] width 19 height 7
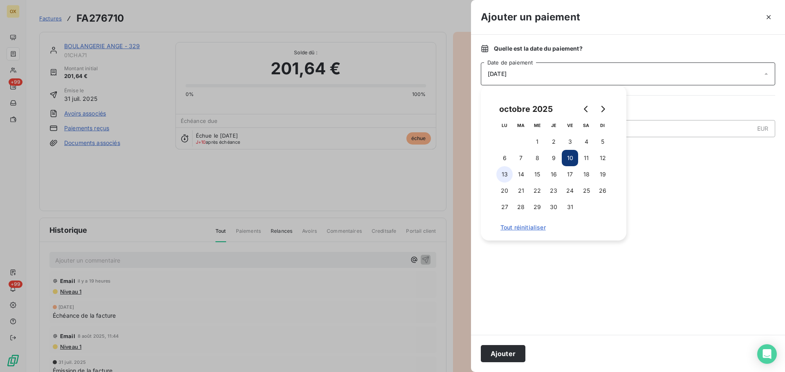
click at [507, 173] on button "13" at bounding box center [504, 174] width 16 height 16
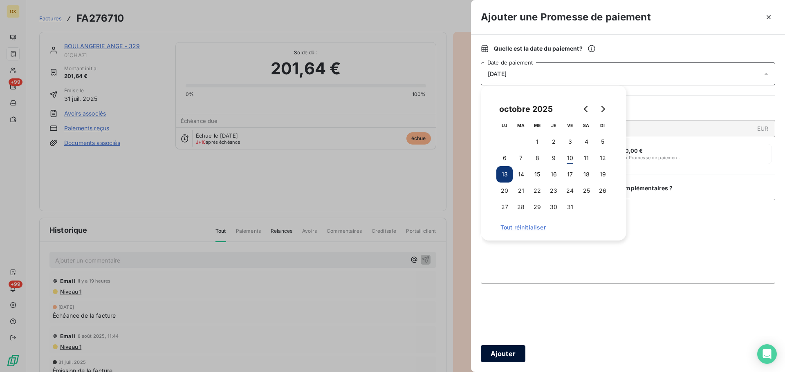
click at [518, 352] on button "Ajouter" at bounding box center [503, 353] width 45 height 17
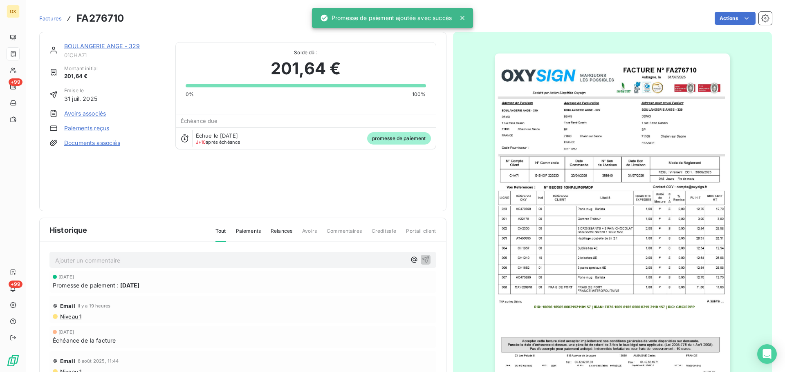
click at [115, 44] on link "BOULANGERIE ANGE - 329" at bounding box center [102, 46] width 76 height 7
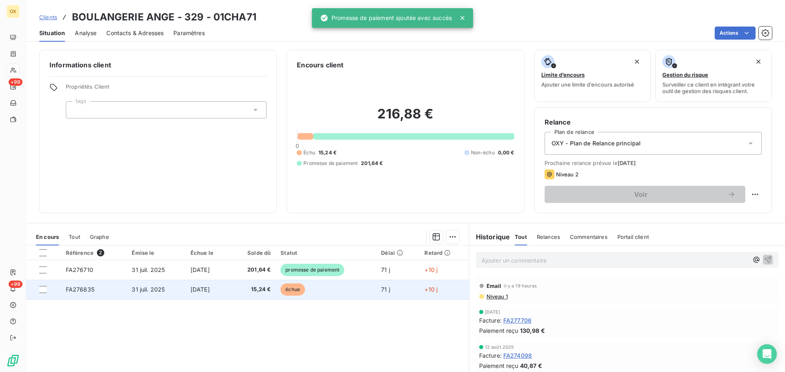
click at [313, 285] on td "échue" at bounding box center [326, 290] width 101 height 20
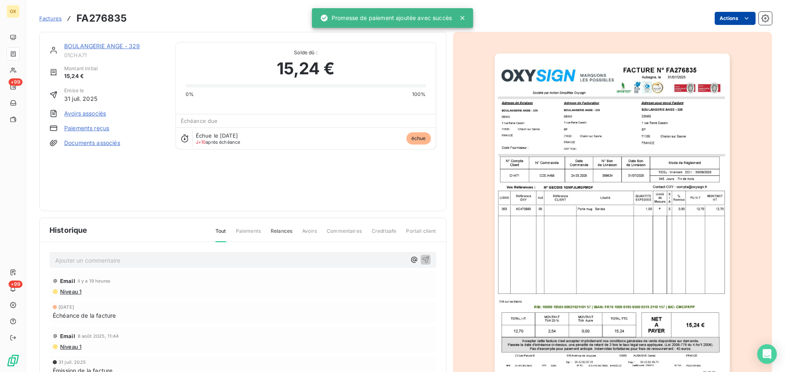
click at [719, 14] on html "OX +99 +99 Factures FA276835 Actions BOULANGERIE ANGE - 329 01CHA71 Montant ini…" at bounding box center [392, 186] width 785 height 372
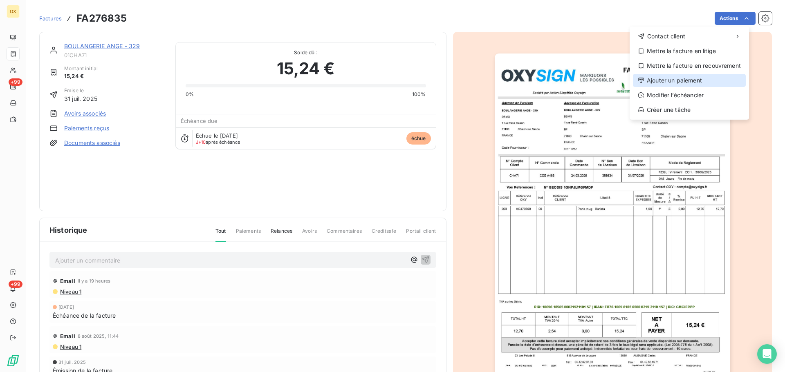
click at [691, 79] on div "Ajouter un paiement" at bounding box center [689, 80] width 113 height 13
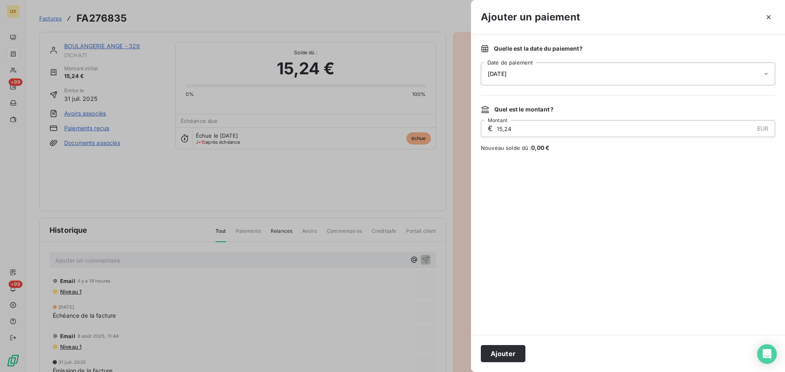
click at [507, 71] on span "[DATE]" at bounding box center [497, 74] width 19 height 7
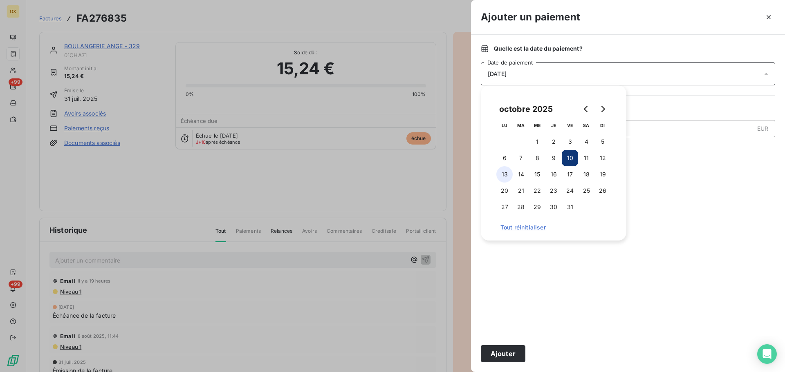
click at [511, 174] on button "13" at bounding box center [504, 174] width 16 height 16
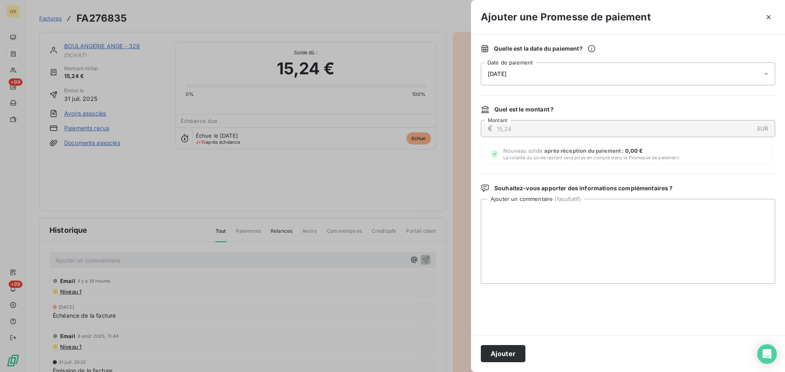
click at [515, 354] on button "Ajouter" at bounding box center [503, 353] width 45 height 17
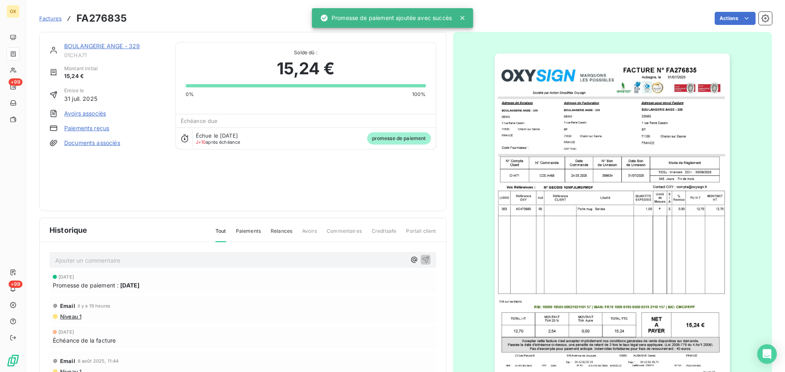
click at [114, 45] on link "BOULANGERIE ANGE - 329" at bounding box center [102, 46] width 76 height 7
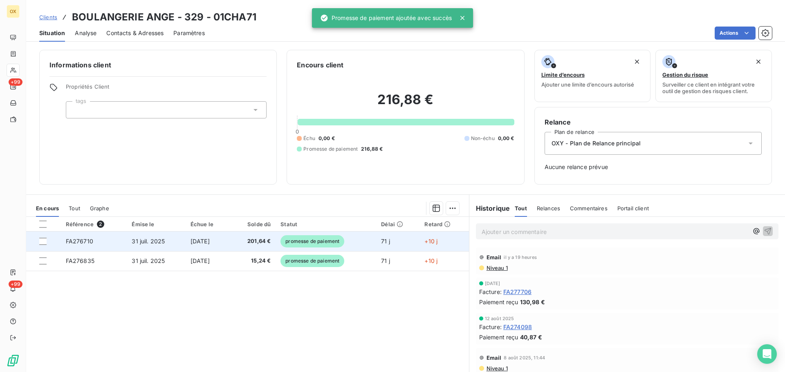
click at [194, 244] on span "[DATE]" at bounding box center [200, 241] width 19 height 7
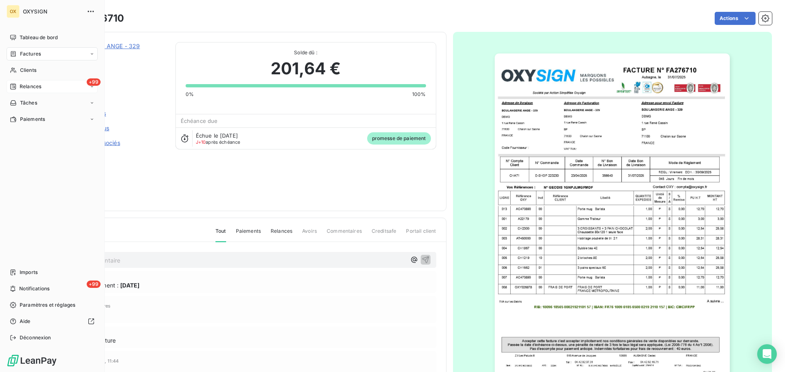
click at [27, 86] on span "Relances" at bounding box center [31, 86] width 22 height 7
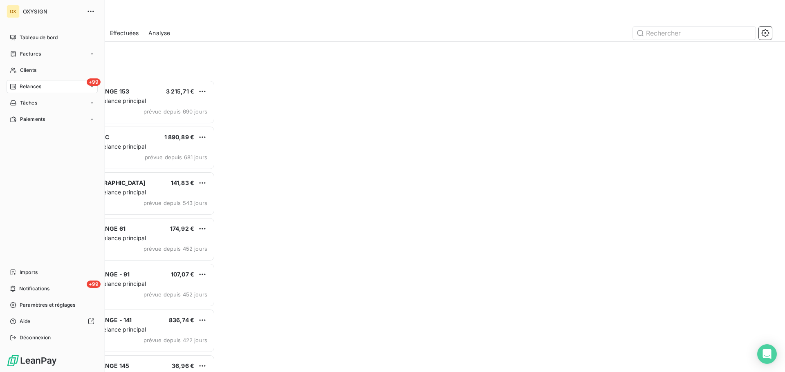
scroll to position [286, 170]
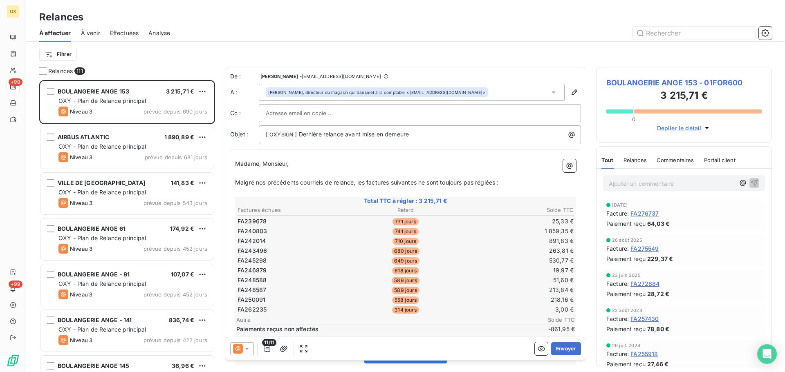
click at [70, 52] on html "OX +99 +99 Relances À effectuer À venir Effectuées Analyse Filtrer Relances 111…" at bounding box center [392, 186] width 785 height 372
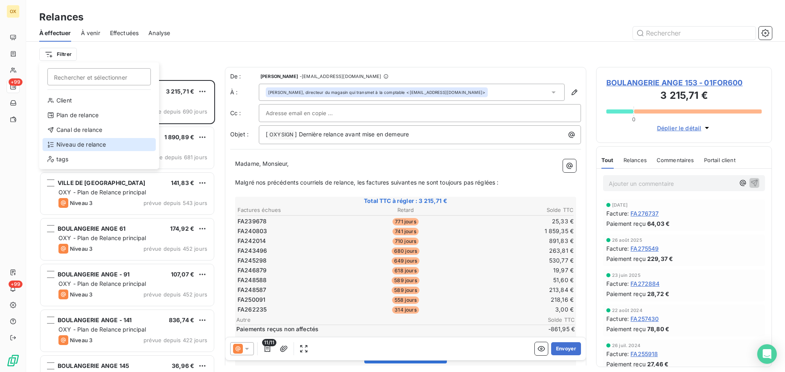
click at [87, 146] on div "Niveau de relance" at bounding box center [99, 144] width 113 height 13
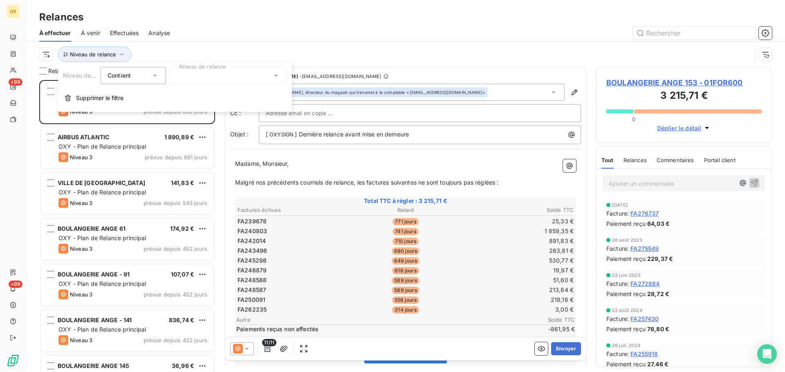
click at [185, 78] on div at bounding box center [228, 75] width 118 height 17
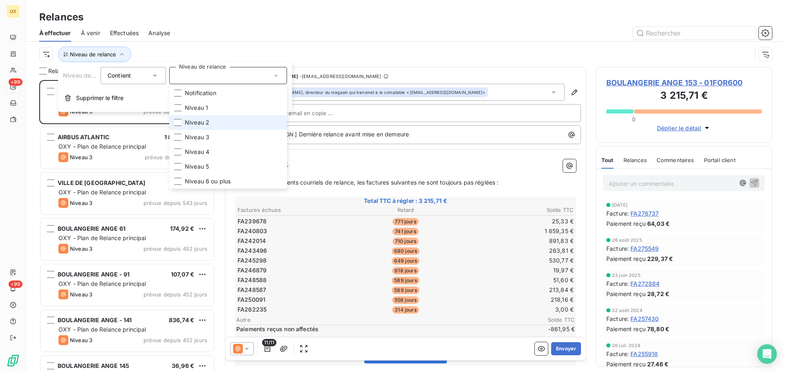
click at [177, 124] on div at bounding box center [177, 122] width 7 height 7
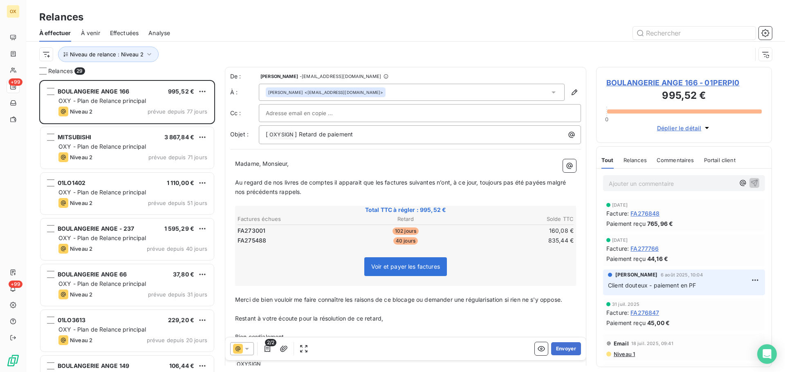
click at [203, 34] on div at bounding box center [476, 33] width 592 height 13
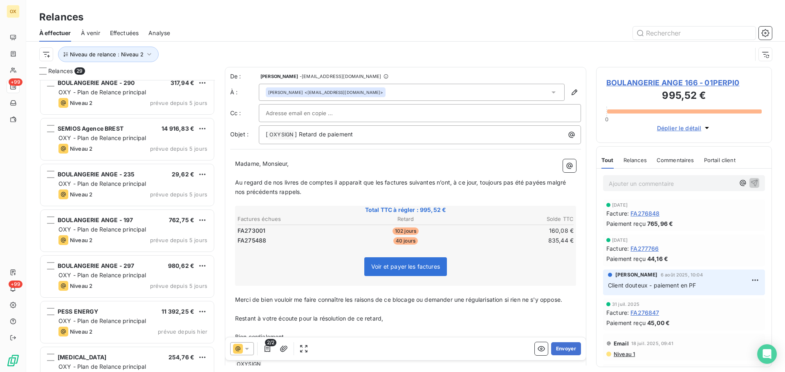
scroll to position [614, 0]
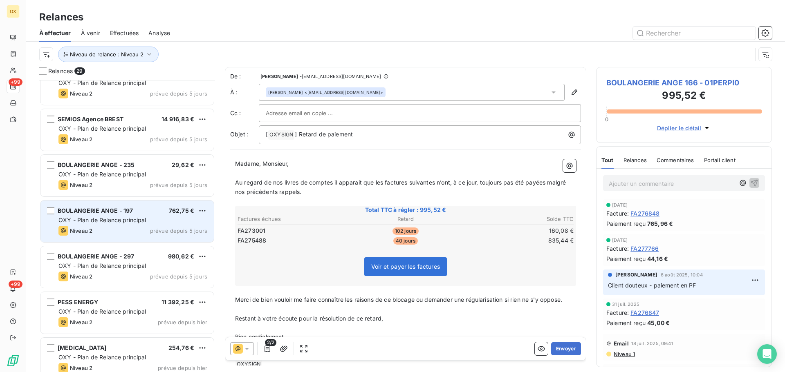
click at [122, 218] on span "OXY - Plan de Relance principal" at bounding box center [102, 220] width 88 height 7
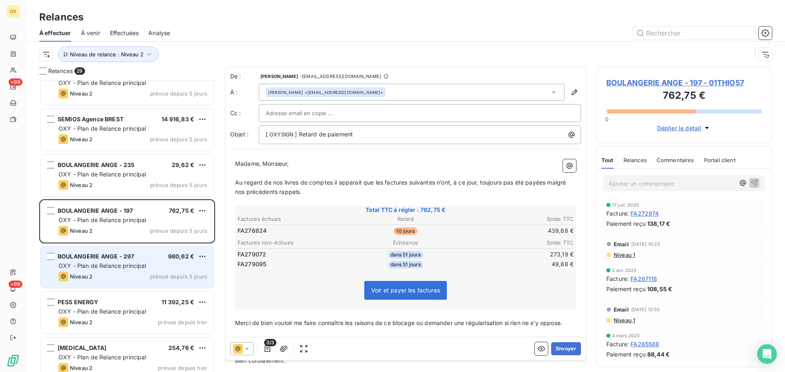
click at [129, 265] on span "OXY - Plan de Relance principal" at bounding box center [102, 265] width 88 height 7
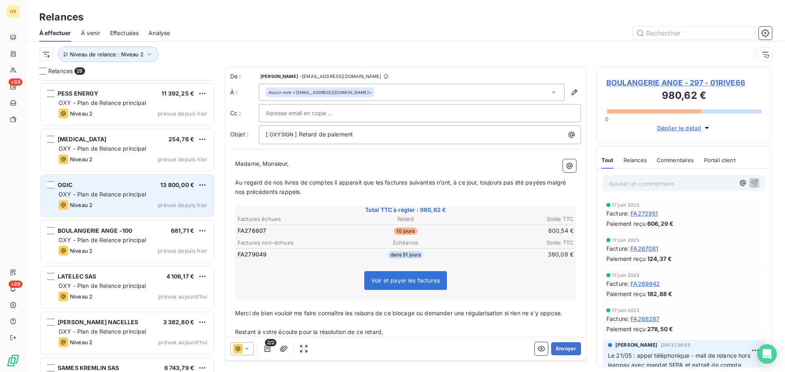
scroll to position [859, 0]
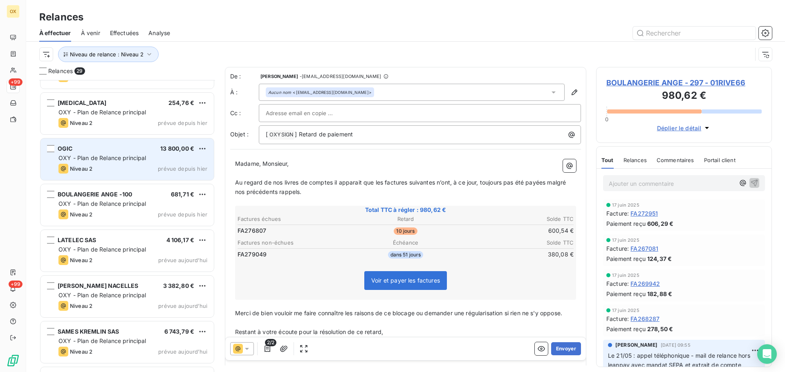
click at [120, 253] on span "OXY - Plan de Relance principal" at bounding box center [102, 249] width 88 height 7
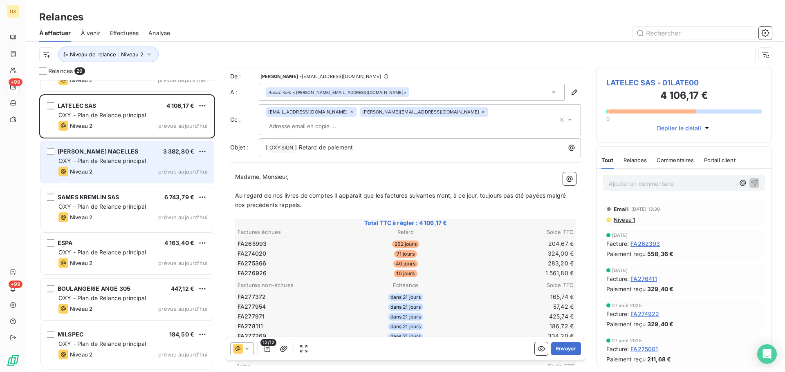
scroll to position [1022, 0]
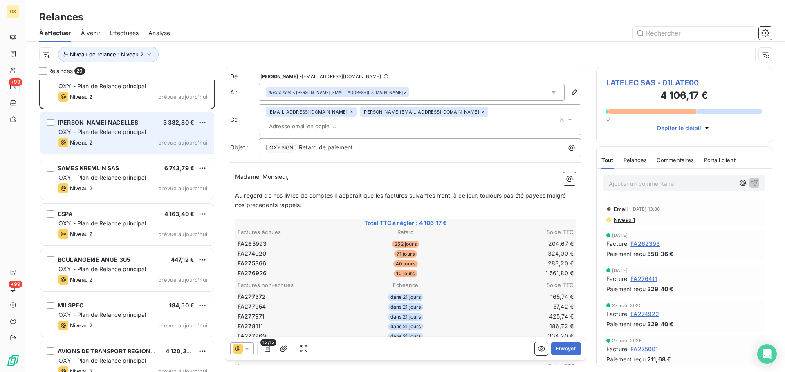
click at [85, 142] on span "Niveau 2" at bounding box center [81, 142] width 22 height 7
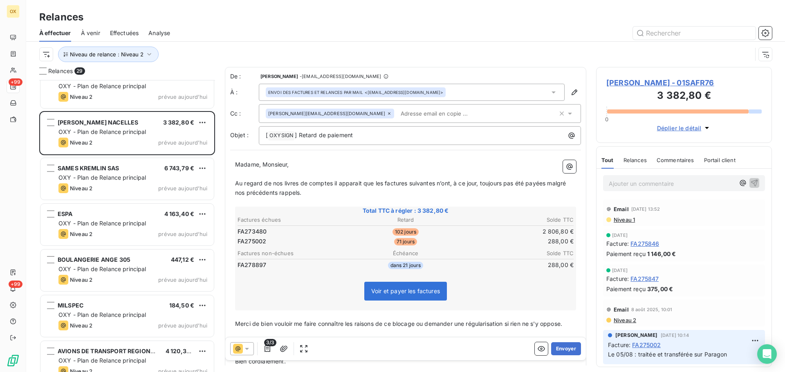
click at [387, 114] on icon at bounding box center [389, 113] width 5 height 5
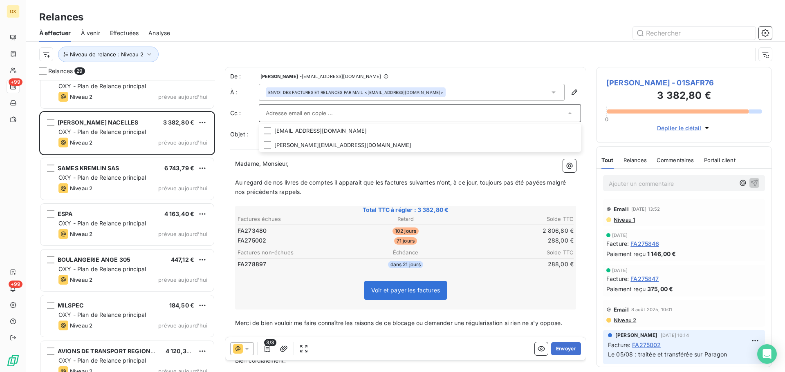
click at [493, 54] on div "Niveau de relance : Niveau 2" at bounding box center [395, 55] width 713 height 16
click at [645, 186] on p "Ajouter un commentaire ﻿" at bounding box center [672, 184] width 126 height 10
click at [628, 80] on span "SAFRAN NACELLES - 01SAFR76" at bounding box center [683, 82] width 155 height 11
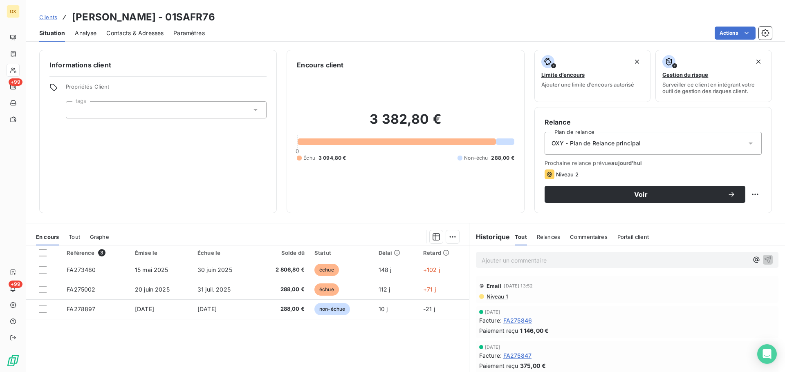
click at [496, 259] on p "Ajouter un commentaire ﻿" at bounding box center [615, 261] width 267 height 10
click at [764, 257] on icon "button" at bounding box center [767, 259] width 7 height 7
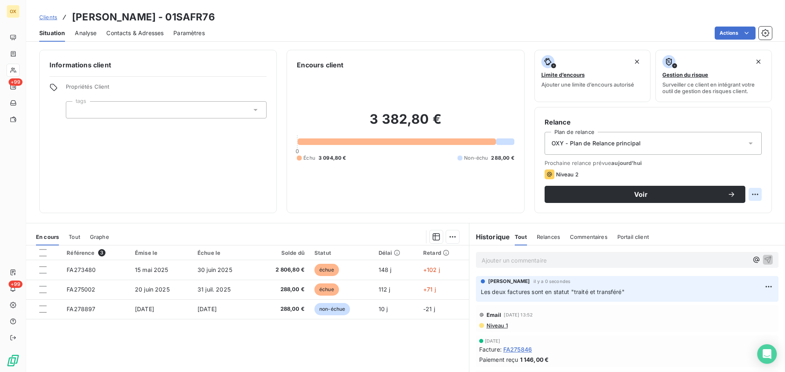
click at [749, 191] on html "OX +99 +99 Clients SAFRAN NACELLES - 01SAFR76 Situation Analyse Contacts & Adre…" at bounding box center [392, 186] width 785 height 372
click at [730, 209] on div "Replanifier cette action" at bounding box center [715, 212] width 73 height 13
select select "9"
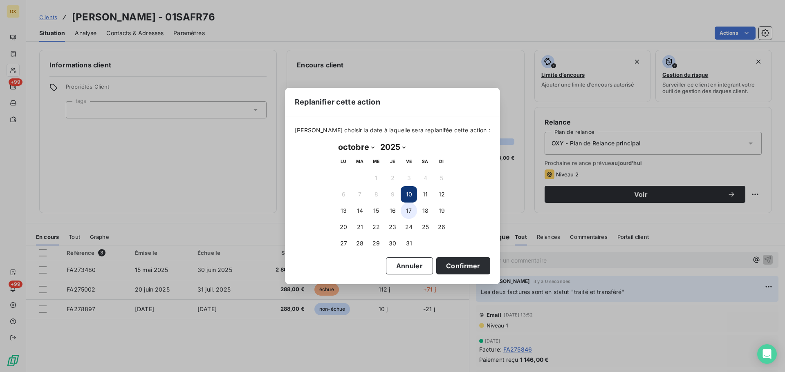
click at [407, 208] on button "17" at bounding box center [409, 211] width 16 height 16
click at [436, 261] on button "Confirmer" at bounding box center [463, 266] width 54 height 17
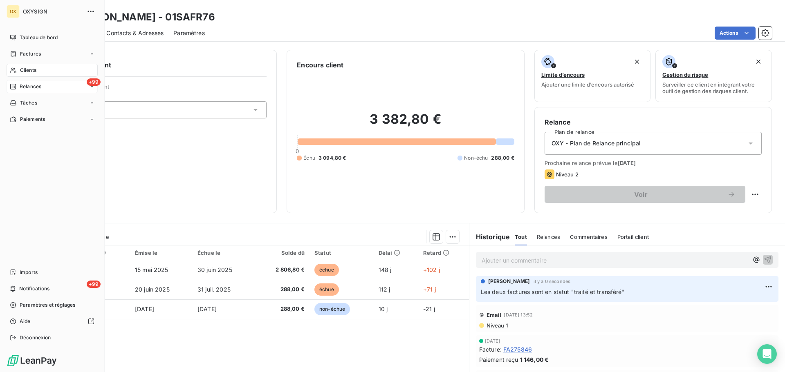
click at [28, 86] on span "Relances" at bounding box center [31, 86] width 22 height 7
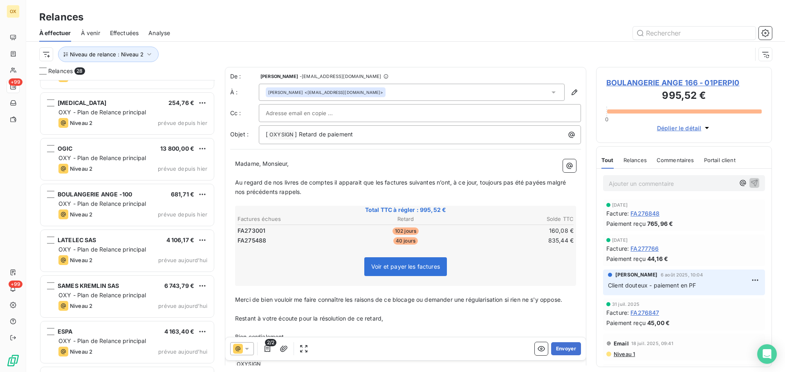
scroll to position [990, 0]
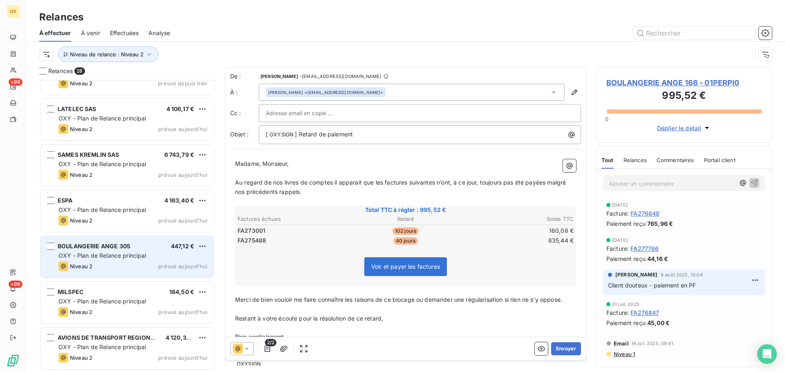
drag, startPoint x: 126, startPoint y: 304, endPoint x: 137, endPoint y: 261, distance: 43.9
click at [127, 304] on span "OXY - Plan de Relance principal" at bounding box center [102, 301] width 88 height 7
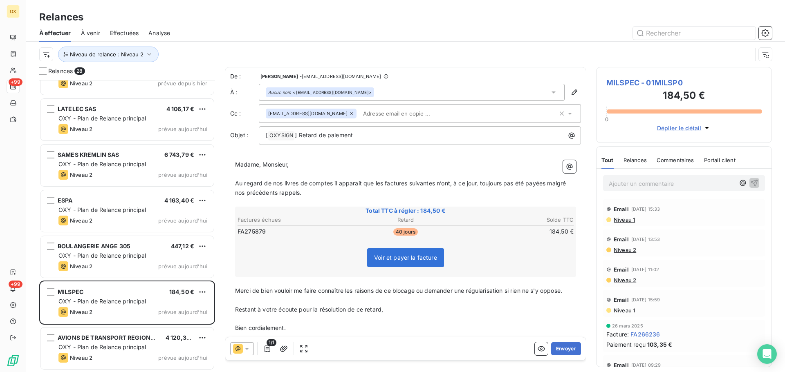
click at [627, 220] on span "Niveau 1" at bounding box center [624, 220] width 22 height 7
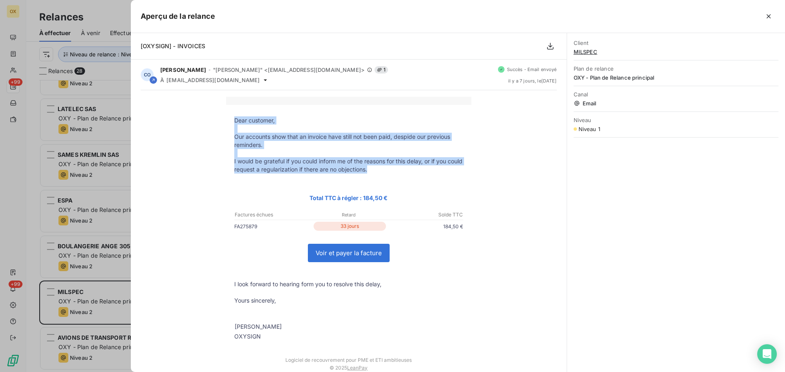
drag, startPoint x: 230, startPoint y: 119, endPoint x: 388, endPoint y: 173, distance: 166.9
click at [388, 173] on tbody "Dear customer, Our accounts show that an invoice have still not been paid, desp…" at bounding box center [348, 229] width 245 height 224
copy tbody "Dear customer, Our accounts show that an invoice have still not been paid, desp…"
click at [767, 14] on icon "button" at bounding box center [768, 16] width 8 height 8
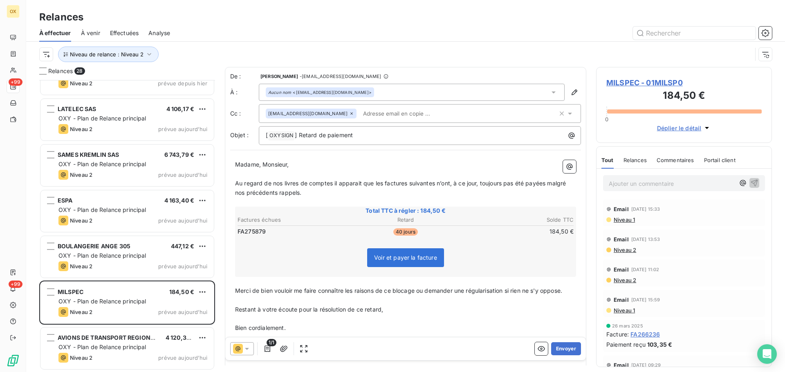
click at [614, 81] on span "MILSPEC - 01MILSP0" at bounding box center [683, 82] width 155 height 11
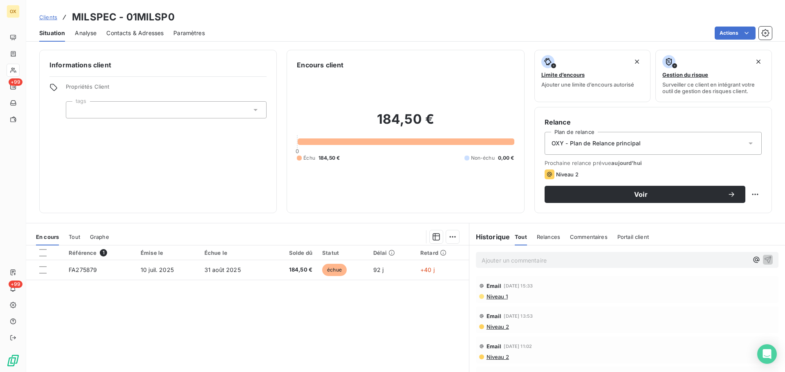
click at [487, 297] on span "Niveau 1" at bounding box center [497, 297] width 22 height 7
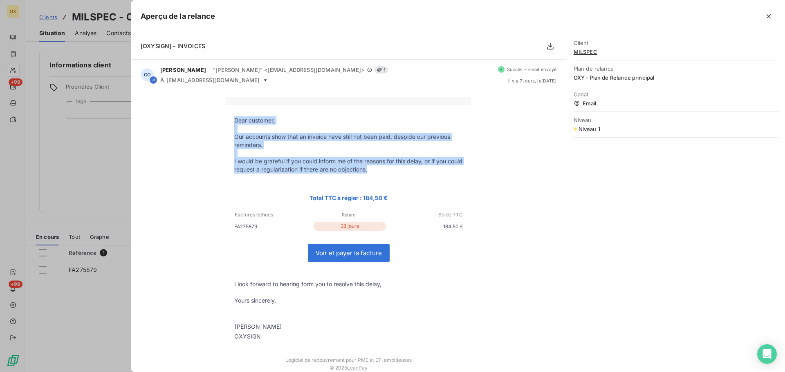
drag, startPoint x: 231, startPoint y: 119, endPoint x: 395, endPoint y: 168, distance: 172.0
click at [395, 168] on tbody "Dear customer, Our accounts show that an invoice have still not been paid, desp…" at bounding box center [348, 229] width 245 height 224
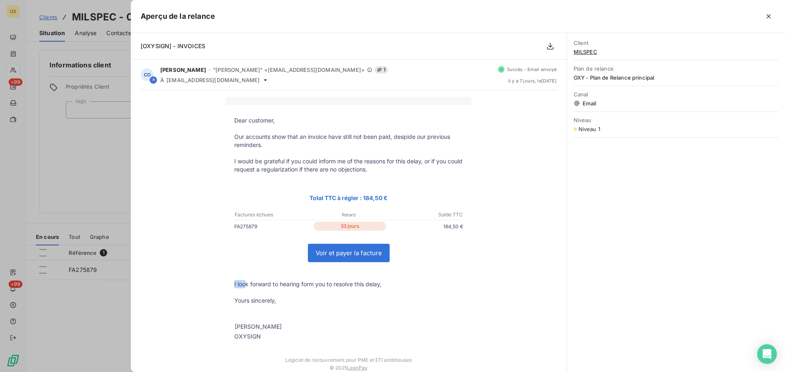
drag, startPoint x: 230, startPoint y: 283, endPoint x: 258, endPoint y: 255, distance: 39.3
click at [243, 288] on td "I look forward to hearing form you to resolve this delay," at bounding box center [348, 284] width 245 height 8
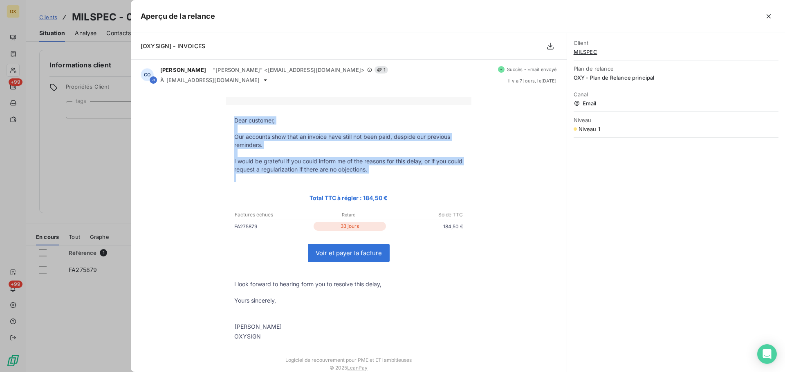
drag, startPoint x: 230, startPoint y: 118, endPoint x: 440, endPoint y: 179, distance: 219.0
click at [440, 179] on tbody "Dear customer, Our accounts show that an invoice have still not been paid, desp…" at bounding box center [348, 229] width 245 height 224
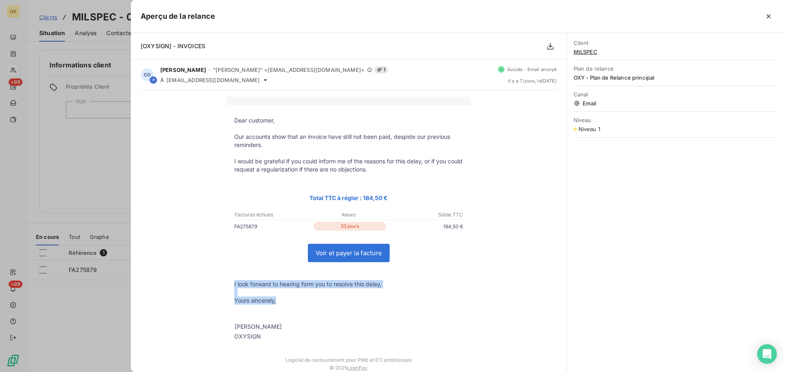
drag, startPoint x: 276, startPoint y: 303, endPoint x: 231, endPoint y: 257, distance: 63.9
click at [227, 281] on tbody "Dear customer, Our accounts show that an invoice have still not been paid, desp…" at bounding box center [348, 229] width 245 height 224
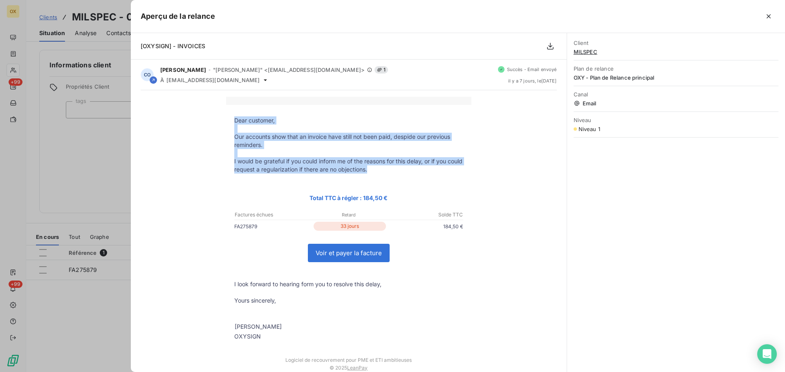
drag, startPoint x: 232, startPoint y: 117, endPoint x: 395, endPoint y: 170, distance: 171.7
click at [395, 170] on tbody "Dear customer, Our accounts show that an invoice have still not been paid, desp…" at bounding box center [348, 229] width 245 height 224
copy tbody "Dear customer, Our accounts show that an invoice have still not been paid, desp…"
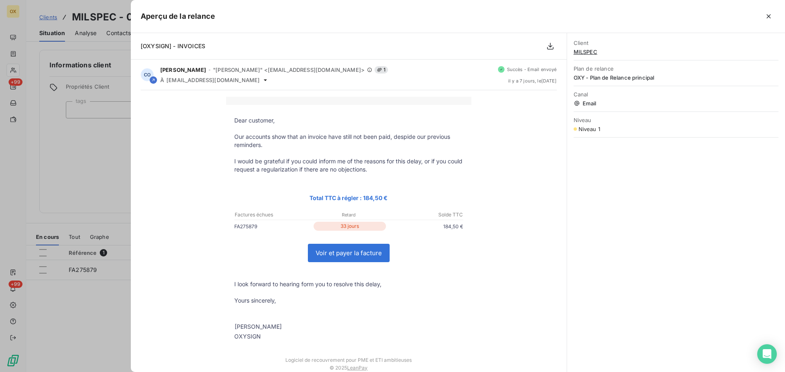
click at [81, 52] on div at bounding box center [392, 186] width 785 height 372
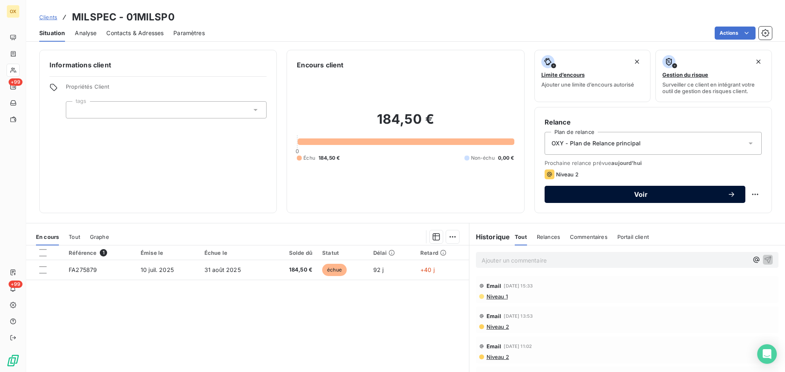
click at [631, 195] on span "Voir" at bounding box center [640, 194] width 173 height 7
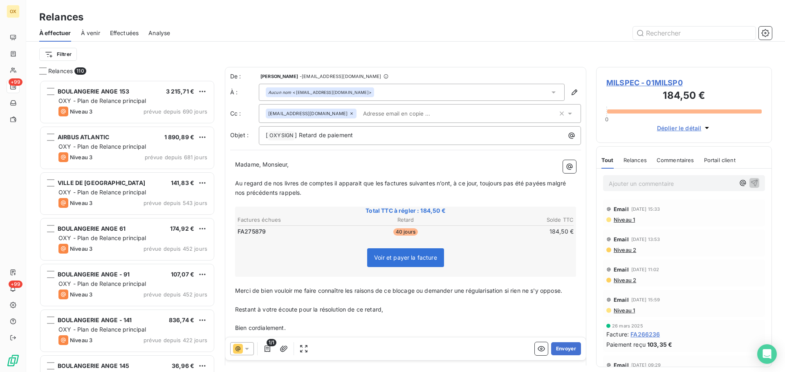
scroll to position [286, 170]
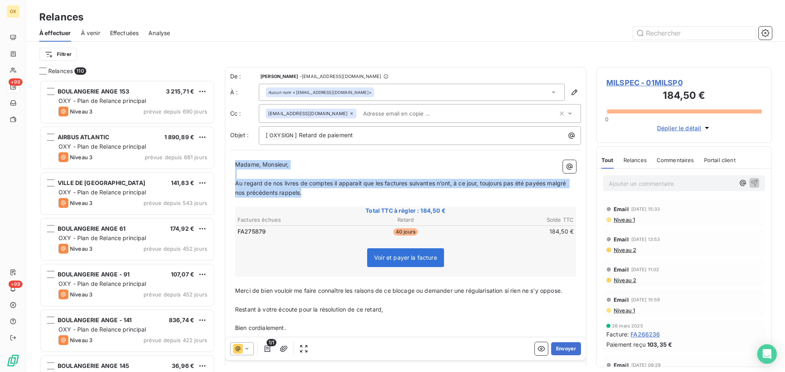
drag, startPoint x: 305, startPoint y: 195, endPoint x: 234, endPoint y: 165, distance: 77.5
click at [234, 165] on div "Madame, Monsieur, ﻿ Au regard de nos livres de comptes il apparait que les fact…" at bounding box center [405, 260] width 351 height 210
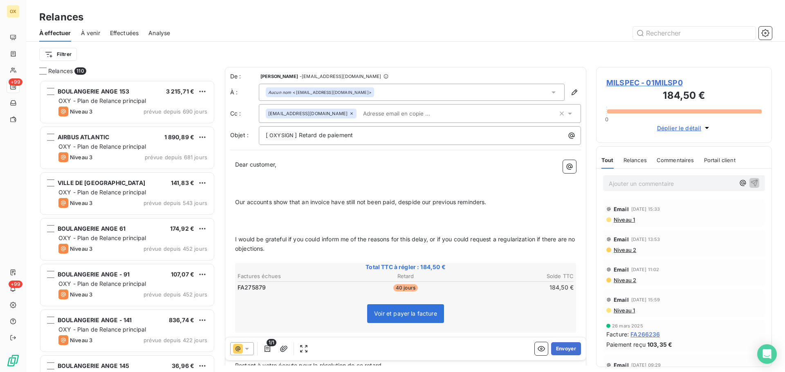
click at [245, 181] on p at bounding box center [405, 183] width 341 height 9
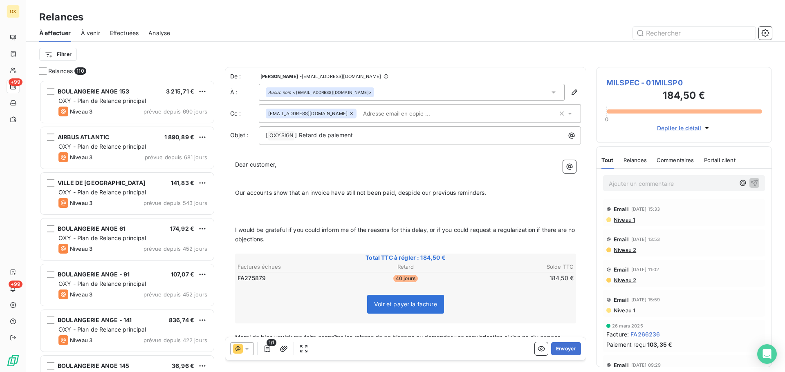
click at [258, 211] on p at bounding box center [405, 211] width 341 height 9
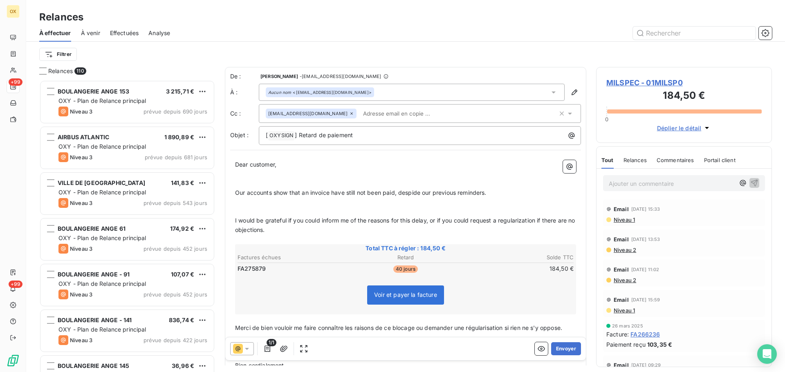
click at [243, 182] on p at bounding box center [405, 183] width 341 height 9
click at [238, 174] on p "﻿" at bounding box center [405, 174] width 341 height 9
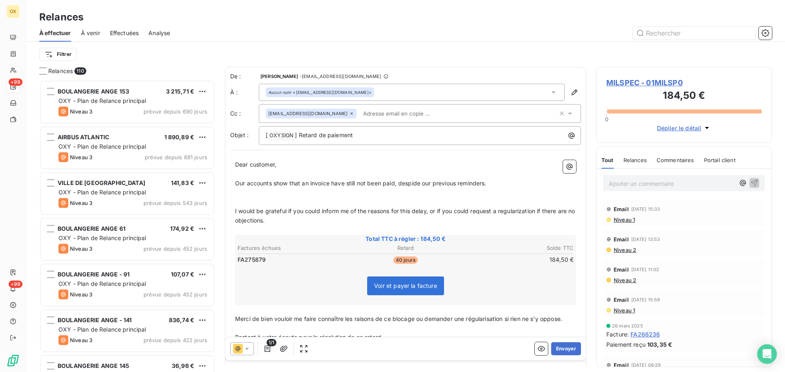
click at [239, 192] on p "﻿" at bounding box center [405, 192] width 341 height 9
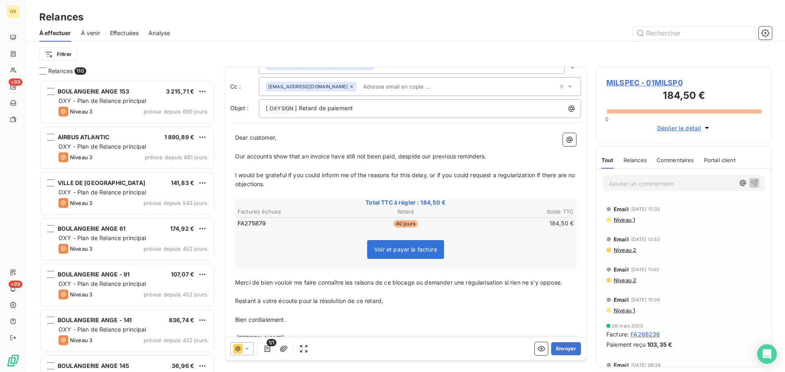
scroll to position [42, 0]
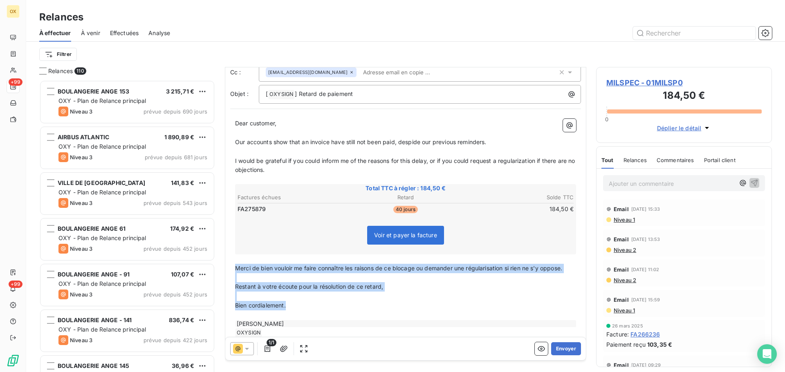
drag, startPoint x: 291, startPoint y: 310, endPoint x: 233, endPoint y: 273, distance: 68.6
click at [233, 273] on div "Dear customer, Our accounts show that an invoice have still not been paid, desp…" at bounding box center [405, 228] width 351 height 229
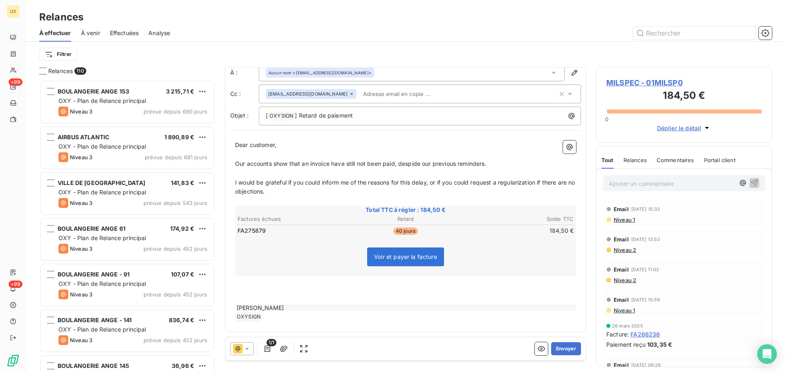
click at [292, 286] on p "﻿" at bounding box center [405, 290] width 341 height 9
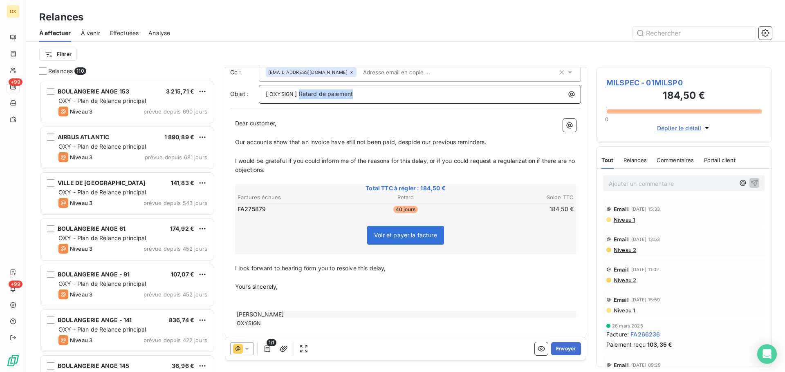
drag, startPoint x: 356, startPoint y: 93, endPoint x: 300, endPoint y: 97, distance: 57.0
click at [300, 97] on p "[ OXYSIGN ﻿ ] Retard de paiement" at bounding box center [422, 95] width 312 height 10
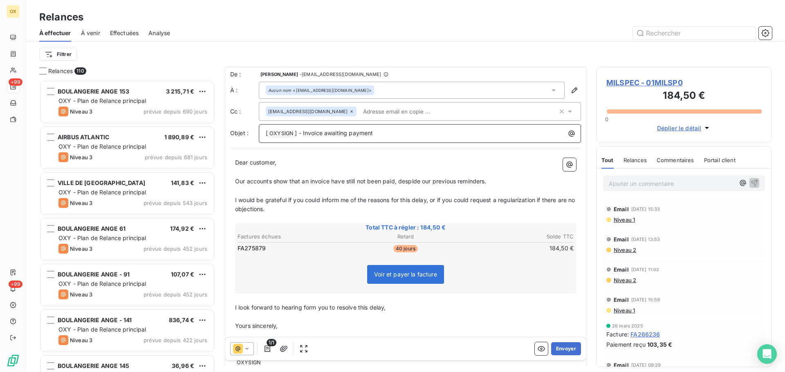
scroll to position [0, 0]
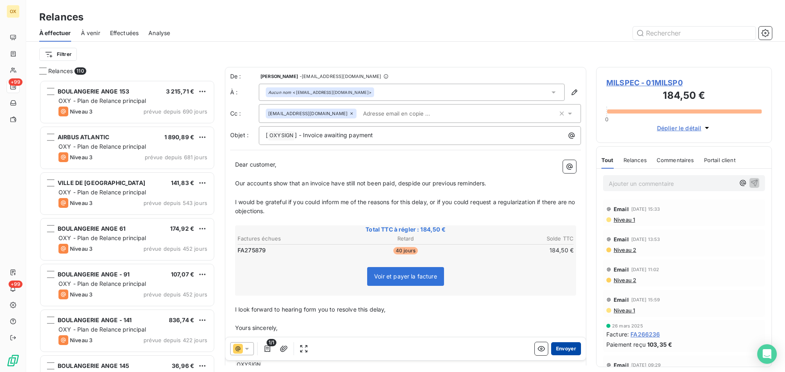
click at [563, 350] on button "Envoyer" at bounding box center [566, 349] width 30 height 13
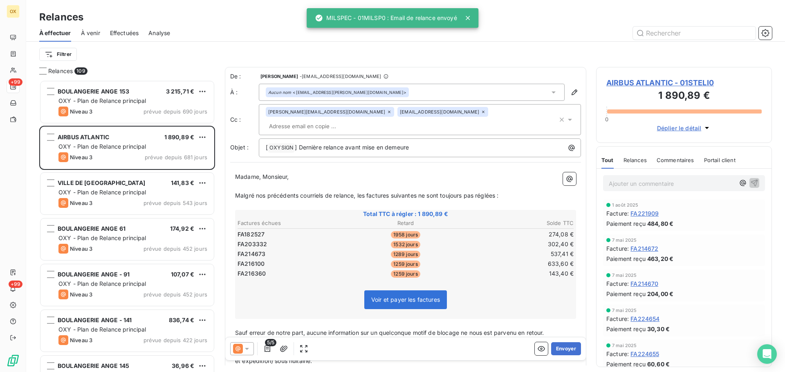
click at [67, 54] on html "OX +99 +99 Relances À effectuer À venir Effectuées Analyse Filtrer Relances 109…" at bounding box center [392, 186] width 785 height 372
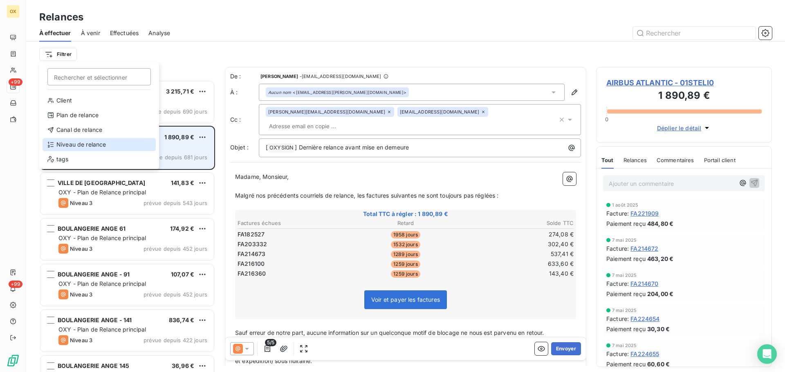
click at [80, 145] on div "Niveau de relance" at bounding box center [99, 144] width 113 height 13
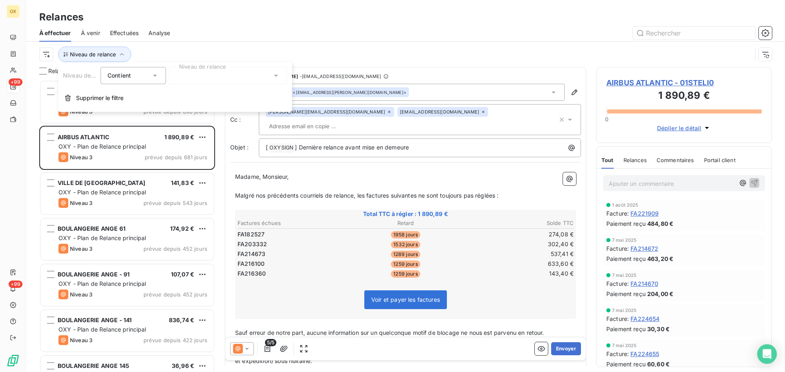
click at [192, 78] on div at bounding box center [228, 75] width 118 height 17
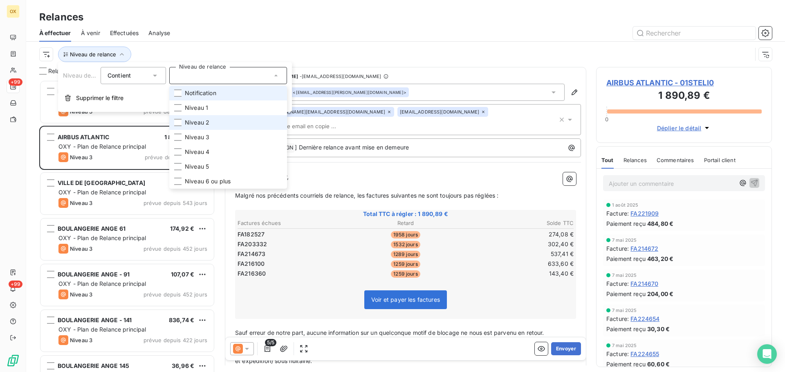
drag, startPoint x: 179, startPoint y: 121, endPoint x: 210, endPoint y: 87, distance: 46.0
click at [179, 121] on div at bounding box center [177, 122] width 7 height 7
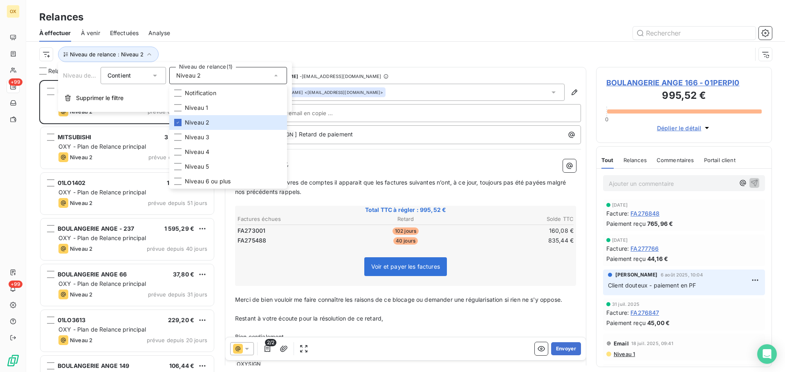
click at [227, 27] on div at bounding box center [476, 33] width 592 height 13
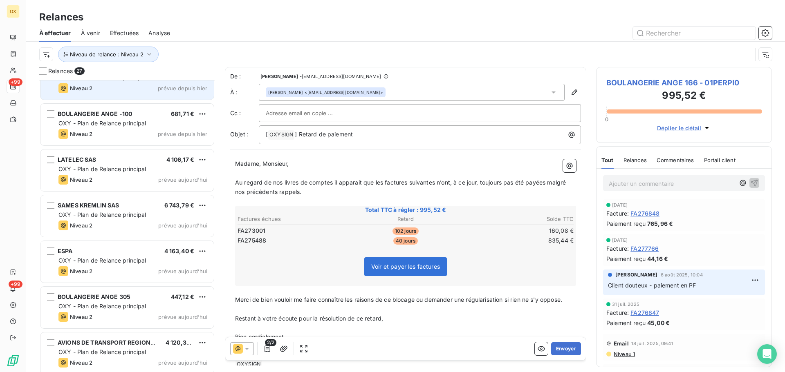
scroll to position [944, 0]
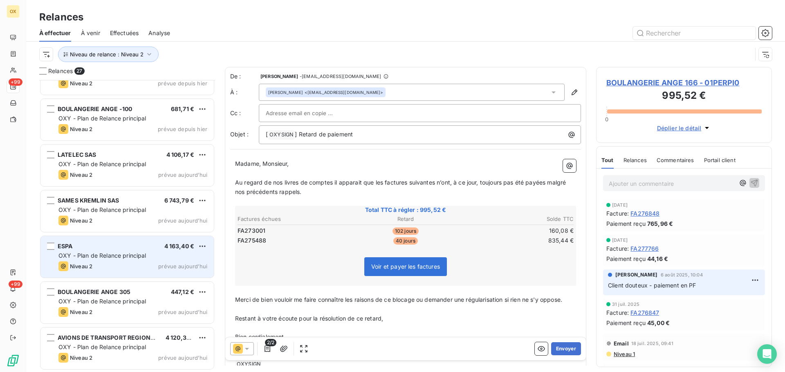
click at [120, 268] on div "Niveau 2 prévue aujourd’hui" at bounding box center [132, 267] width 149 height 10
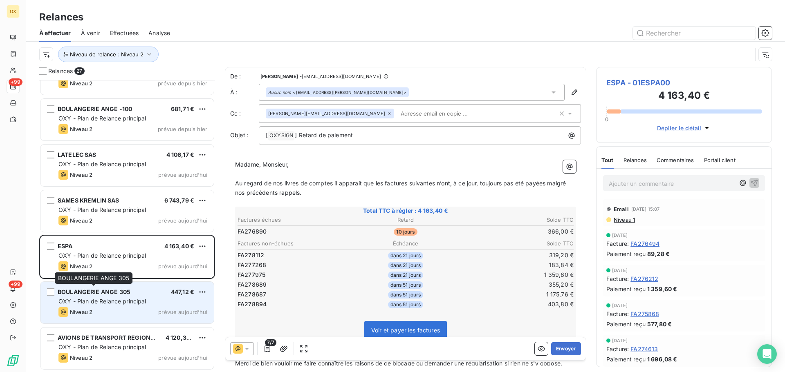
click at [117, 296] on div "BOULANGERIE ANGE 305" at bounding box center [94, 292] width 73 height 8
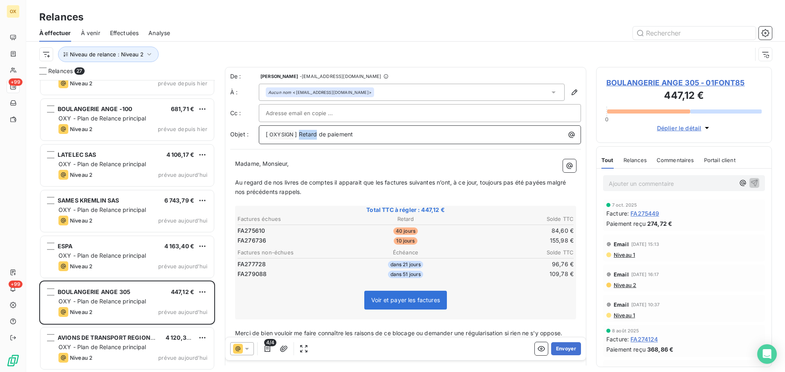
drag, startPoint x: 316, startPoint y: 132, endPoint x: 299, endPoint y: 132, distance: 17.2
click at [299, 132] on span "] Retard de paiement" at bounding box center [324, 134] width 58 height 7
drag, startPoint x: 328, startPoint y: 133, endPoint x: 344, endPoint y: 134, distance: 16.0
click at [328, 133] on span "] - Factures de paiement" at bounding box center [329, 134] width 68 height 7
click at [651, 84] on span "BOULANGERIE ANGE 305 - 01FONT85" at bounding box center [683, 82] width 155 height 11
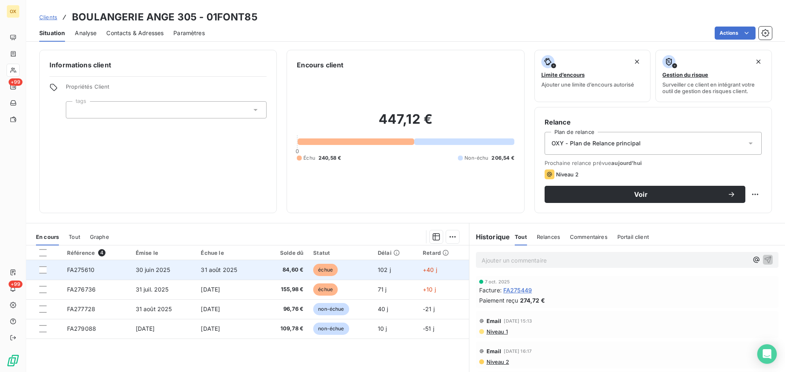
click at [202, 264] on td "31 août 2025" at bounding box center [228, 270] width 65 height 20
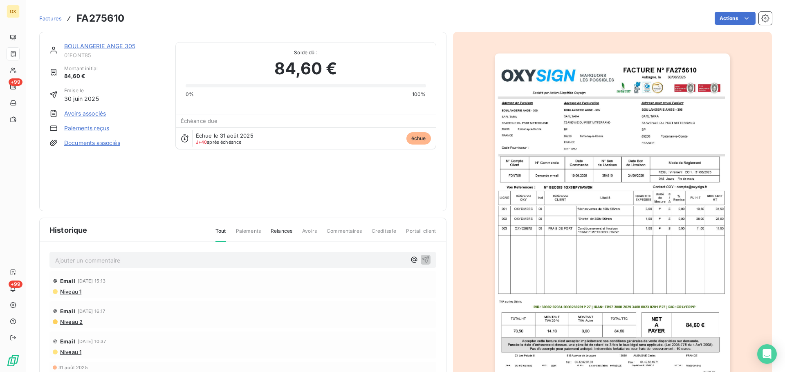
click at [102, 46] on link "BOULANGERIE ANGE 305" at bounding box center [99, 46] width 71 height 7
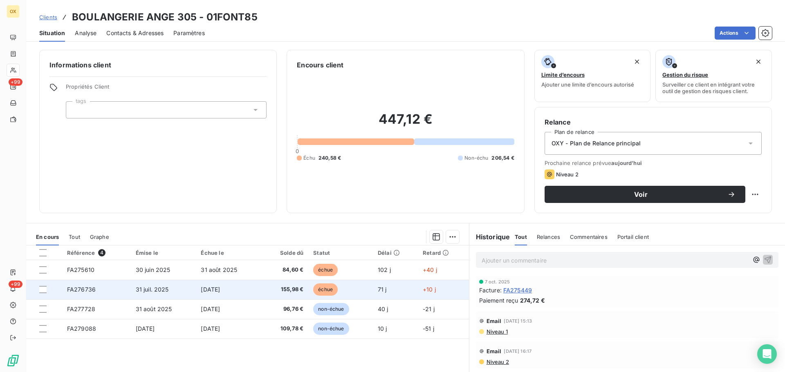
click at [218, 289] on span "[DATE]" at bounding box center [210, 289] width 19 height 7
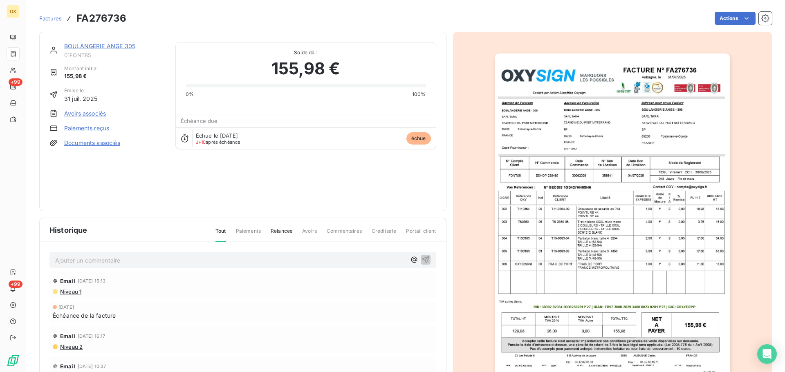
click at [96, 43] on link "BOULANGERIE ANGE 305" at bounding box center [99, 46] width 71 height 7
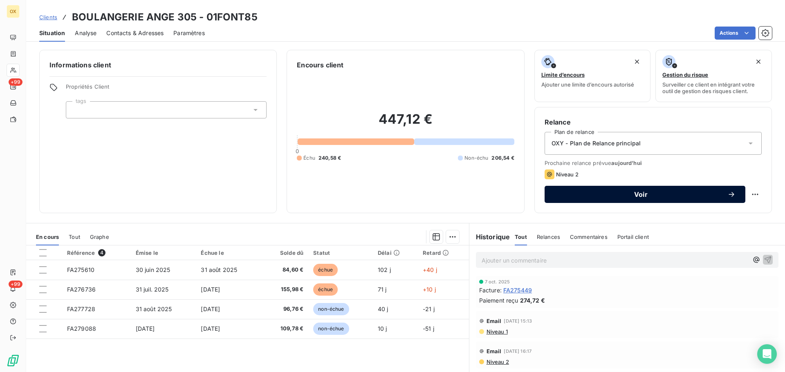
click at [622, 197] on span "Voir" at bounding box center [640, 194] width 173 height 7
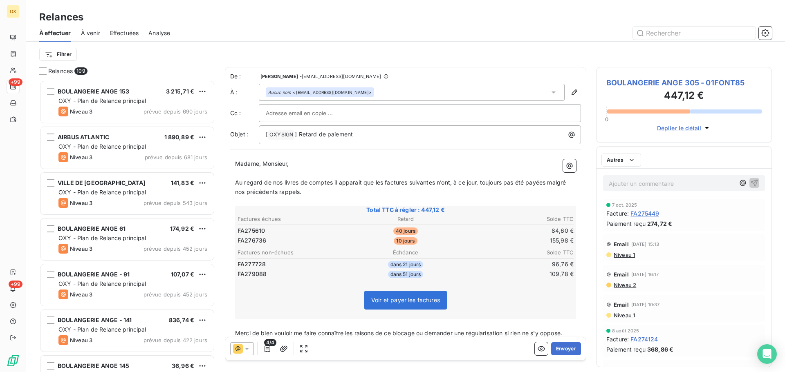
scroll to position [286, 170]
drag, startPoint x: 369, startPoint y: 138, endPoint x: 298, endPoint y: 128, distance: 72.2
click at [298, 128] on div "[ OXYSIGN ﻿ ] Retard de paiement" at bounding box center [420, 135] width 322 height 19
drag, startPoint x: 546, startPoint y: 181, endPoint x: 550, endPoint y: 191, distance: 10.5
click at [550, 191] on p "Au regard de nos livres de comptes il apparait que les factures suivantes n’ont…" at bounding box center [405, 187] width 341 height 19
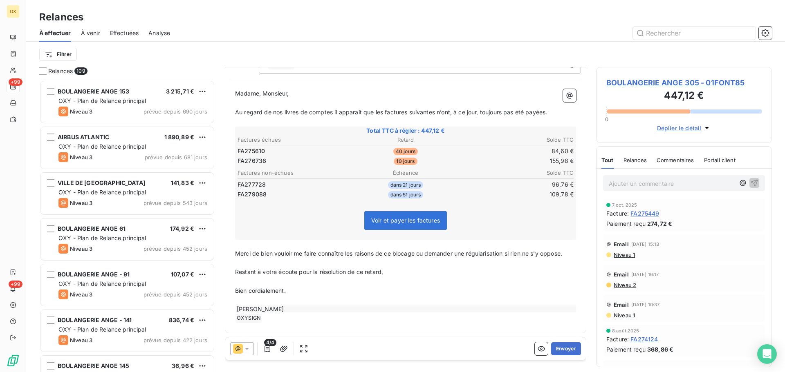
scroll to position [72, 0]
click at [561, 343] on button "Envoyer" at bounding box center [566, 349] width 30 height 13
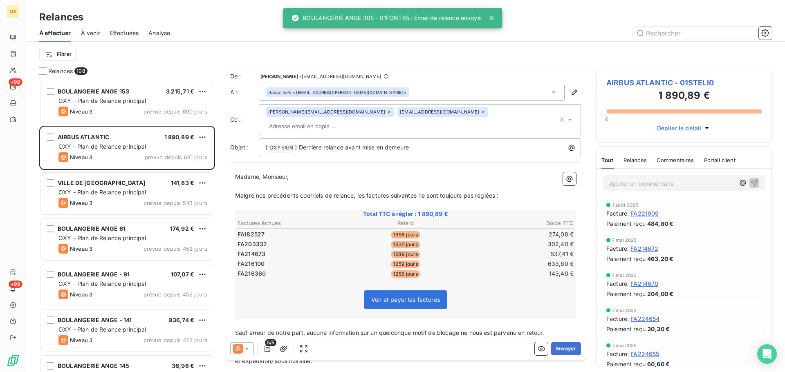
click at [57, 52] on html "OX +99 +99 Relances À effectuer À venir Effectuées Analyse Filtrer Relances 108…" at bounding box center [392, 186] width 785 height 372
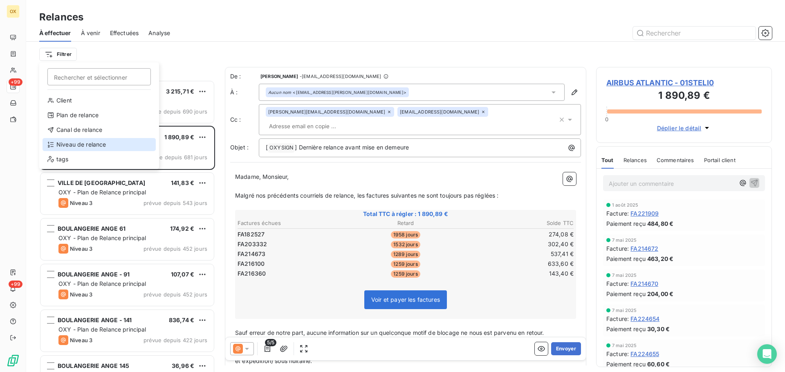
click at [85, 144] on div "Niveau de relance" at bounding box center [99, 144] width 113 height 13
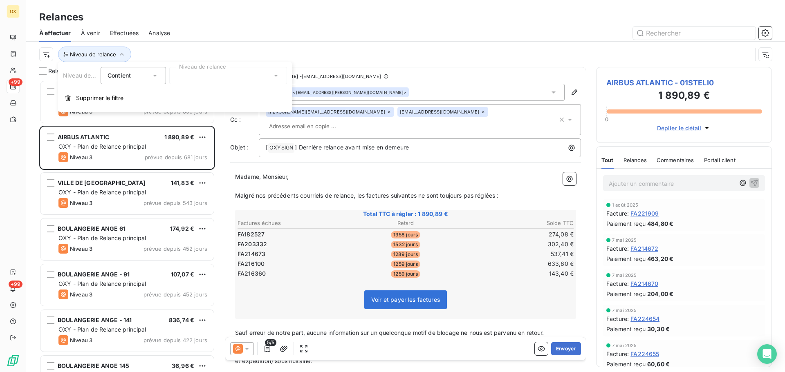
click at [202, 76] on div at bounding box center [228, 75] width 118 height 17
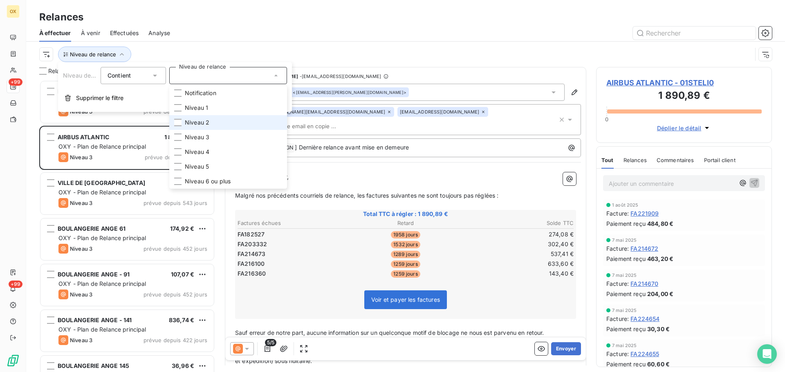
click at [178, 123] on div at bounding box center [177, 122] width 7 height 7
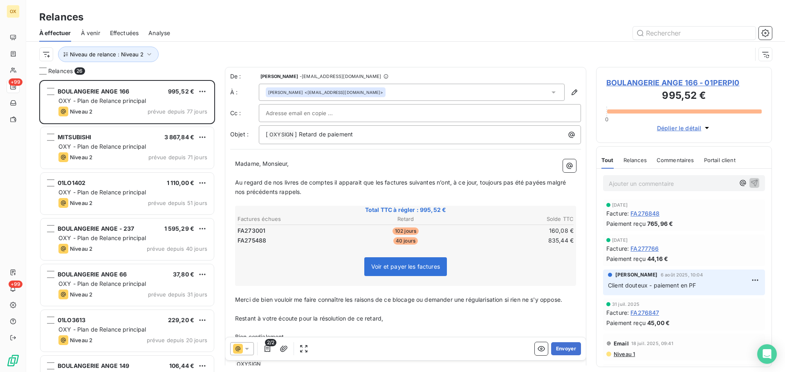
click at [216, 22] on div "Relances" at bounding box center [405, 17] width 759 height 15
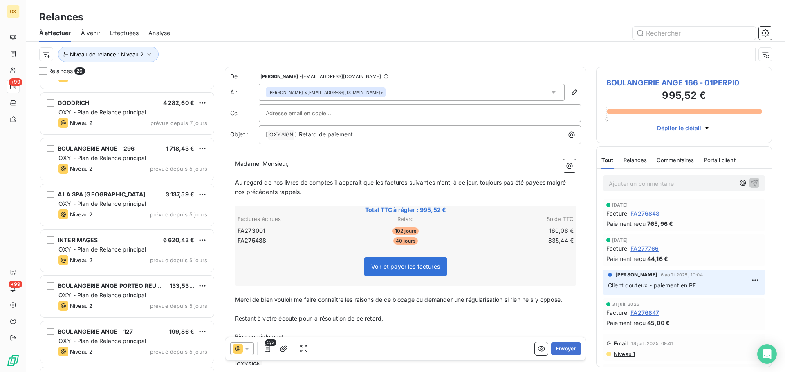
scroll to position [327, 0]
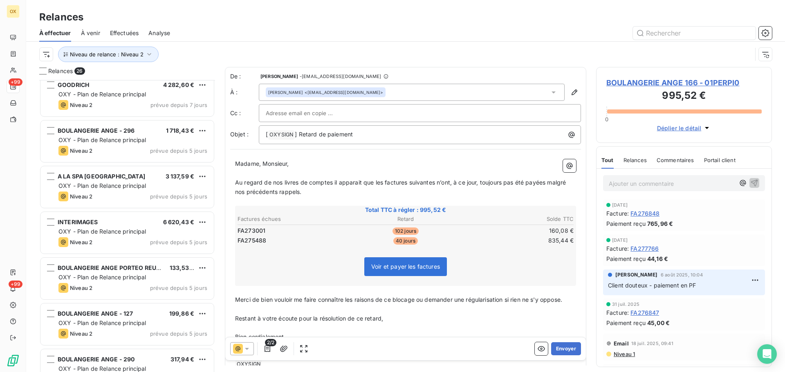
click at [150, 150] on div "Niveau 2 prévue depuis 5 jours" at bounding box center [132, 151] width 149 height 10
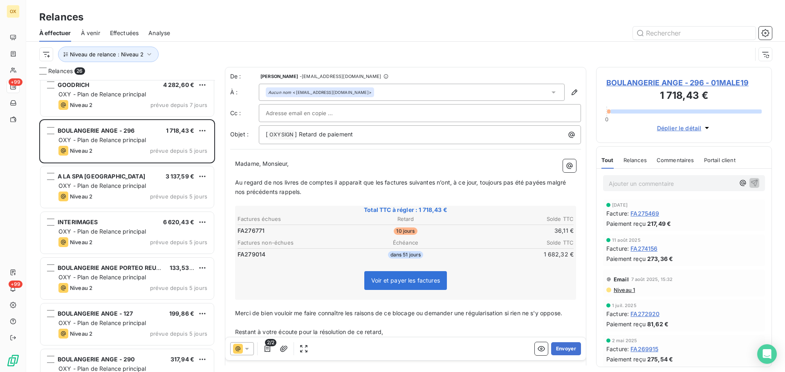
click at [248, 347] on icon at bounding box center [247, 349] width 8 height 8
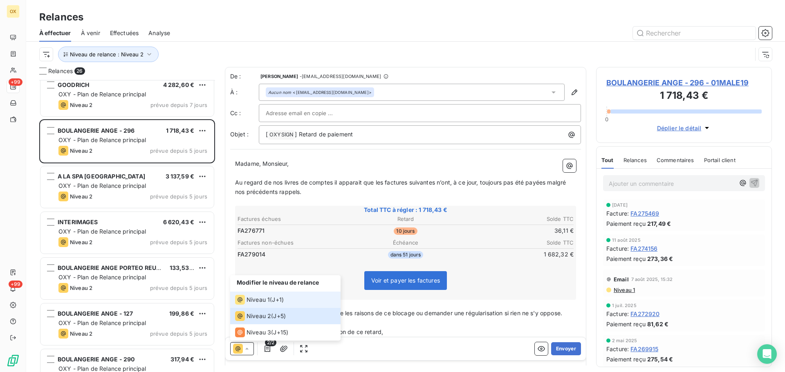
click at [249, 296] on div "Niveau 1" at bounding box center [252, 300] width 35 height 10
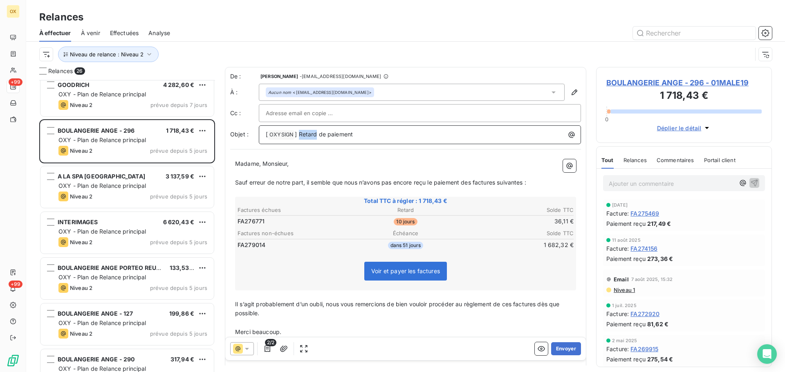
drag, startPoint x: 316, startPoint y: 135, endPoint x: 300, endPoint y: 132, distance: 15.9
click at [300, 132] on span "] Retard de paiement" at bounding box center [324, 134] width 58 height 7
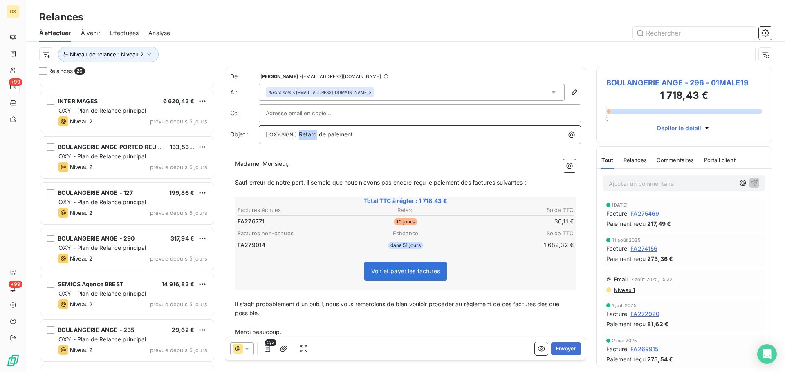
scroll to position [450, 0]
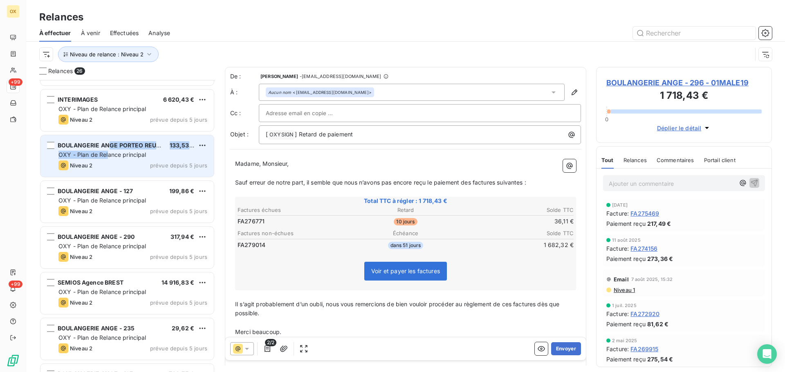
click at [108, 150] on div "BOULANGERIE ANGE PORTEO REUNI. 133,53 € OXY - Plan de Relance principal Niveau …" at bounding box center [126, 156] width 173 height 42
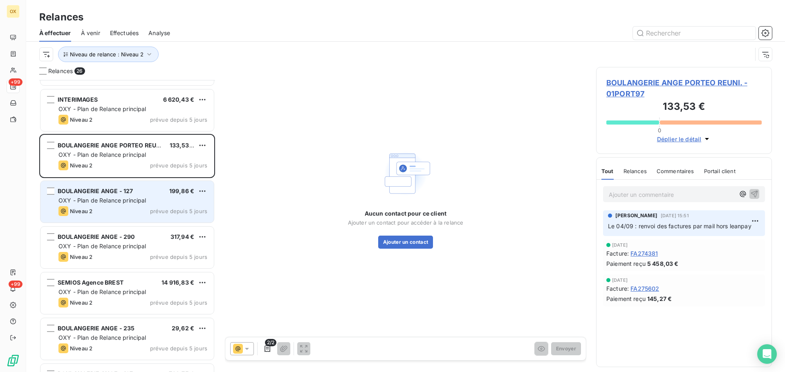
click at [110, 204] on div "OXY - Plan de Relance principal" at bounding box center [132, 201] width 149 height 8
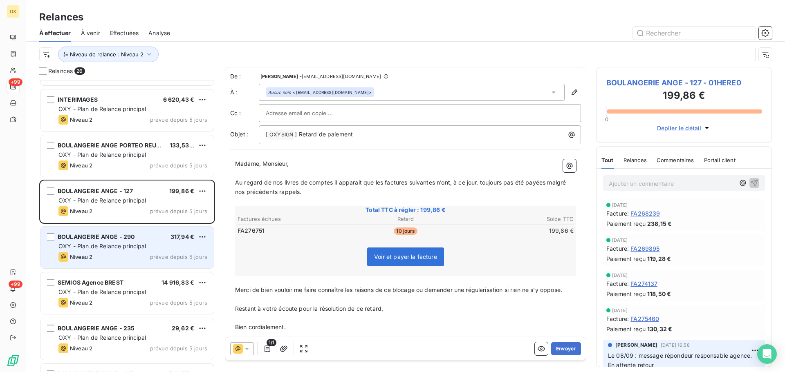
click at [128, 249] on span "OXY - Plan de Relance principal" at bounding box center [102, 246] width 88 height 7
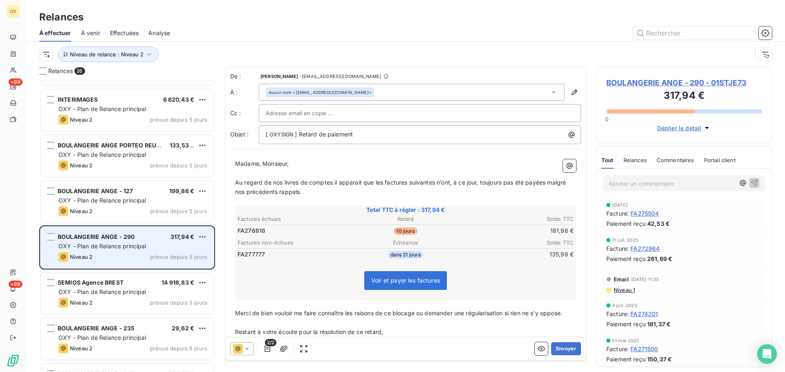
click at [143, 241] on div "BOULANGERIE ANGE - 290 317,94 € OXY - Plan de Relance principal Niveau 2 prévue…" at bounding box center [126, 248] width 173 height 42
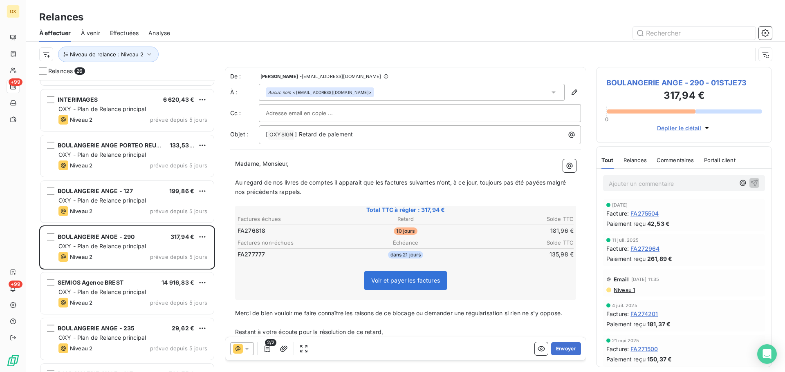
click at [314, 163] on p "Madame, Monsieur," at bounding box center [405, 163] width 341 height 9
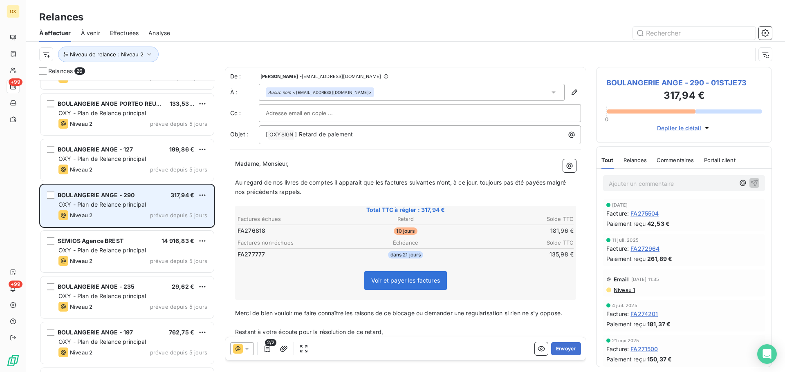
scroll to position [532, 0]
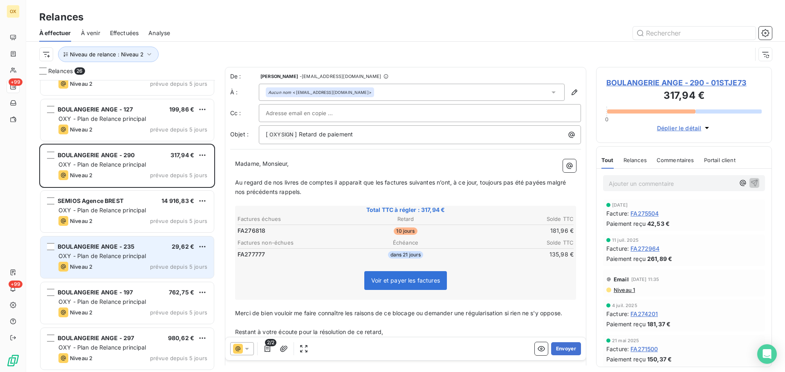
click at [135, 244] on div "BOULANGERIE ANGE - 235 29,62 €" at bounding box center [132, 246] width 149 height 7
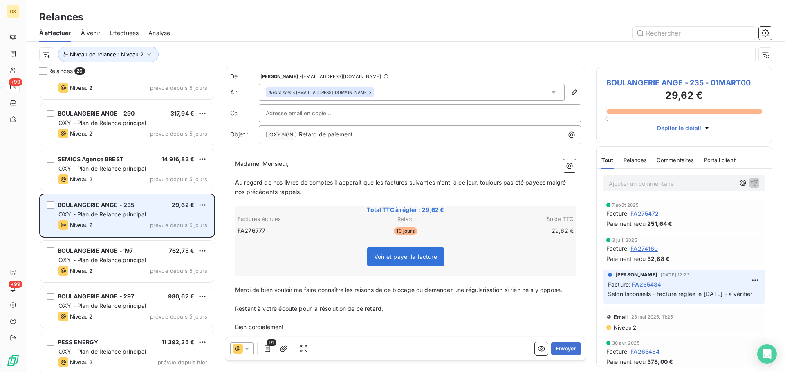
scroll to position [614, 0]
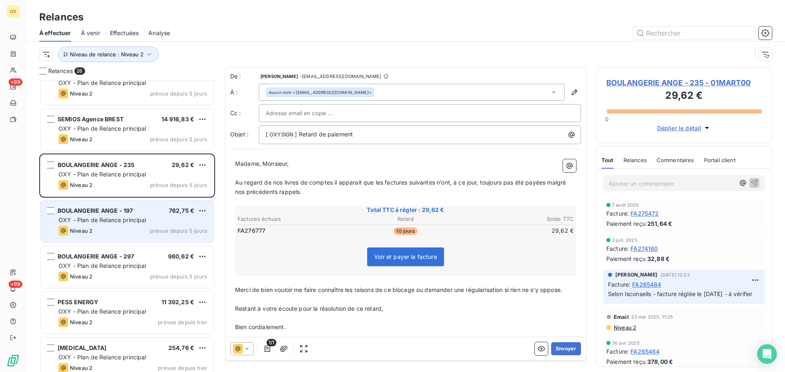
click at [126, 220] on span "OXY - Plan de Relance principal" at bounding box center [102, 220] width 88 height 7
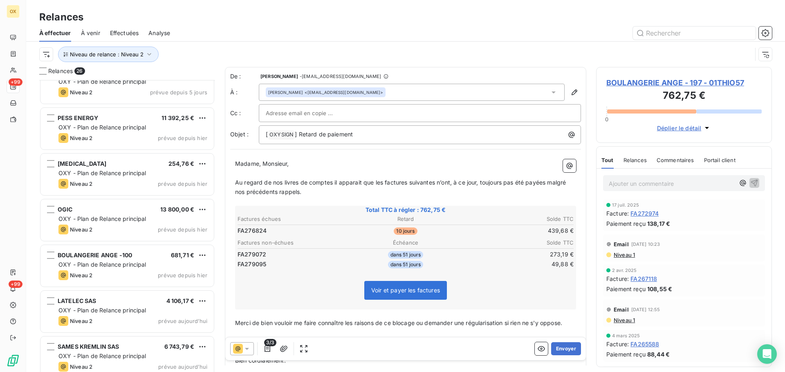
scroll to position [818, 0]
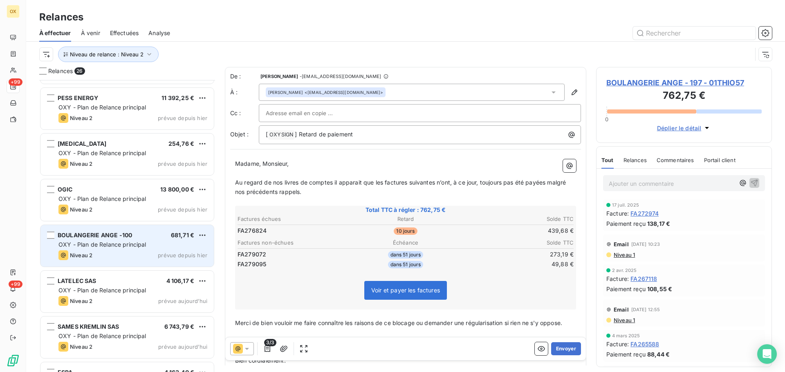
click at [110, 249] on div "OXY - Plan de Relance principal" at bounding box center [132, 245] width 149 height 8
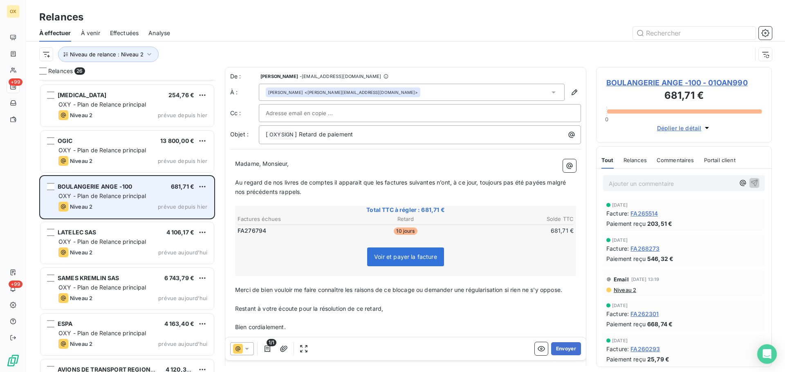
scroll to position [899, 0]
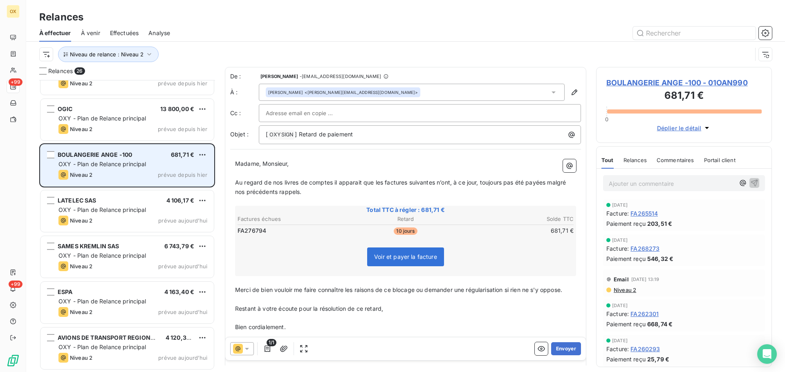
click at [103, 169] on div "BOULANGERIE ANGE -100 681,71 € OXY - Plan de Relance principal Niveau 2 prévue …" at bounding box center [126, 166] width 173 height 42
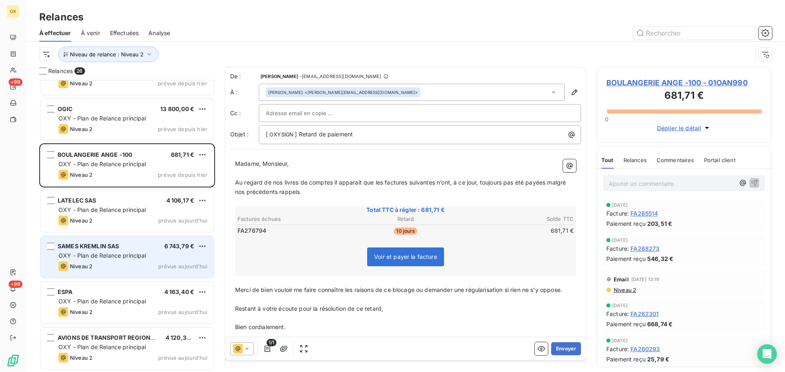
click at [129, 241] on div "SAMES KREMLIN SAS 6 743,79 € OXY - Plan de Relance principal Niveau 2 prévue au…" at bounding box center [126, 257] width 173 height 42
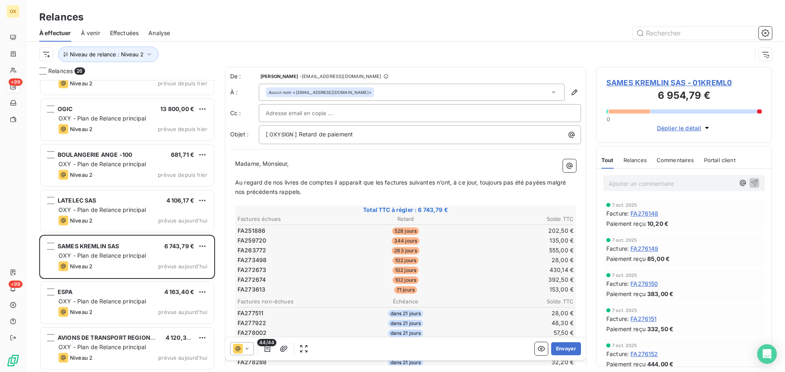
click at [622, 83] on span "SAMES KREMLIN SAS - 01KREML0" at bounding box center [683, 82] width 155 height 11
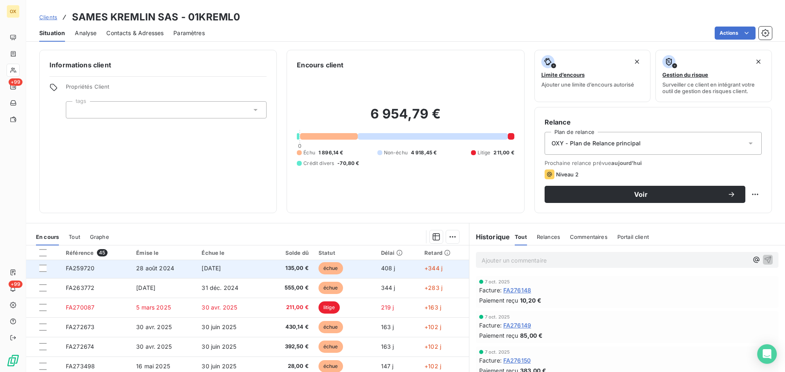
scroll to position [82, 0]
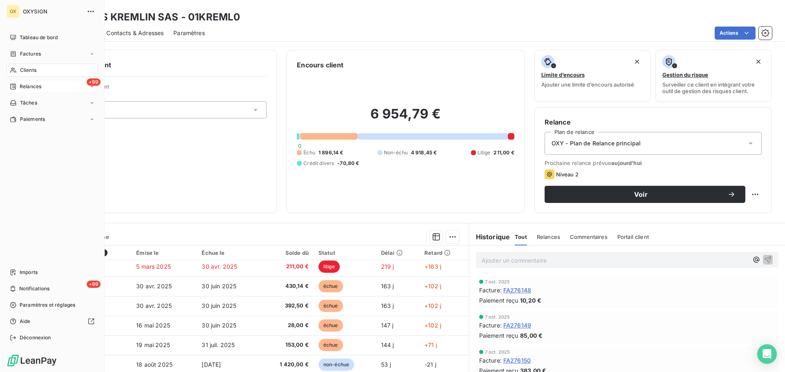
click at [21, 86] on span "Relances" at bounding box center [31, 86] width 22 height 7
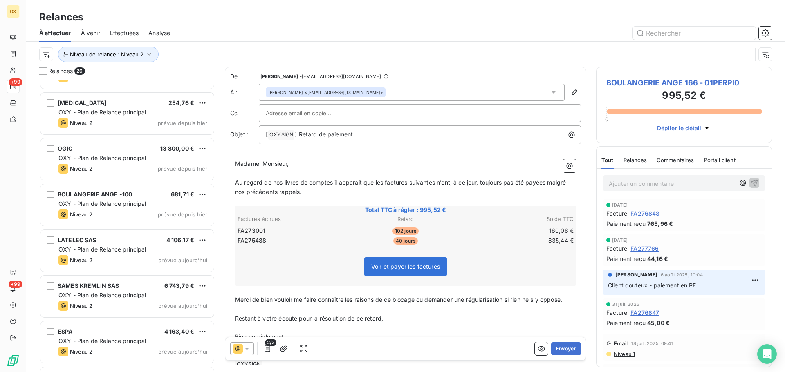
scroll to position [899, 0]
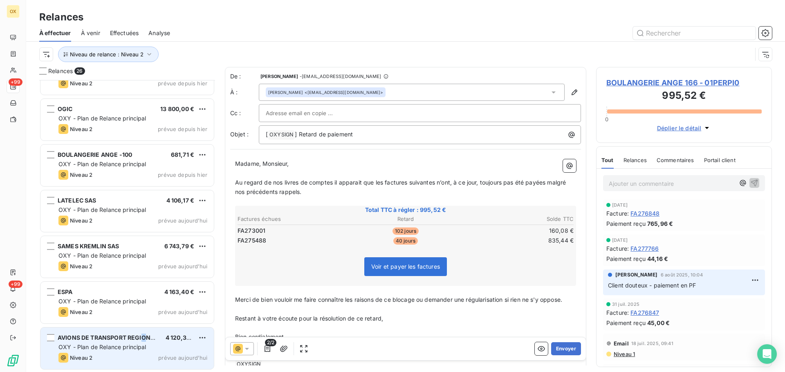
click at [143, 342] on div "AVIONS DE TRANSPORT REGIONAL G" at bounding box center [108, 338] width 101 height 8
